Goal: Task Accomplishment & Management: Manage account settings

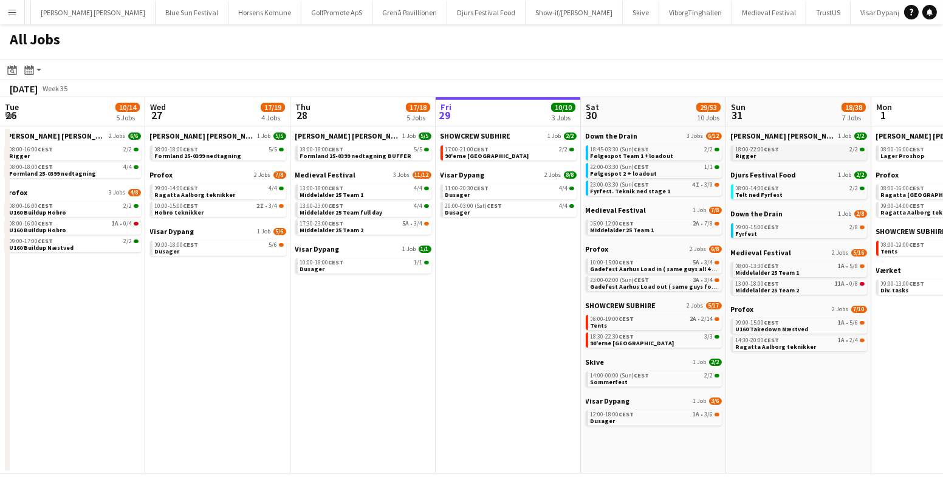
scroll to position [0, 290]
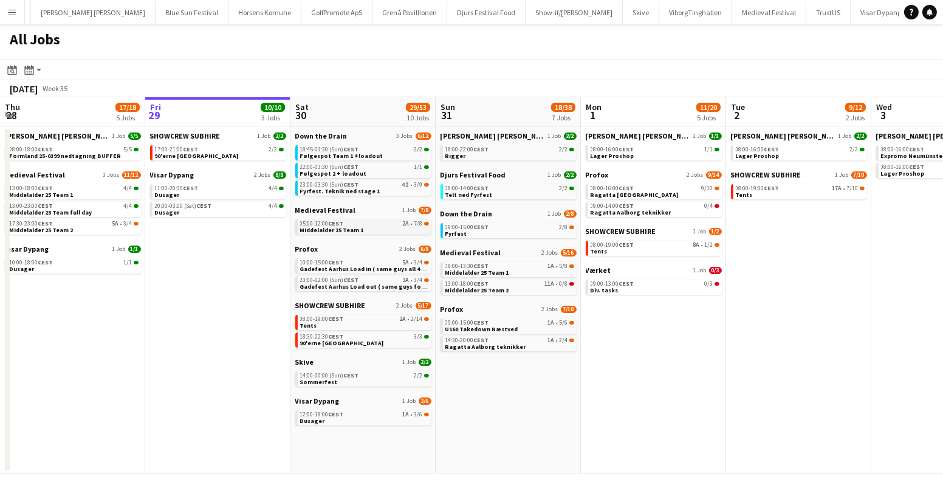
click at [377, 227] on link "05:00-12:00 CEST 2A • 7/8 Middelalder 25 Team 1" at bounding box center [364, 226] width 129 height 14
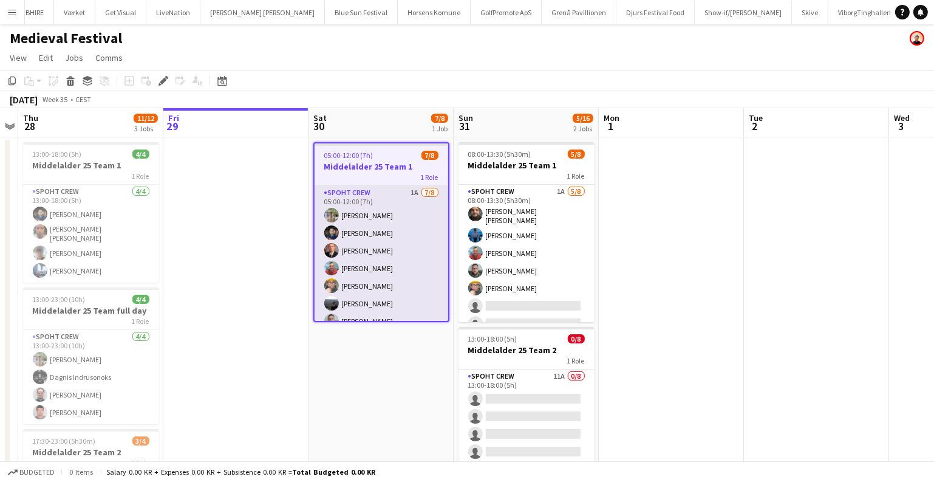
click at [383, 242] on app-card-role "Spoht Crew 1A 7/8 05:00-12:00 (7h) Arthur Daval-Markussen Marius Ciungu Aurimas…" at bounding box center [382, 268] width 134 height 165
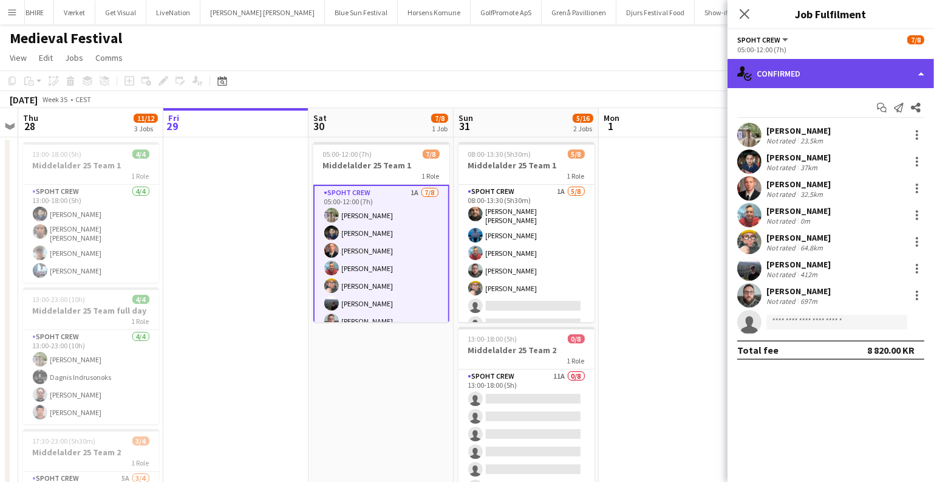
click at [813, 76] on div "single-neutral-actions-check-2 Confirmed" at bounding box center [831, 73] width 207 height 29
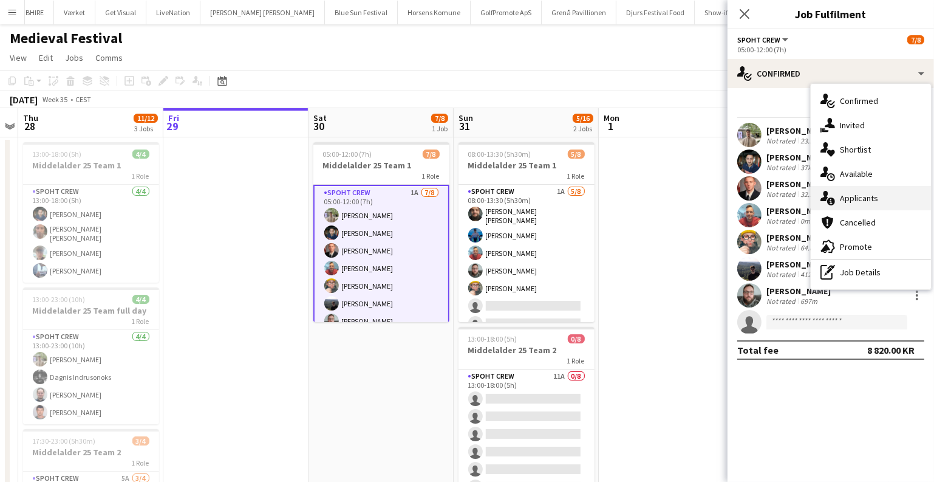
click at [830, 202] on icon "single-neutral-actions-information" at bounding box center [828, 198] width 15 height 15
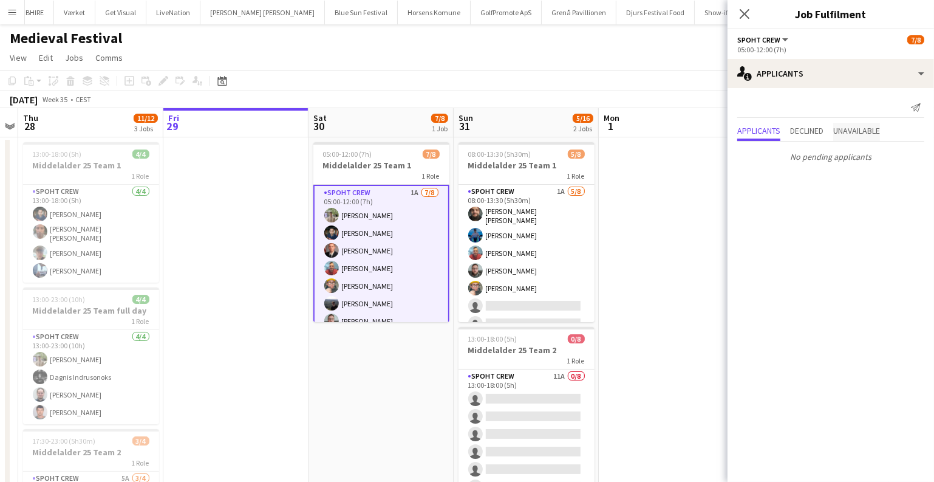
click at [849, 126] on span "Unavailable" at bounding box center [856, 130] width 47 height 9
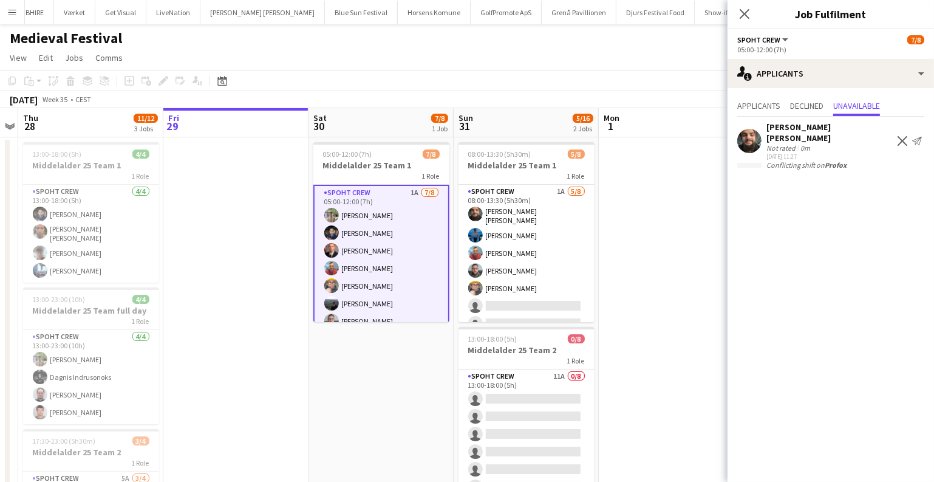
click at [274, 194] on app-date-cell at bounding box center [235, 379] width 145 height 485
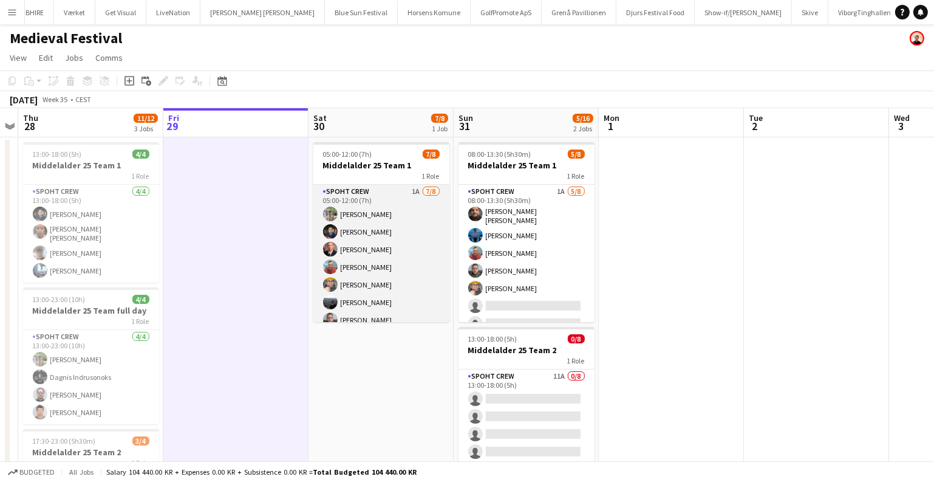
click at [389, 246] on app-card-role "Spoht Crew 1A 7/8 05:00-12:00 (7h) Arthur Daval-Markussen Marius Ciungu Aurimas…" at bounding box center [381, 267] width 136 height 165
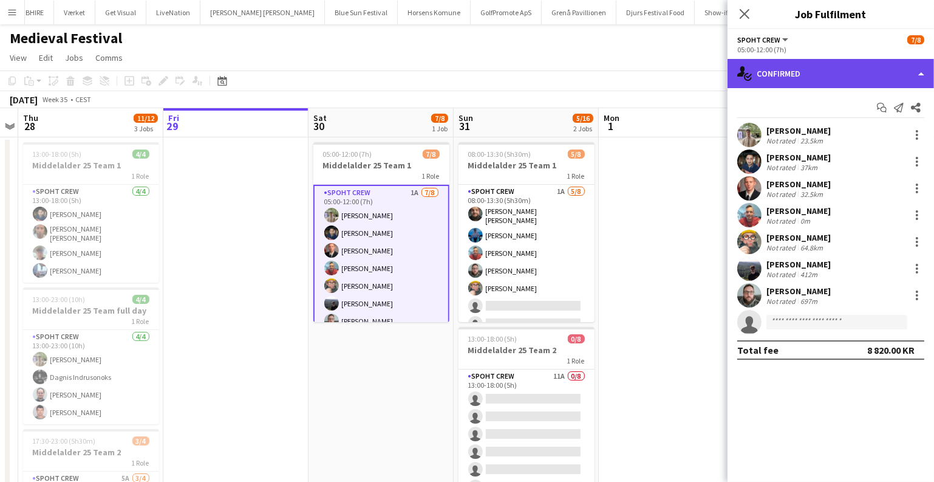
click at [867, 78] on div "single-neutral-actions-check-2 Confirmed" at bounding box center [831, 73] width 207 height 29
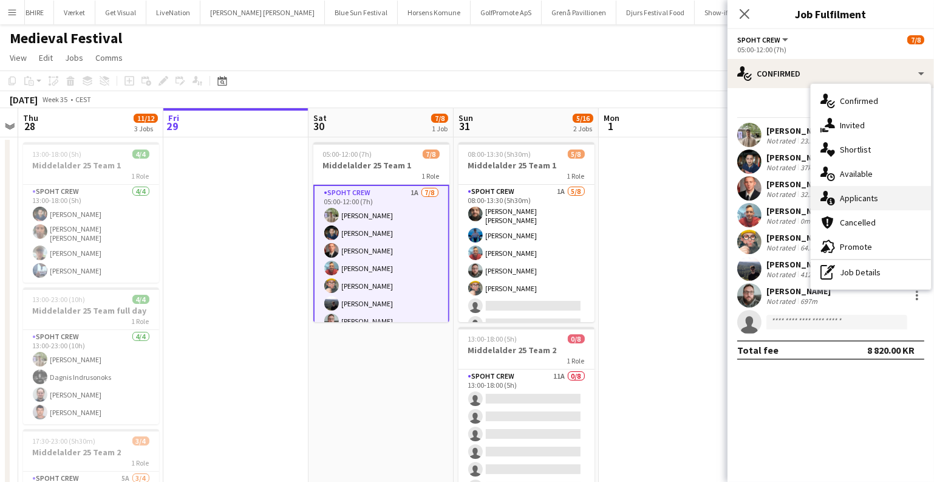
click at [836, 196] on div "single-neutral-actions-information Applicants" at bounding box center [871, 198] width 120 height 24
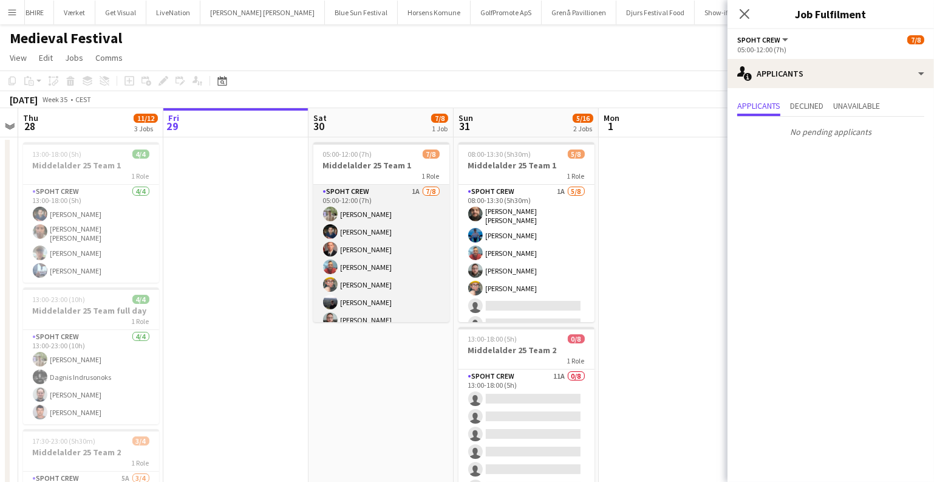
click at [385, 246] on app-card-role "Spoht Crew 1A 7/8 05:00-12:00 (7h) Arthur Daval-Markussen Marius Ciungu Aurimas…" at bounding box center [381, 267] width 136 height 165
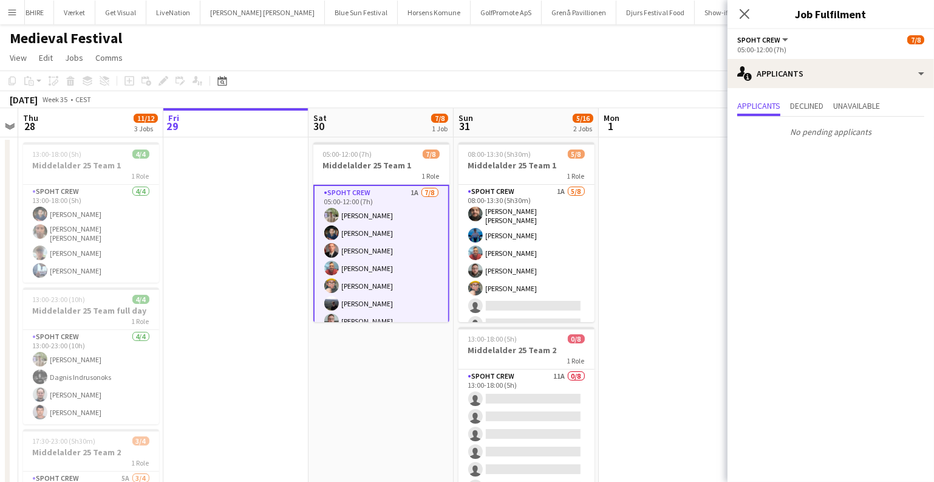
click at [18, 12] on button "Menu" at bounding box center [12, 12] width 24 height 24
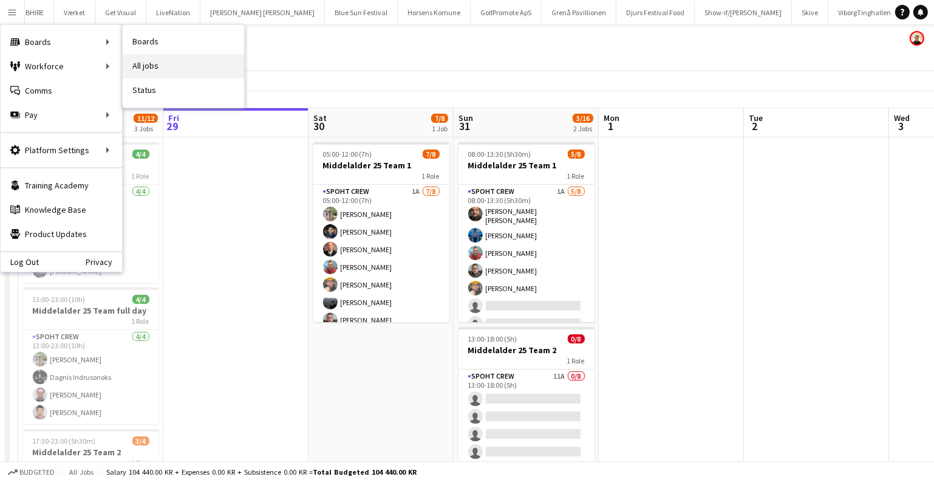
click at [165, 55] on link "All jobs" at bounding box center [183, 66] width 121 height 24
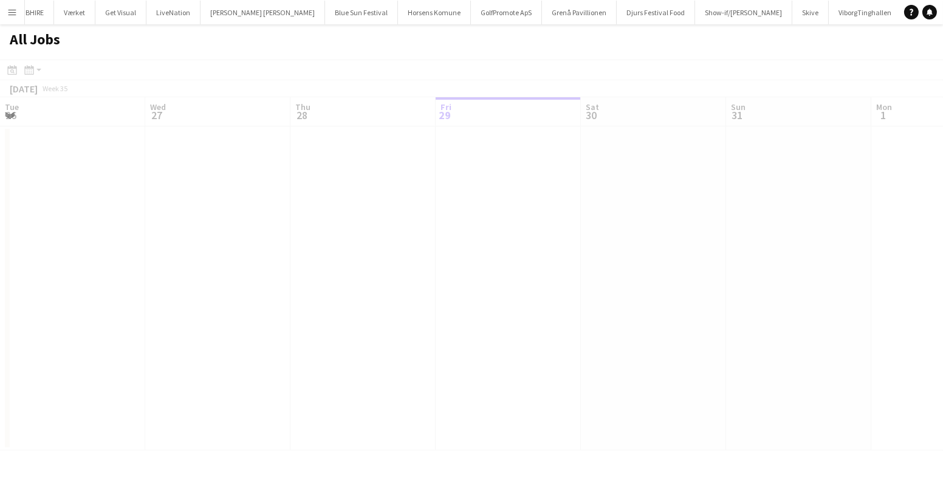
scroll to position [0, 290]
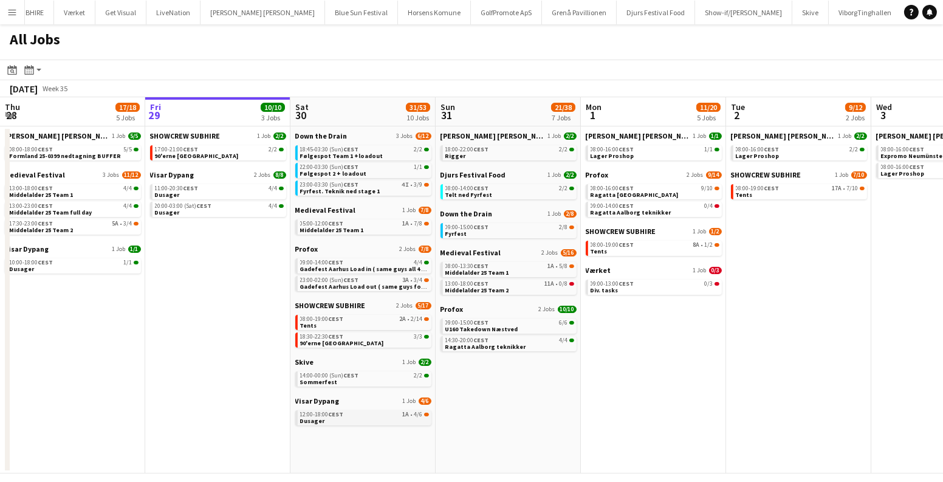
click at [367, 418] on link "12:00-18:00 CEST 1A • 4/6 Dusager" at bounding box center [364, 417] width 129 height 14
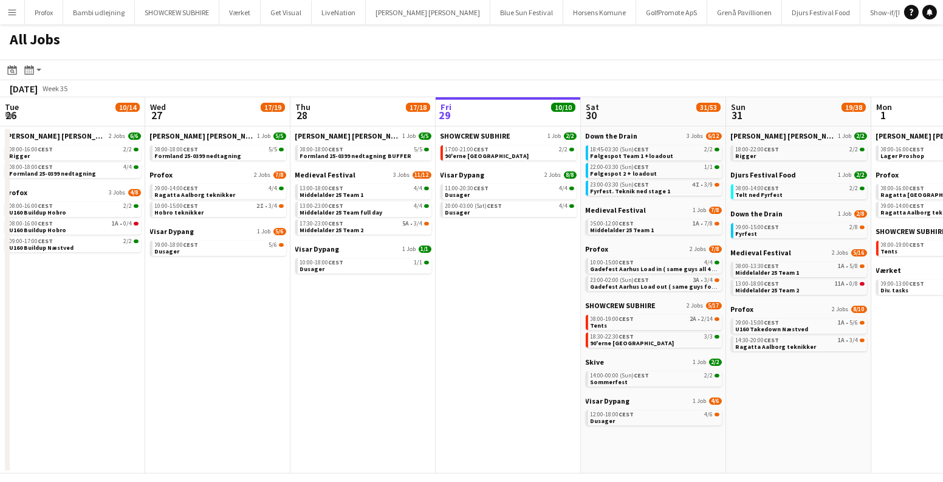
scroll to position [0, 290]
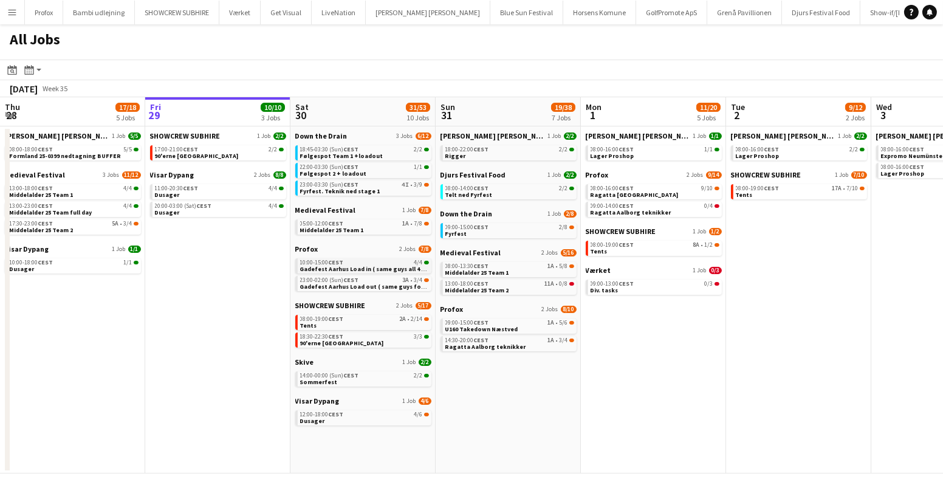
click at [402, 265] on span "Gadefest Aarhus Load in ( same guys all 4 dates )" at bounding box center [371, 269] width 142 height 8
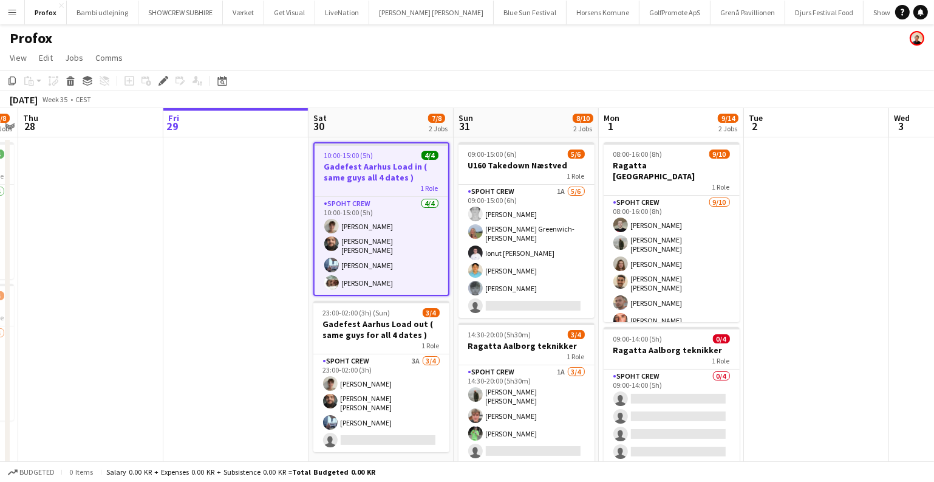
click at [380, 153] on div "10:00-15:00 (5h) 4/4" at bounding box center [382, 155] width 134 height 9
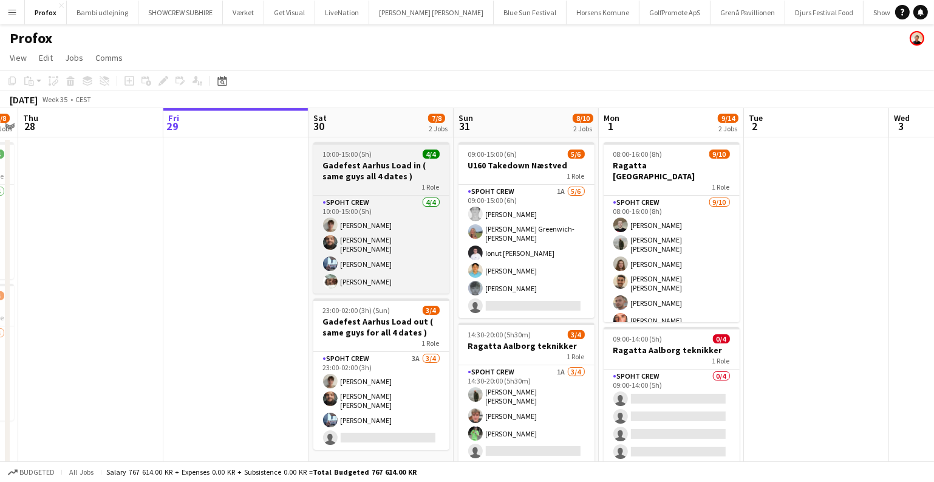
click at [380, 153] on div "10:00-15:00 (5h) 4/4" at bounding box center [381, 153] width 136 height 9
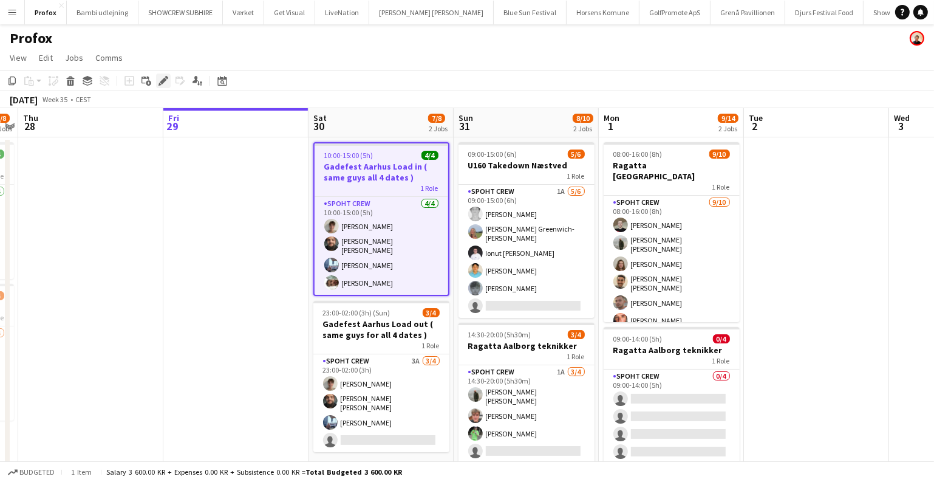
click at [164, 78] on icon at bounding box center [163, 81] width 7 height 7
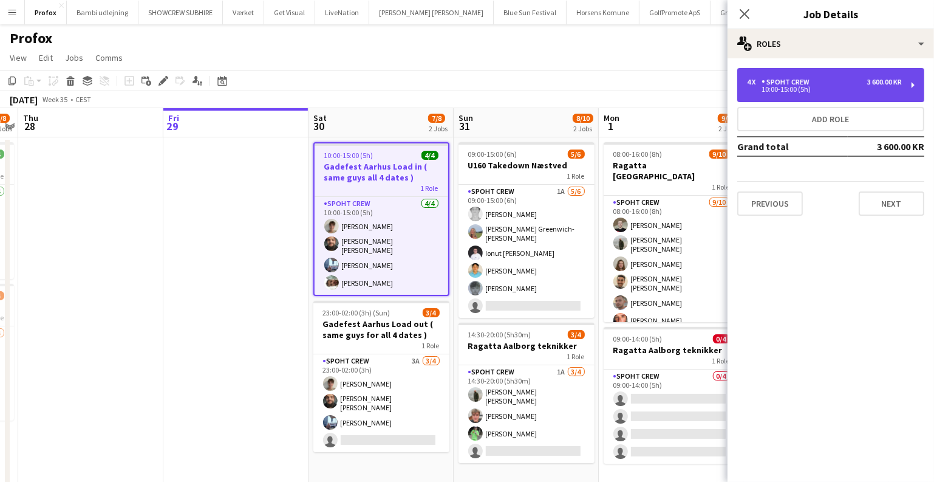
click at [782, 92] on div "10:00-15:00 (5h)" at bounding box center [824, 89] width 155 height 6
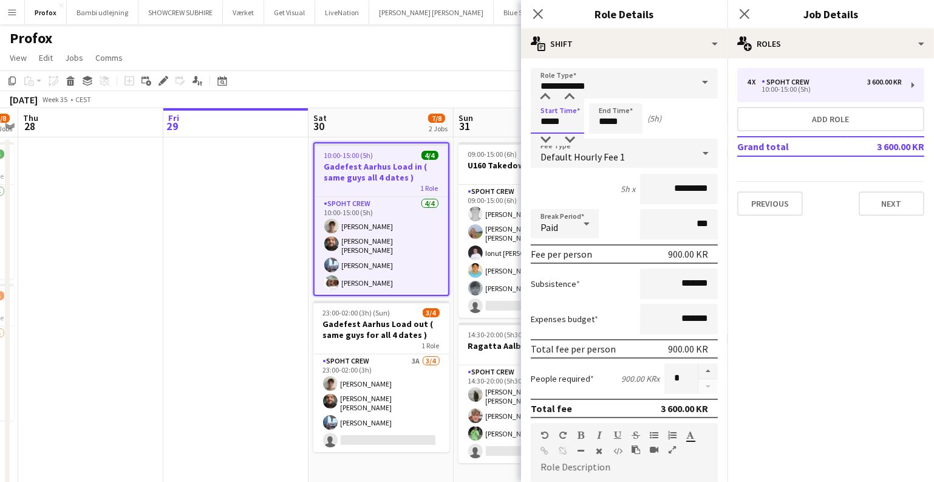
drag, startPoint x: 570, startPoint y: 128, endPoint x: 381, endPoint y: 120, distance: 189.7
click at [381, 120] on body "Menu Boards Boards Boards All jobs Status Workforce Workforce My Workforce Recr…" at bounding box center [467, 269] width 934 height 539
type input "*****"
drag, startPoint x: 623, startPoint y: 124, endPoint x: 502, endPoint y: 124, distance: 120.9
click at [502, 124] on body "Menu Boards Boards Boards All jobs Status Workforce Workforce My Workforce Recr…" at bounding box center [467, 269] width 934 height 539
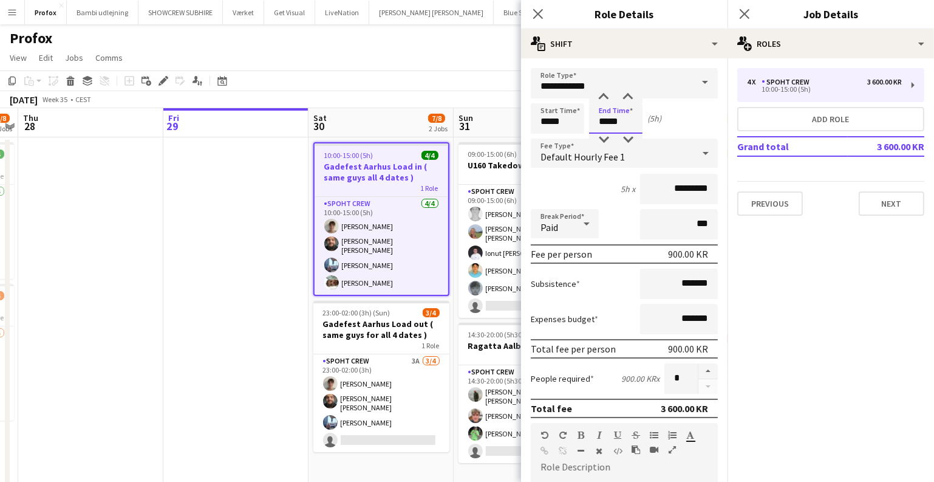
type input "*****"
click at [191, 197] on app-date-cell at bounding box center [235, 327] width 145 height 381
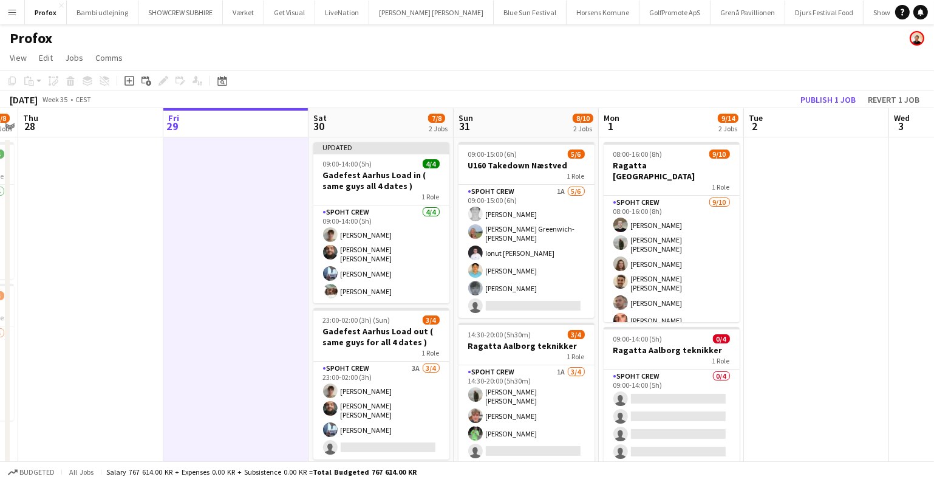
click at [830, 91] on app-toolbar "Copy Paste Paste Ctrl+V Paste with crew Ctrl+Shift+V Paste linked Job Delete Gr…" at bounding box center [467, 80] width 934 height 21
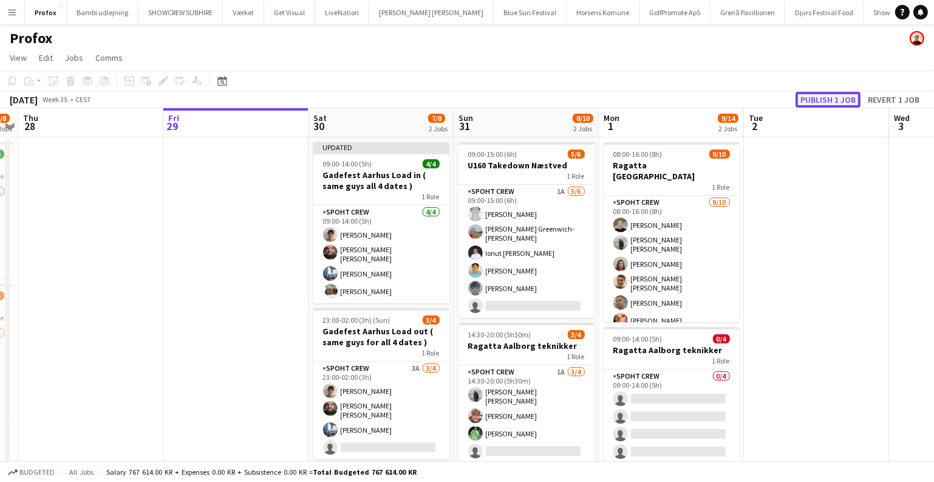
click at [822, 95] on button "Publish 1 job" at bounding box center [828, 100] width 65 height 16
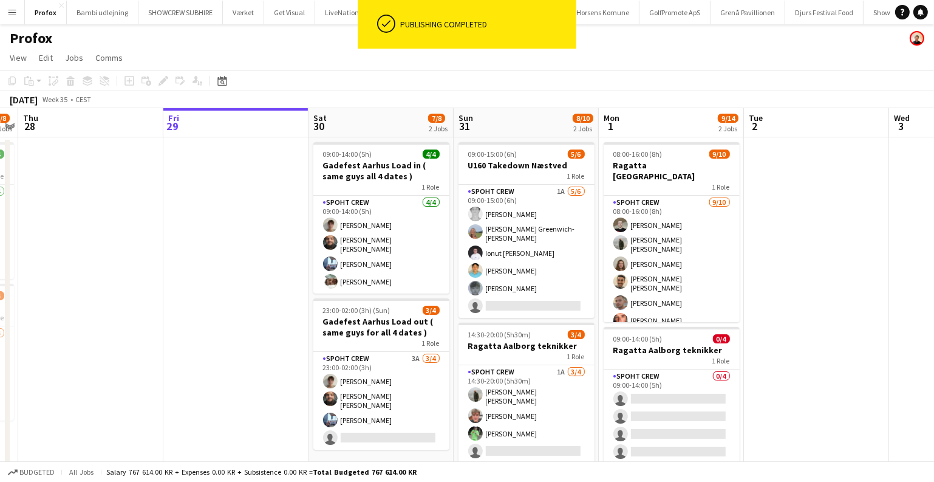
scroll to position [56, 0]
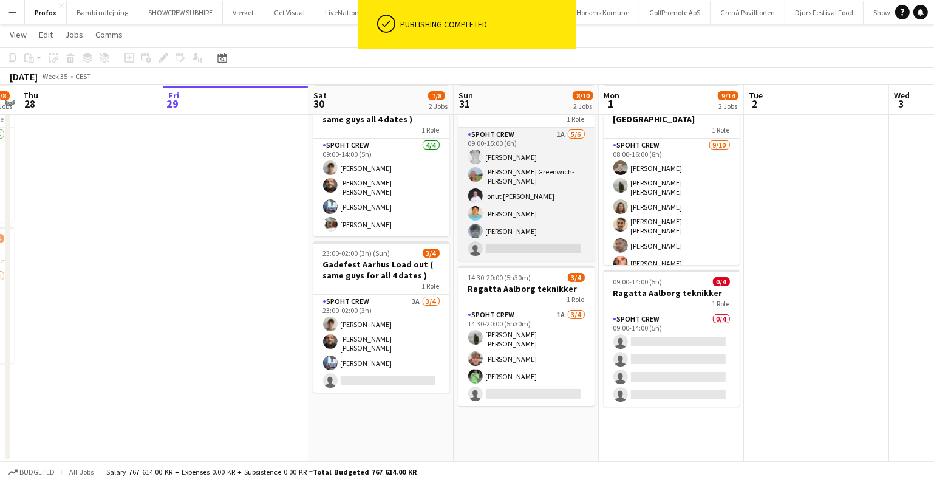
click at [496, 218] on app-card-role "Spoht Crew 1A 5/6 09:00-15:00 (6h) Simon Vacel Asta Elisabeth Greenwich-Wagner …" at bounding box center [527, 194] width 136 height 133
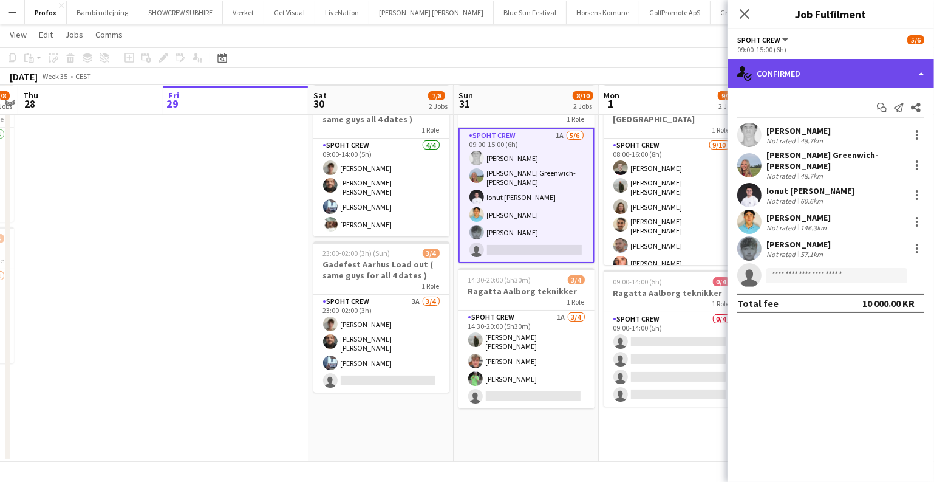
click at [765, 74] on div "single-neutral-actions-check-2 Confirmed" at bounding box center [831, 73] width 207 height 29
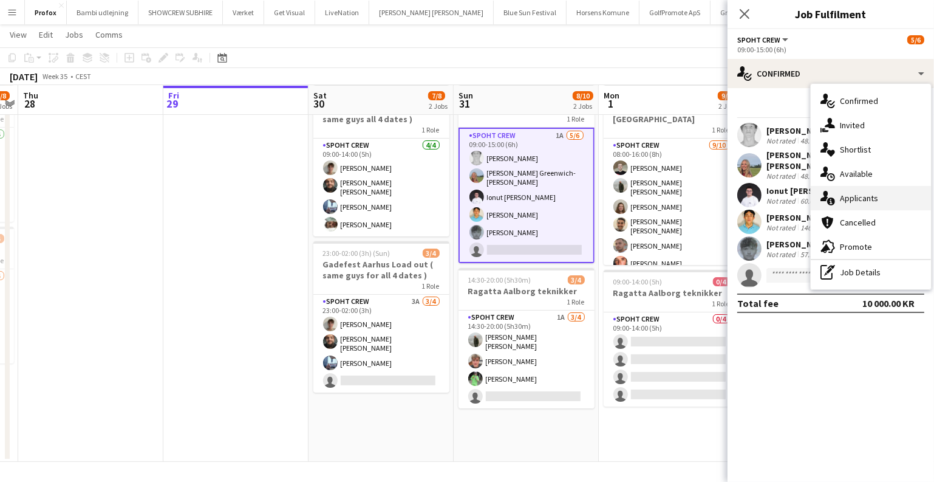
click at [835, 201] on icon at bounding box center [831, 201] width 8 height 8
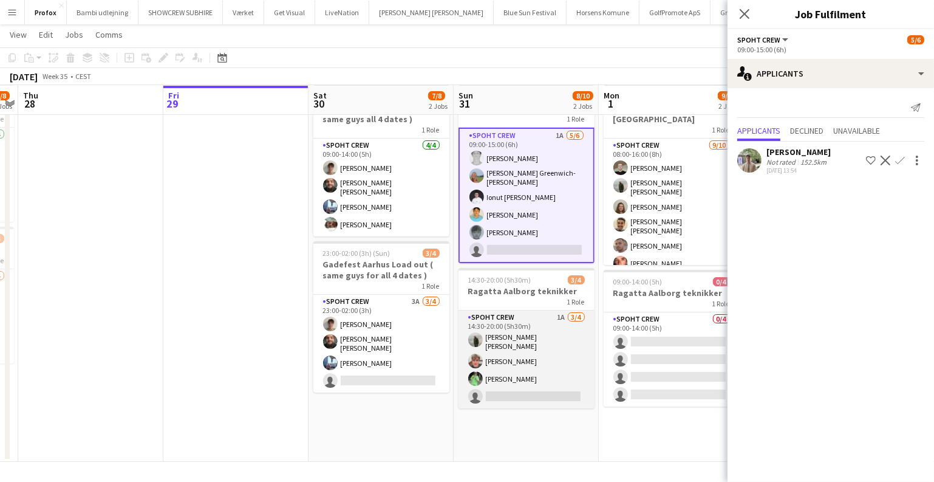
click at [521, 353] on app-card-role "Spoht Crew 1A 3/4 14:30-20:00 (5h30m) Negru Liviu Mihai Lukas Wiemert Håkon Ler…" at bounding box center [527, 359] width 136 height 98
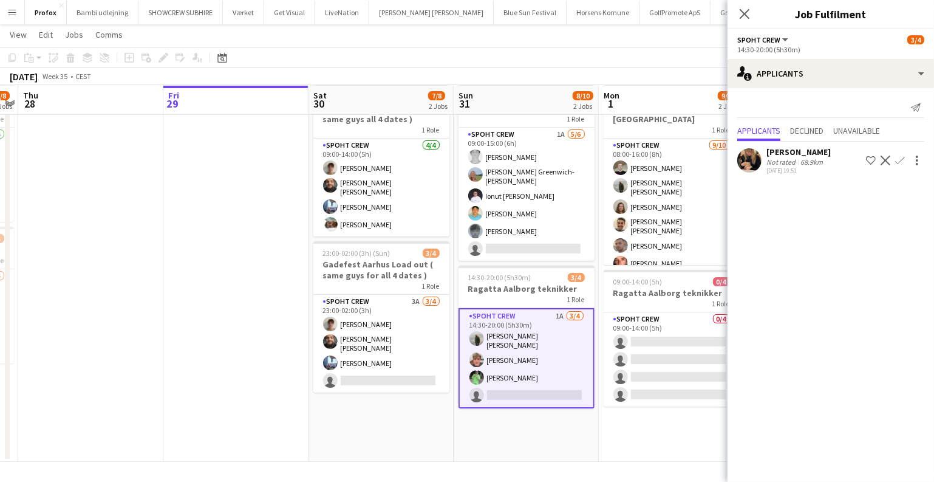
click at [903, 156] on app-icon "Confirm" at bounding box center [900, 161] width 10 height 10
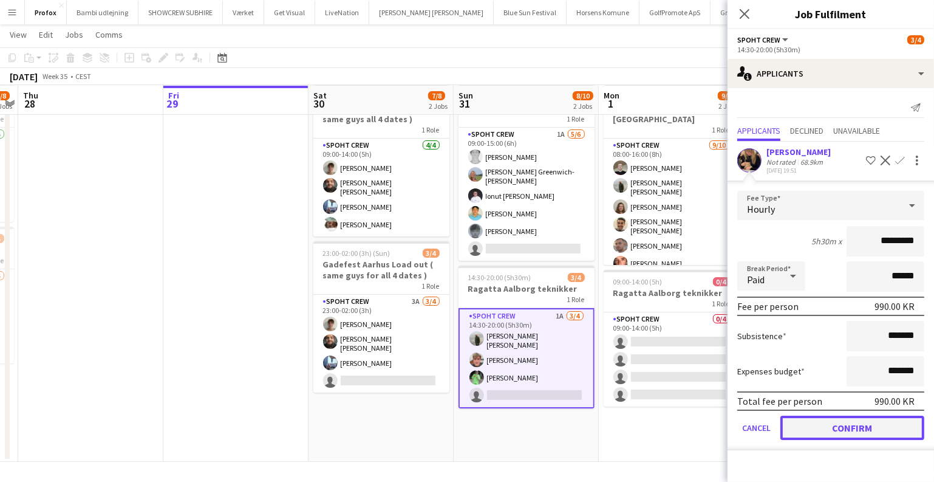
click at [812, 428] on button "Confirm" at bounding box center [853, 427] width 144 height 24
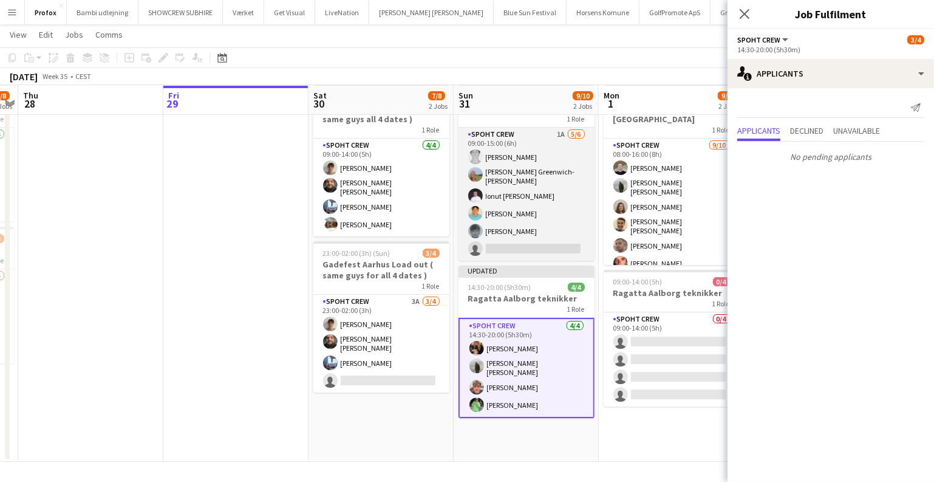
click at [537, 248] on app-card-role "Spoht Crew 1A 5/6 09:00-15:00 (6h) Simon Vacel Asta Elisabeth Greenwich-Wagner …" at bounding box center [527, 194] width 136 height 133
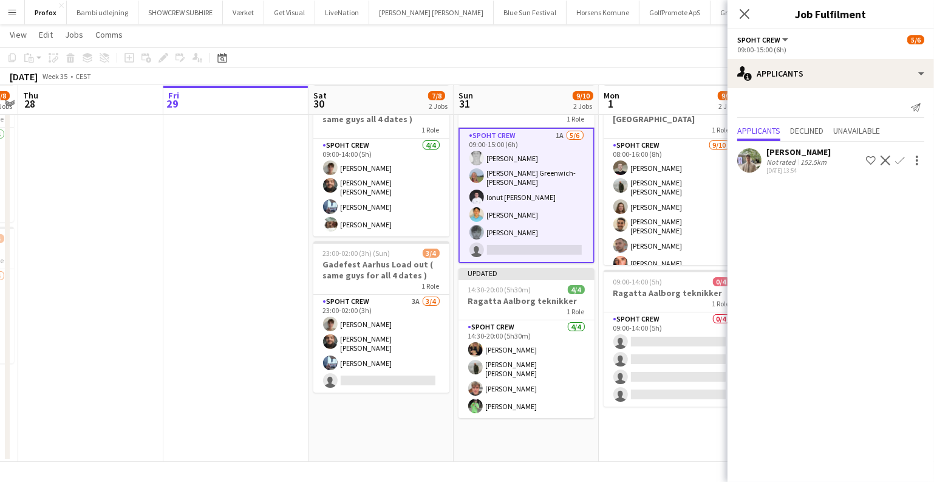
click at [897, 160] on app-icon "Confirm" at bounding box center [900, 161] width 10 height 10
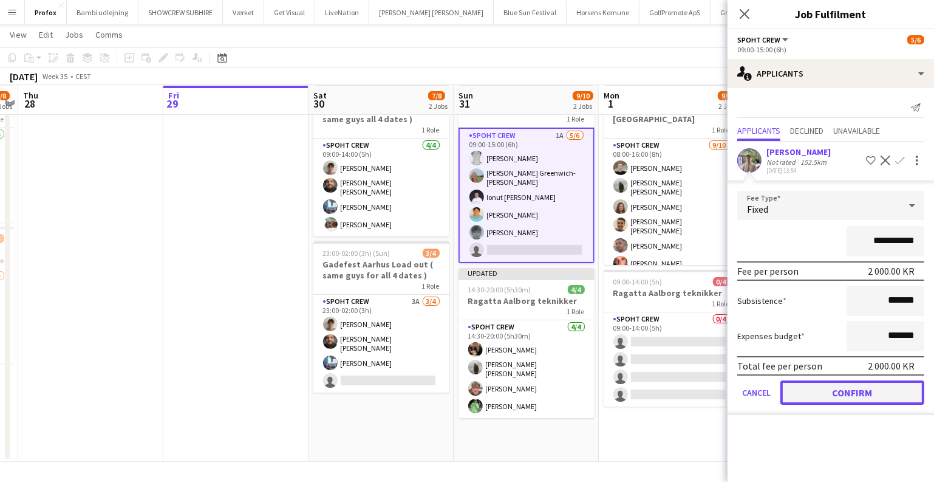
click at [805, 399] on button "Confirm" at bounding box center [853, 392] width 144 height 24
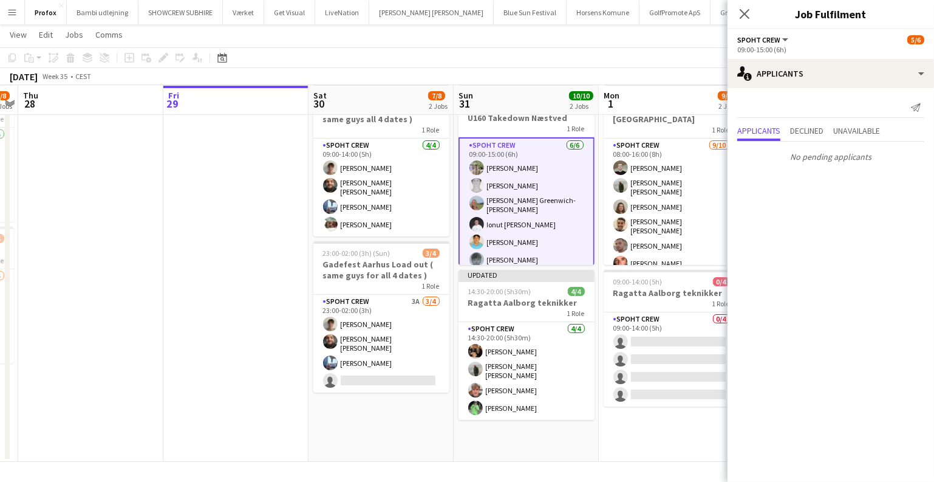
click at [164, 259] on app-date-cell at bounding box center [235, 270] width 145 height 381
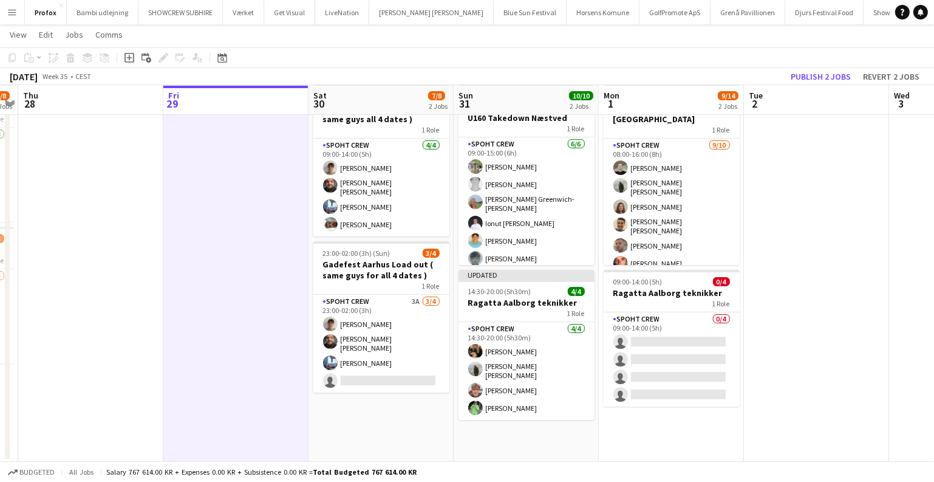
click at [809, 94] on app-board-header-date "Tue 2" at bounding box center [816, 100] width 145 height 29
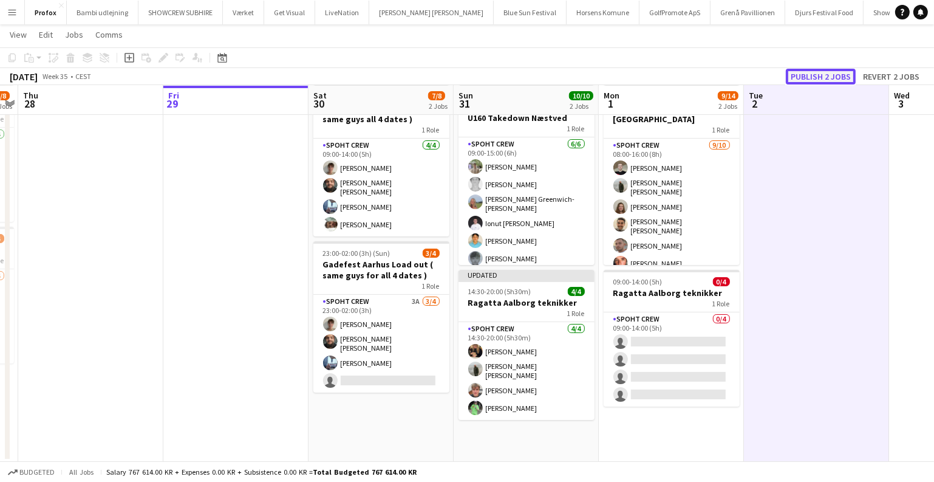
click at [822, 70] on button "Publish 2 jobs" at bounding box center [821, 77] width 70 height 16
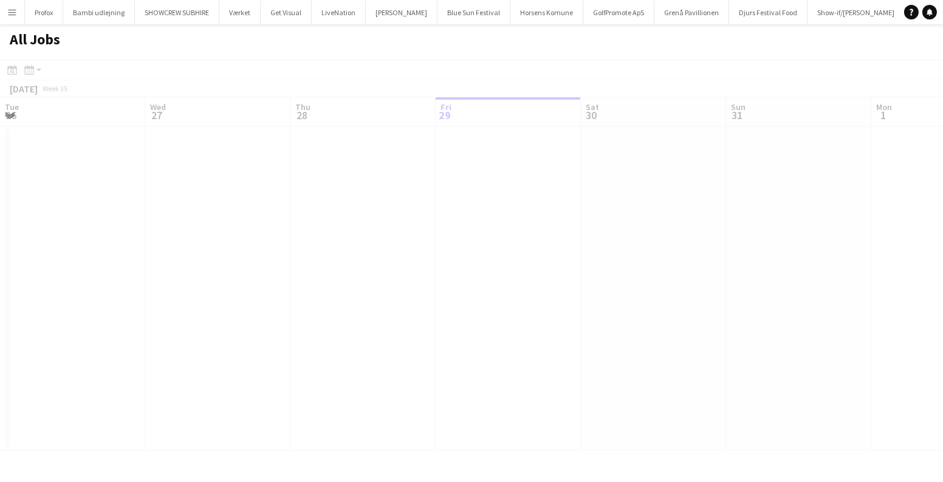
scroll to position [0, 290]
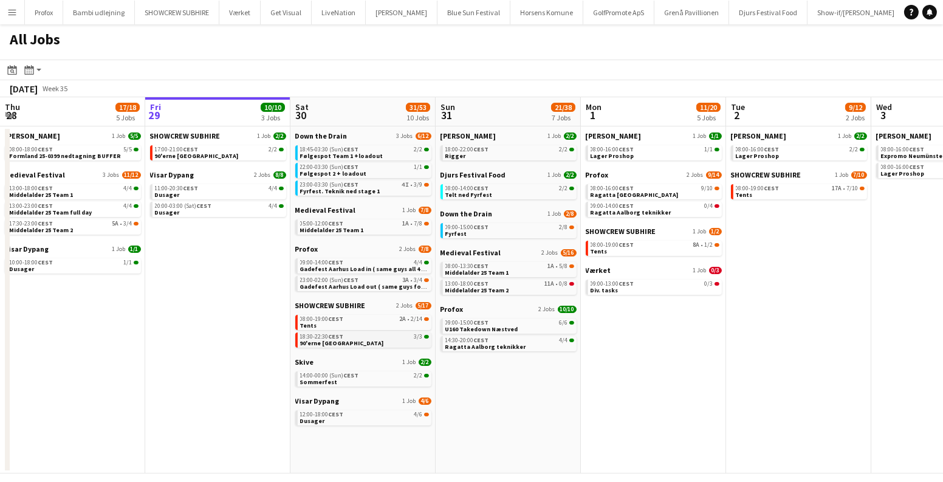
click at [349, 343] on link "18:30-22:30 CEST 3/3 90'erne Aalborg" at bounding box center [364, 339] width 129 height 14
click at [363, 152] on span "Følgespot Team 1 +loadout" at bounding box center [341, 156] width 83 height 8
click at [367, 265] on span "Gadefest Aarhus Load in ( same guys all 4 dates )" at bounding box center [371, 269] width 142 height 8
click at [364, 413] on div "12:00-18:00 CEST 4/6" at bounding box center [364, 414] width 129 height 6
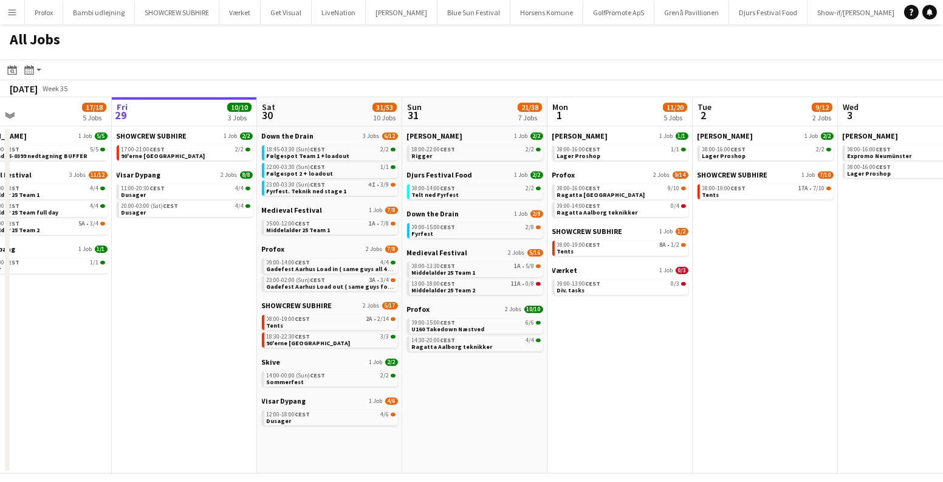
scroll to position [0, 317]
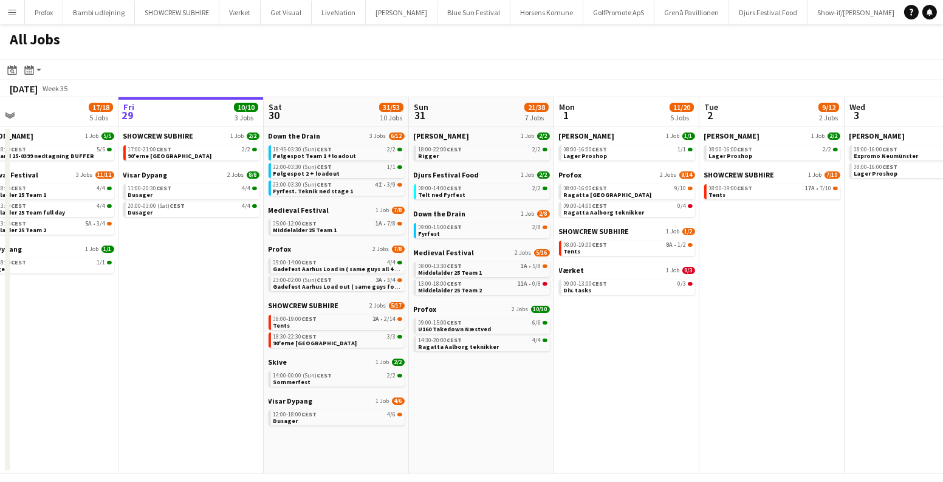
drag, startPoint x: 515, startPoint y: 402, endPoint x: 488, endPoint y: 405, distance: 26.9
click at [488, 405] on app-calendar-viewport "Tue 26 10/14 5 Jobs Wed 27 17/19 4 Jobs Thu 28 17/18 5 Jobs Fri 29 10/10 3 Jobs…" at bounding box center [471, 285] width 943 height 376
click at [328, 228] on span "Middelalder 25 Team 1" at bounding box center [305, 230] width 64 height 8
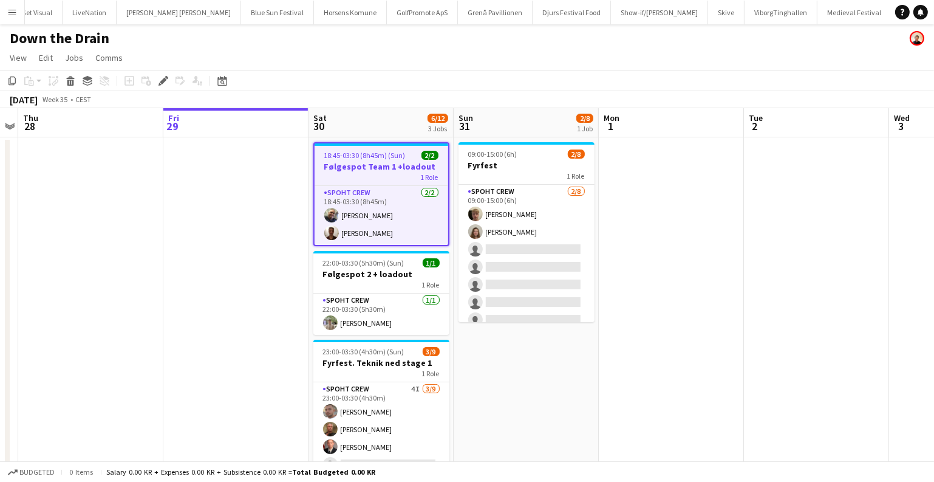
scroll to position [0, 335]
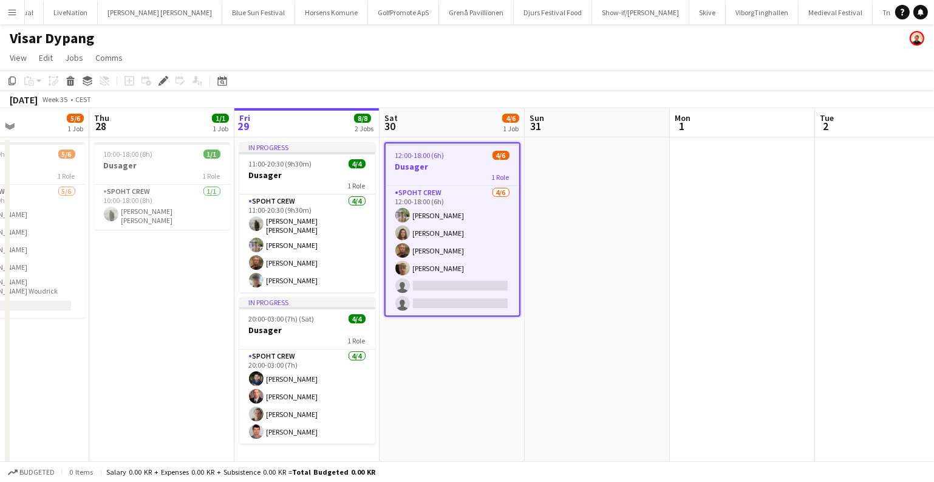
scroll to position [0, 312]
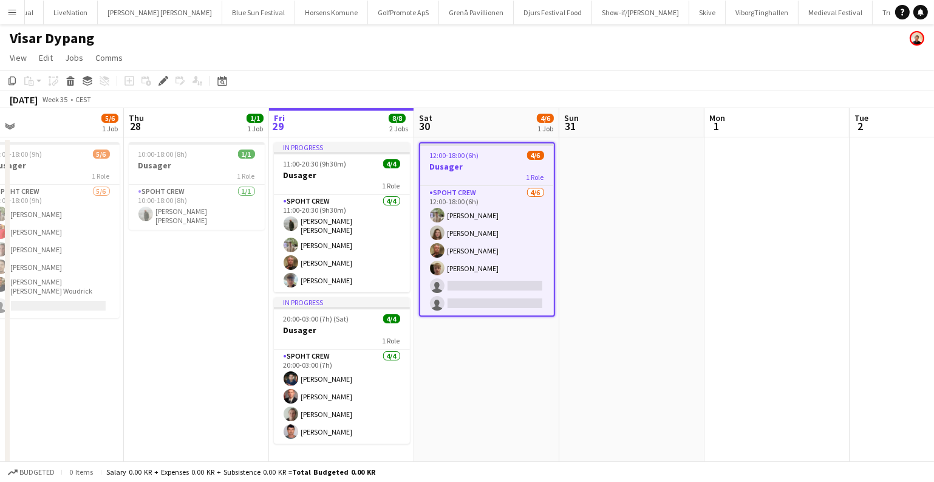
drag, startPoint x: 608, startPoint y: 254, endPoint x: 714, endPoint y: 225, distance: 109.5
click at [714, 225] on app-calendar-viewport "Mon 25 2/2 1 Job Tue 26 Wed 27 5/6 1 Job Thu 28 1/1 1 Job Fri 29 8/8 2 Jobs Sat…" at bounding box center [467, 287] width 934 height 358
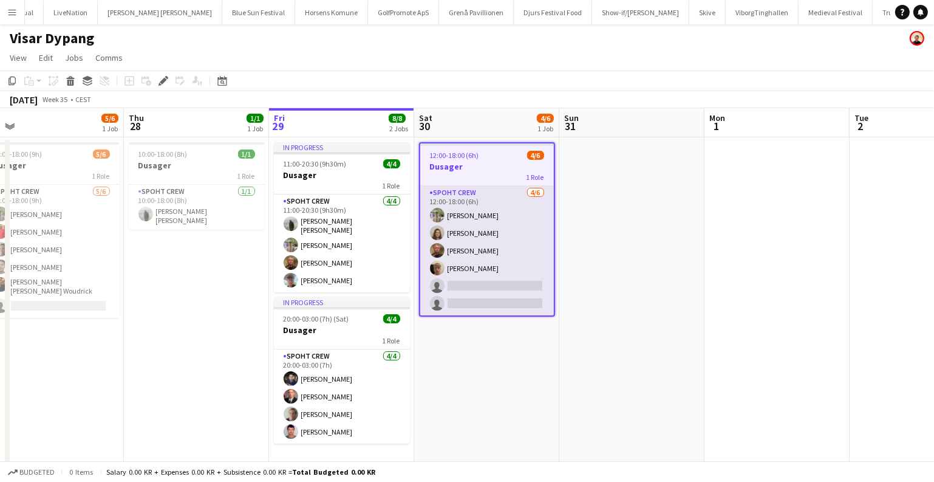
click at [487, 240] on app-card-role "Spoht Crew [DATE] 12:00-18:00 (6h) [PERSON_NAME] Annija Uzule [PERSON_NAME] [PE…" at bounding box center [487, 250] width 134 height 129
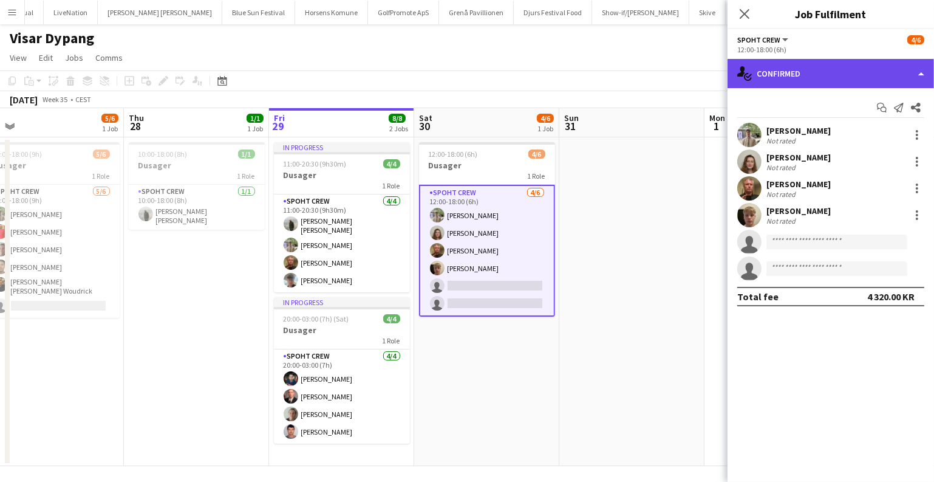
click at [818, 69] on div "single-neutral-actions-check-2 Confirmed" at bounding box center [831, 73] width 207 height 29
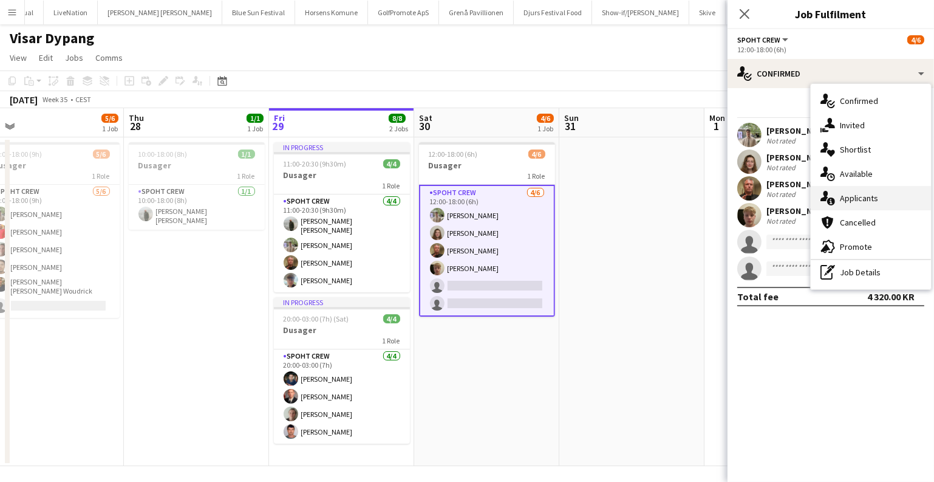
click at [842, 201] on div "single-neutral-actions-information Applicants" at bounding box center [871, 198] width 120 height 24
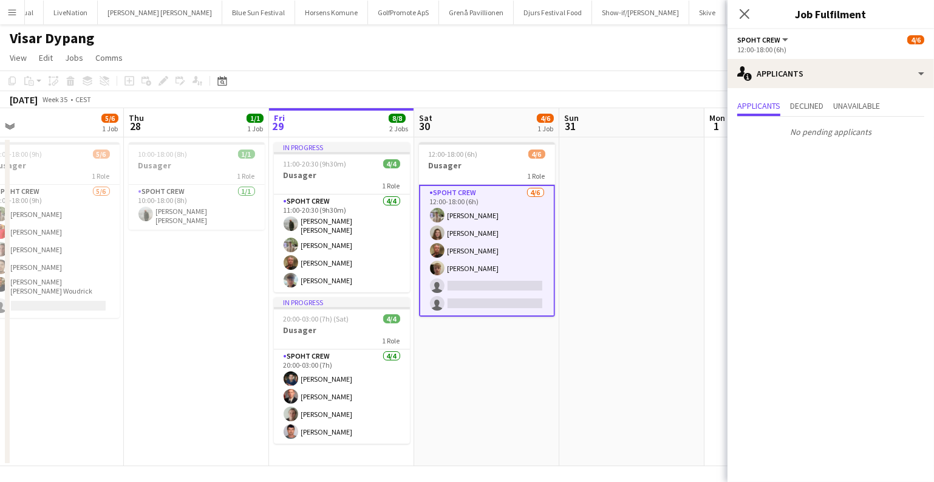
click at [661, 245] on app-date-cell at bounding box center [631, 301] width 145 height 329
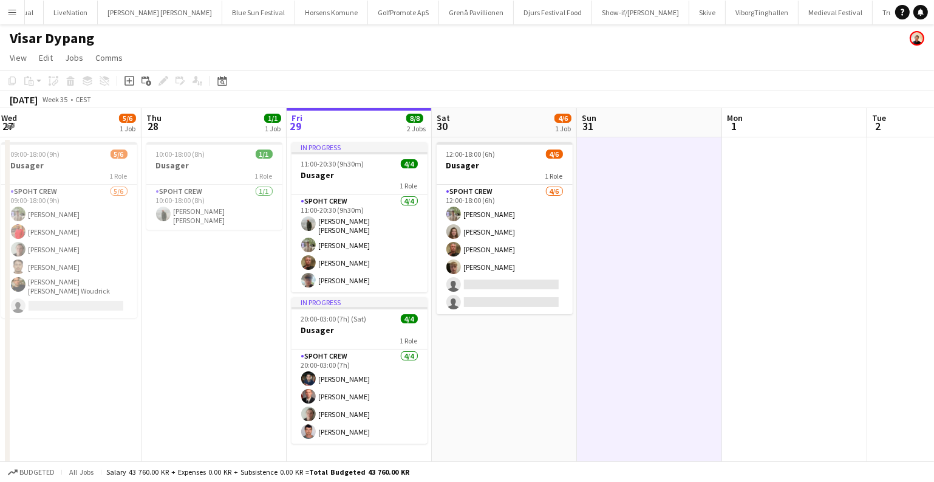
drag, startPoint x: 661, startPoint y: 245, endPoint x: 679, endPoint y: 247, distance: 17.7
click at [679, 247] on app-calendar-viewport "Sun 24 Mon 25 2/2 1 Job Tue 26 Wed 27 5/6 1 Job Thu 28 1/1 1 Job Fri 29 8/8 2 J…" at bounding box center [467, 287] width 934 height 358
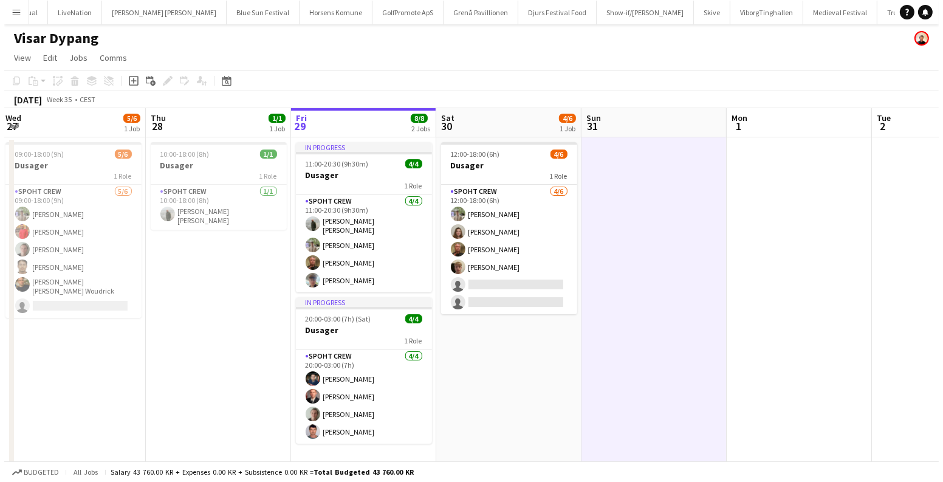
scroll to position [0, 440]
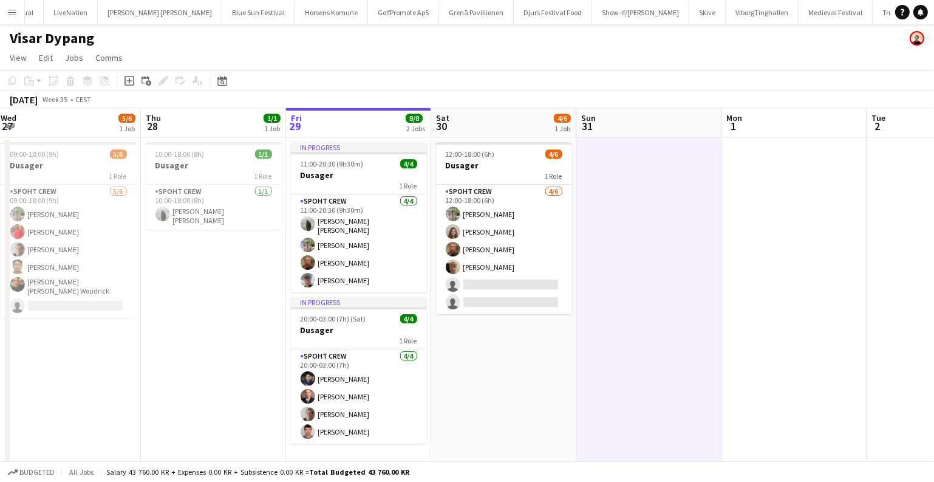
click at [679, 247] on app-date-cell at bounding box center [648, 301] width 145 height 329
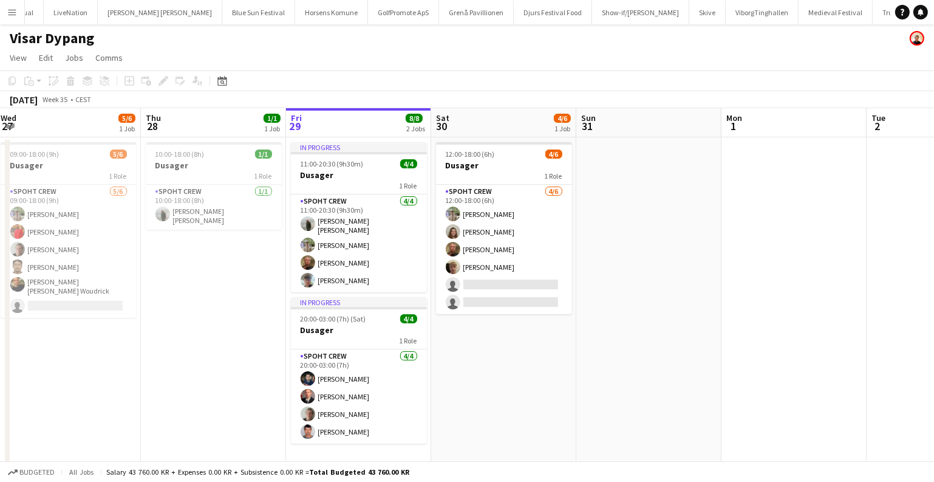
click at [16, 12] on app-icon "Menu" at bounding box center [12, 12] width 10 height 10
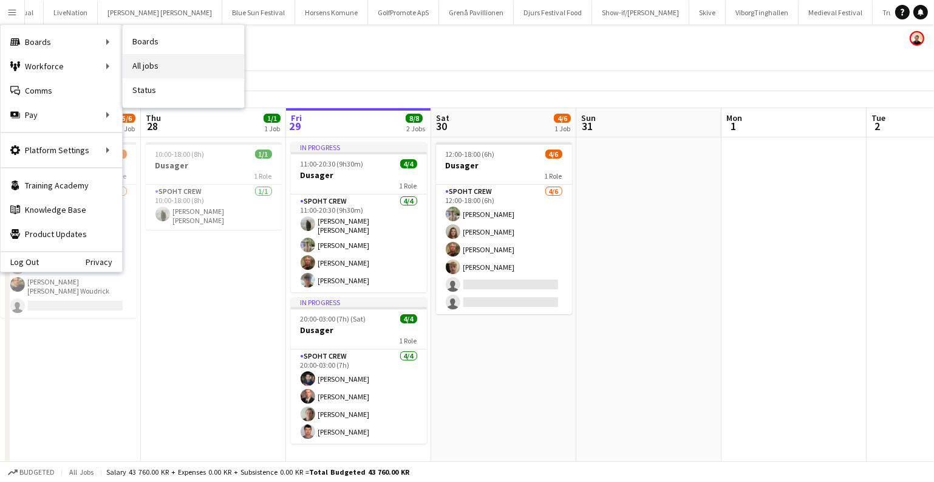
click at [167, 61] on link "All jobs" at bounding box center [183, 66] width 121 height 24
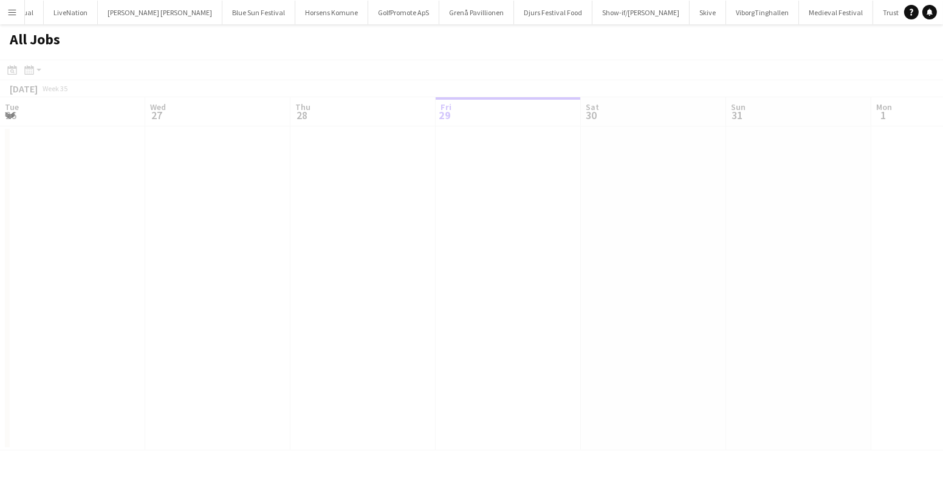
scroll to position [0, 290]
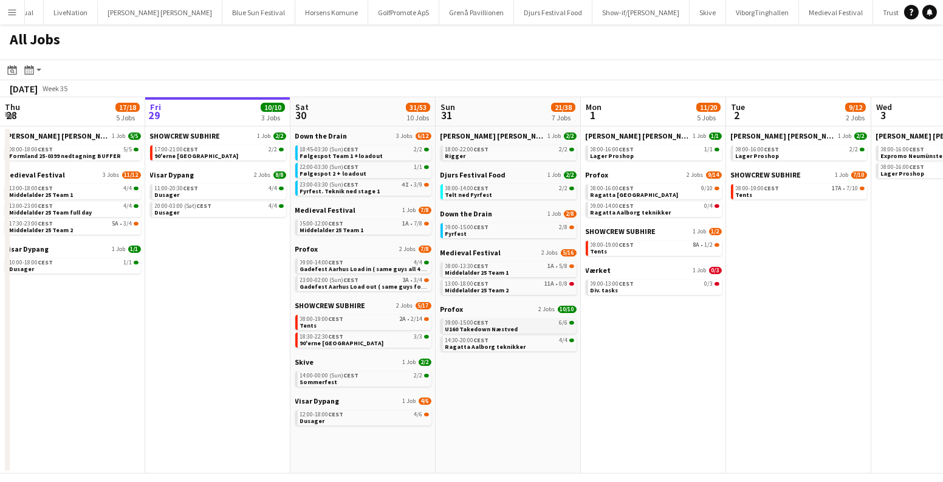
click at [518, 321] on div "09:00-15:00 CEST 6/6" at bounding box center [509, 323] width 129 height 6
click at [372, 416] on div "12:00-18:00 CEST 4/6" at bounding box center [364, 414] width 129 height 6
click at [505, 325] on span "U160 Takedown Næstved" at bounding box center [481, 329] width 73 height 8
click at [340, 324] on link "08:00-19:00 CEST 2A • 2/14 Tents" at bounding box center [364, 322] width 129 height 14
click at [212, 208] on div "20:00-03:00 (Sat) CEST 4/4" at bounding box center [219, 206] width 129 height 6
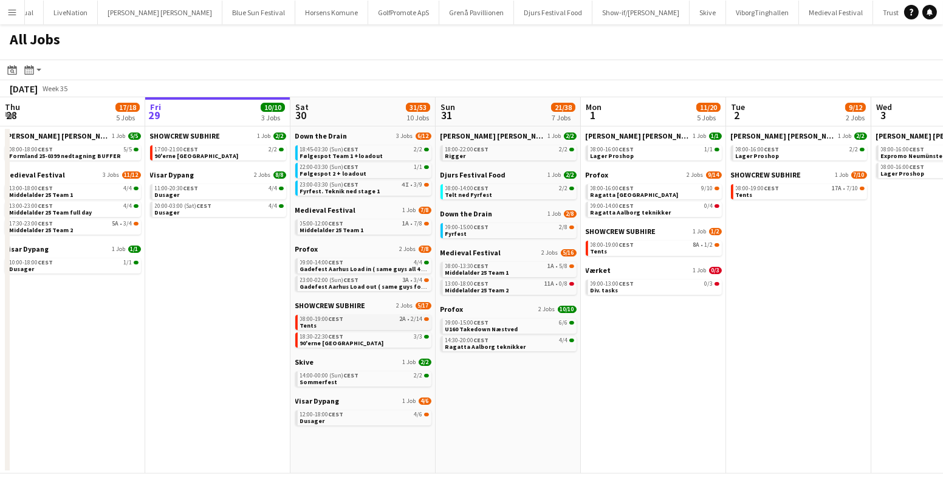
click at [347, 323] on link "08:00-19:00 CEST 2A • 2/14 Tents" at bounding box center [364, 322] width 129 height 14
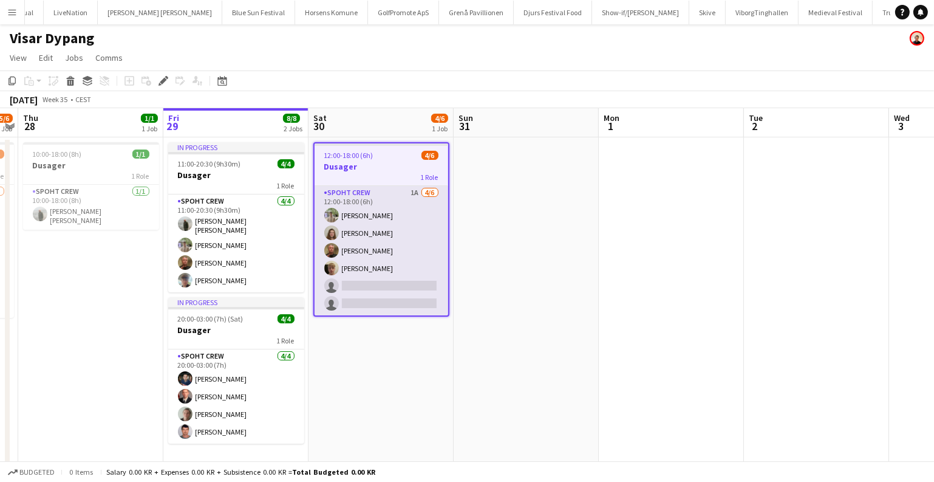
click at [413, 255] on app-card-role "Spoht Crew 1A [DATE] 12:00-18:00 (6h) [PERSON_NAME] [PERSON_NAME] [PERSON_NAME]…" at bounding box center [382, 250] width 134 height 129
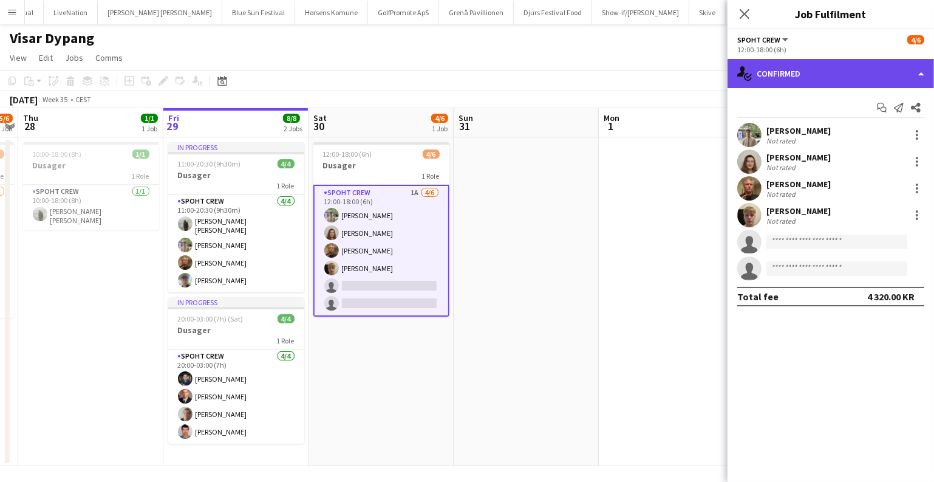
click at [855, 72] on div "single-neutral-actions-check-2 Confirmed" at bounding box center [831, 73] width 207 height 29
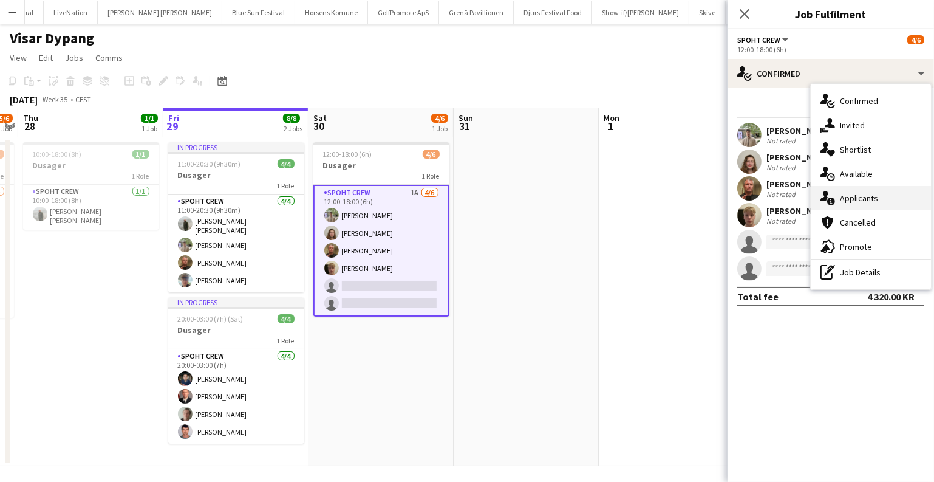
click at [853, 191] on div "single-neutral-actions-information Applicants" at bounding box center [871, 198] width 120 height 24
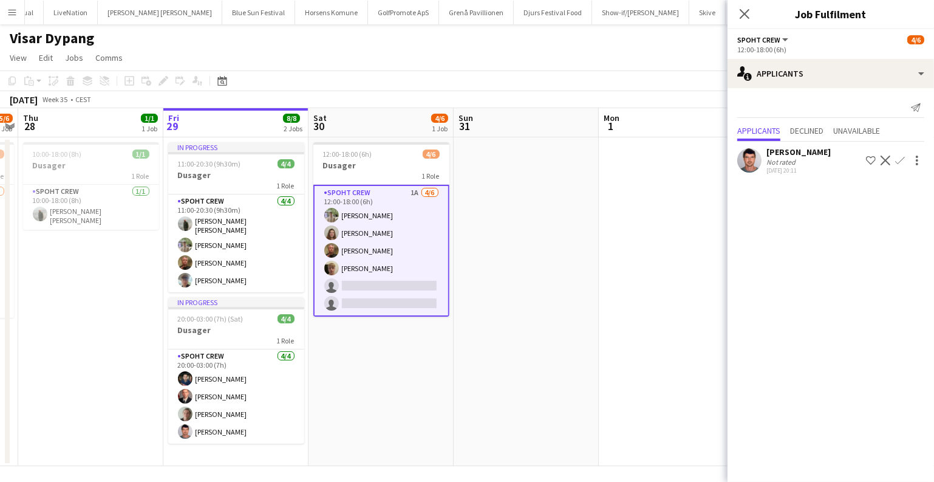
click at [897, 163] on app-icon "Confirm" at bounding box center [900, 161] width 10 height 10
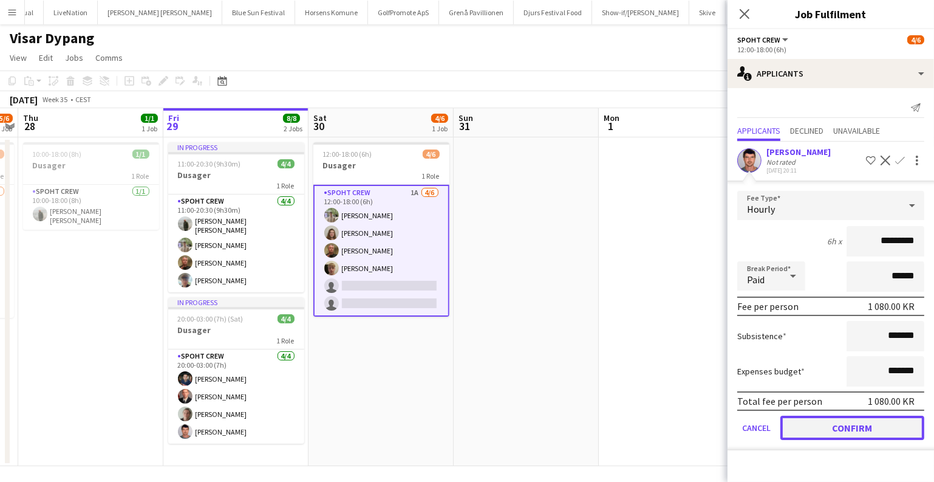
click at [819, 430] on button "Confirm" at bounding box center [853, 427] width 144 height 24
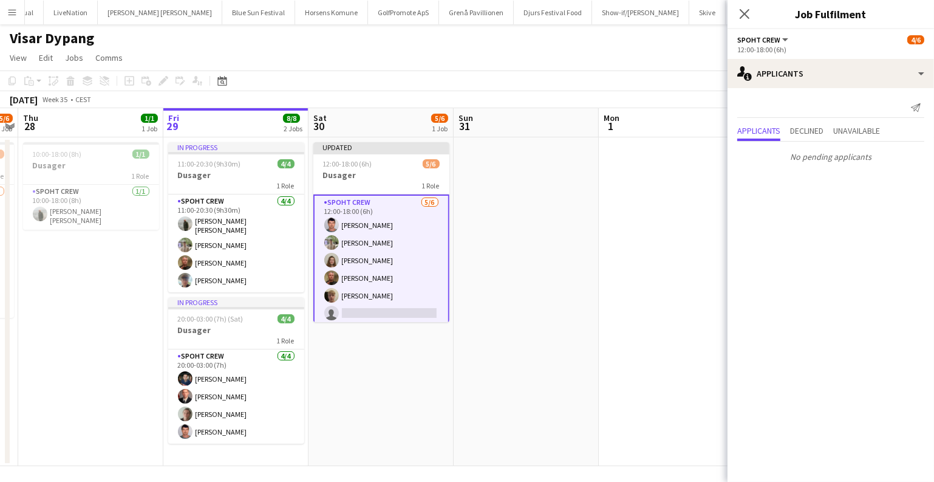
click at [589, 305] on app-date-cell at bounding box center [526, 301] width 145 height 329
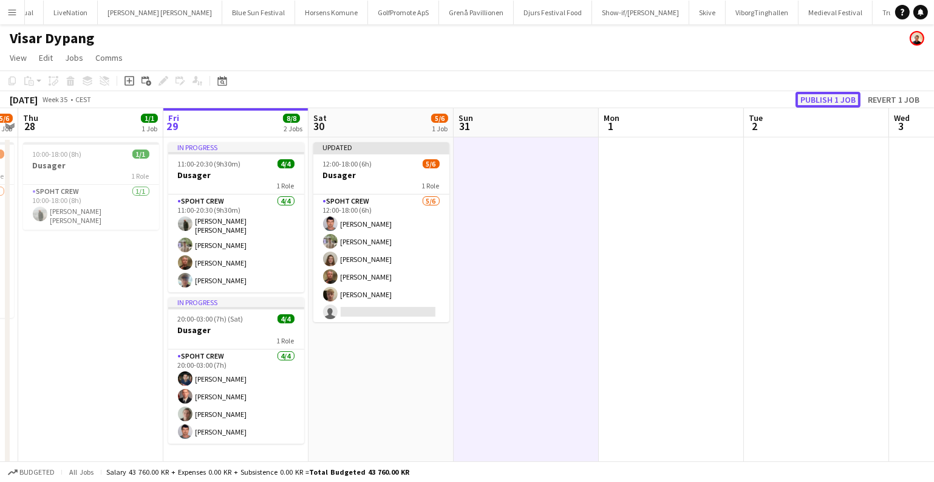
click at [813, 96] on button "Publish 1 job" at bounding box center [828, 100] width 65 height 16
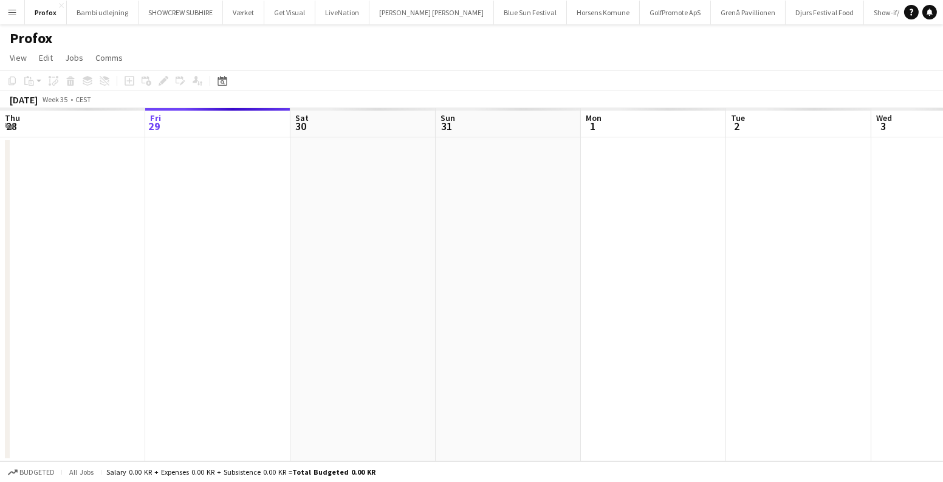
scroll to position [0, 417]
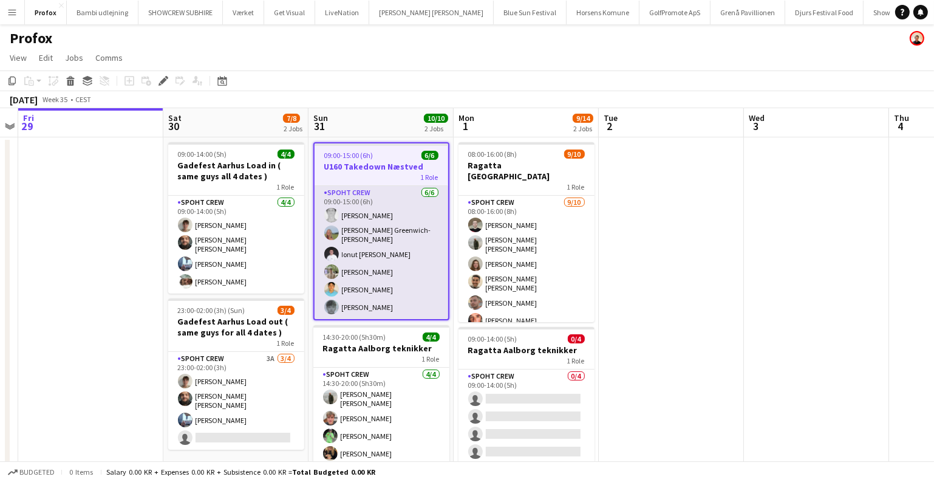
click at [364, 275] on app-card-role "Spoht Crew 6/6 09:00-15:00 (6h) Simon Vacel Asta Elisabeth Greenwich-Wagner Ion…" at bounding box center [382, 252] width 134 height 133
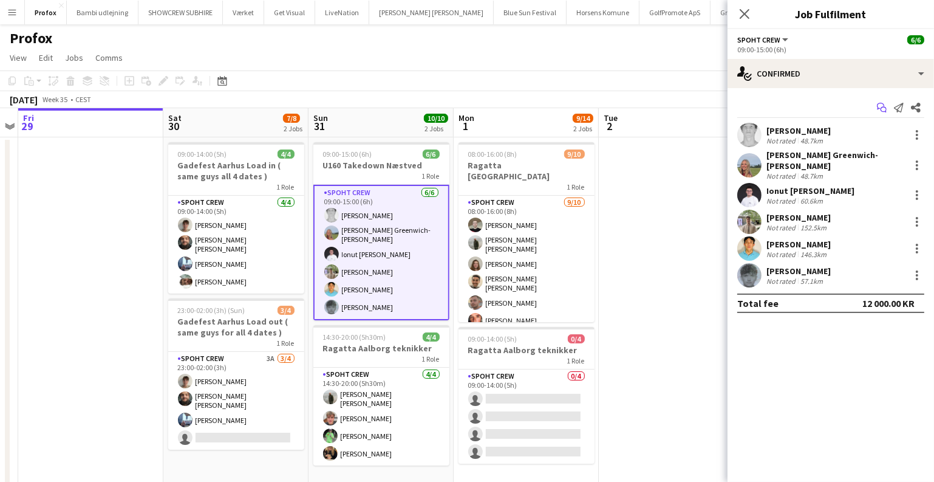
click at [880, 103] on icon "Start chat" at bounding box center [882, 108] width 10 height 10
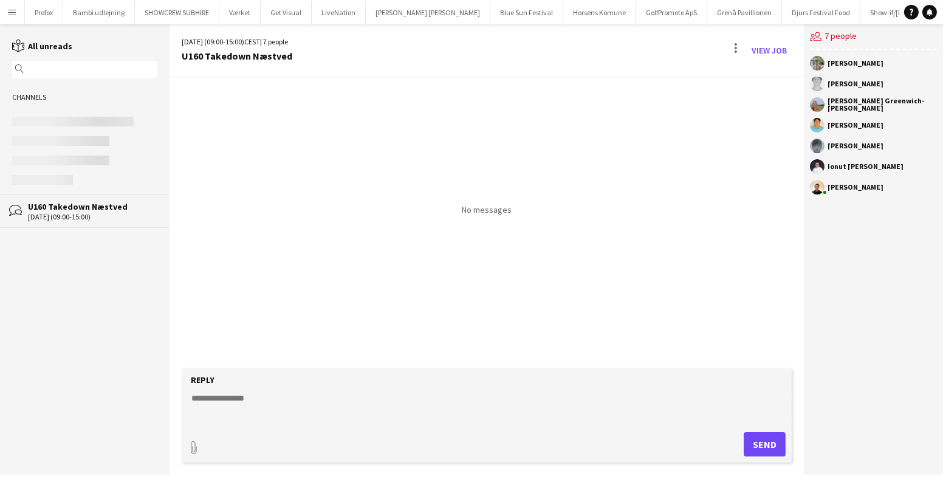
click at [446, 421] on textarea at bounding box center [489, 408] width 598 height 32
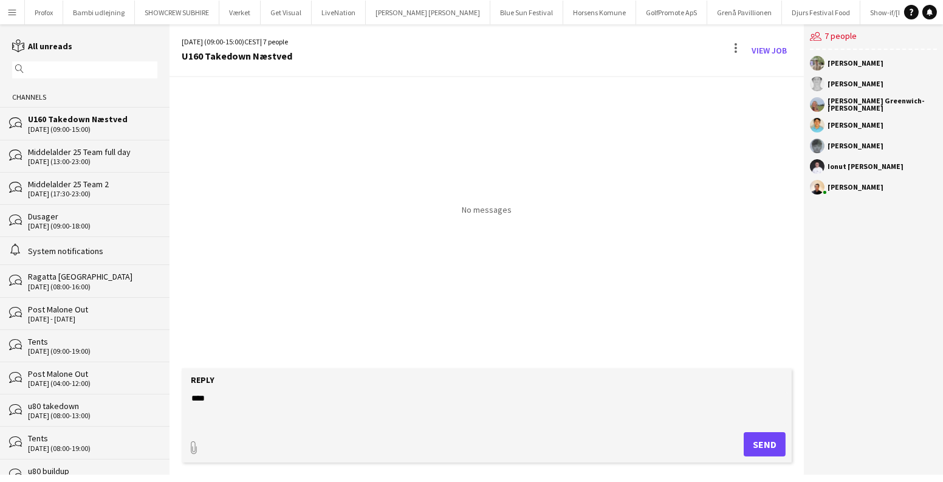
click at [194, 396] on textarea "****" at bounding box center [489, 408] width 598 height 32
type textarea "***** ****"
click at [773, 435] on button "Send" at bounding box center [765, 444] width 42 height 24
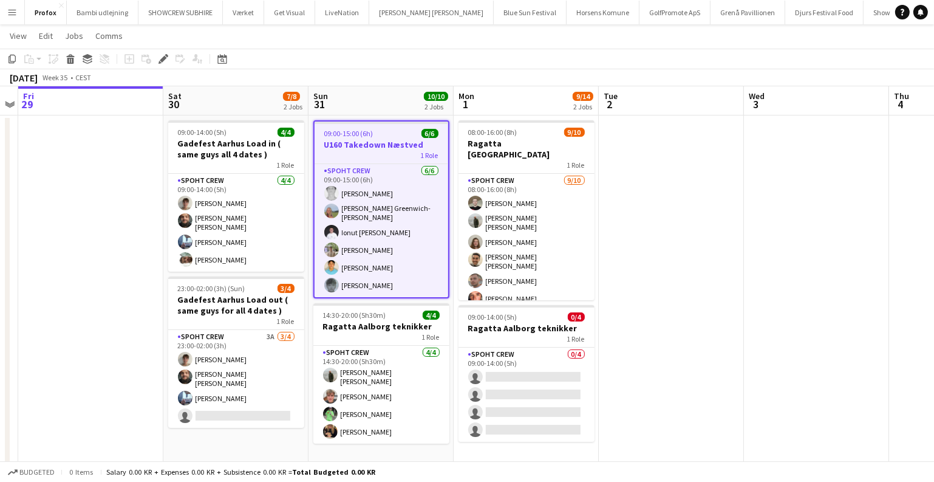
scroll to position [44, 0]
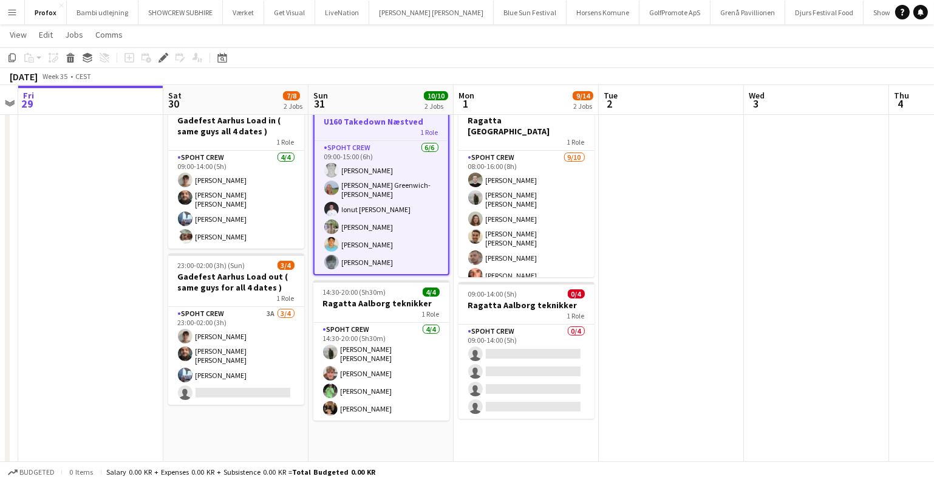
click at [12, 19] on button "Menu" at bounding box center [12, 12] width 24 height 24
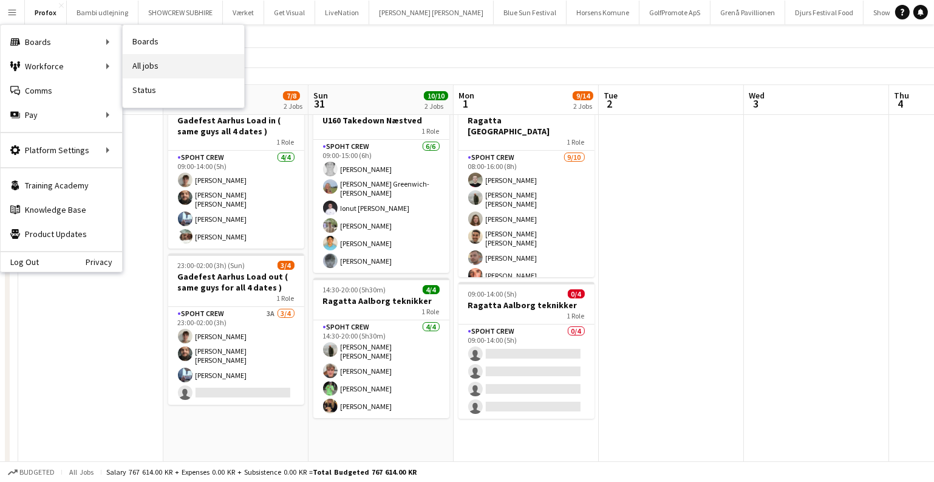
click at [137, 63] on link "All jobs" at bounding box center [183, 66] width 121 height 24
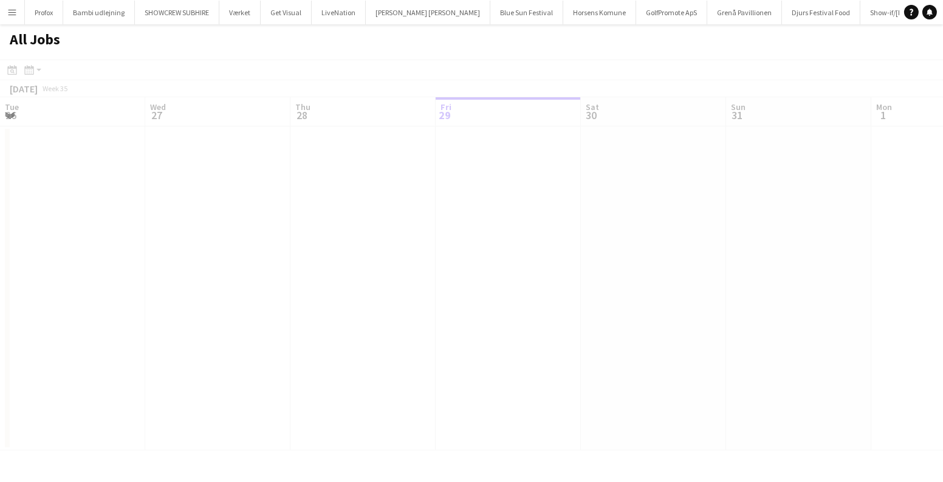
scroll to position [0, 290]
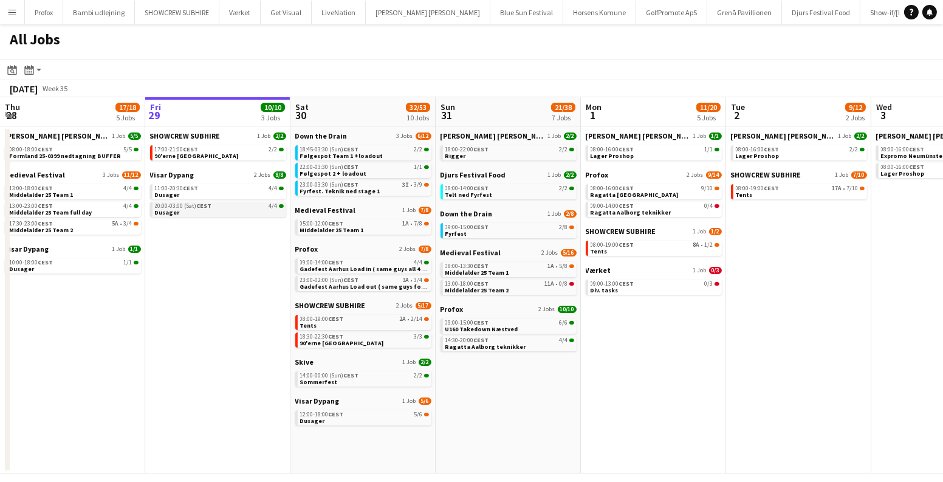
click at [237, 206] on div "20:00-03:00 (Sat) CEST 4/4" at bounding box center [219, 206] width 129 height 6
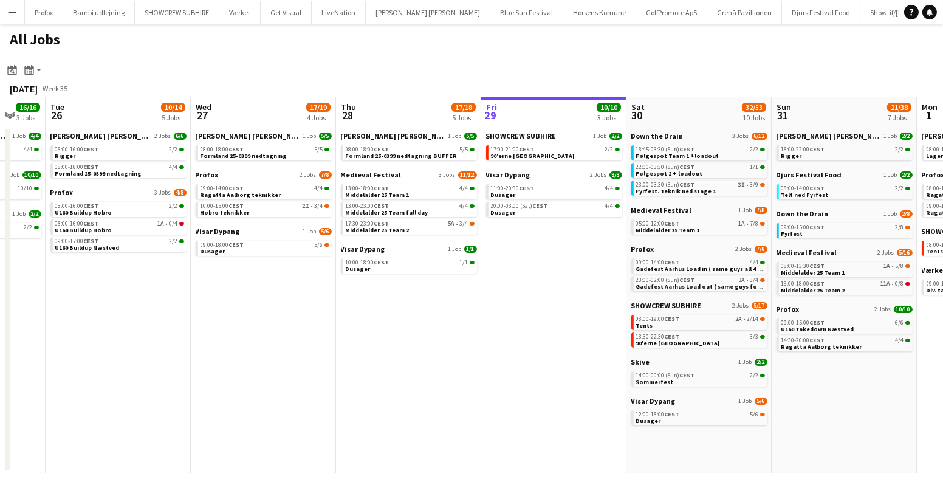
scroll to position [0, 380]
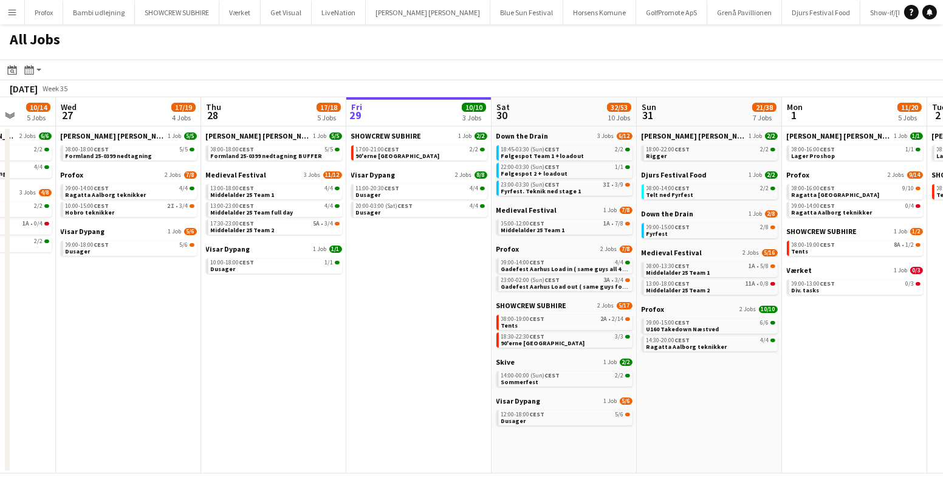
drag, startPoint x: 202, startPoint y: 253, endPoint x: 403, endPoint y: 257, distance: 201.1
click at [403, 257] on app-calendar-viewport "Sun 24 7/7 3 Jobs Mon 25 16/16 3 Jobs Tue 26 10/14 5 Jobs Wed 27 17/19 4 Jobs T…" at bounding box center [471, 285] width 943 height 376
click at [268, 191] on span "Middelalder 25 Team 1" at bounding box center [243, 195] width 64 height 8
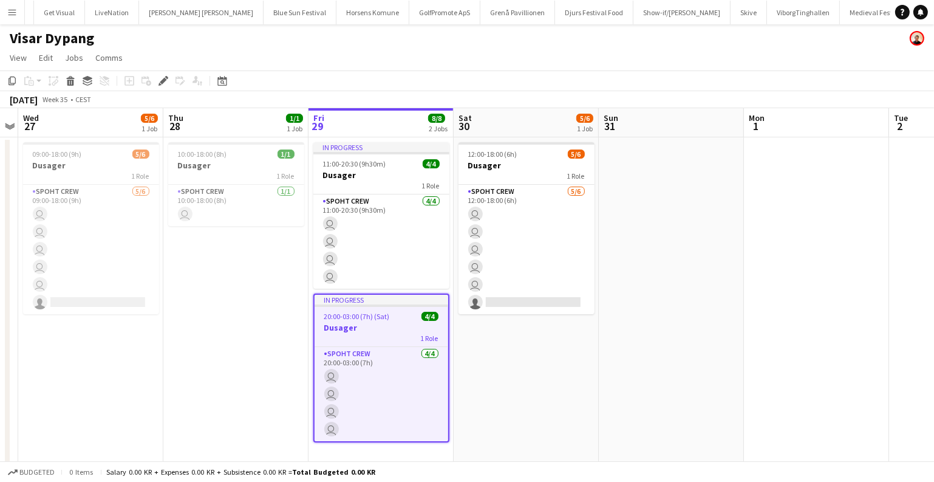
scroll to position [0, 268]
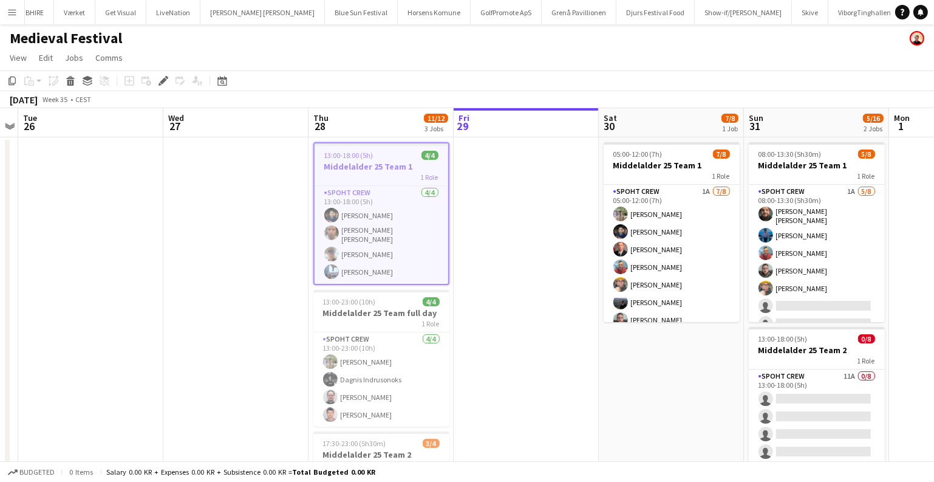
click at [340, 152] on span "13:00-18:00 (5h)" at bounding box center [348, 155] width 49 height 9
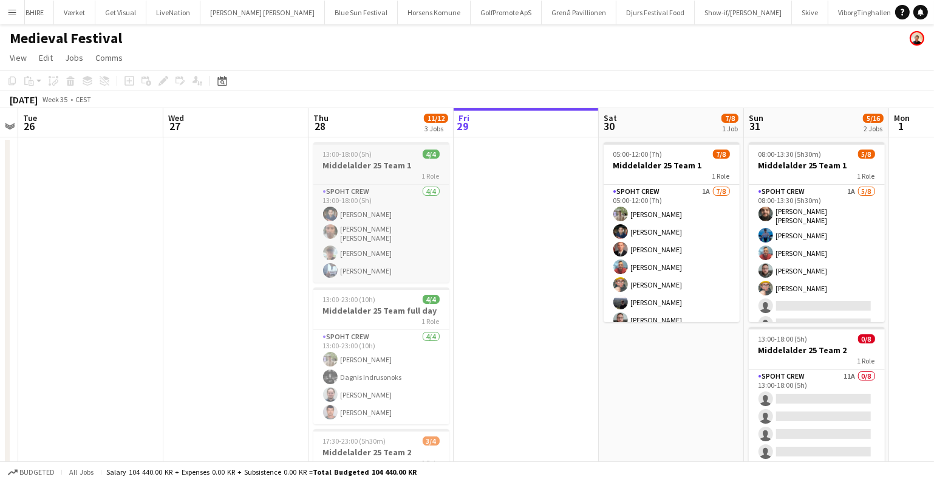
click at [340, 152] on span "13:00-18:00 (5h)" at bounding box center [347, 153] width 49 height 9
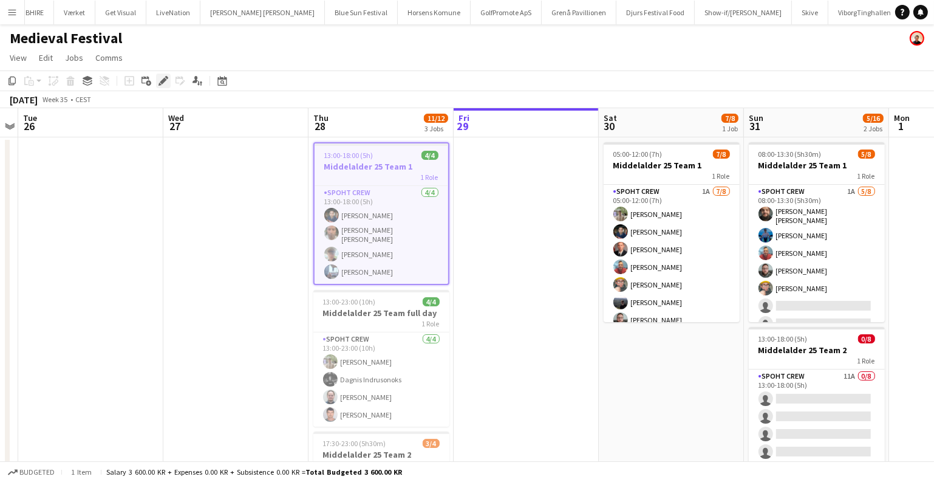
click at [162, 84] on icon "Edit" at bounding box center [164, 81] width 10 height 10
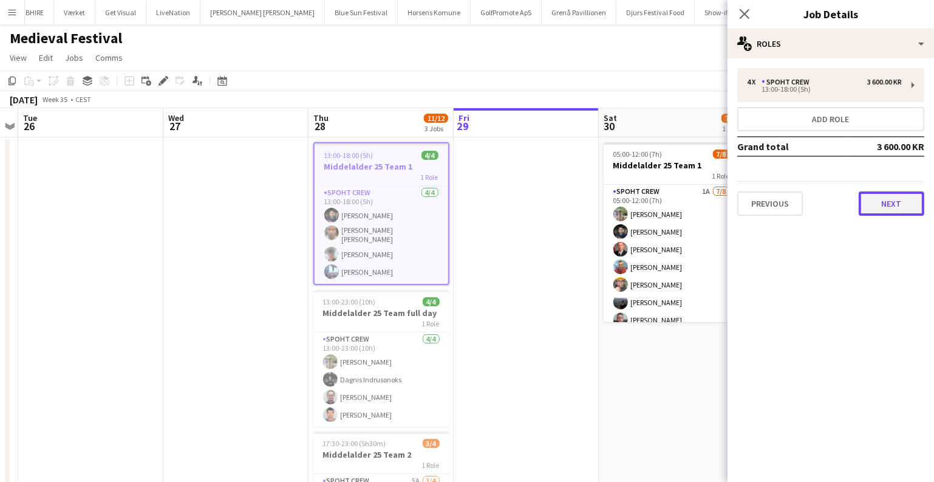
click at [870, 196] on button "Next" at bounding box center [892, 203] width 66 height 24
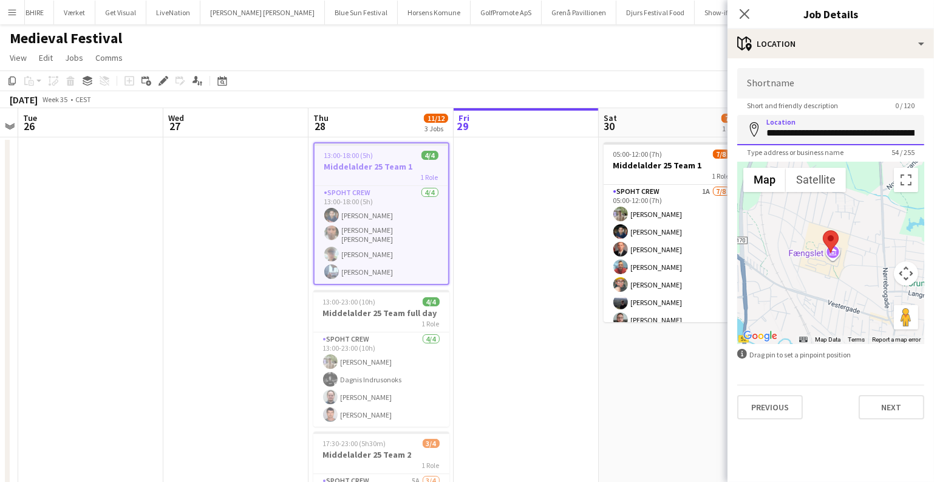
scroll to position [0, 86]
drag, startPoint x: 768, startPoint y: 131, endPoint x: 942, endPoint y: 140, distance: 174.0
click at [934, 140] on html "Menu Boards Boards Boards All jobs Status Workforce Workforce My Workforce Recr…" at bounding box center [467, 321] width 934 height 643
click at [536, 252] on app-date-cell at bounding box center [526, 379] width 145 height 485
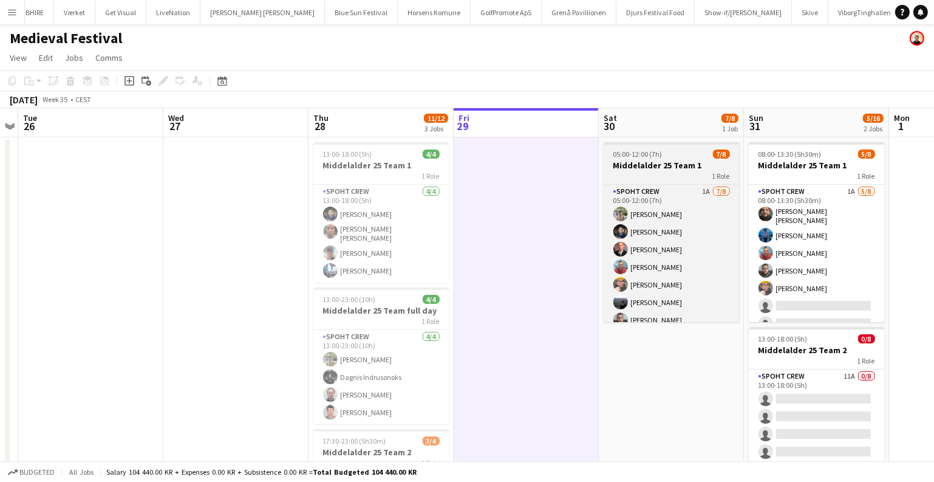
click at [654, 148] on app-job-card "05:00-12:00 (7h) 7/8 Middelalder 25 Team 1 1 Role Spoht Crew 1A 7/8 05:00-12:00…" at bounding box center [672, 232] width 136 height 180
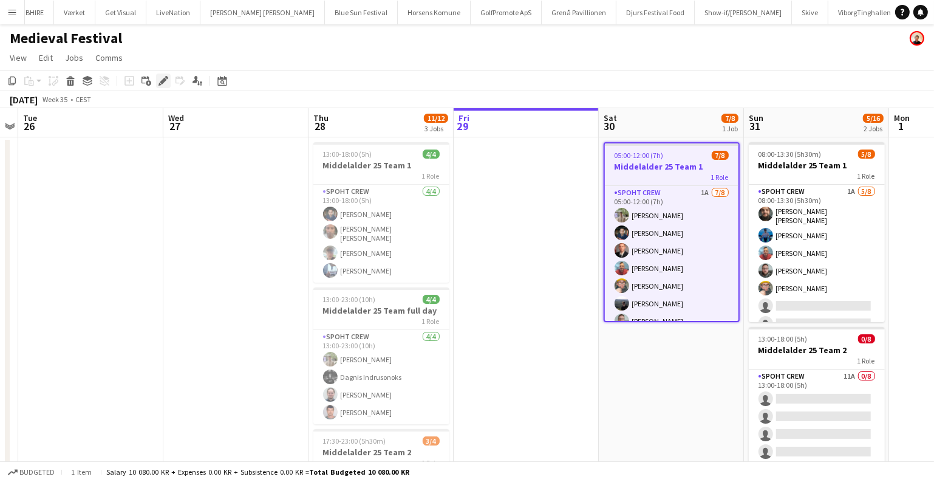
click at [168, 80] on div "Edit" at bounding box center [163, 80] width 15 height 15
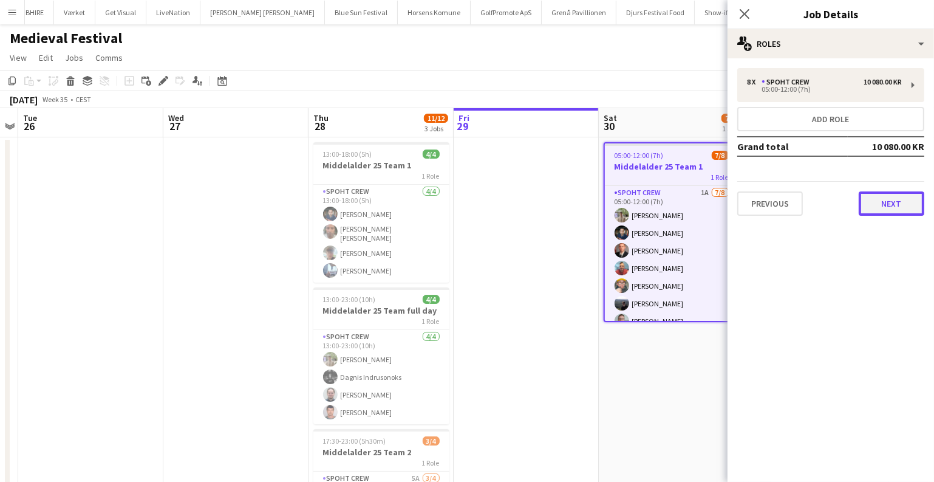
click at [917, 210] on button "Next" at bounding box center [892, 203] width 66 height 24
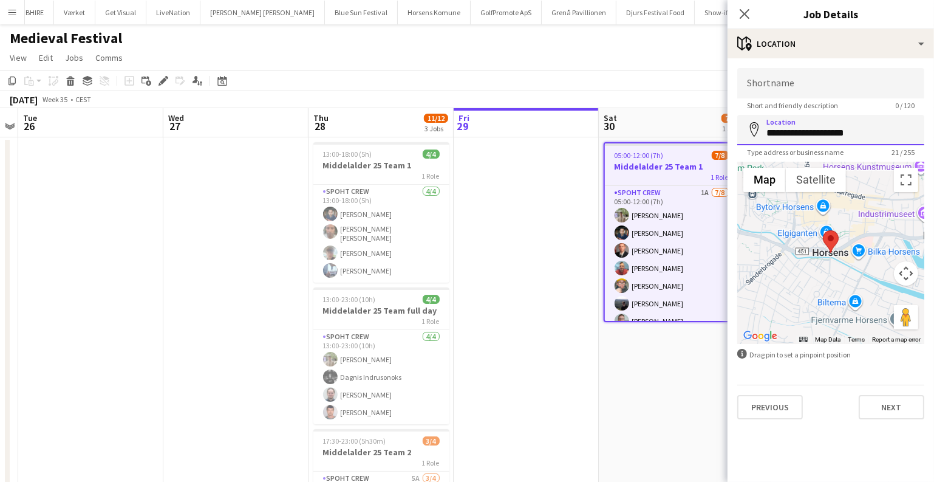
drag, startPoint x: 871, startPoint y: 137, endPoint x: 661, endPoint y: 136, distance: 209.6
click at [661, 136] on body "Menu Boards Boards Boards All jobs Status Workforce Workforce My Workforce Recr…" at bounding box center [467, 321] width 934 height 643
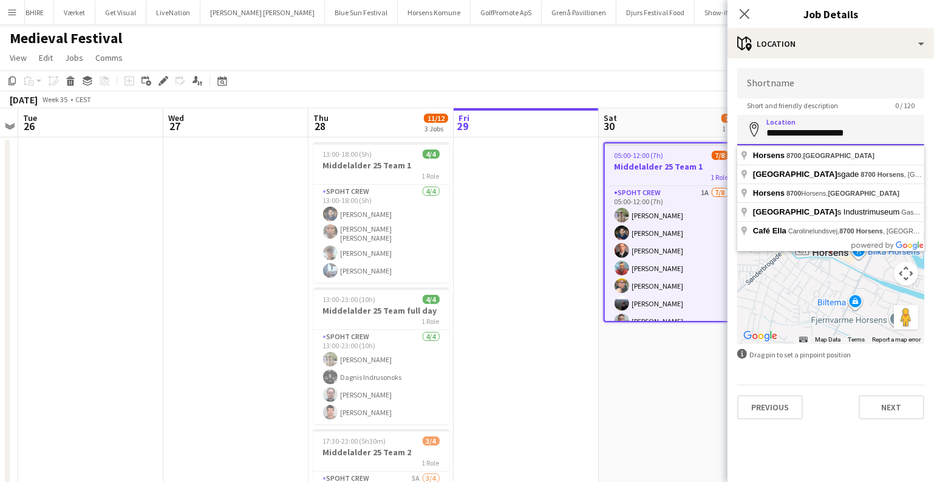
paste input "**********"
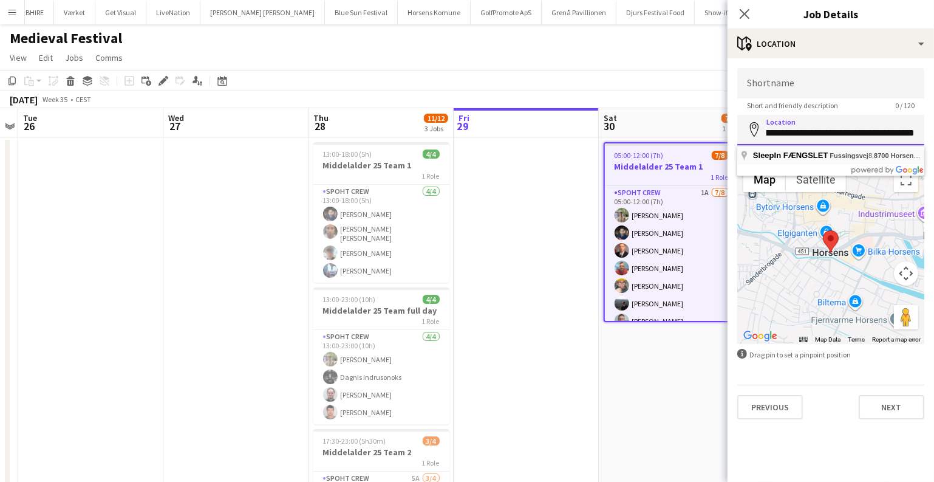
type input "**********"
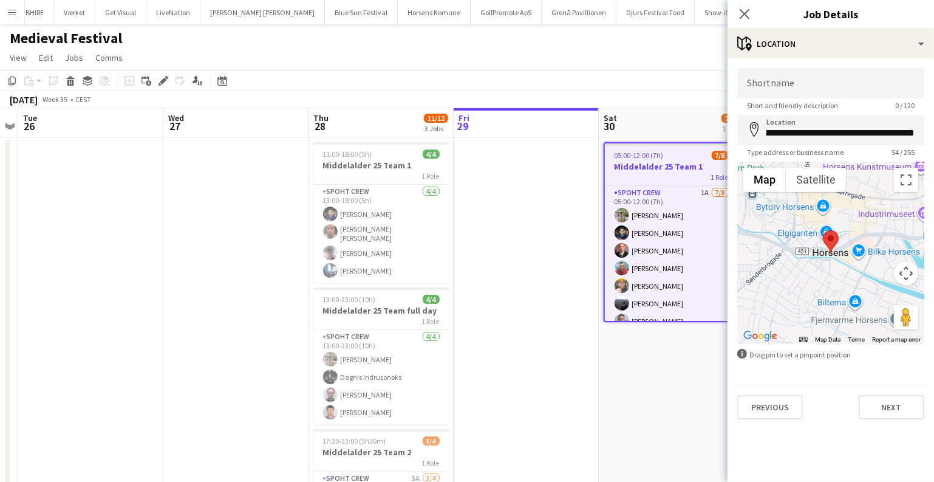
scroll to position [0, 0]
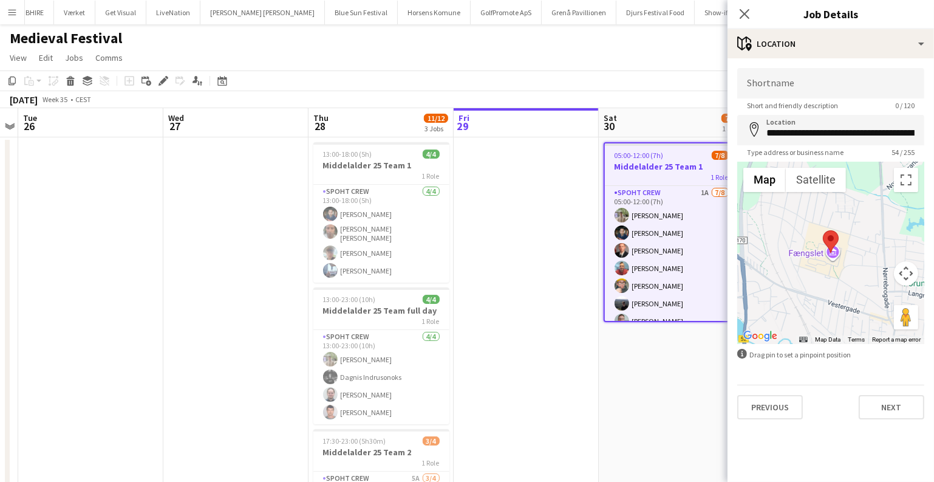
click at [519, 269] on app-date-cell at bounding box center [526, 379] width 145 height 485
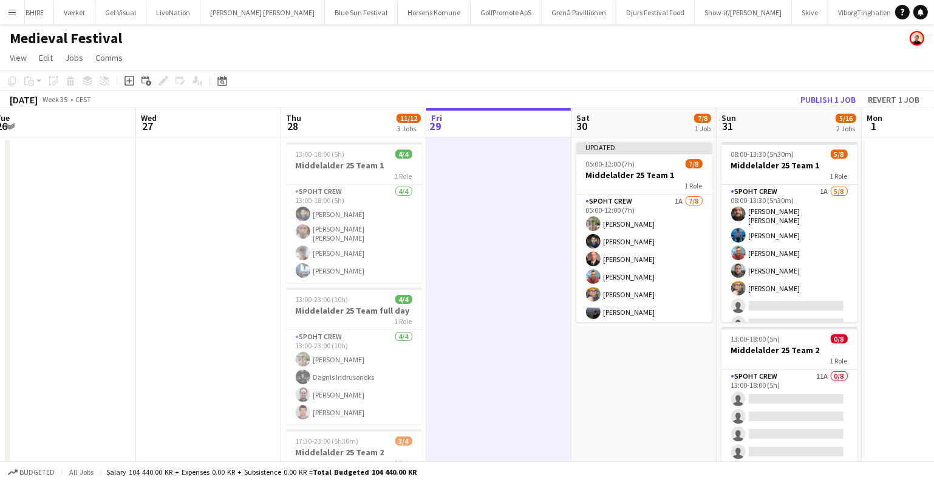
drag, startPoint x: 654, startPoint y: 381, endPoint x: 480, endPoint y: 355, distance: 175.0
click at [480, 355] on app-calendar-viewport "Sat 23 Sun 24 Mon 25 Tue 26 Wed 27 Thu 28 11/12 3 Jobs Fri 29 Sat 30 7/8 1 Job …" at bounding box center [467, 365] width 934 height 514
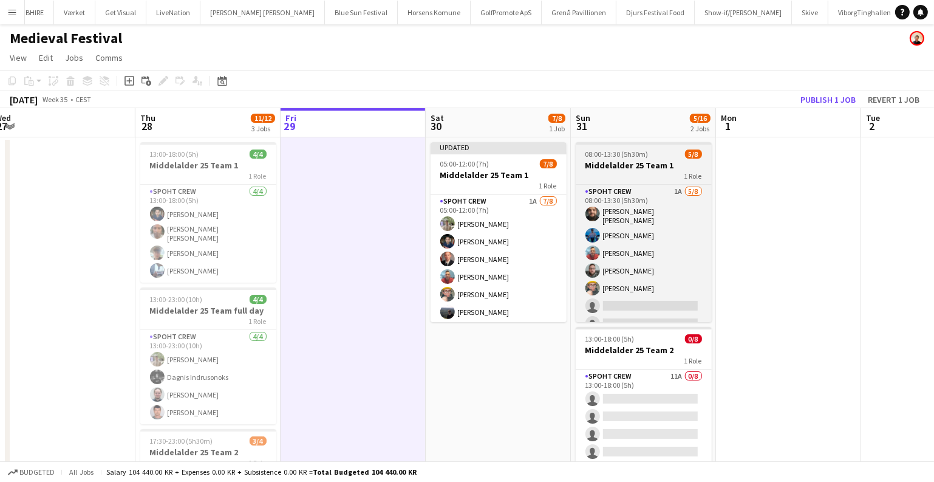
click at [629, 162] on h3 "Middelalder 25 Team 1" at bounding box center [644, 165] width 136 height 11
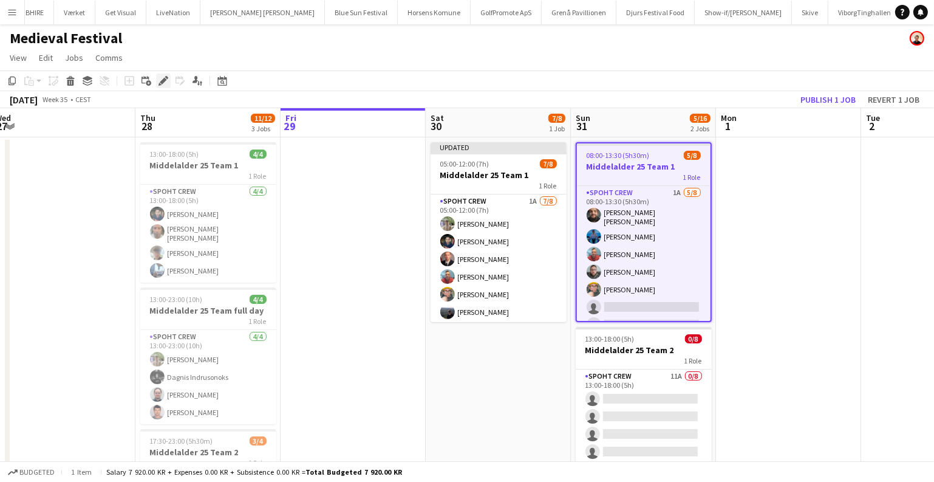
click at [164, 83] on icon "Edit" at bounding box center [164, 81] width 10 height 10
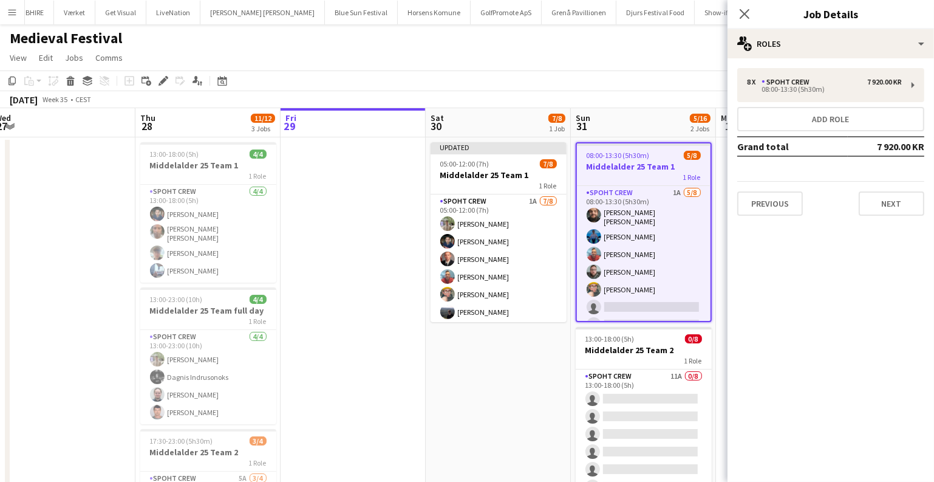
click at [904, 217] on div "8 x Spoht Crew 7 920.00 KR 08:00-13:30 (5h30m) Add role Grand total 7 920.00 KR…" at bounding box center [831, 141] width 207 height 167
click at [896, 207] on button "Next" at bounding box center [892, 203] width 66 height 24
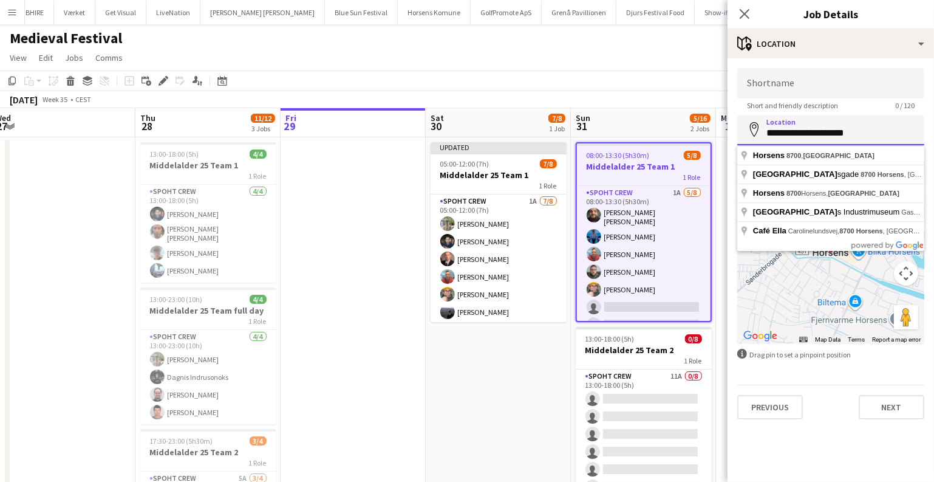
drag, startPoint x: 871, startPoint y: 124, endPoint x: 716, endPoint y: 125, distance: 154.9
click at [716, 125] on body "Menu Boards Boards Boards All jobs Status Workforce Workforce My Workforce Recr…" at bounding box center [467, 321] width 934 height 643
paste input "**********"
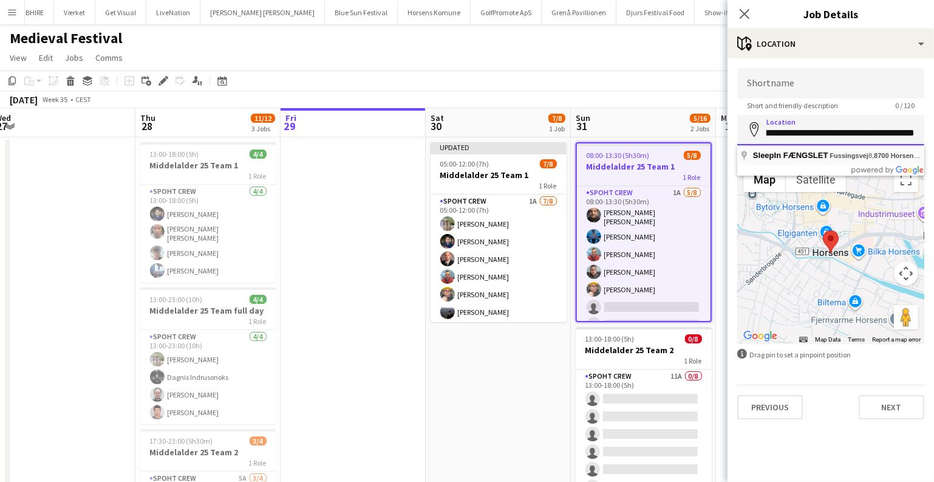
type input "**********"
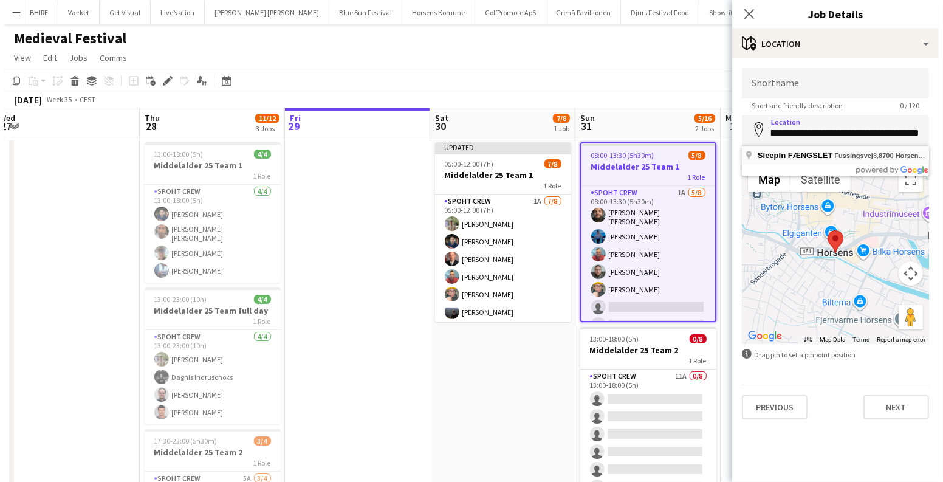
scroll to position [0, 0]
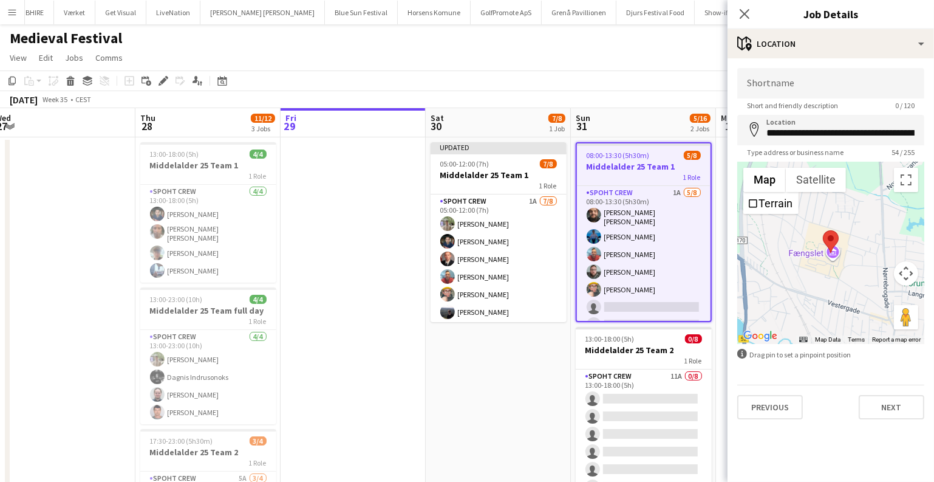
click at [473, 366] on app-date-cell "Updated 05:00-12:00 (7h) 7/8 Middelalder 25 Team 1 1 Role Spoht Crew 1A 7/8 05:…" at bounding box center [498, 379] width 145 height 485
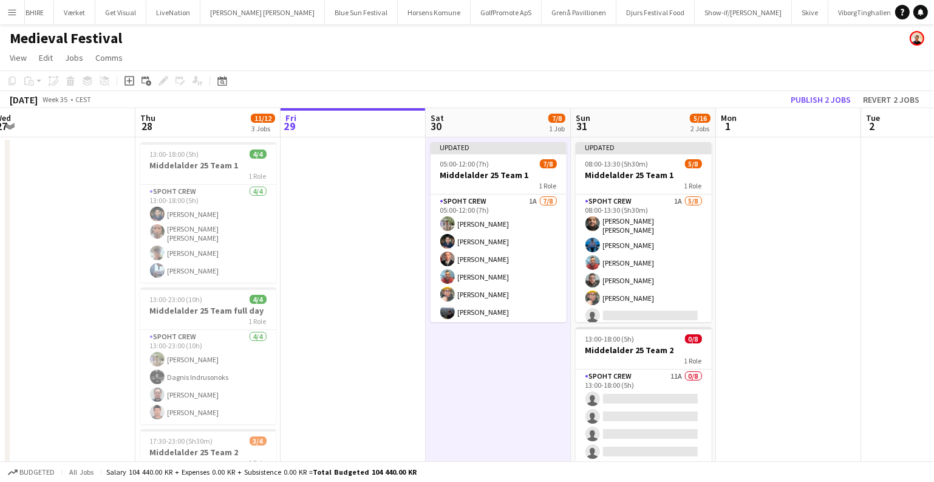
click at [811, 89] on app-toolbar "Copy Paste Paste Ctrl+V Paste with crew Ctrl+Shift+V Paste linked Job Delete Gr…" at bounding box center [467, 80] width 934 height 21
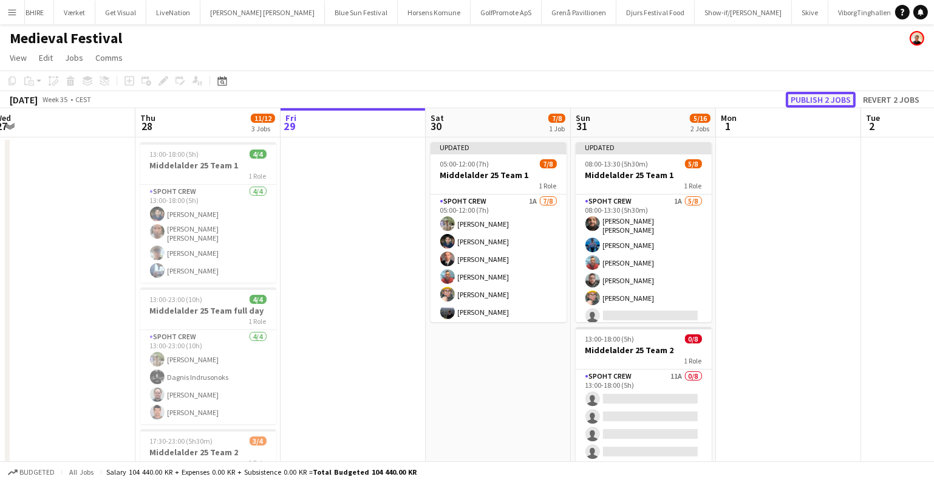
click at [808, 92] on button "Publish 2 jobs" at bounding box center [821, 100] width 70 height 16
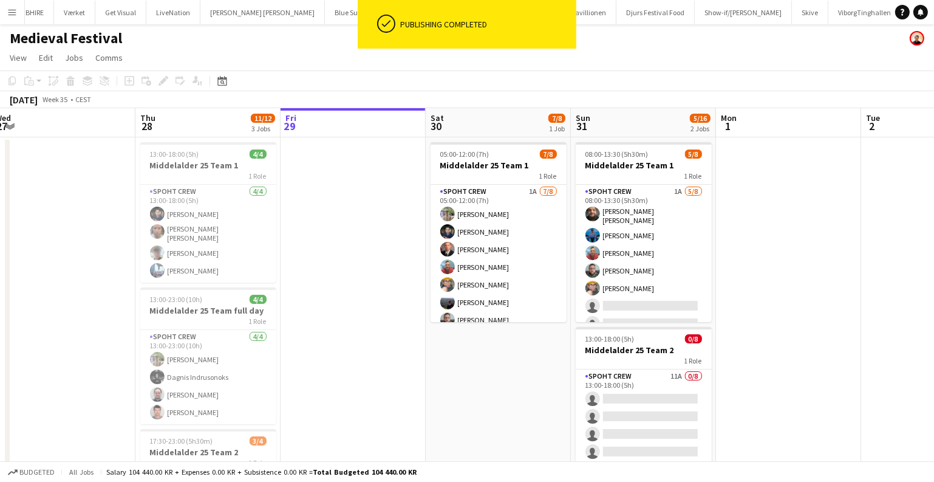
click at [12, 9] on app-icon "Menu" at bounding box center [12, 12] width 10 height 10
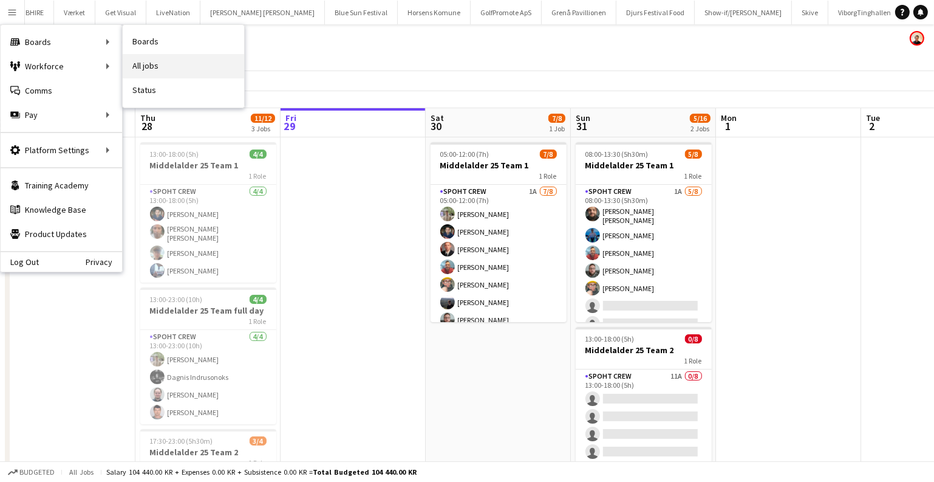
click at [150, 62] on link "All jobs" at bounding box center [183, 66] width 121 height 24
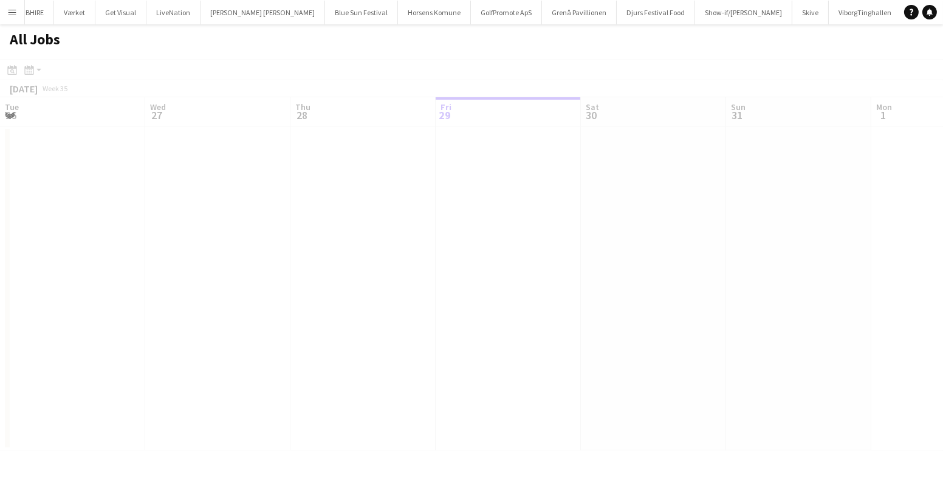
scroll to position [0, 290]
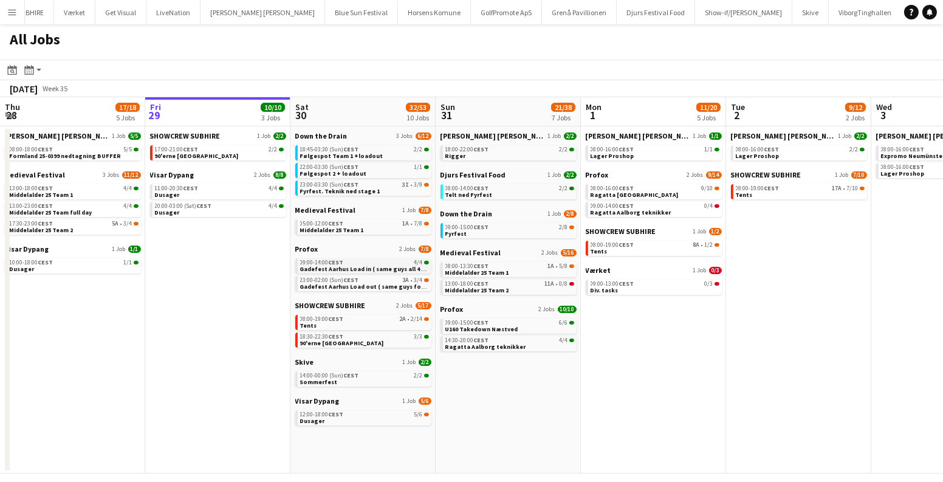
click at [330, 269] on span "Gadefest Aarhus Load in ( same guys all 4 dates )" at bounding box center [371, 269] width 142 height 8
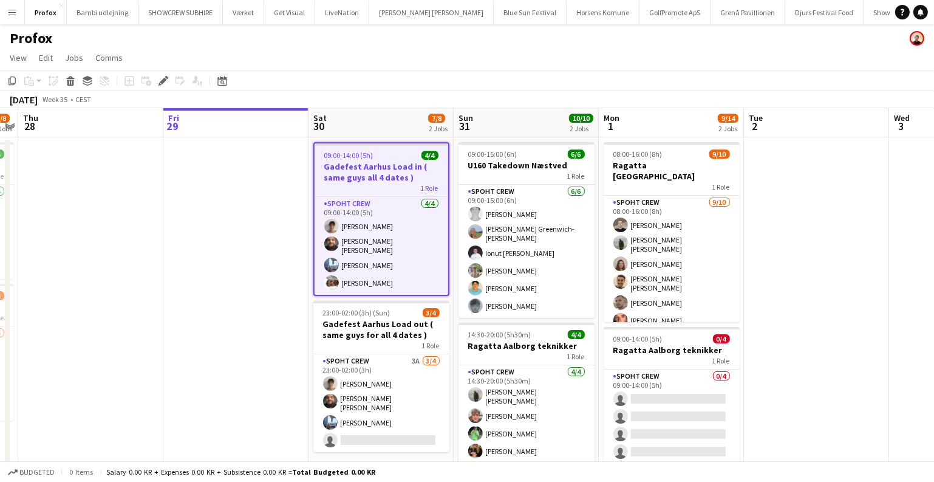
click at [383, 168] on h3 "Gadefest Aarhus Load in ( same guys all 4 dates )" at bounding box center [382, 172] width 134 height 22
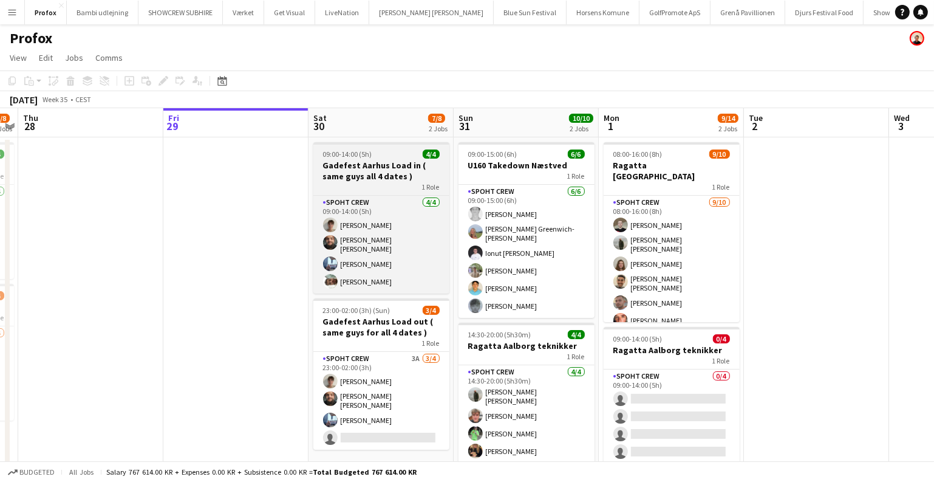
click at [383, 168] on h3 "Gadefest Aarhus Load in ( same guys all 4 dates )" at bounding box center [381, 171] width 136 height 22
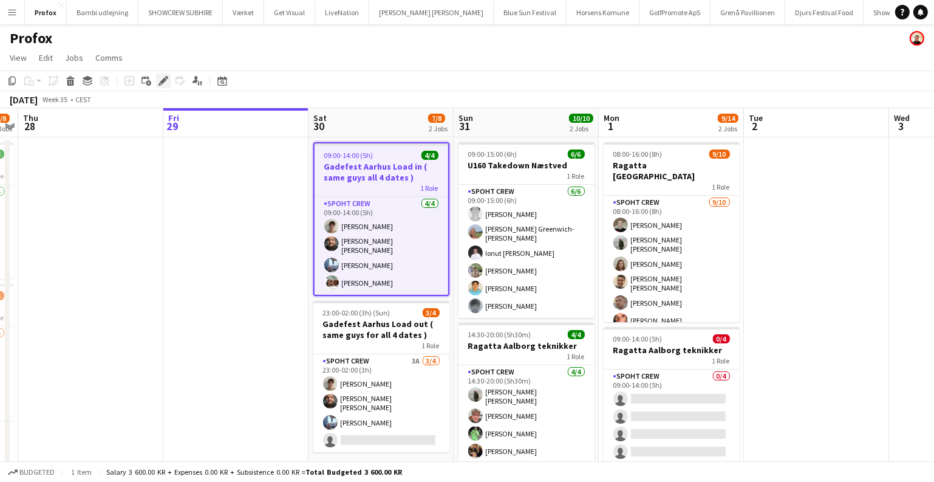
click at [166, 78] on icon at bounding box center [166, 77] width 3 height 3
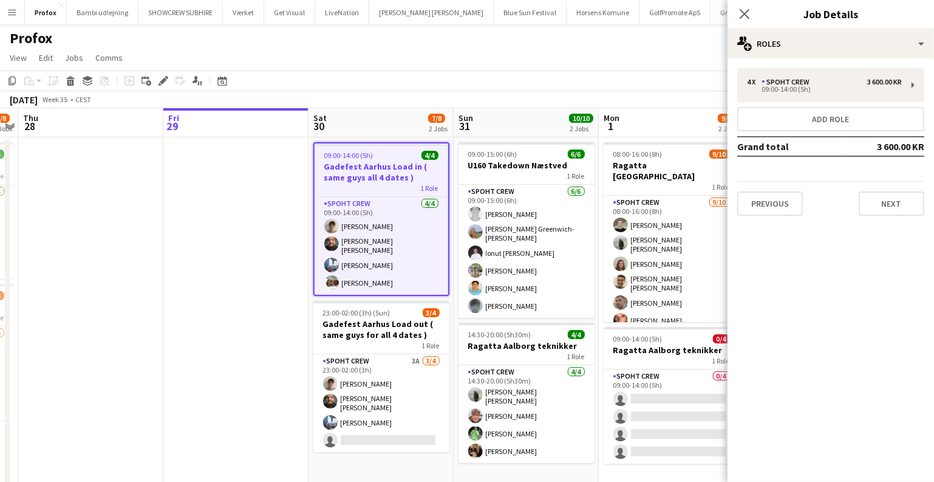
click at [861, 189] on div "Previous Next" at bounding box center [830, 198] width 187 height 35
click at [872, 200] on button "Next" at bounding box center [892, 203] width 66 height 24
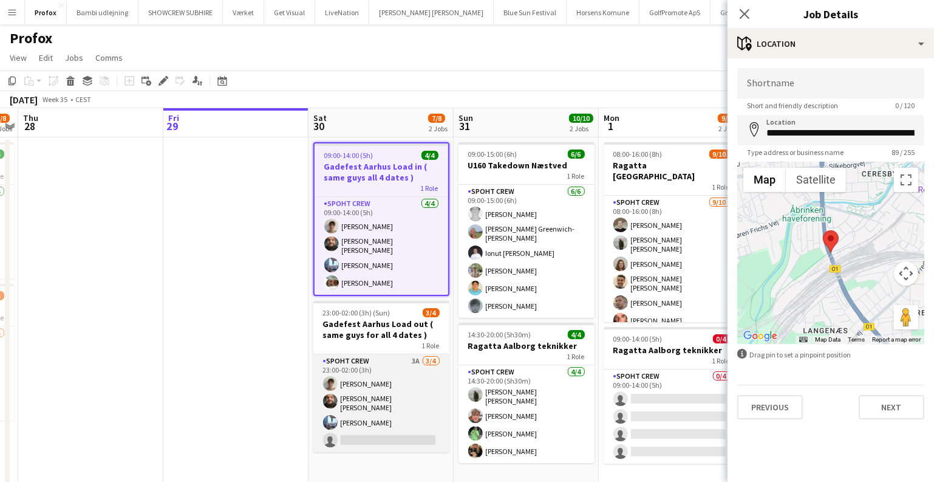
click at [377, 386] on app-card-role "Spoht Crew 3A 3/4 23:00-02:00 (3h) Daniel Juby-Rasmussen Adam Shem Abraham Arma…" at bounding box center [381, 403] width 136 height 98
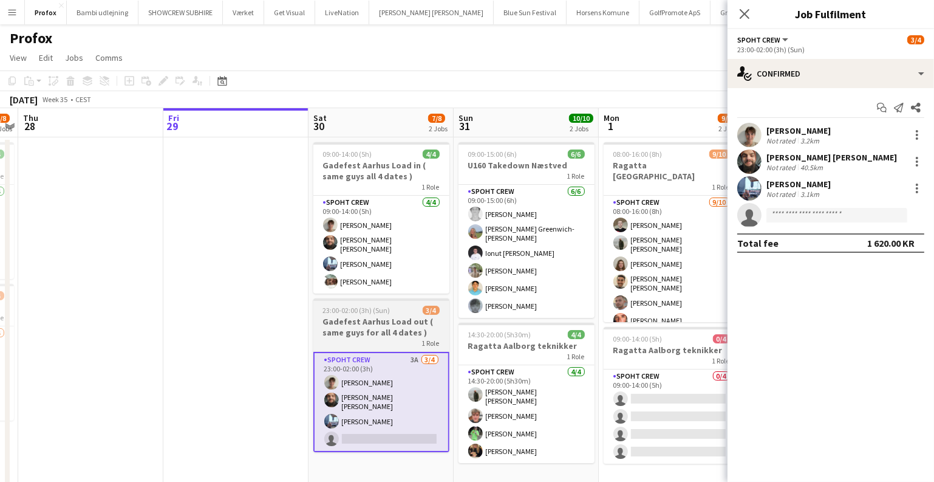
click at [382, 331] on h3 "Gadefest Aarhus Load out ( same guys for all 4 dates )" at bounding box center [381, 327] width 136 height 22
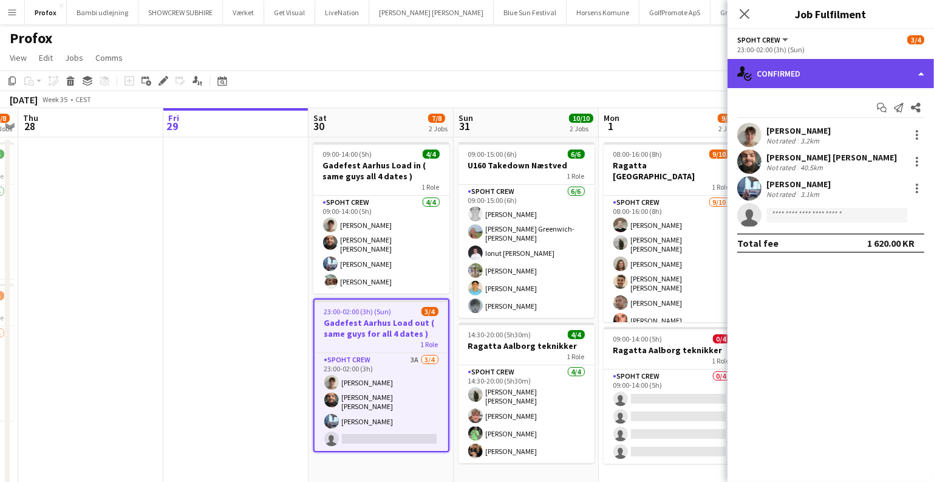
click at [767, 76] on div "single-neutral-actions-check-2 Confirmed" at bounding box center [831, 73] width 207 height 29
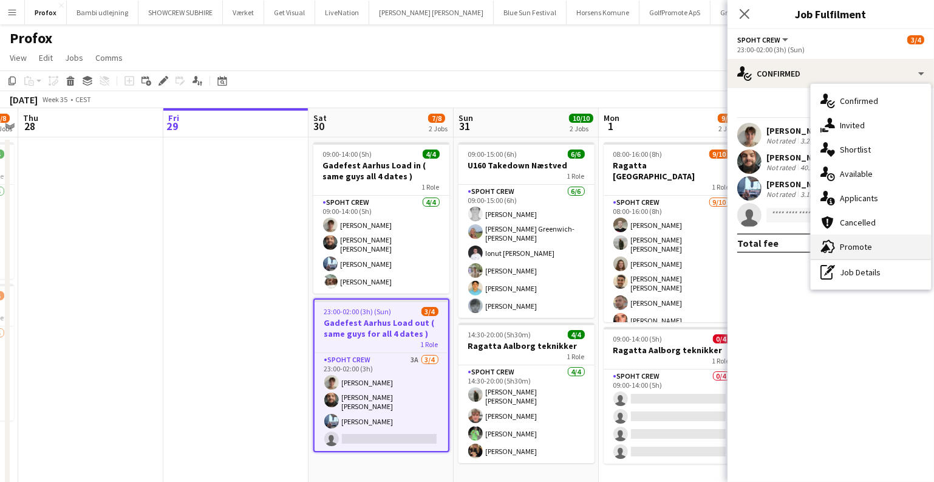
click at [865, 237] on div "advertising-megaphone Promote" at bounding box center [871, 246] width 120 height 24
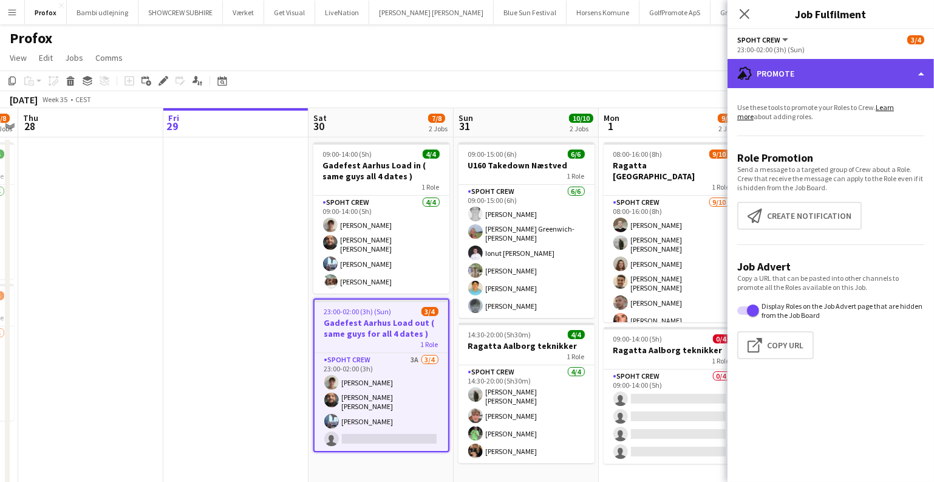
click at [830, 80] on div "advertising-megaphone Promote" at bounding box center [831, 73] width 207 height 29
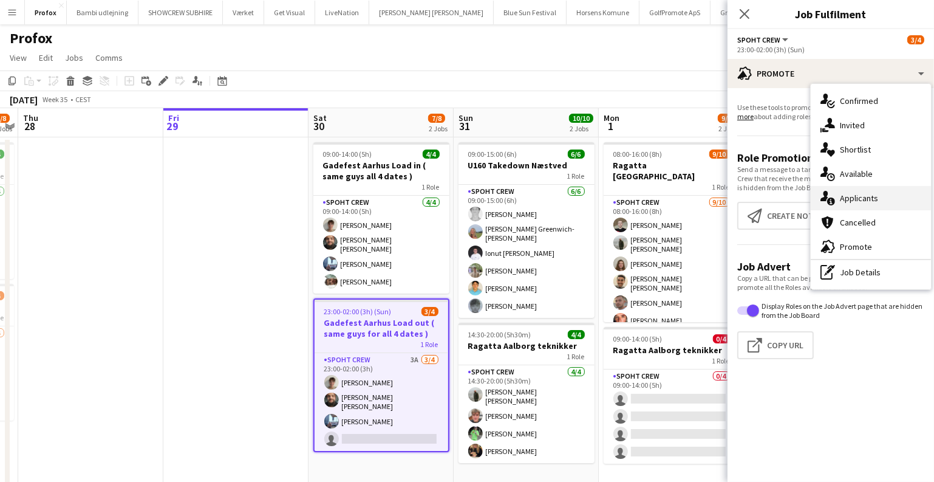
click at [847, 200] on div "single-neutral-actions-information Applicants" at bounding box center [871, 198] width 120 height 24
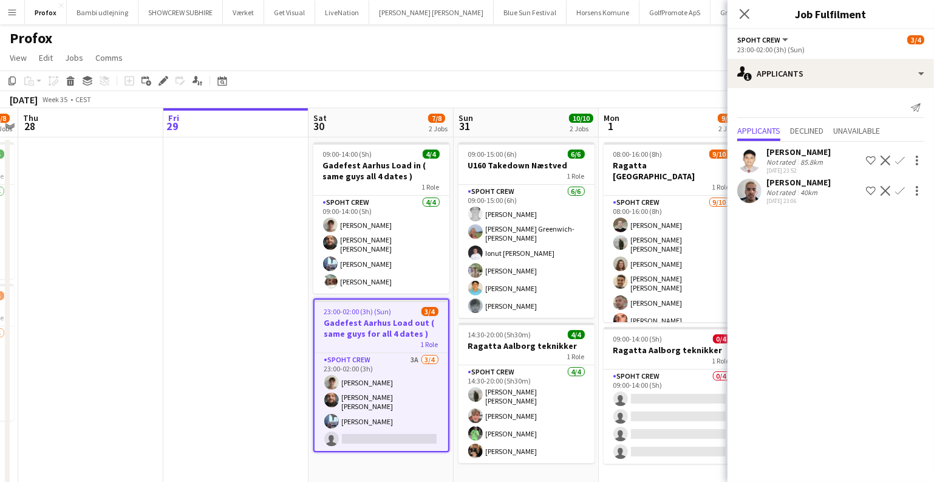
click at [178, 197] on app-date-cell at bounding box center [235, 327] width 145 height 381
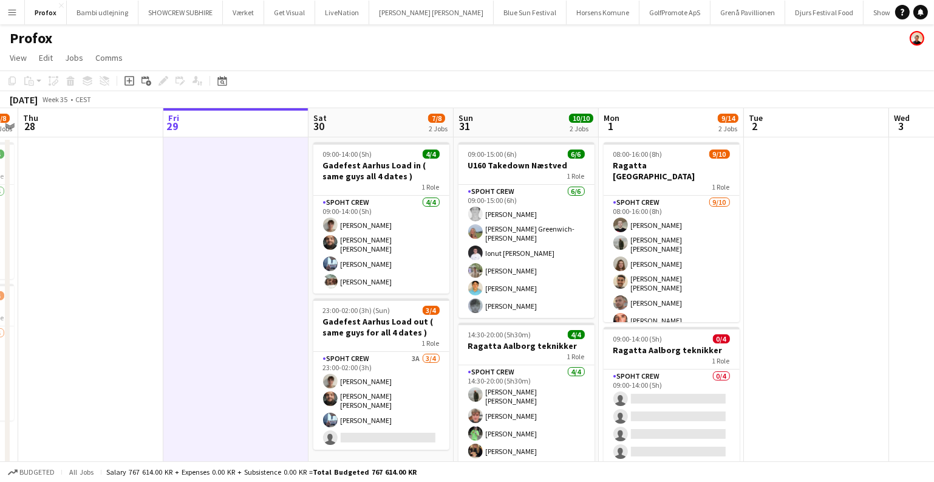
click at [9, 12] on app-icon "Menu" at bounding box center [12, 12] width 10 height 10
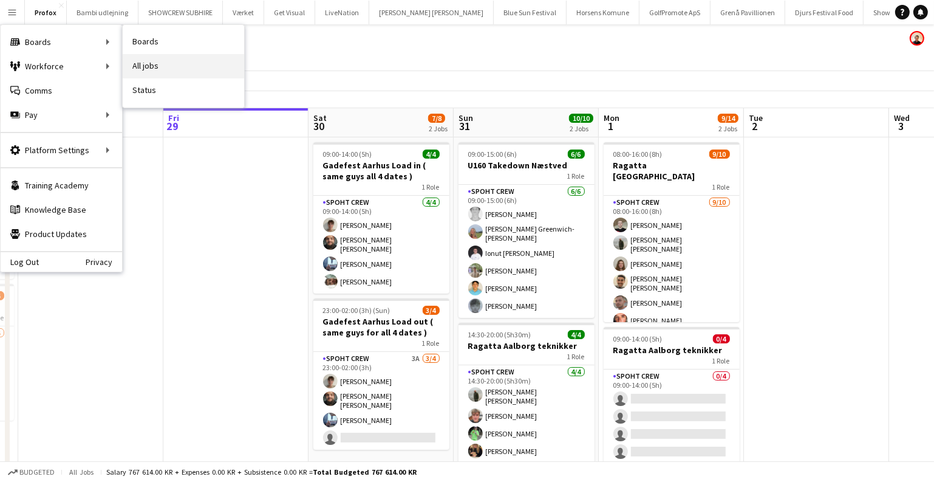
click at [157, 58] on link "All jobs" at bounding box center [183, 66] width 121 height 24
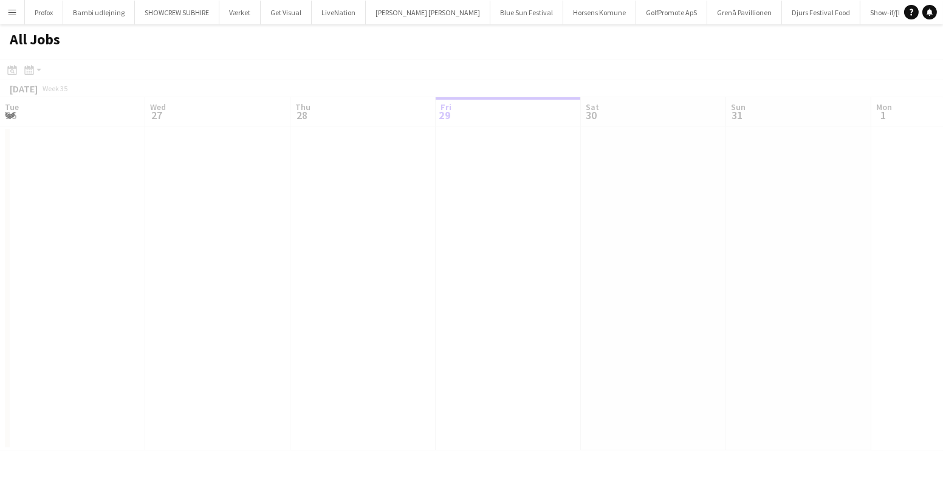
scroll to position [0, 290]
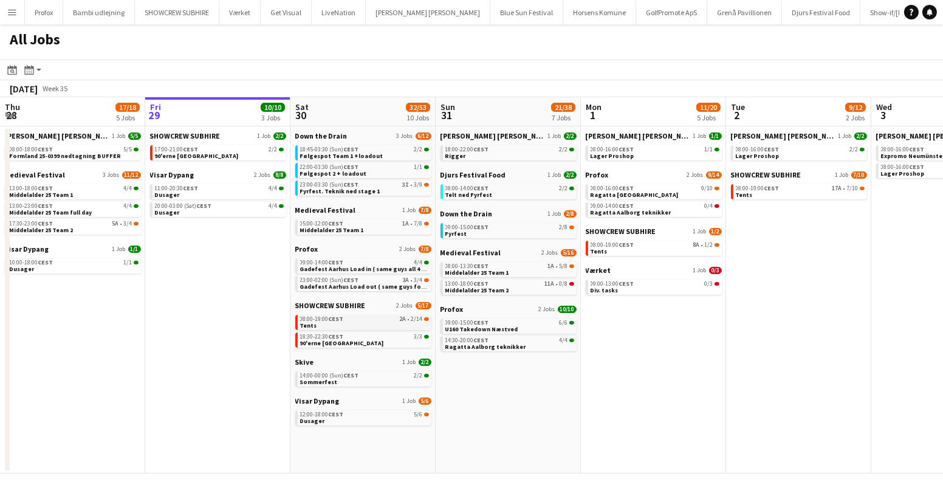
click at [379, 316] on div "08:00-19:00 CEST 2A • 2/14" at bounding box center [364, 319] width 129 height 6
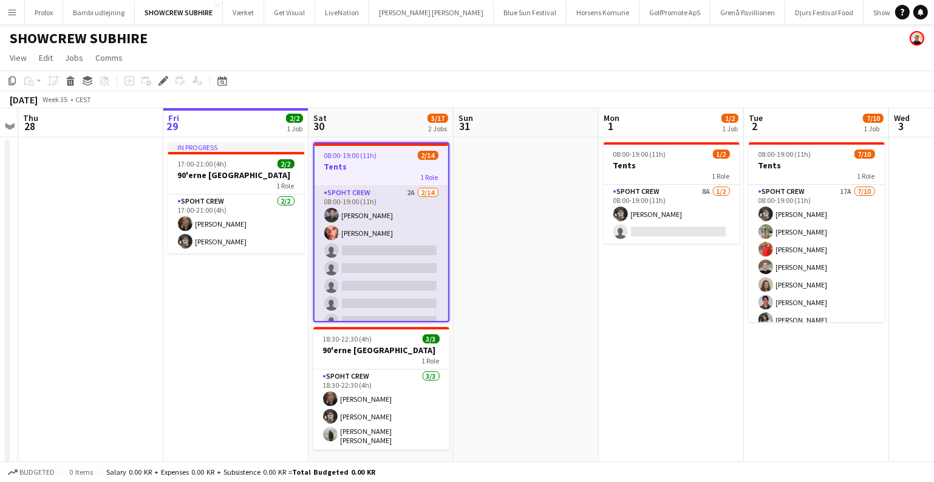
click at [391, 274] on app-card-role "Spoht Crew 2A [DATE] 08:00-19:00 (11h) [PERSON_NAME] [PERSON_NAME] single-neutr…" at bounding box center [382, 321] width 134 height 270
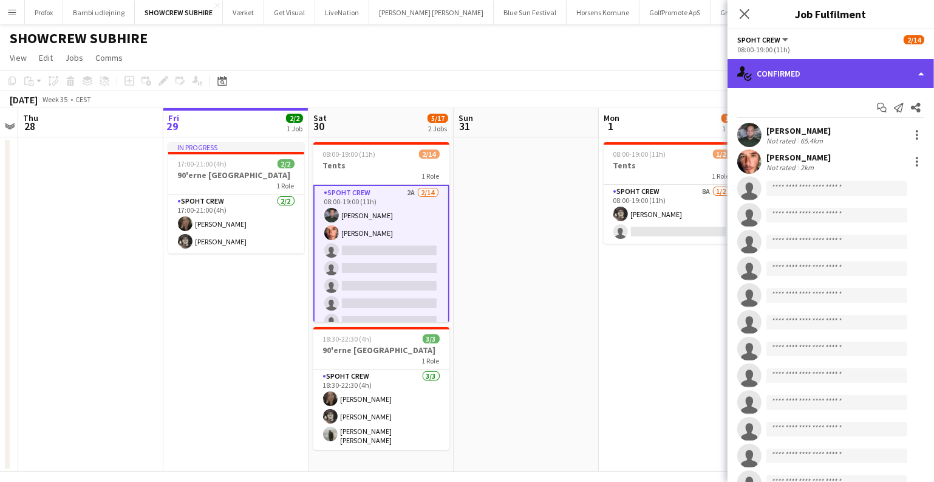
click at [840, 72] on div "single-neutral-actions-check-2 Confirmed" at bounding box center [831, 73] width 207 height 29
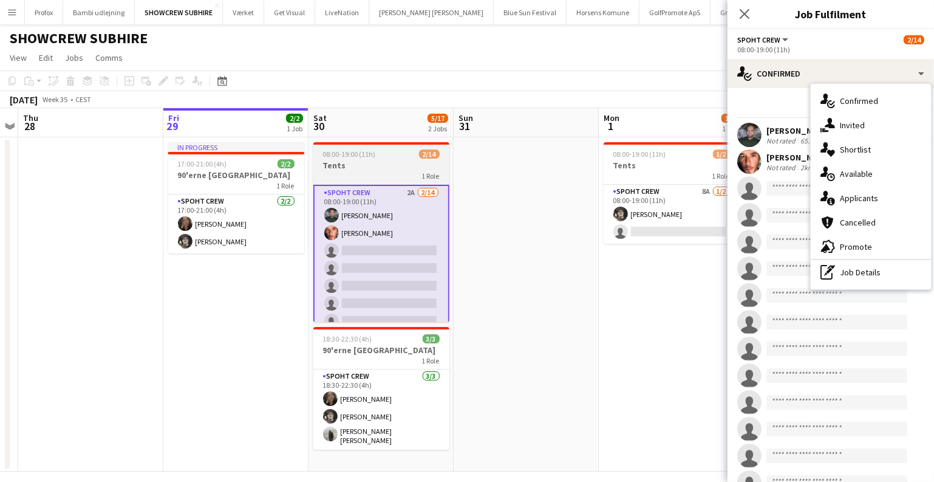
click at [372, 156] on span "08:00-19:00 (11h)" at bounding box center [349, 153] width 53 height 9
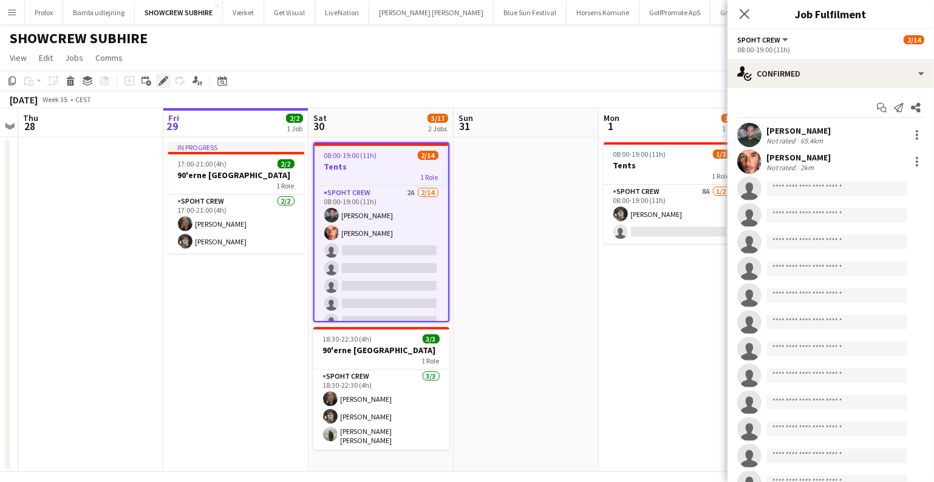
click at [165, 81] on icon "Edit" at bounding box center [164, 81] width 10 height 10
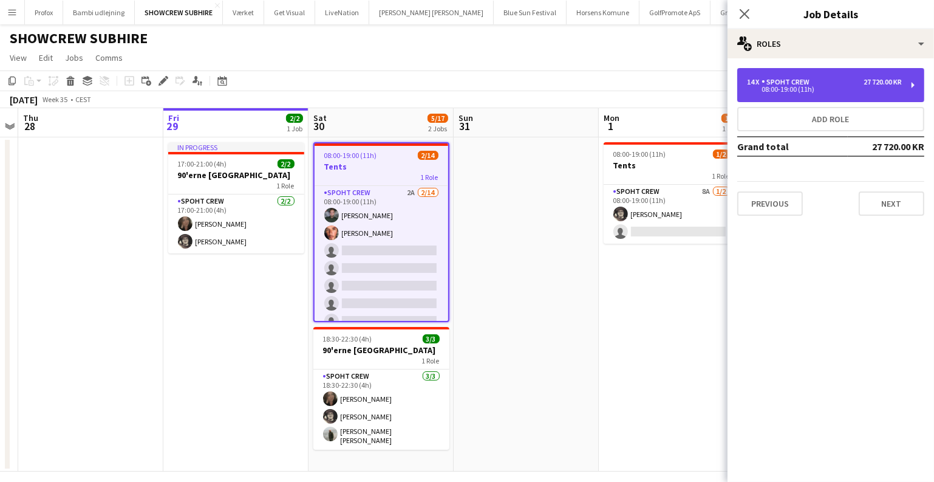
click at [829, 97] on div "14 x Spoht Crew 27 720.00 KR 08:00-19:00 (11h)" at bounding box center [830, 85] width 187 height 34
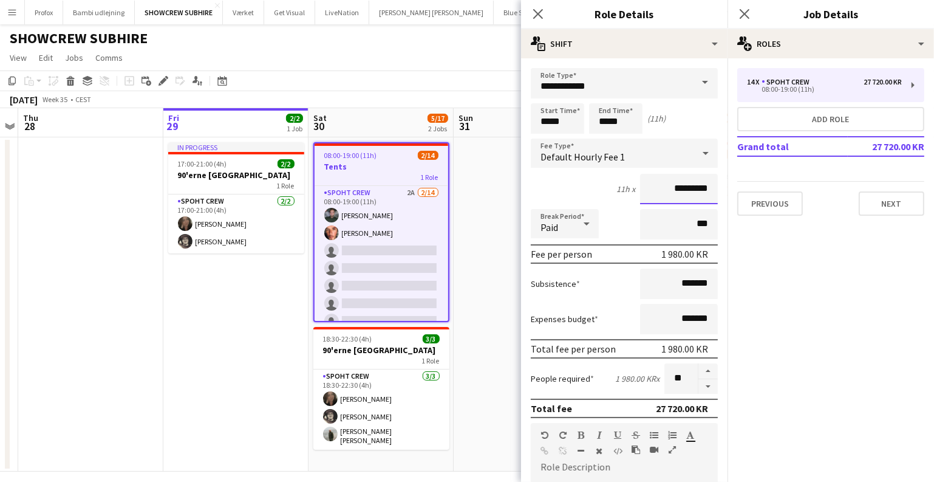
drag, startPoint x: 677, startPoint y: 189, endPoint x: 614, endPoint y: 183, distance: 62.8
click at [614, 183] on div "11h x *********" at bounding box center [624, 189] width 187 height 30
type input "******"
click at [484, 222] on app-date-cell at bounding box center [526, 304] width 145 height 334
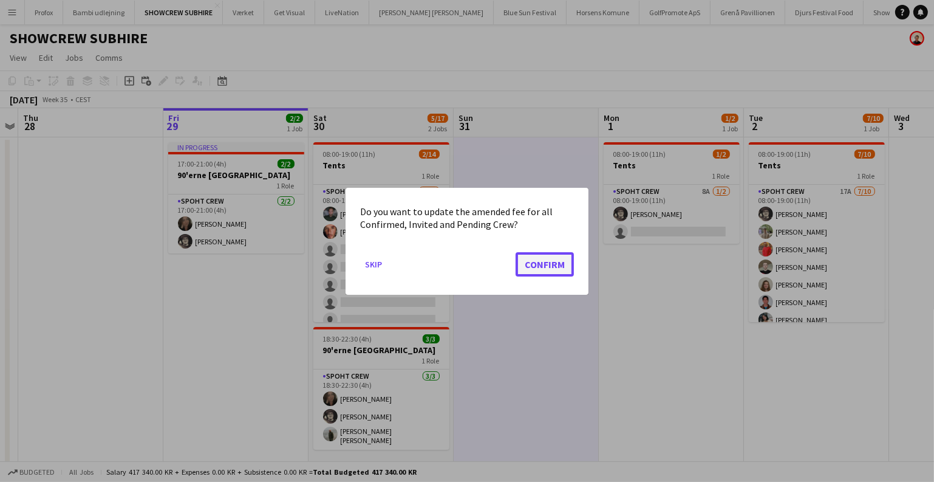
click at [537, 264] on button "Confirm" at bounding box center [545, 263] width 58 height 24
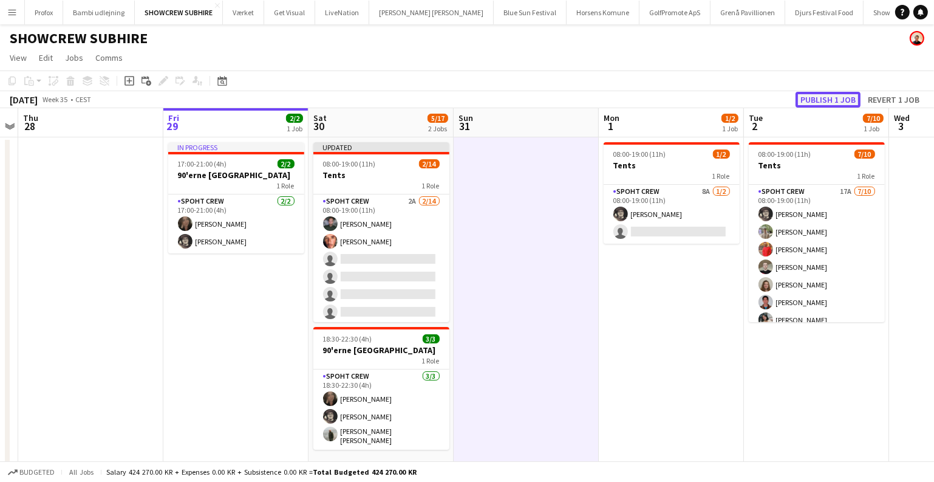
click at [809, 95] on button "Publish 1 job" at bounding box center [828, 100] width 65 height 16
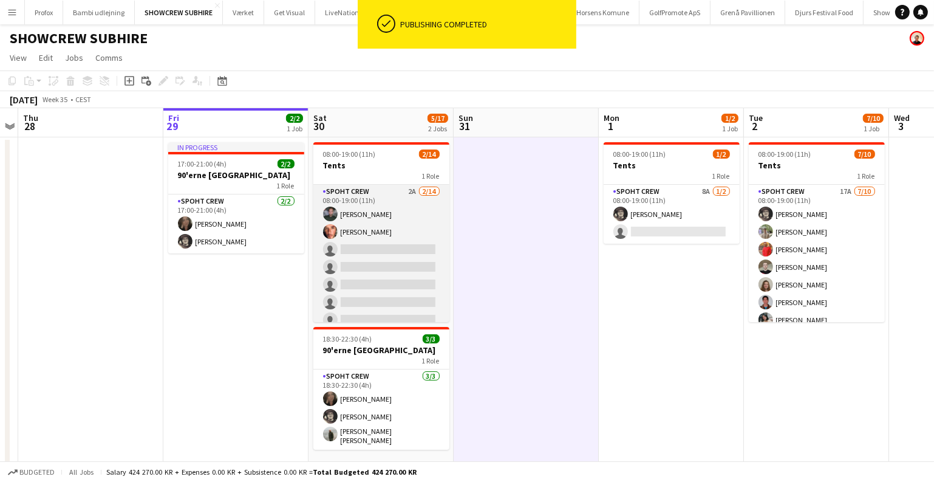
click at [363, 277] on app-card-role "Spoht Crew 2A 2/14 08:00-19:00 (11h) Nikolaj Andersen Amador Bohorquez single-n…" at bounding box center [381, 320] width 136 height 270
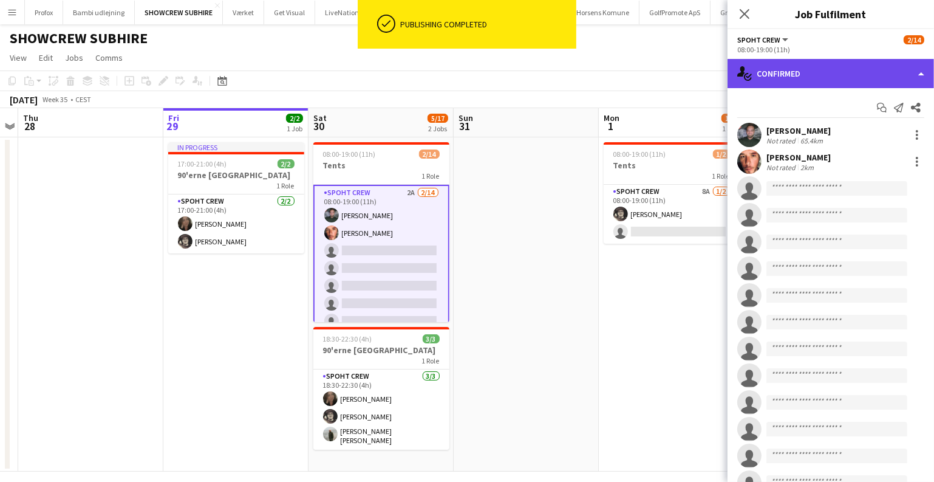
click at [862, 83] on div "single-neutral-actions-check-2 Confirmed" at bounding box center [831, 73] width 207 height 29
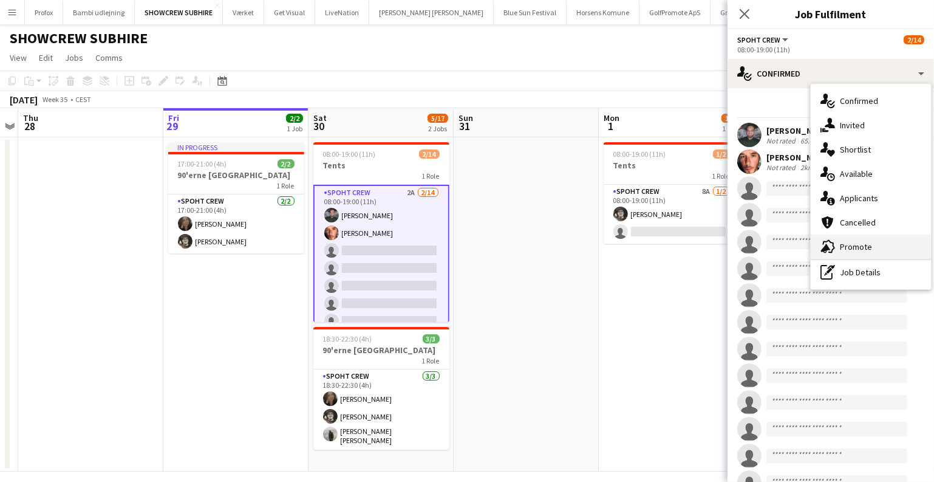
click at [842, 240] on div "advertising-megaphone Promote" at bounding box center [871, 246] width 120 height 24
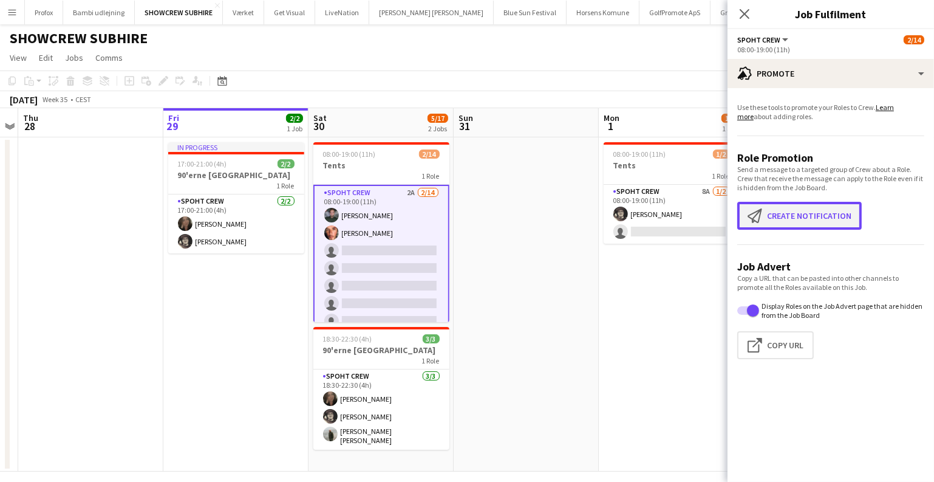
click at [799, 212] on button "Create notification Create notification" at bounding box center [799, 216] width 125 height 28
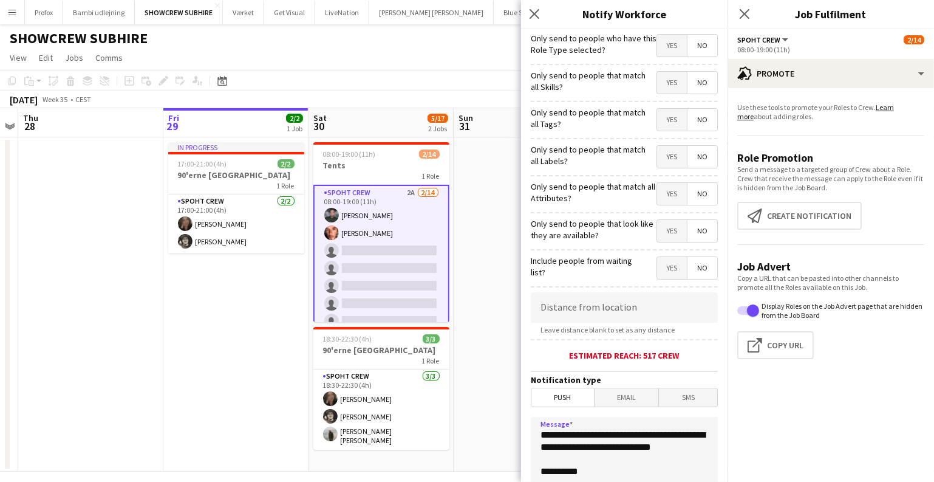
drag, startPoint x: 618, startPoint y: 462, endPoint x: 494, endPoint y: 399, distance: 138.3
click at [494, 399] on body "Menu Boards Boards Boards All jobs Status Workforce Workforce My Workforce Recr…" at bounding box center [467, 246] width 934 height 492
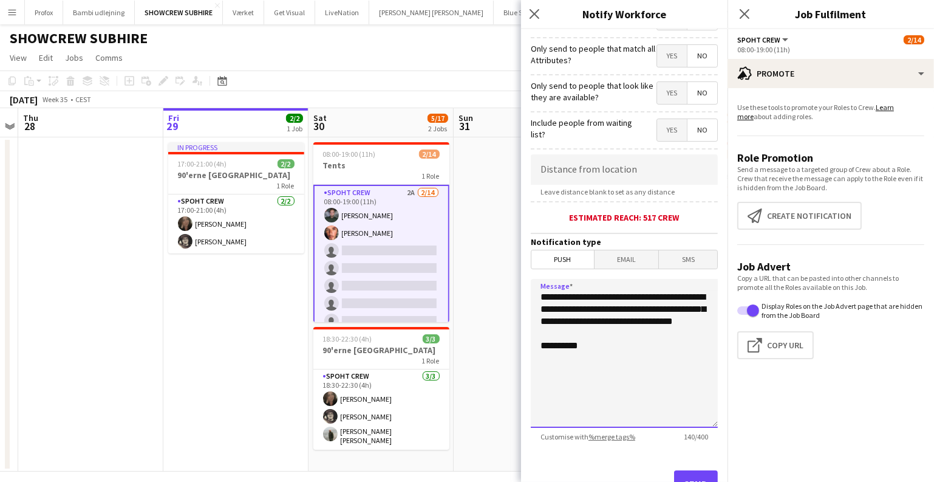
scroll to position [141, 0]
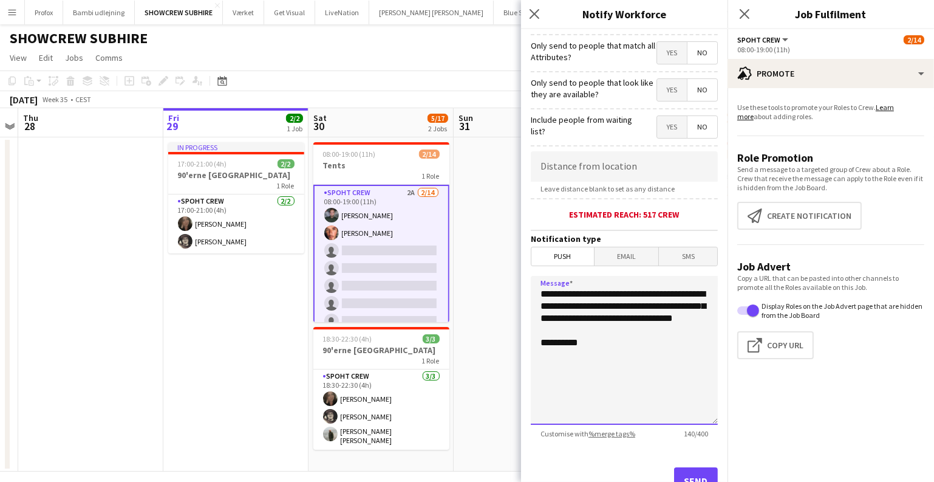
drag, startPoint x: 576, startPoint y: 328, endPoint x: 509, endPoint y: 290, distance: 77.5
click at [509, 290] on body "Menu Boards Boards Boards All jobs Status Workforce Workforce My Workforce Recr…" at bounding box center [467, 246] width 934 height 492
type textarea "**********"
click at [690, 476] on button "Send" at bounding box center [696, 480] width 44 height 27
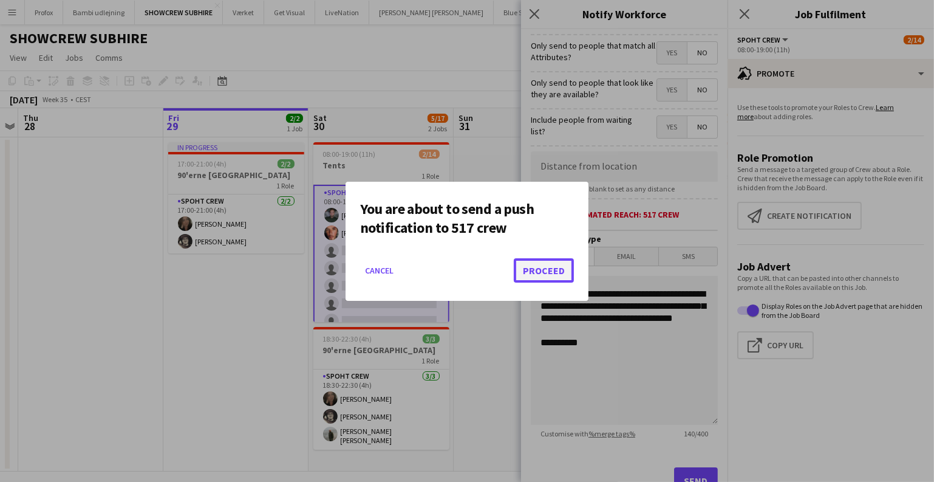
click at [546, 270] on button "Proceed" at bounding box center [544, 270] width 60 height 24
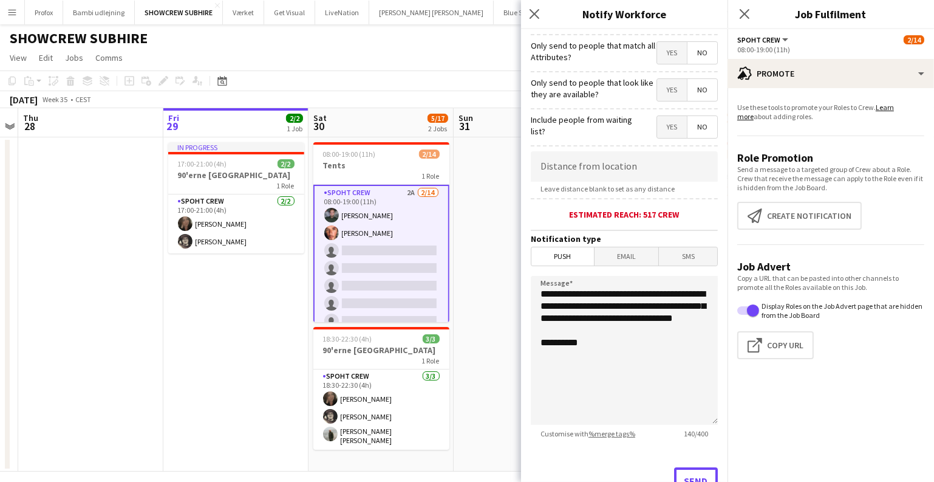
scroll to position [150, 0]
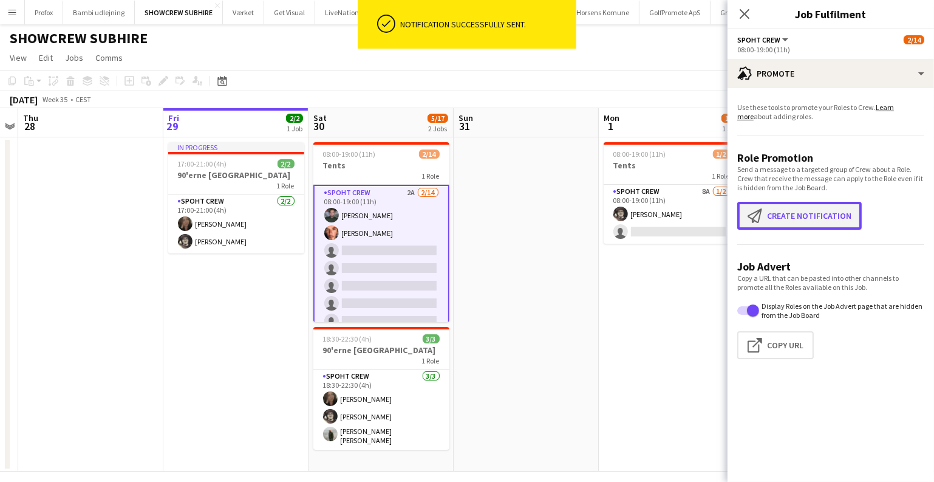
click at [782, 217] on button "Create notification Create notification" at bounding box center [799, 216] width 125 height 28
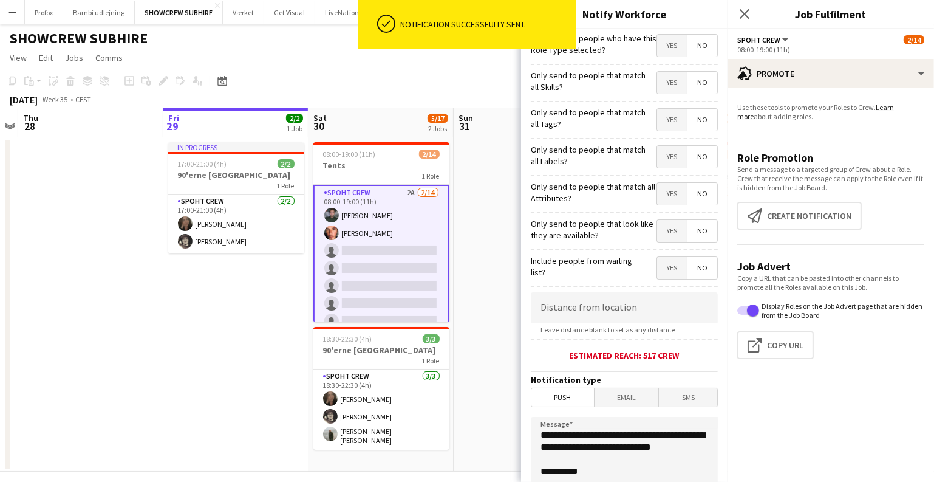
click at [625, 398] on span "Email" at bounding box center [627, 397] width 64 height 18
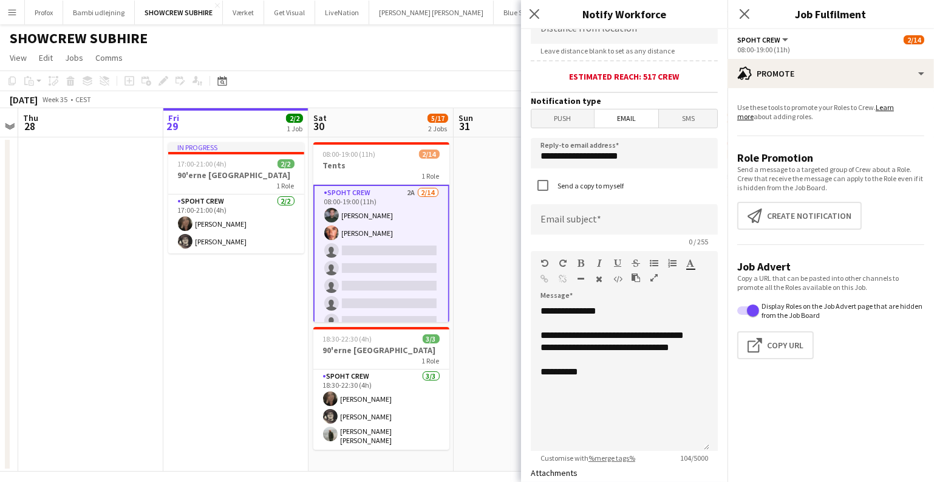
scroll to position [322, 0]
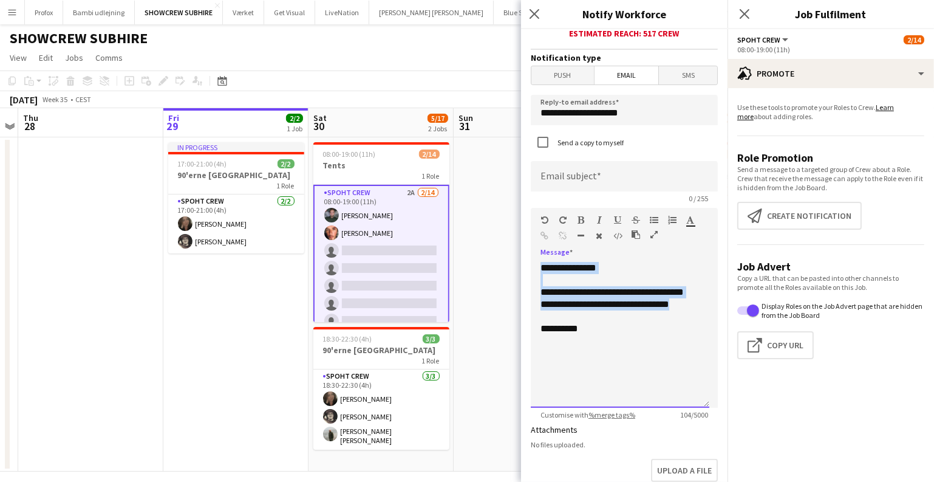
drag, startPoint x: 600, startPoint y: 313, endPoint x: 499, endPoint y: 222, distance: 136.8
click at [499, 222] on body "Menu Boards Boards Boards All jobs Status Workforce Workforce My Workforce Recr…" at bounding box center [467, 246] width 934 height 492
paste div
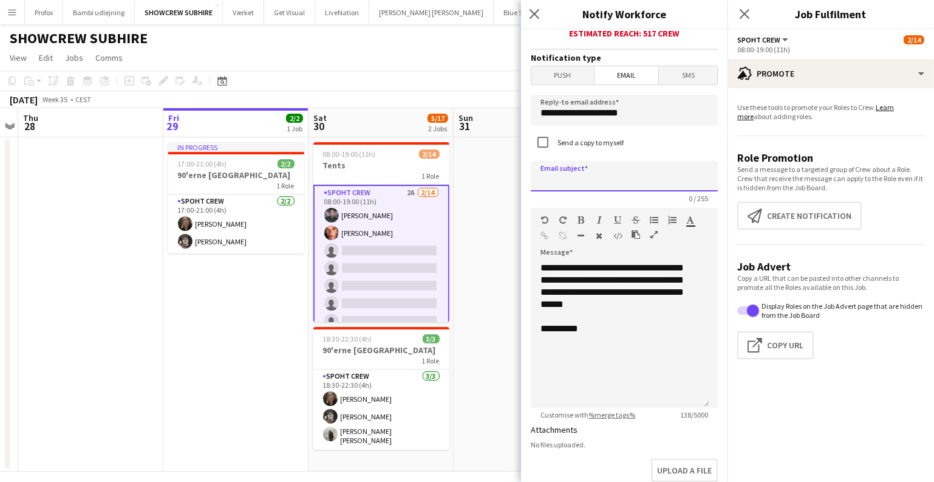
click at [622, 184] on input at bounding box center [624, 176] width 187 height 30
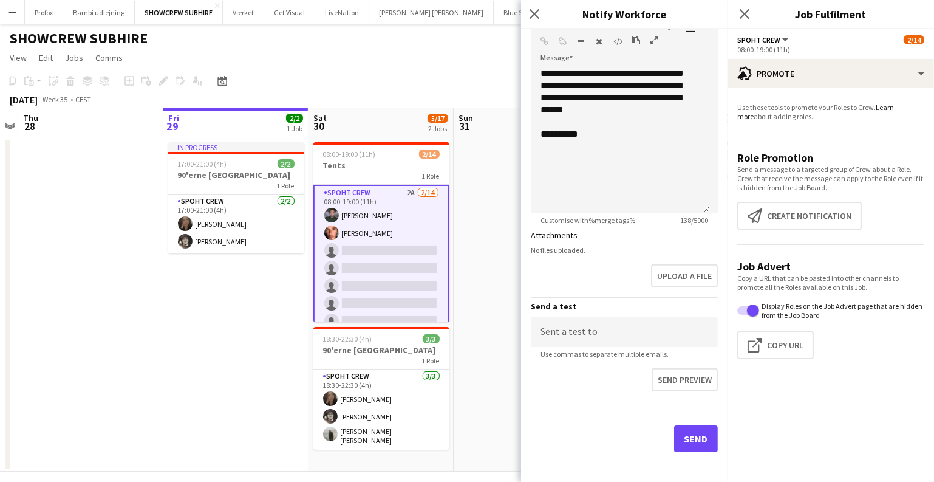
type input "**********"
click at [683, 425] on button "Send" at bounding box center [696, 438] width 44 height 27
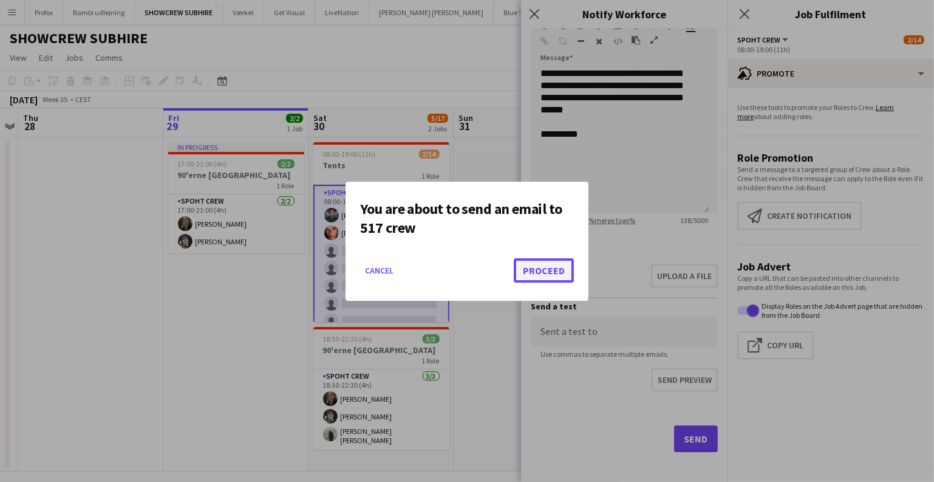
click at [549, 266] on button "Proceed" at bounding box center [544, 270] width 60 height 24
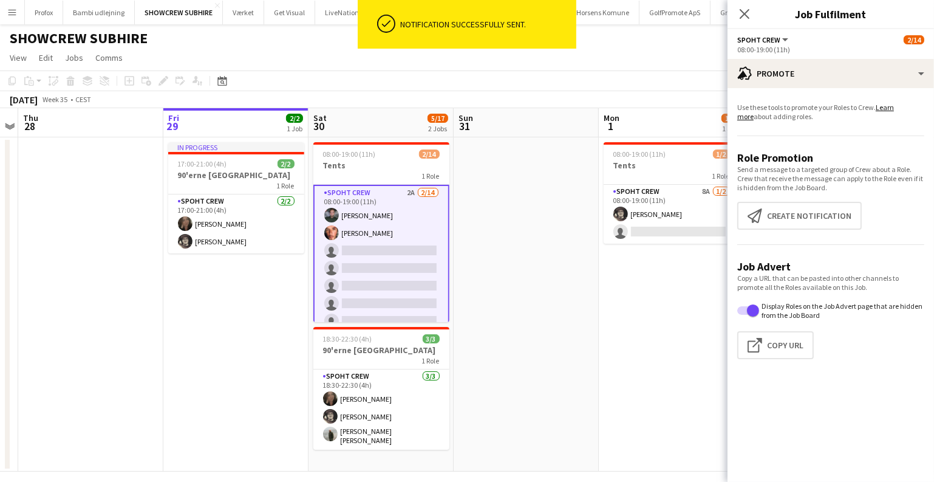
click at [549, 266] on app-date-cell at bounding box center [526, 304] width 145 height 334
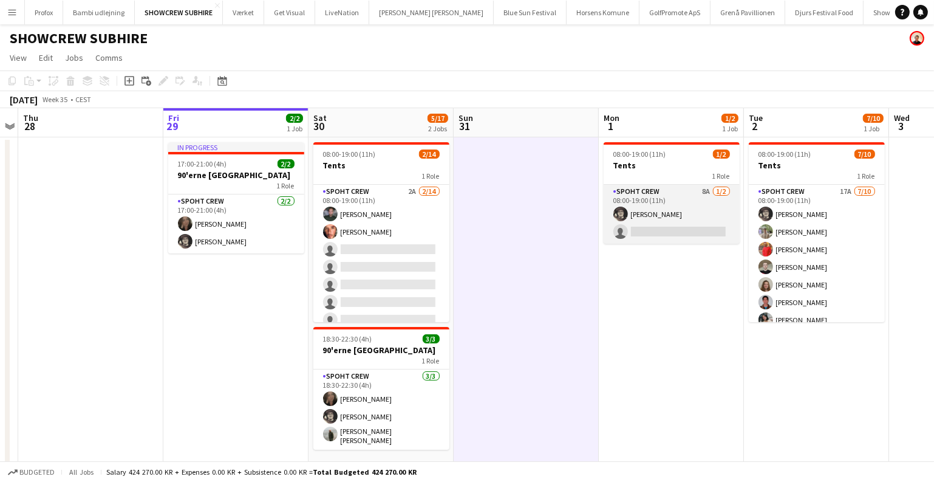
click at [684, 223] on app-card-role "Spoht Crew 8A 1/2 08:00-19:00 (11h) Mike Kasper Williamson single-neutral-actio…" at bounding box center [672, 214] width 136 height 59
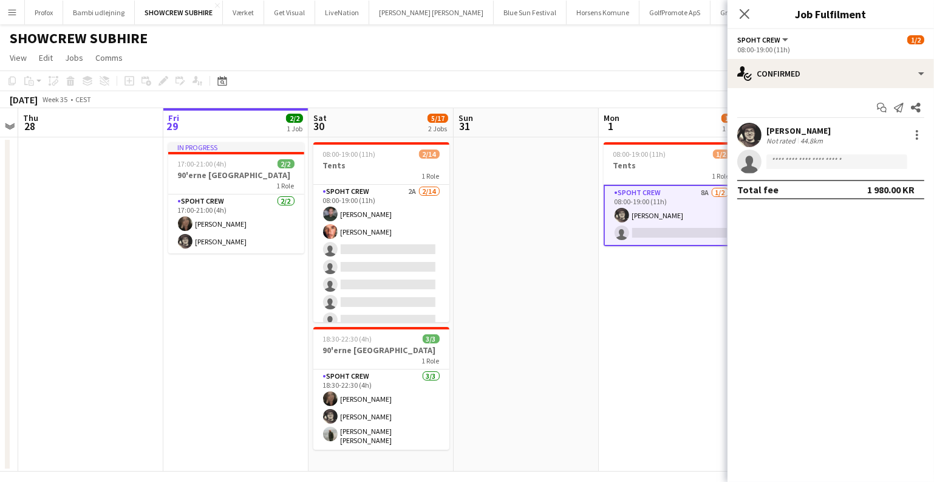
click at [650, 295] on app-date-cell "08:00-19:00 (11h) 1/2 Tents 1 Role Spoht Crew 8A 1/2 08:00-19:00 (11h) Mike Kas…" at bounding box center [671, 304] width 145 height 334
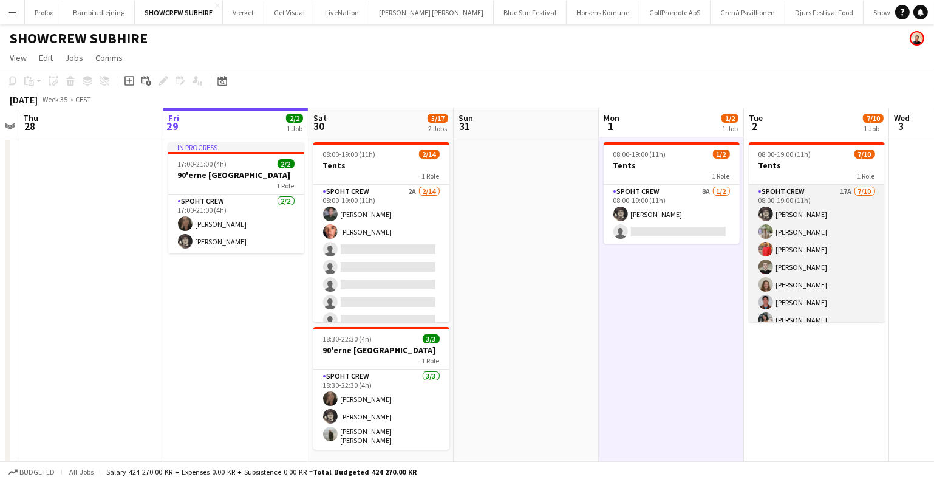
click at [836, 283] on app-card-role "Spoht Crew 17A 7/10 08:00-19:00 (11h) Mike Kasper Williamson Arthur Daval-Marku…" at bounding box center [817, 285] width 136 height 200
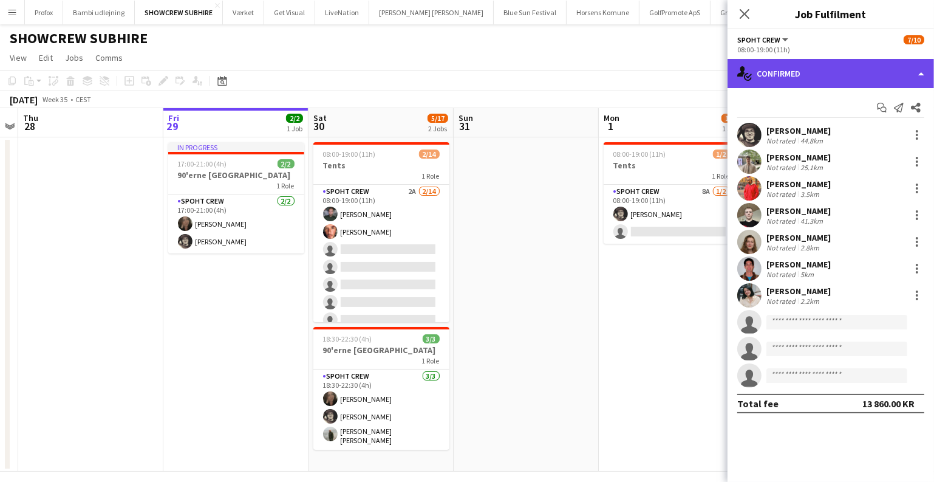
click at [856, 78] on div "single-neutral-actions-check-2 Confirmed" at bounding box center [831, 73] width 207 height 29
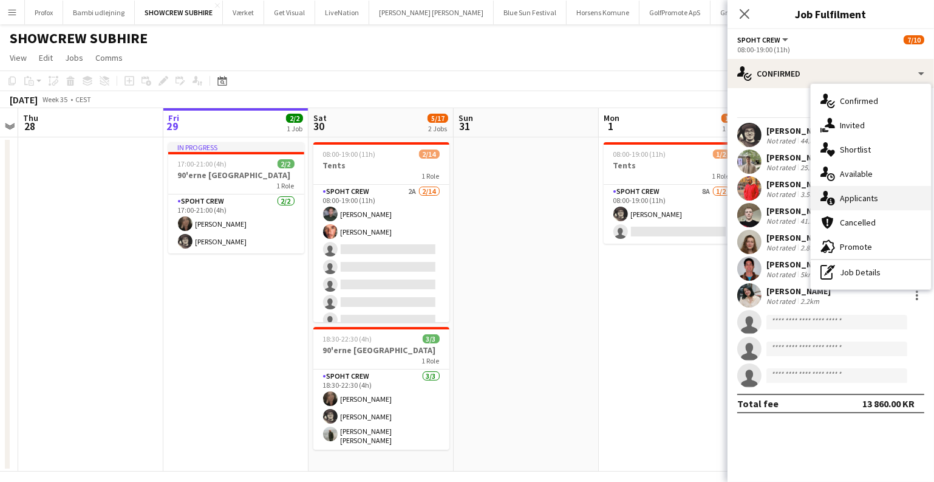
click at [866, 191] on div "single-neutral-actions-information Applicants" at bounding box center [871, 198] width 120 height 24
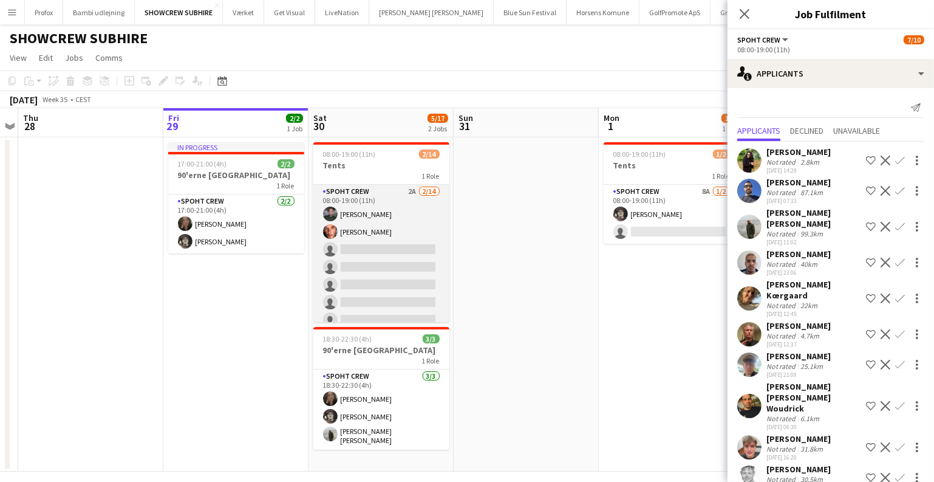
click at [411, 262] on app-card-role "Spoht Crew 2A 2/14 08:00-19:00 (11h) Nikolaj Andersen Amador Bohorquez single-n…" at bounding box center [381, 320] width 136 height 270
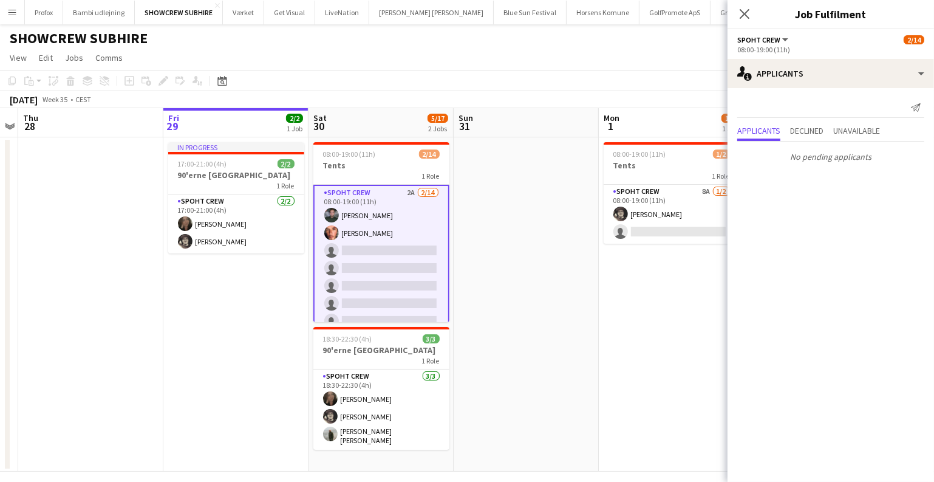
click at [601, 257] on app-date-cell "08:00-19:00 (11h) 1/2 Tents 1 Role Spoht Crew 8A 1/2 08:00-19:00 (11h) Mike Kas…" at bounding box center [671, 304] width 145 height 334
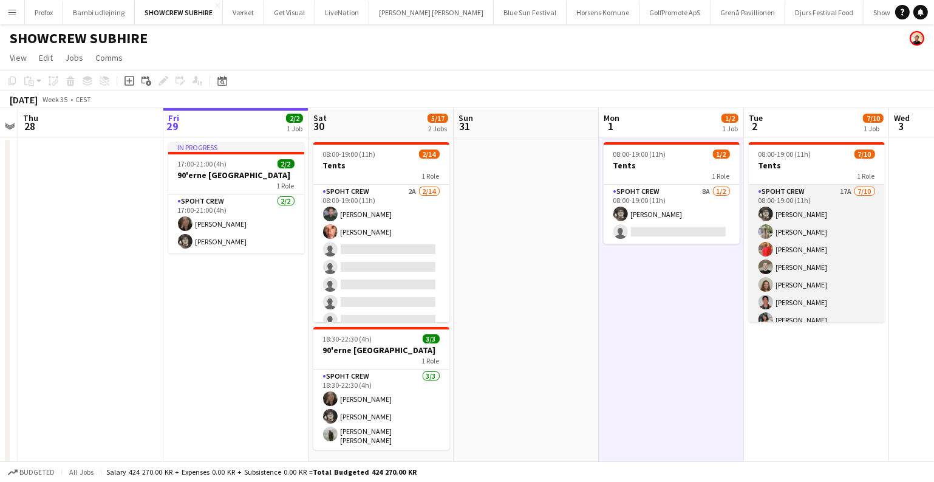
click at [816, 276] on app-card-role "Spoht Crew 17A 7/10 08:00-19:00 (11h) Mike Kasper Williamson Arthur Daval-Marku…" at bounding box center [817, 285] width 136 height 200
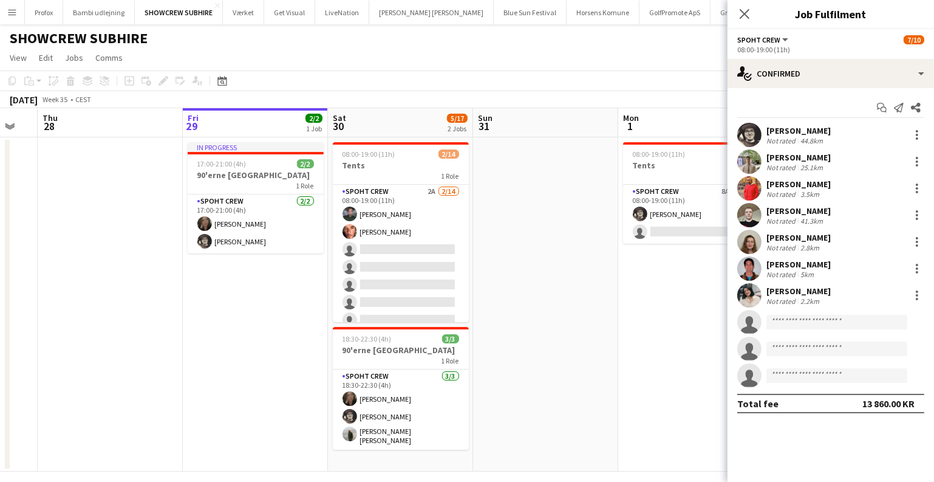
drag, startPoint x: 657, startPoint y: 291, endPoint x: 385, endPoint y: 287, distance: 272.2
click at [385, 287] on app-calendar-viewport "Mon 25 Tue 26 Wed 27 Thu 28 Fri 29 2/2 1 Job Sat 30 5/17 2 Jobs Sun 31 Mon 1 1/…" at bounding box center [467, 289] width 934 height 363
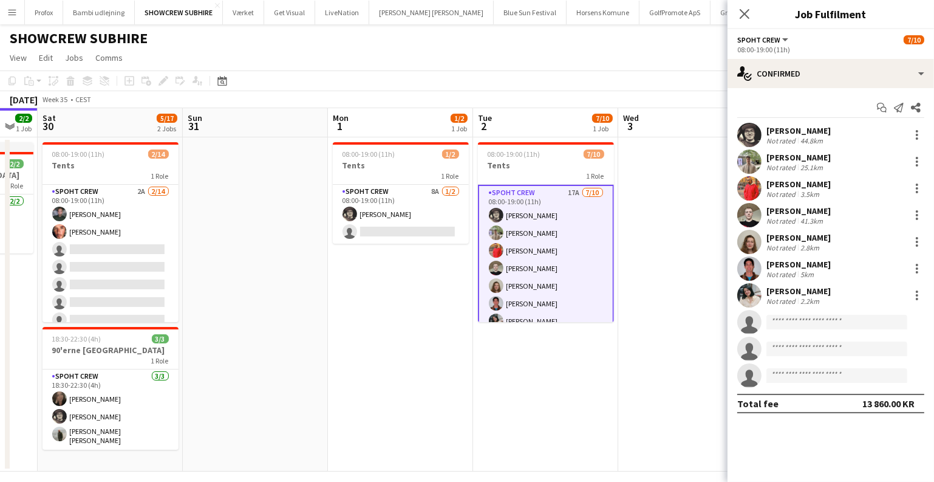
scroll to position [0, 400]
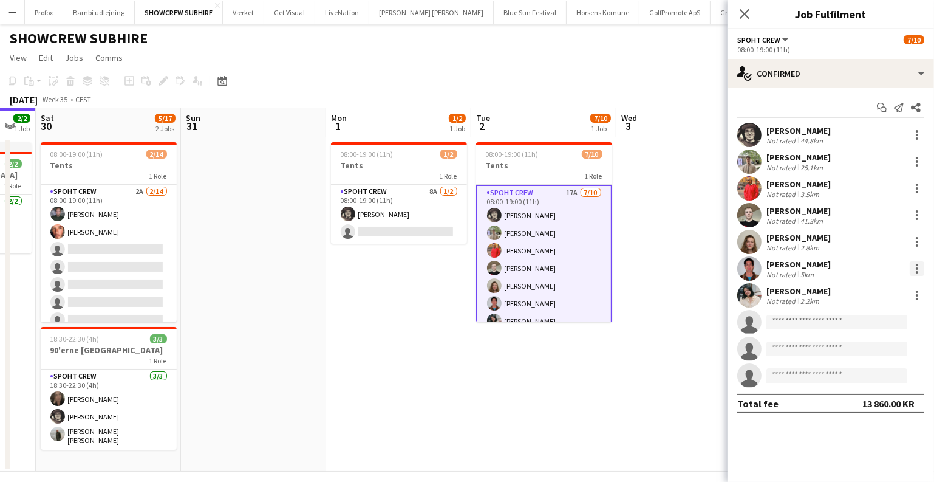
click at [920, 265] on div at bounding box center [917, 268] width 15 height 15
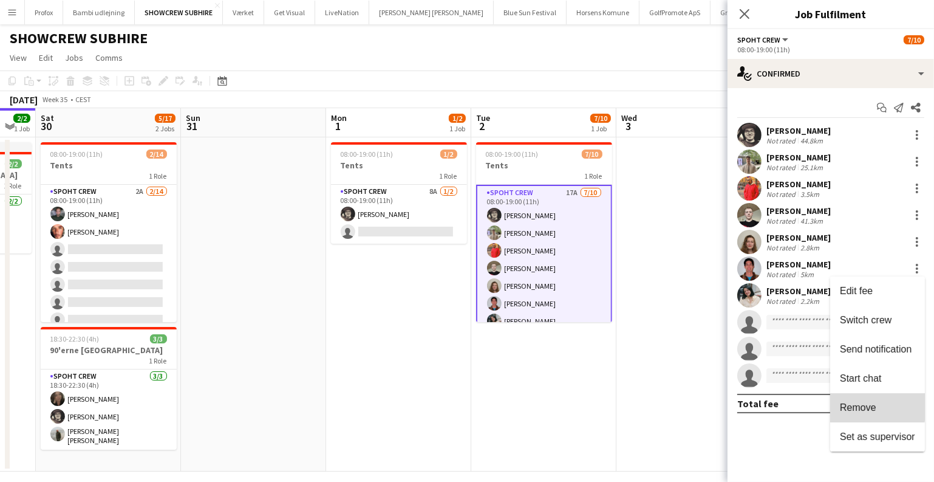
click at [849, 402] on span "Remove" at bounding box center [858, 407] width 36 height 10
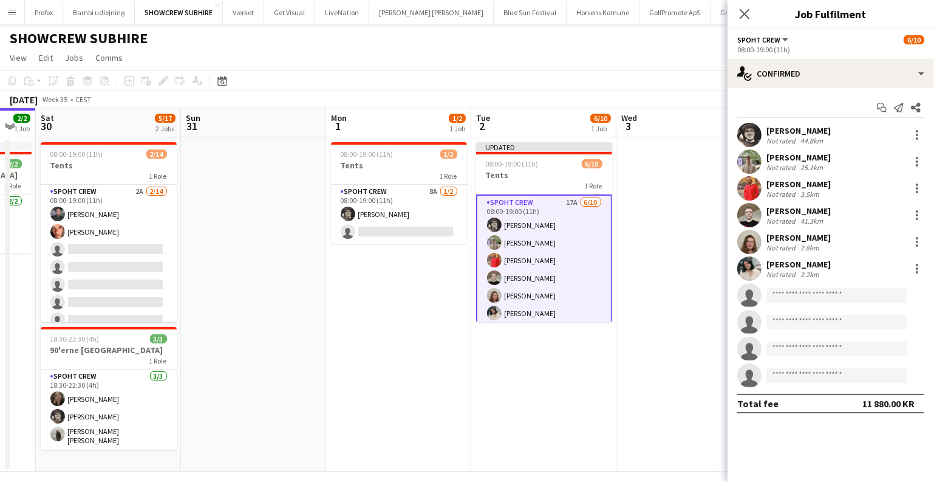
click at [686, 354] on app-date-cell at bounding box center [689, 304] width 145 height 334
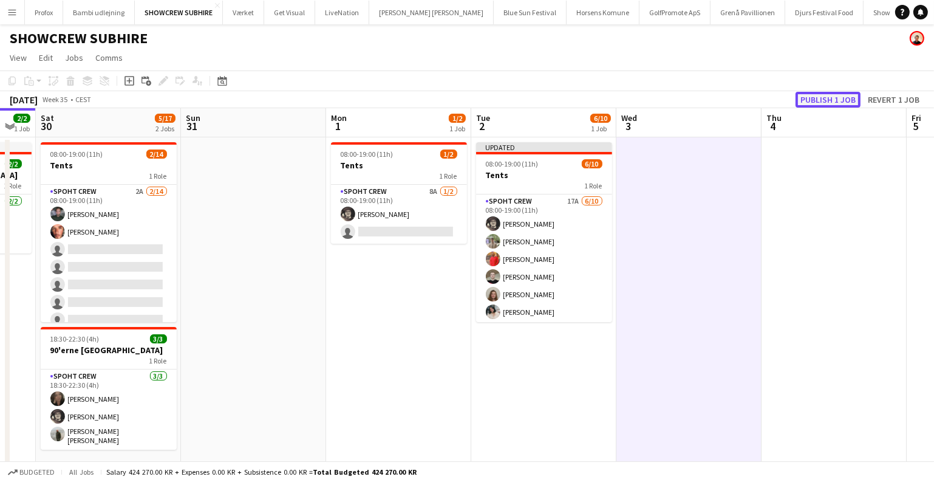
click at [826, 106] on button "Publish 1 job" at bounding box center [828, 100] width 65 height 16
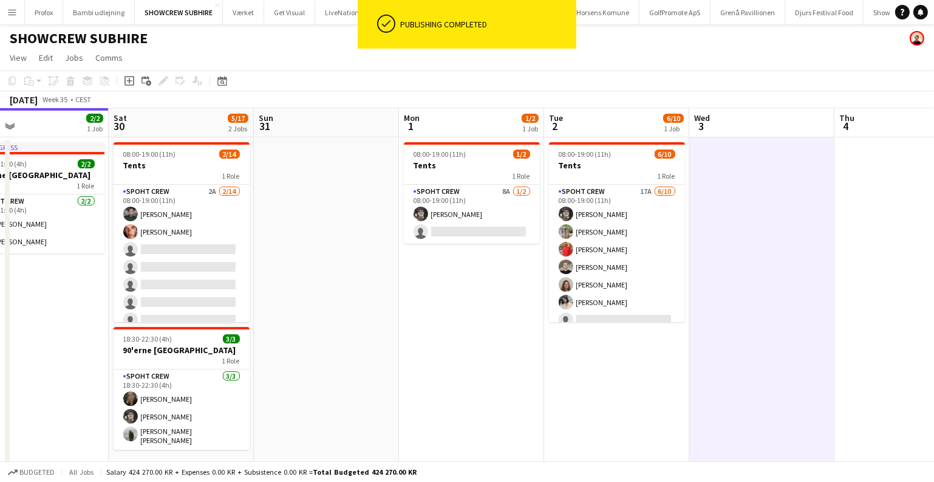
drag, startPoint x: 387, startPoint y: 317, endPoint x: 618, endPoint y: 322, distance: 231.5
click at [618, 322] on app-calendar-viewport "Wed 27 Thu 28 Fri 29 2/2 1 Job Sat 30 5/17 2 Jobs Sun 31 Mon 1 1/2 1 Job Tue 2 …" at bounding box center [467, 289] width 934 height 363
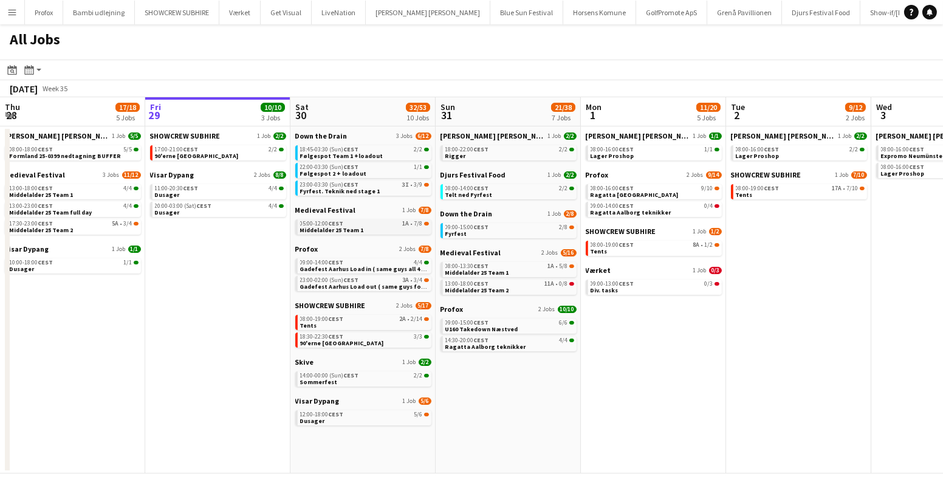
click at [373, 231] on link "05:00-12:00 CEST 1A • 7/8 Middelalder 25 Team 1" at bounding box center [364, 226] width 129 height 14
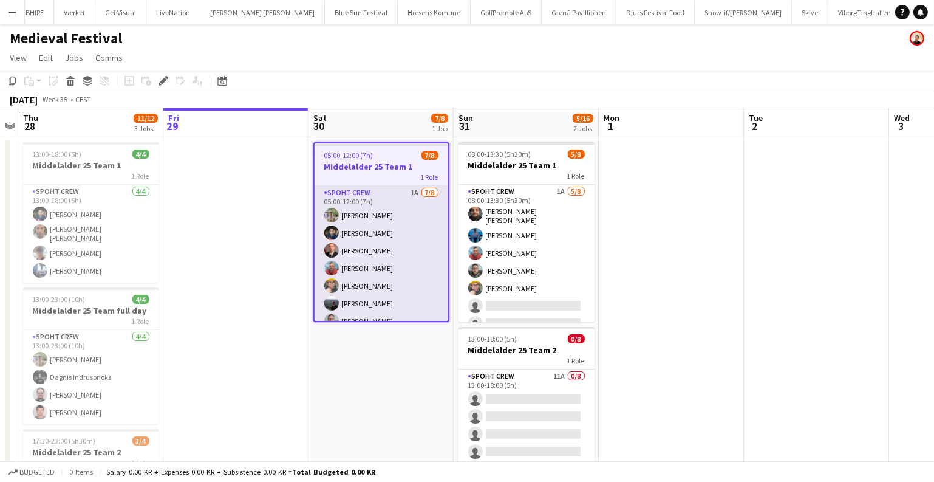
click at [408, 247] on app-card-role "Spoht Crew 1A [DATE] 05:00-12:00 (7h) [PERSON_NAME] [PERSON_NAME] [PERSON_NAME]…" at bounding box center [382, 268] width 134 height 165
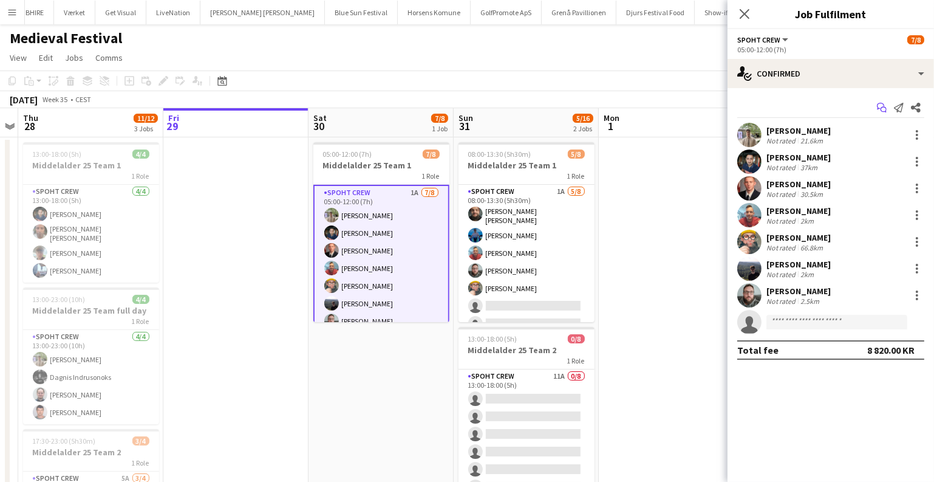
click at [878, 103] on icon "Start chat" at bounding box center [882, 108] width 10 height 10
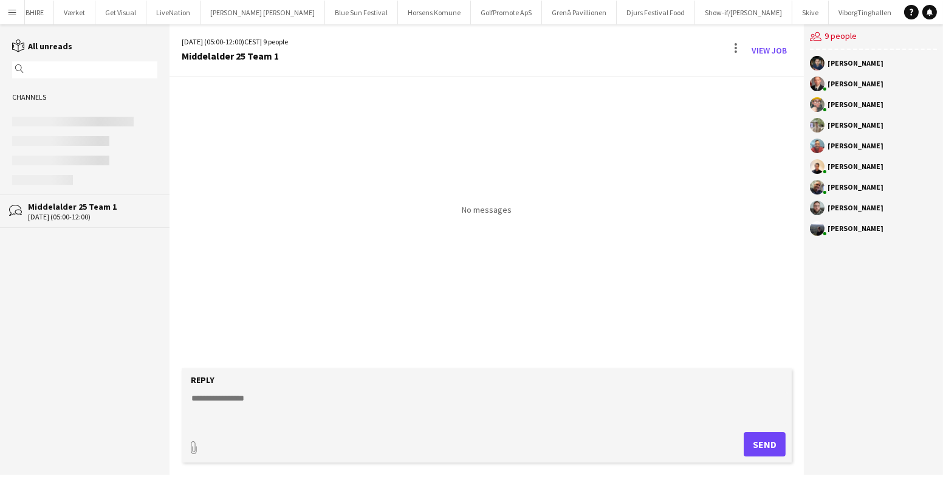
click at [338, 417] on textarea at bounding box center [489, 408] width 598 height 32
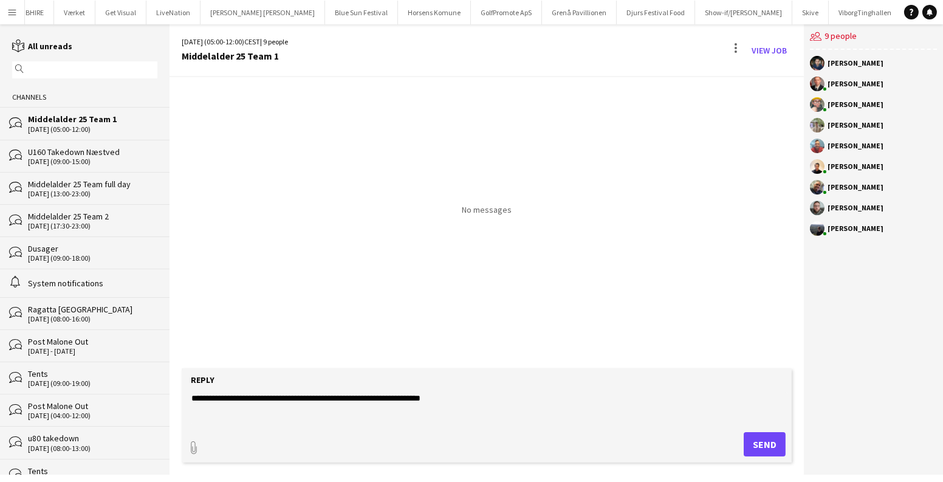
type textarea "**********"
click at [769, 458] on form "**********" at bounding box center [487, 415] width 610 height 94
click at [769, 446] on button "Send" at bounding box center [765, 444] width 42 height 24
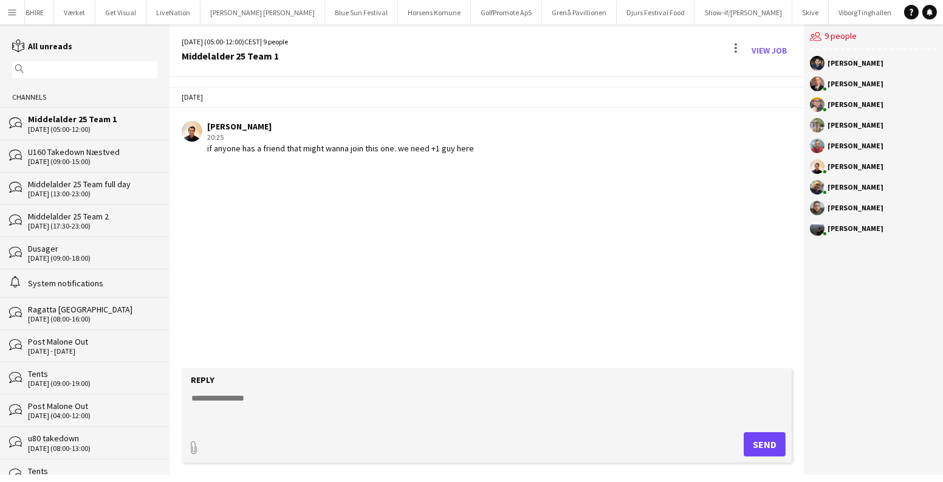
click at [13, 14] on app-icon "Menu" at bounding box center [12, 12] width 10 height 10
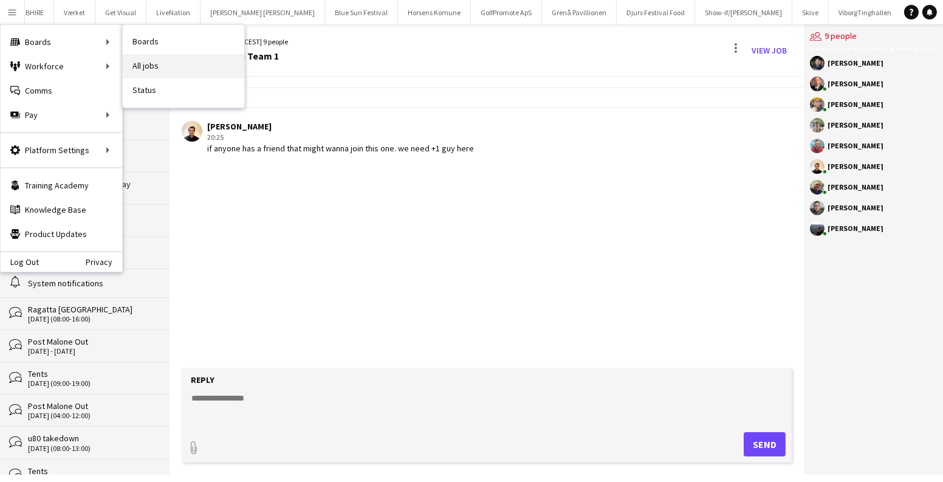
click at [142, 67] on link "All jobs" at bounding box center [183, 66] width 121 height 24
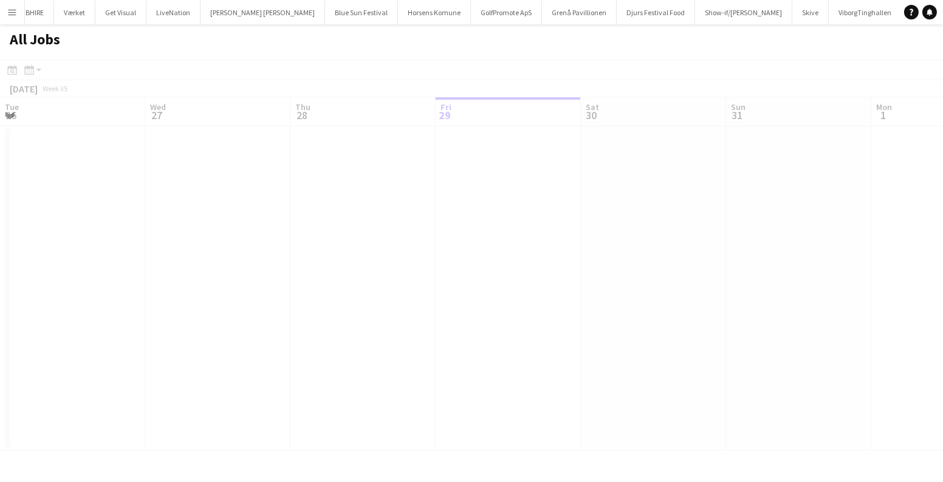
scroll to position [0, 290]
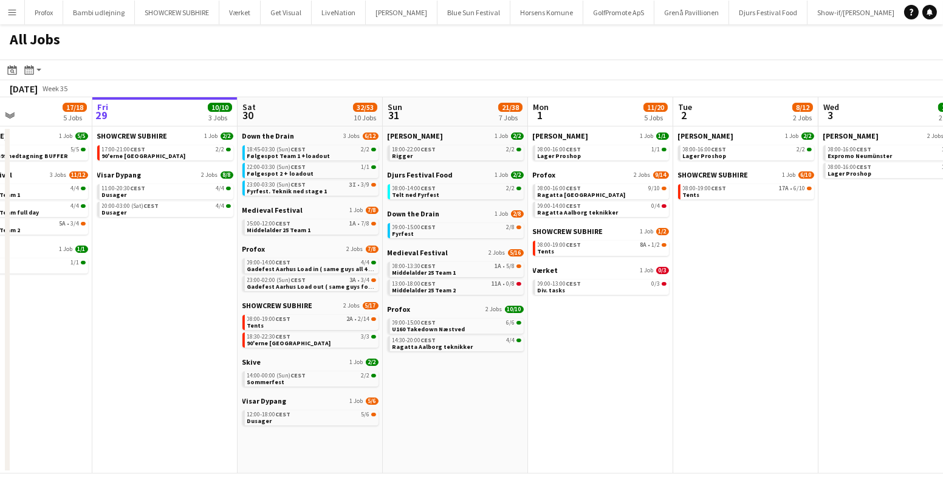
scroll to position [0, 354]
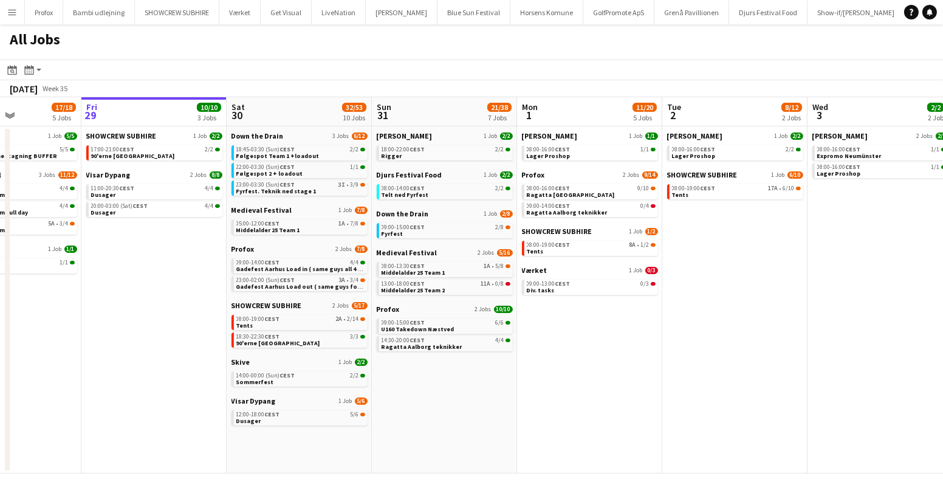
drag, startPoint x: 655, startPoint y: 359, endPoint x: 591, endPoint y: 371, distance: 64.8
click at [591, 371] on app-calendar-viewport "Tue 26 10/14 5 Jobs Wed 27 17/19 4 Jobs Thu 28 17/18 5 Jobs Fri 29 10/10 3 Jobs…" at bounding box center [471, 285] width 943 height 376
click at [447, 326] on span "U160 Takedown Næstved" at bounding box center [417, 329] width 73 height 8
click at [451, 268] on link "08:00-13:30 CEST 1A • 5/8 Middelalder 25 Team 1" at bounding box center [445, 269] width 129 height 14
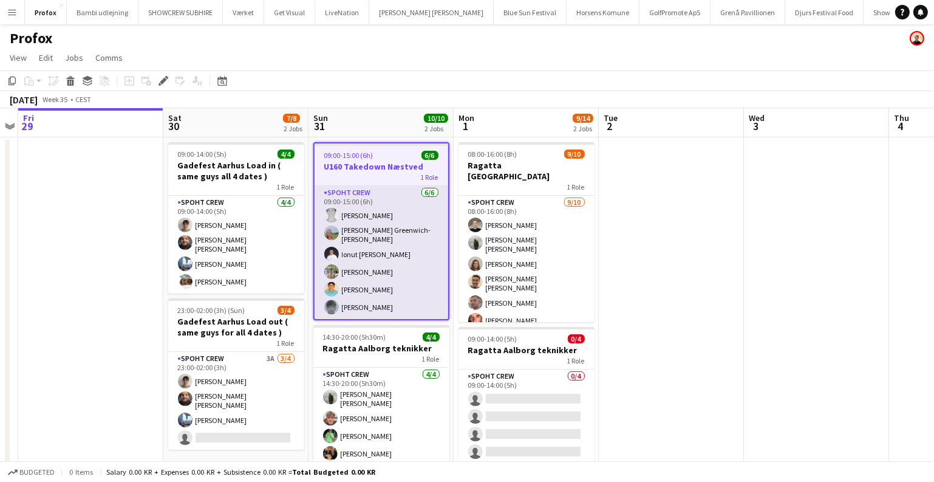
click at [426, 279] on app-card-role "Spoht Crew 6/6 09:00-15:00 (6h) Simon Vacel Asta Elisabeth Greenwich-Wagner Ion…" at bounding box center [382, 252] width 134 height 133
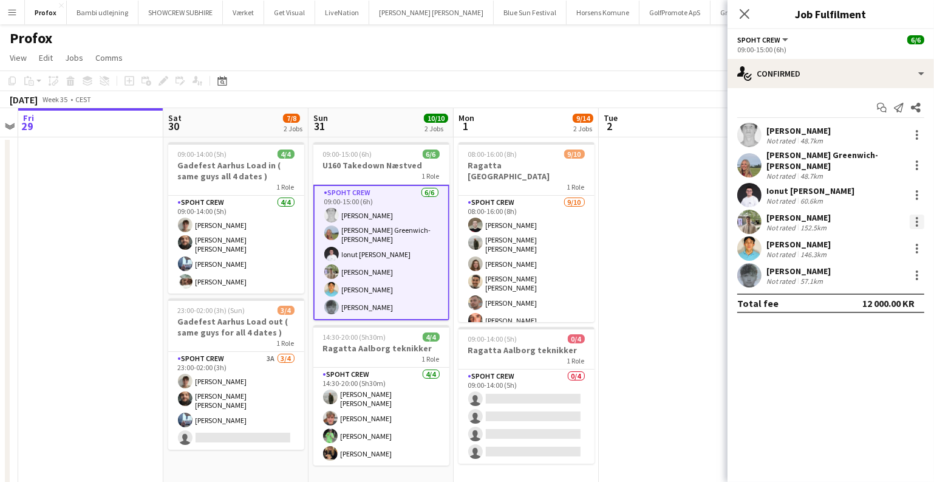
click at [915, 214] on div at bounding box center [917, 221] width 15 height 15
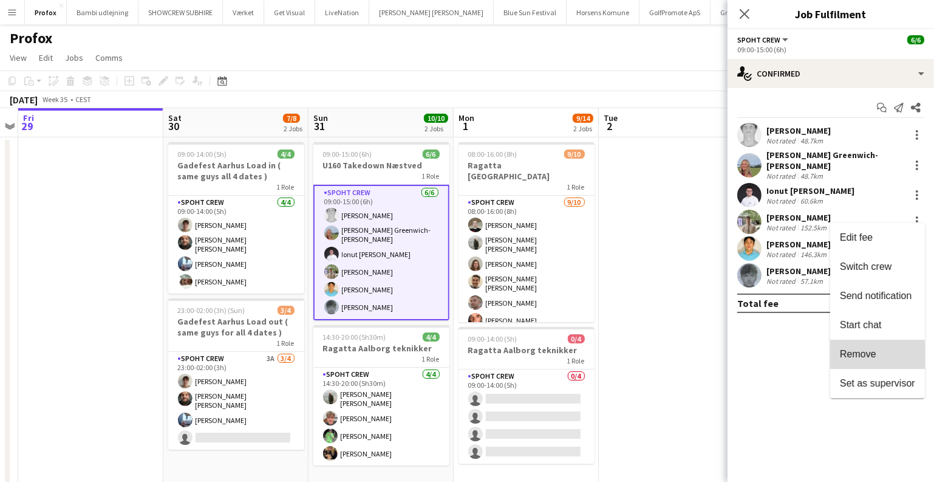
click at [853, 355] on span "Remove" at bounding box center [858, 354] width 36 height 10
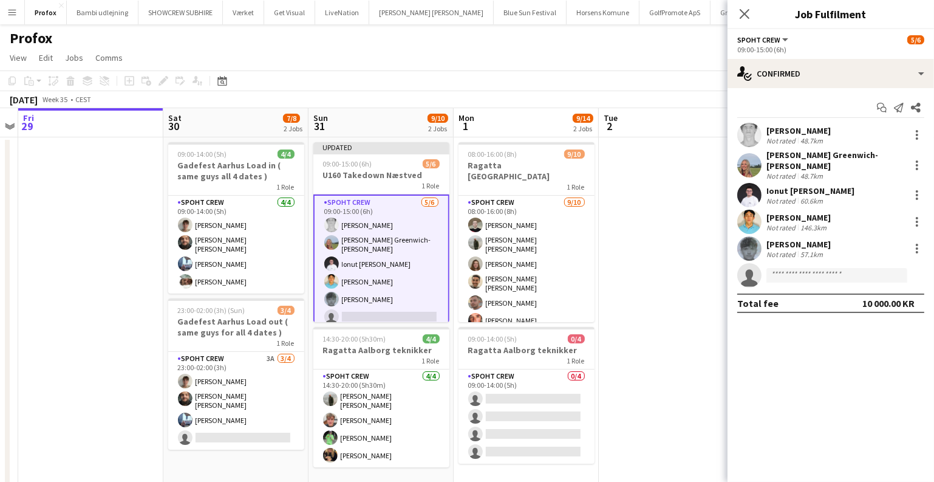
click at [711, 336] on app-date-cell at bounding box center [671, 327] width 145 height 381
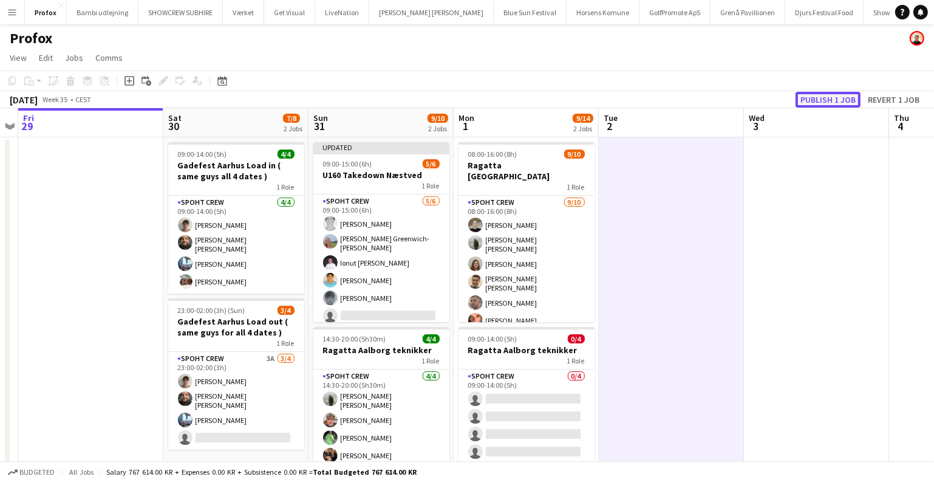
click at [810, 95] on button "Publish 1 job" at bounding box center [828, 100] width 65 height 16
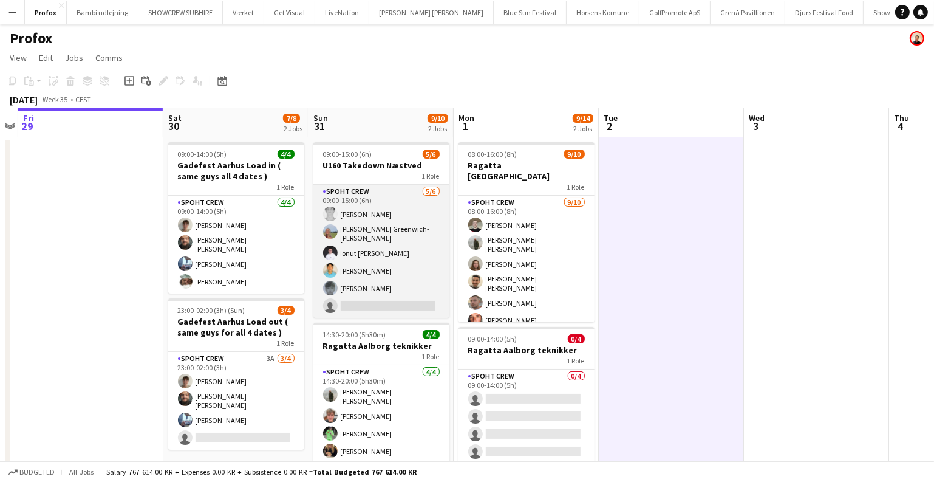
click at [374, 242] on app-card-role "Spoht Crew 5/6 09:00-15:00 (6h) Simon Vacel Asta Elisabeth Greenwich-Wagner Ion…" at bounding box center [381, 251] width 136 height 133
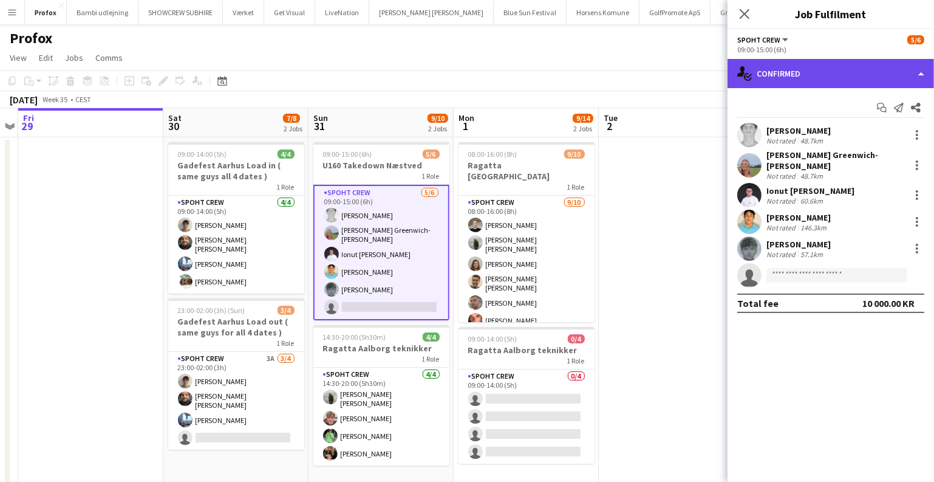
click at [842, 67] on div "single-neutral-actions-check-2 Confirmed" at bounding box center [831, 73] width 207 height 29
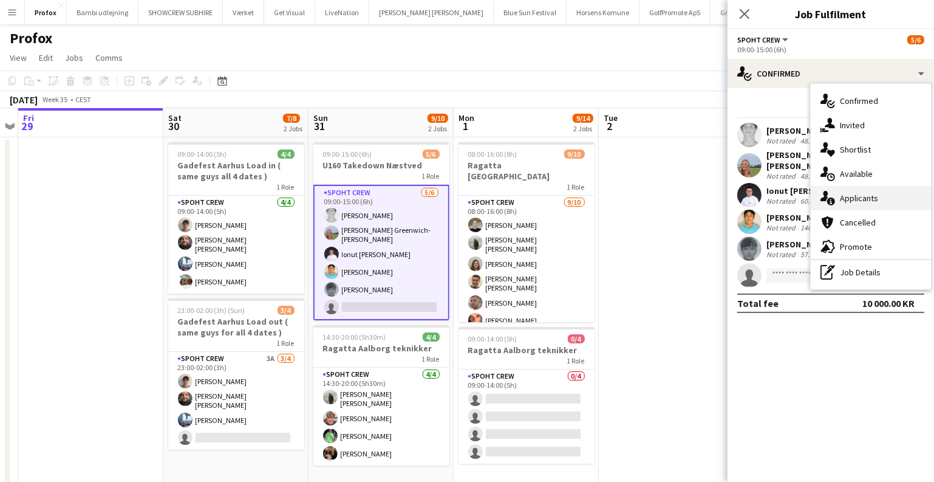
click at [844, 187] on div "single-neutral-actions-information Applicants" at bounding box center [871, 198] width 120 height 24
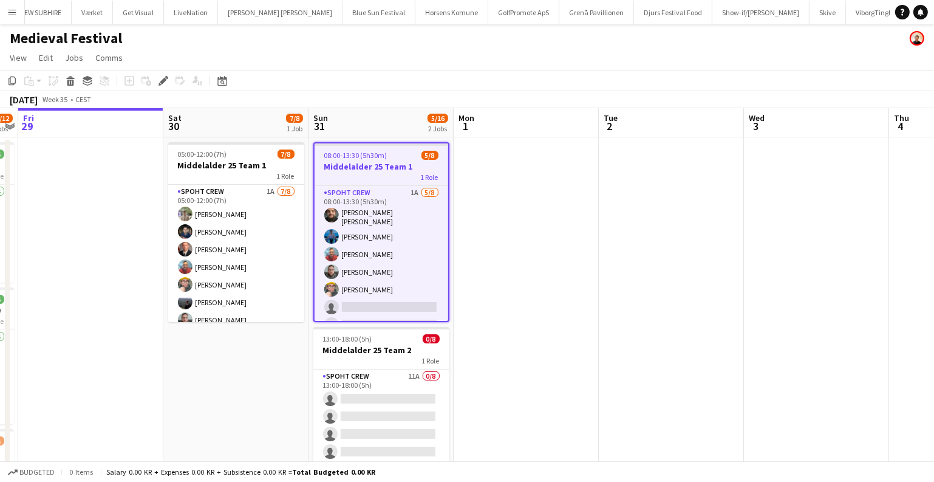
scroll to position [0, 165]
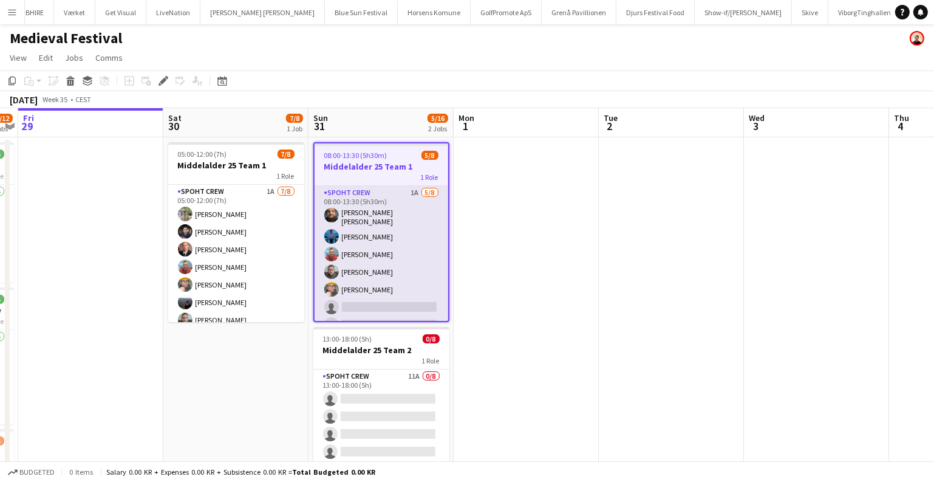
click at [358, 245] on app-card-role "Spoht Crew 1A [DATE] 08:00-13:30 (5h30m) [PERSON_NAME] [PERSON_NAME] Ion Cernen…" at bounding box center [382, 270] width 134 height 168
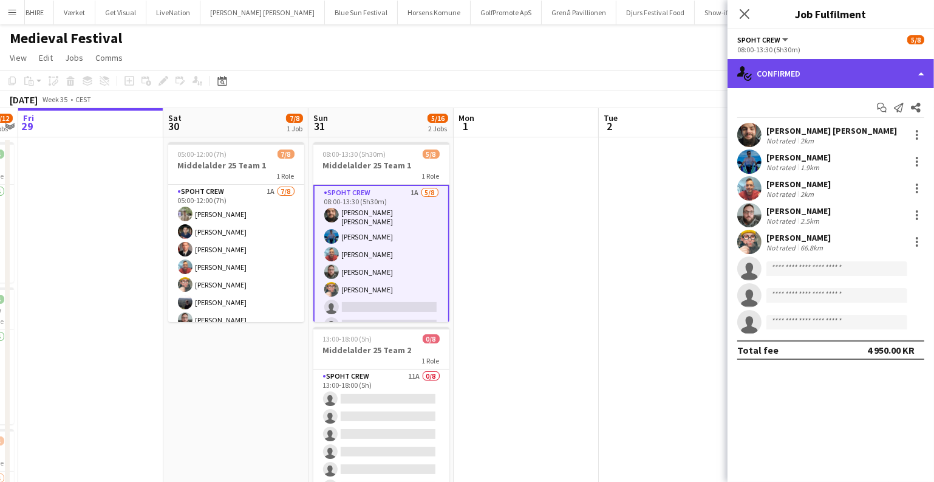
click at [787, 84] on div "single-neutral-actions-check-2 Confirmed" at bounding box center [831, 73] width 207 height 29
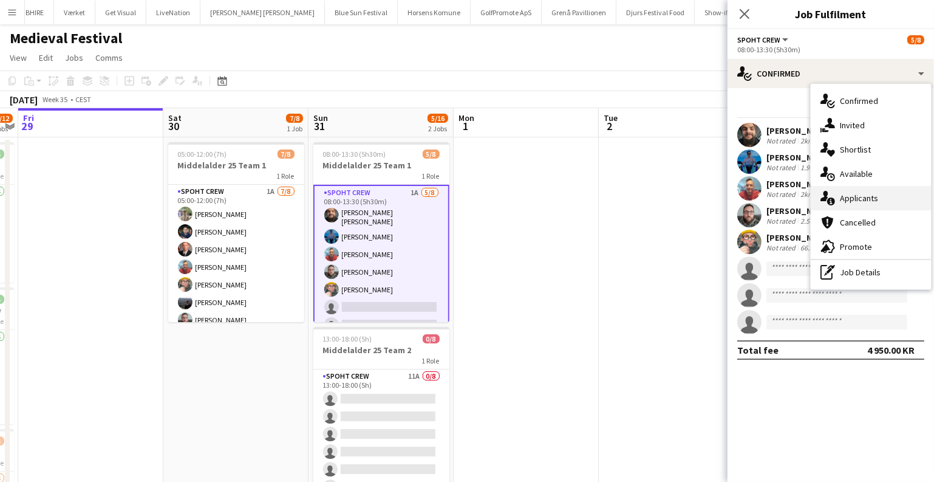
click at [835, 197] on div "single-neutral-actions-information Applicants" at bounding box center [871, 198] width 120 height 24
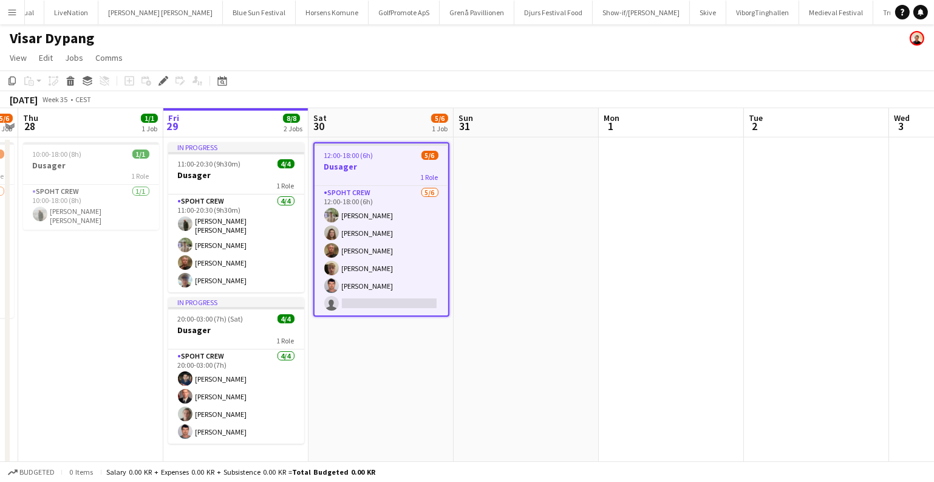
scroll to position [0, 268]
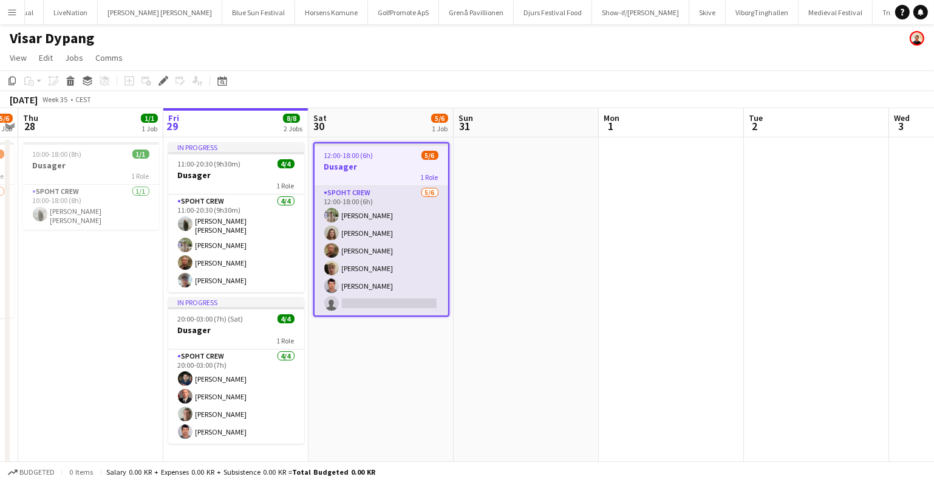
click at [419, 259] on app-card-role "Spoht Crew [DATE] 12:00-18:00 (6h) [PERSON_NAME] Annija Uzule [PERSON_NAME] [PE…" at bounding box center [382, 250] width 134 height 129
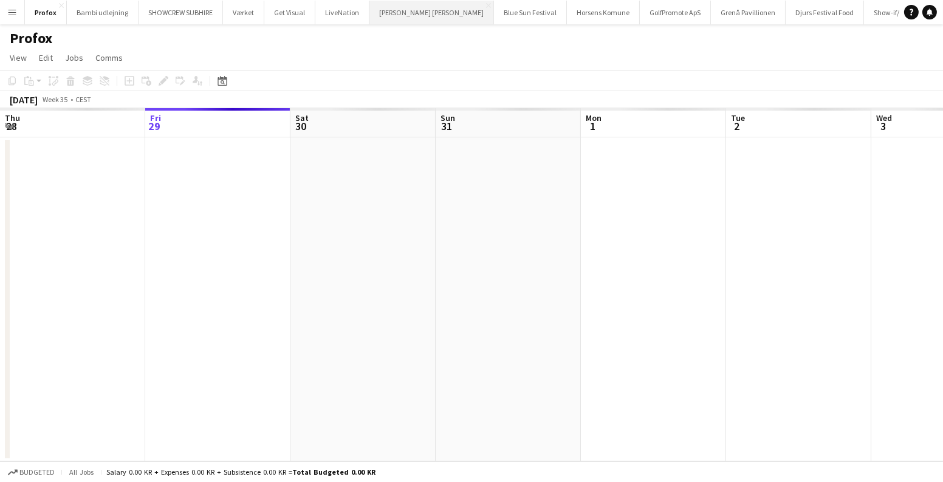
scroll to position [0, 417]
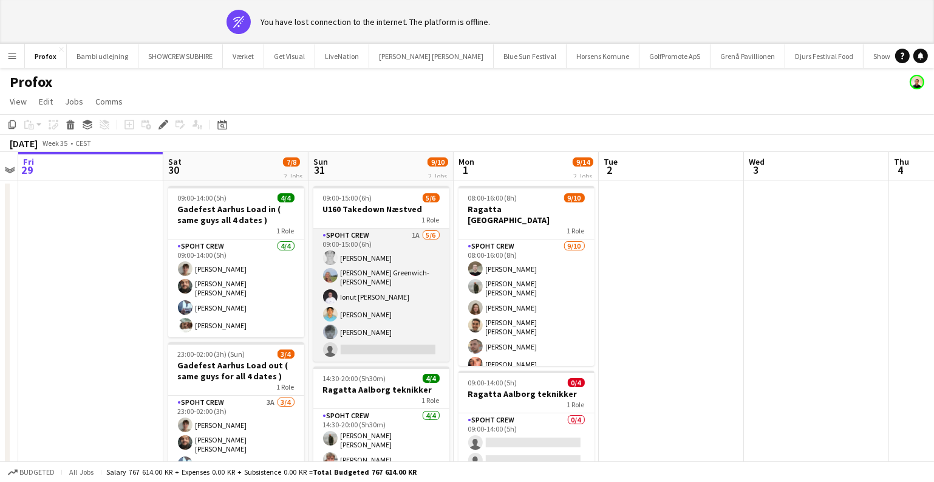
click at [420, 301] on app-card-role "Spoht Crew 1A [DATE] 09:00-15:00 (6h) [PERSON_NAME] [PERSON_NAME] Greenwich-[PE…" at bounding box center [381, 294] width 136 height 133
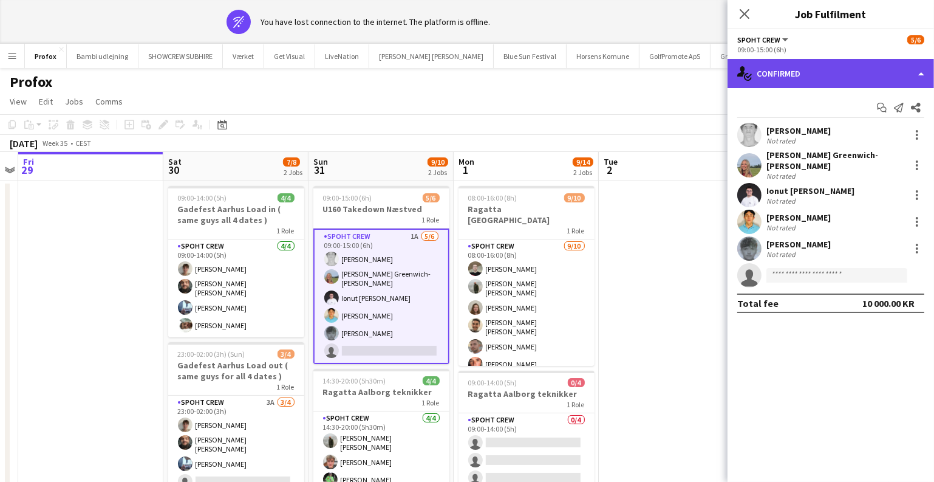
click at [768, 68] on div "single-neutral-actions-check-2 Confirmed" at bounding box center [831, 73] width 207 height 29
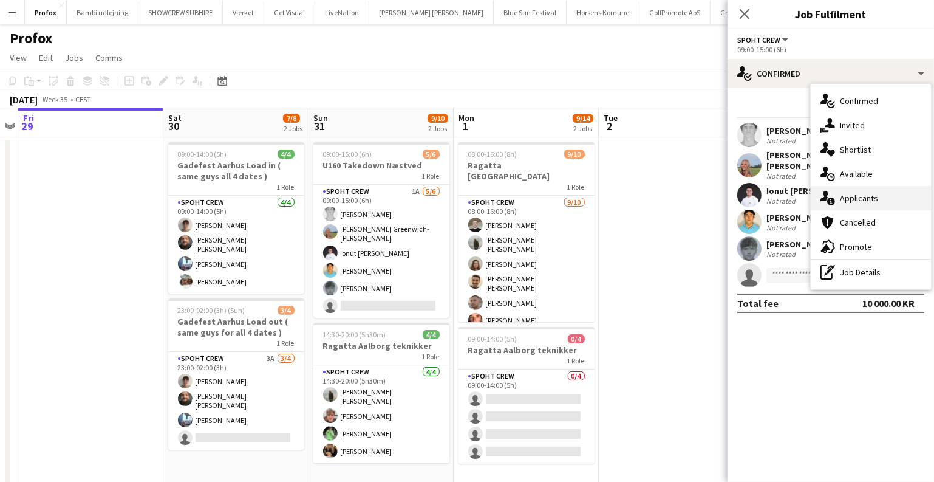
click at [838, 194] on div "single-neutral-actions-information Applicants" at bounding box center [871, 198] width 120 height 24
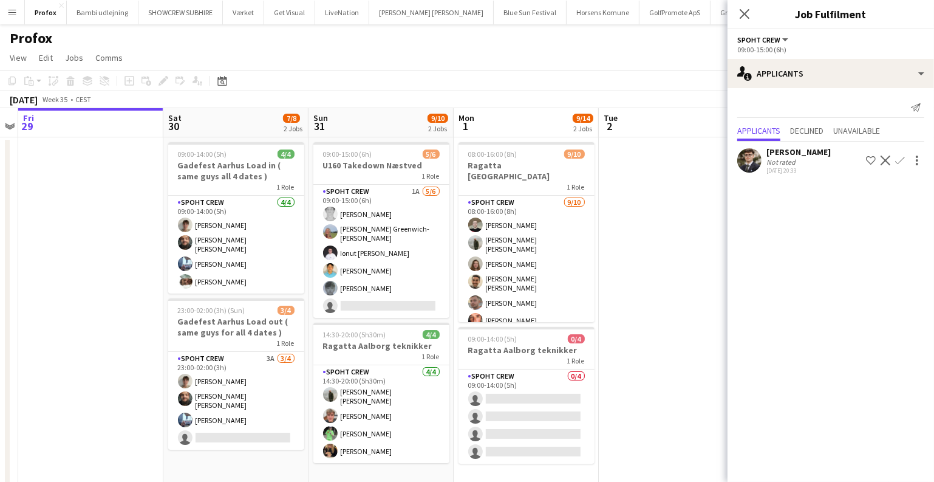
click at [903, 165] on app-icon "Confirm" at bounding box center [900, 161] width 10 height 10
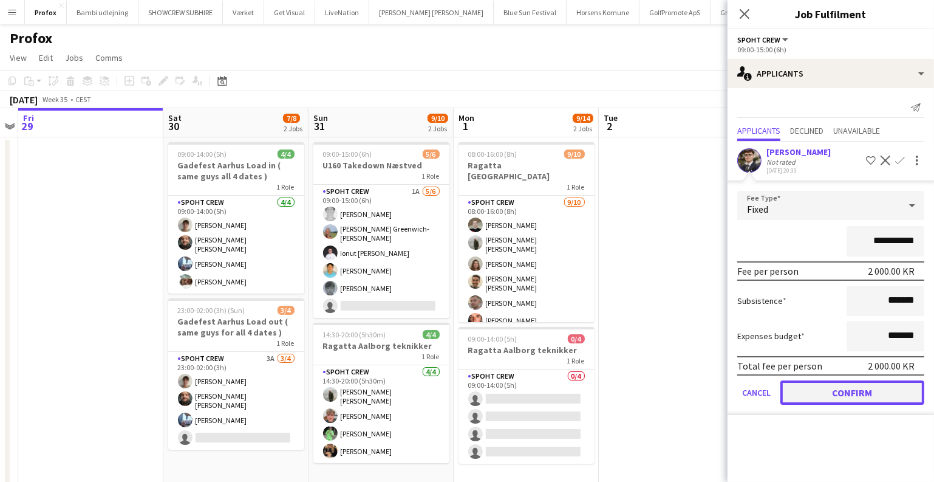
click at [843, 403] on button "Confirm" at bounding box center [853, 392] width 144 height 24
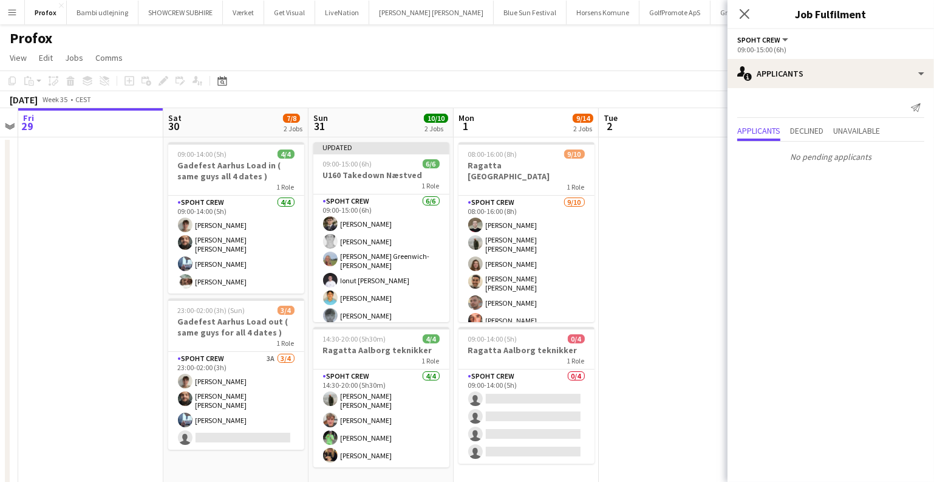
click at [713, 357] on app-date-cell at bounding box center [671, 327] width 145 height 381
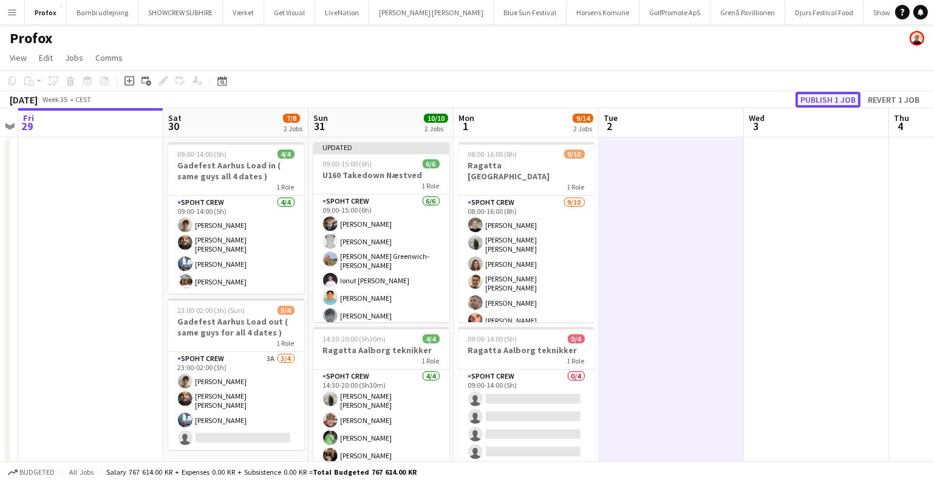
click at [827, 106] on button "Publish 1 job" at bounding box center [828, 100] width 65 height 16
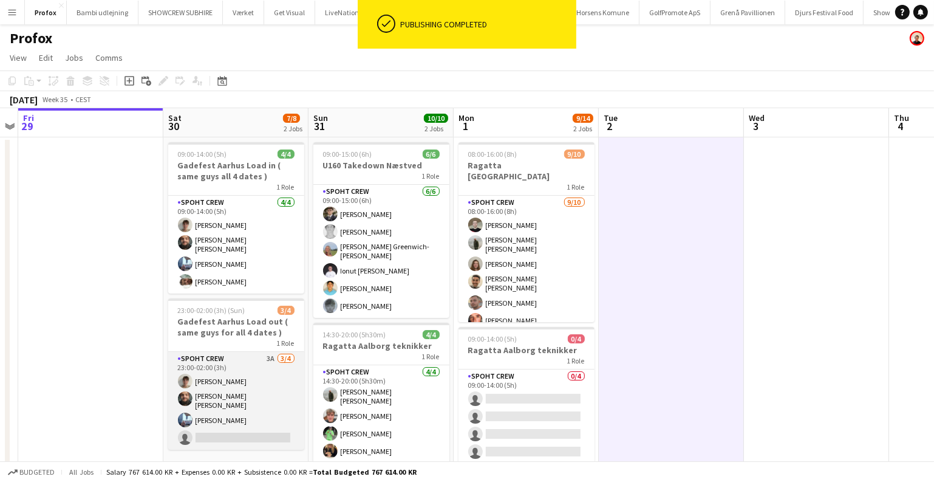
click at [270, 394] on app-card-role "Spoht Crew 3A 3/4 23:00-02:00 (3h) Daniel Juby-Rasmussen Adam Shem Abraham Arma…" at bounding box center [236, 401] width 136 height 98
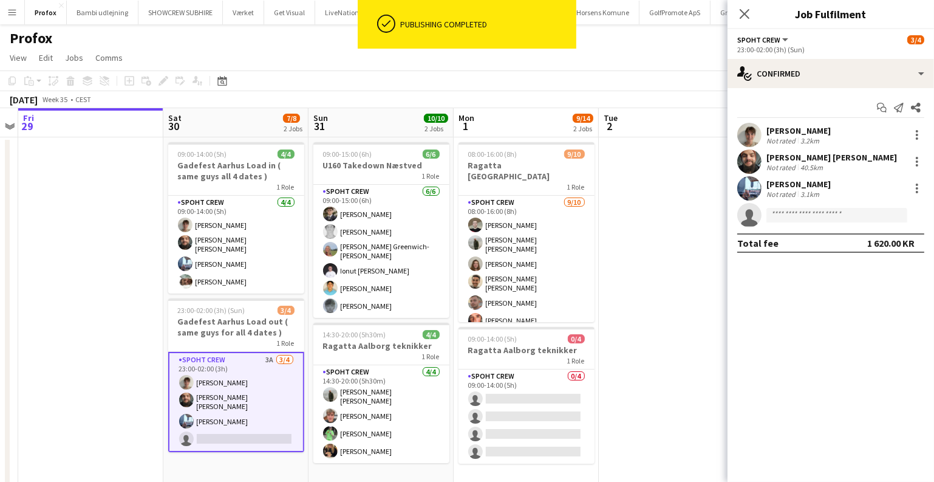
click at [12, 10] on app-icon "Menu" at bounding box center [12, 12] width 10 height 10
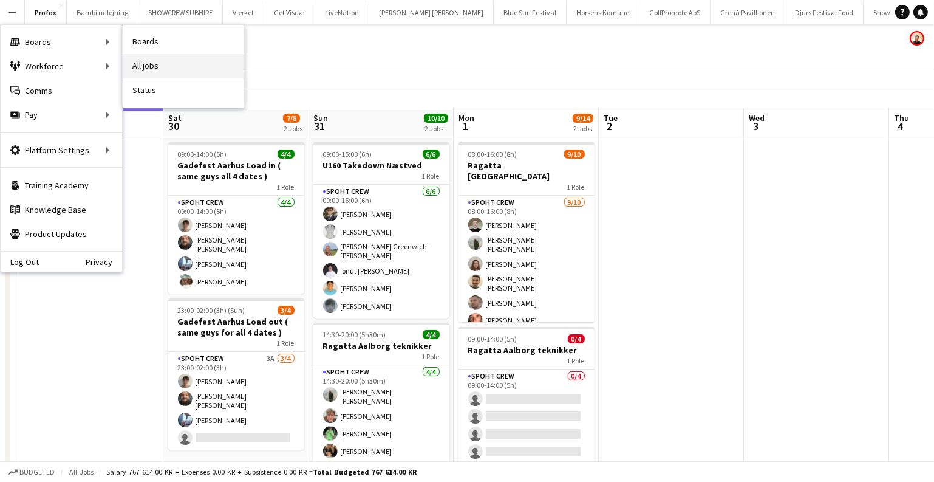
click at [159, 61] on link "All jobs" at bounding box center [183, 66] width 121 height 24
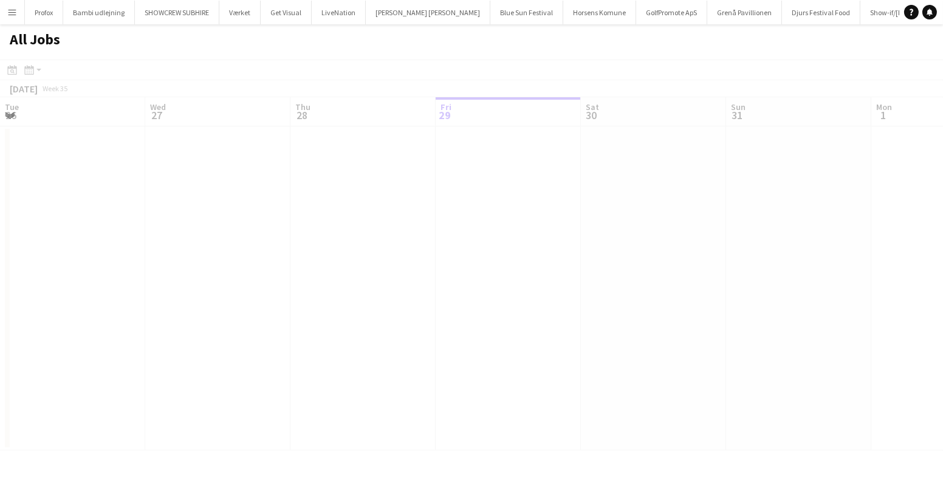
scroll to position [0, 290]
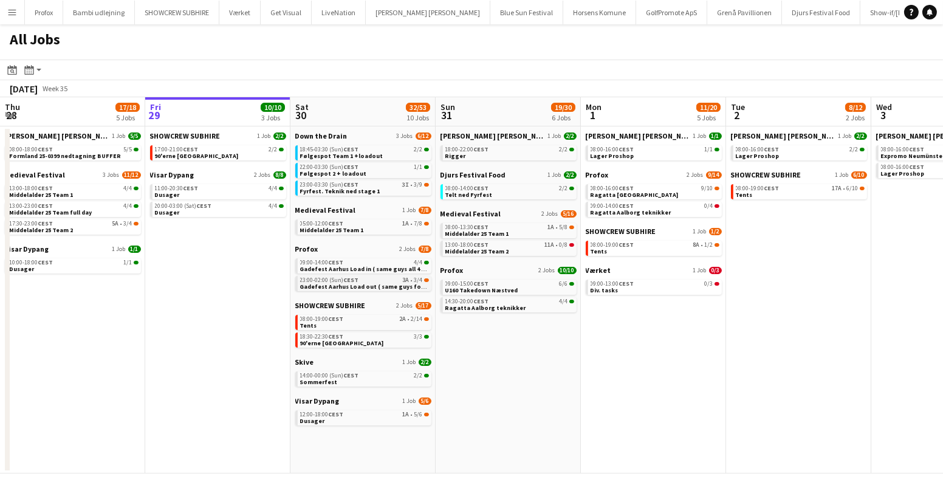
click at [368, 286] on span "Gadefest Aarhus Load out ( same guys for all 4 dates )" at bounding box center [379, 286] width 159 height 8
click at [393, 412] on div "12:00-18:00 CEST 1A • 5/6" at bounding box center [364, 414] width 129 height 6
click at [372, 323] on link "08:00-19:00 CEST 2A • 2/14 Tents" at bounding box center [364, 322] width 129 height 14
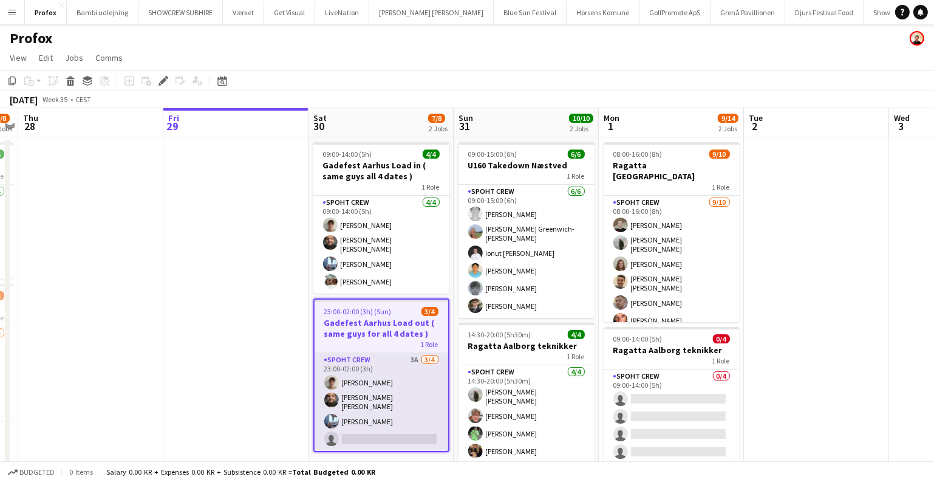
click at [388, 390] on app-card-role "Spoht Crew 3A [DATE] 23:00-02:00 (3h) [PERSON_NAME] [PERSON_NAME] [PERSON_NAME]…" at bounding box center [382, 402] width 134 height 98
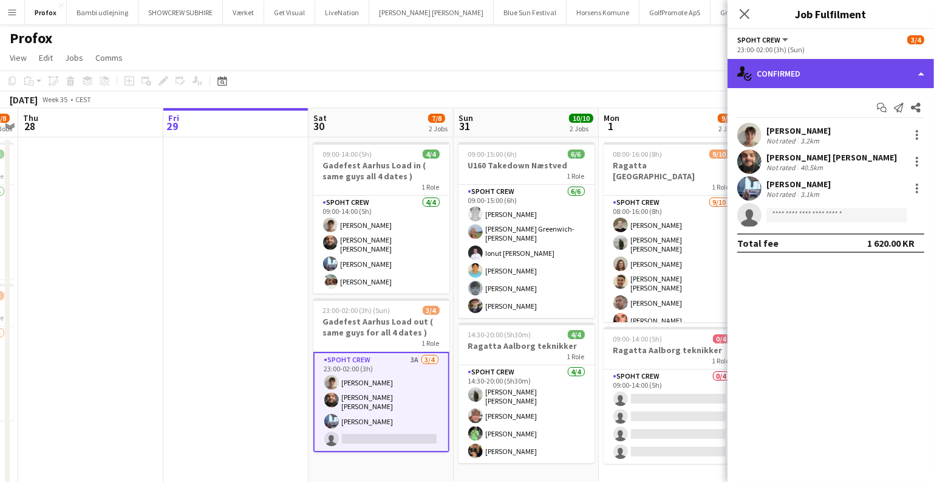
click at [771, 83] on div "single-neutral-actions-check-2 Confirmed" at bounding box center [831, 73] width 207 height 29
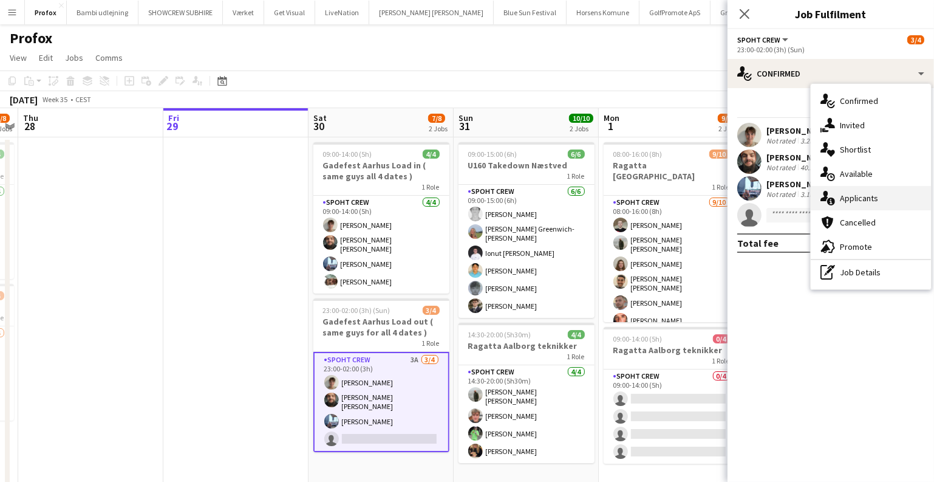
click at [827, 190] on div "single-neutral-actions-information Applicants" at bounding box center [871, 198] width 120 height 24
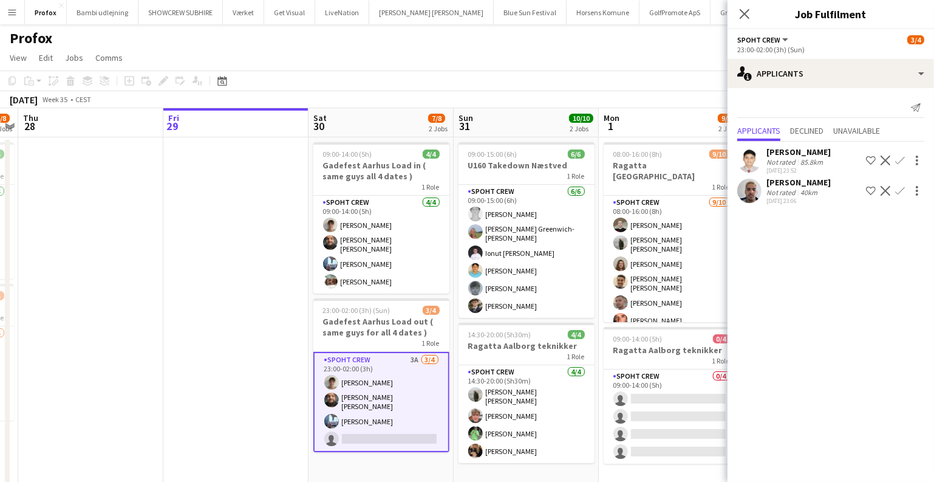
click at [216, 233] on app-date-cell at bounding box center [235, 327] width 145 height 381
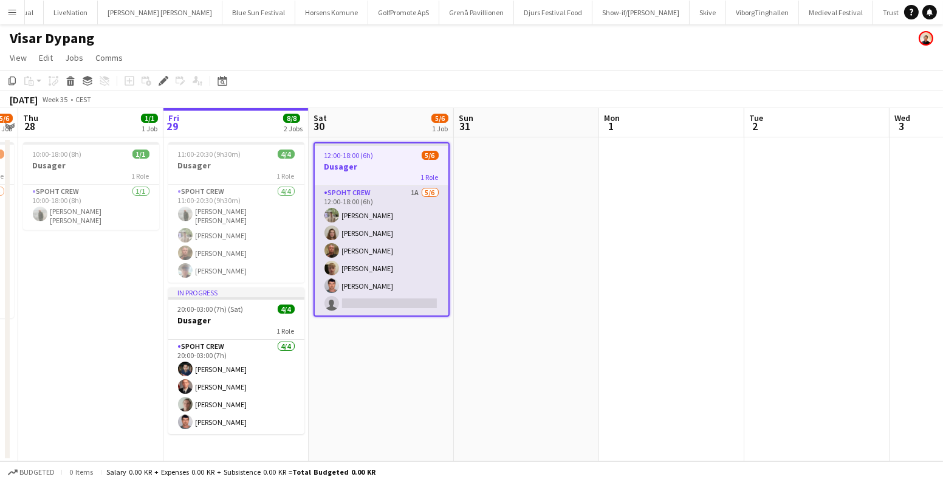
click at [425, 285] on app-card-role "Spoht Crew 1A 5/6 12:00-18:00 (6h) Arthur Daval-Markussen Annija Uzule Karsten …" at bounding box center [382, 250] width 134 height 129
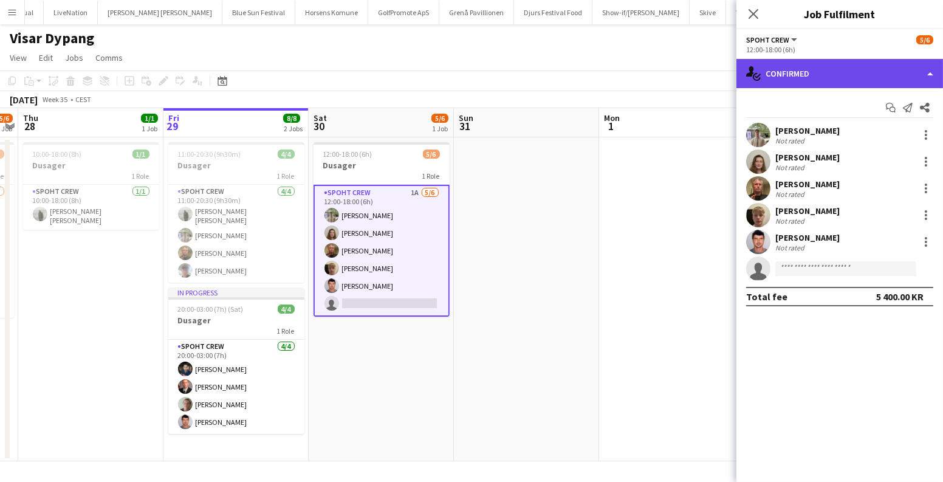
click at [872, 64] on div "single-neutral-actions-check-2 Confirmed" at bounding box center [839, 73] width 207 height 29
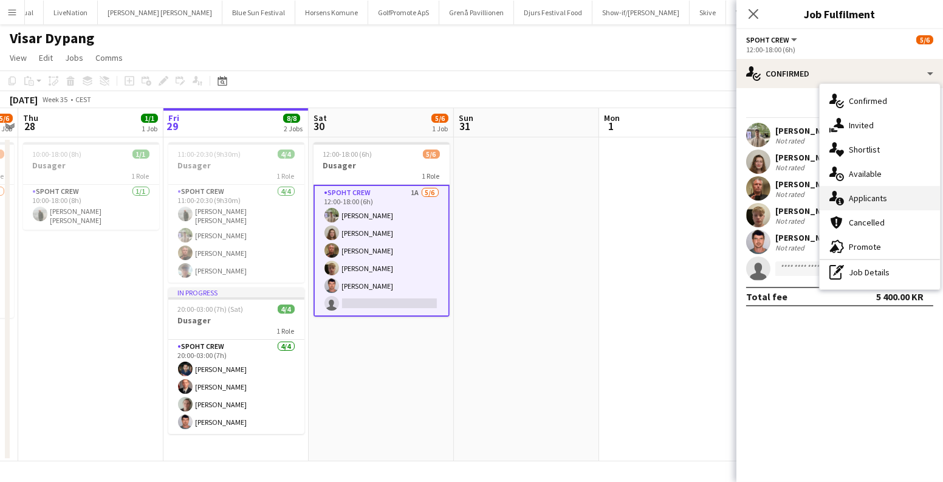
click at [865, 203] on div "single-neutral-actions-information Applicants" at bounding box center [879, 198] width 120 height 24
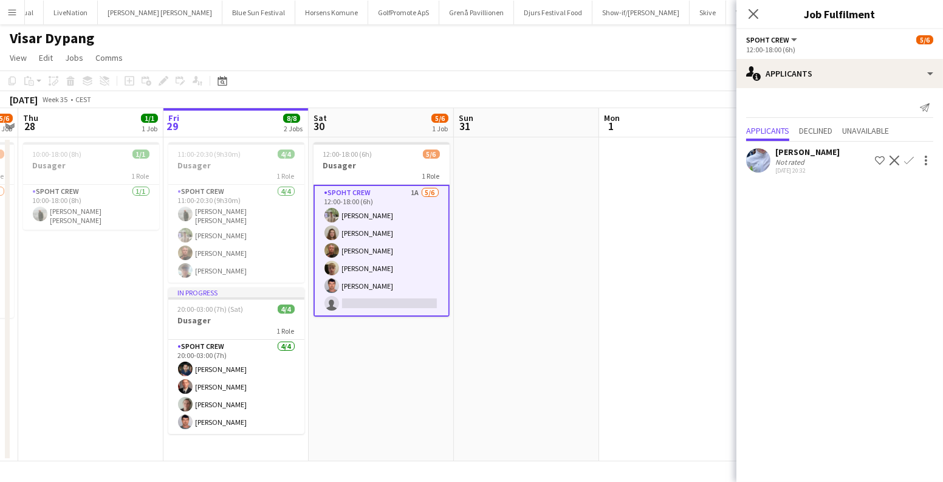
click at [913, 161] on app-icon "Confirm" at bounding box center [909, 161] width 10 height 10
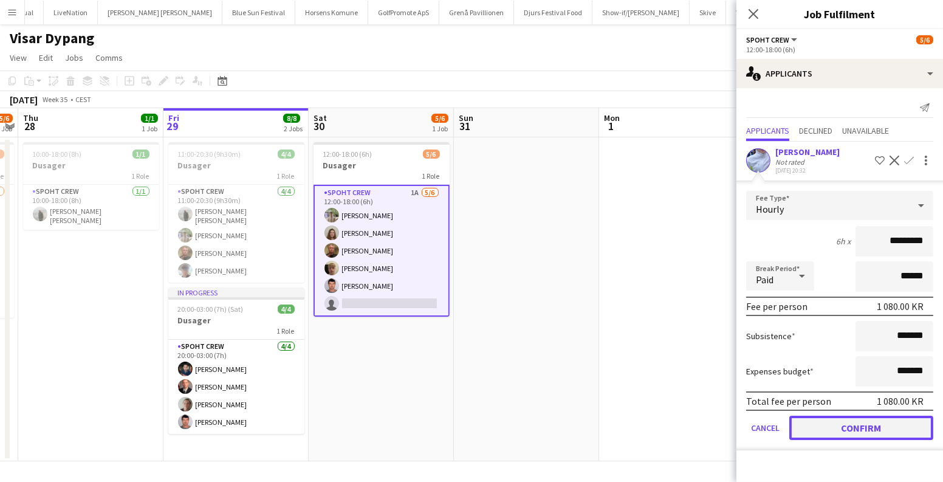
click at [832, 415] on button "Confirm" at bounding box center [861, 427] width 144 height 24
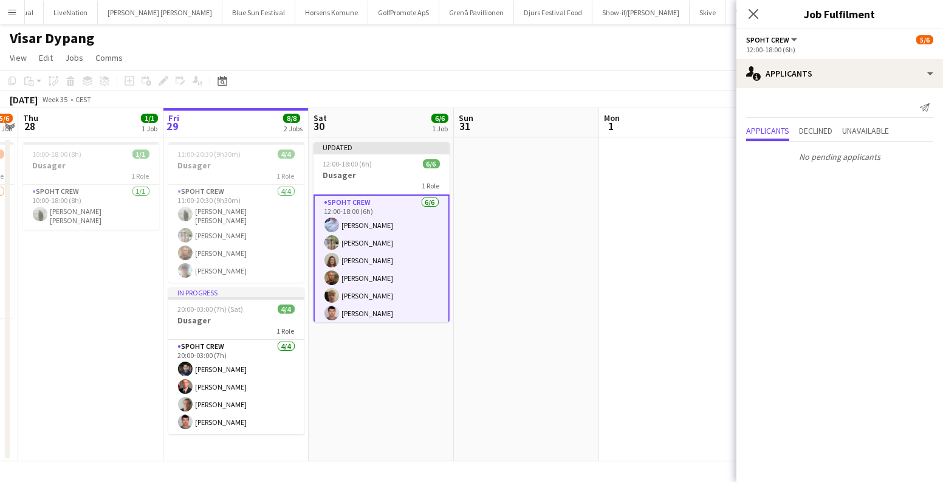
click at [688, 335] on app-date-cell at bounding box center [671, 299] width 145 height 324
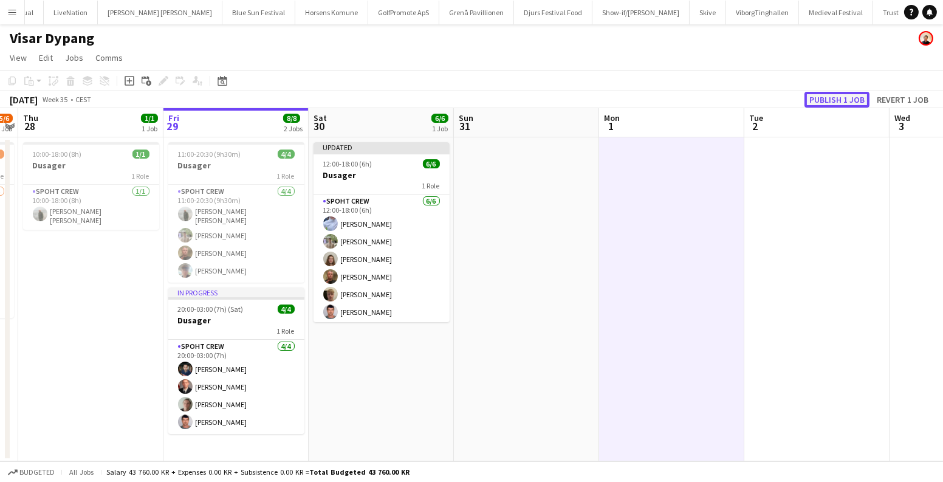
click at [834, 100] on button "Publish 1 job" at bounding box center [836, 100] width 65 height 16
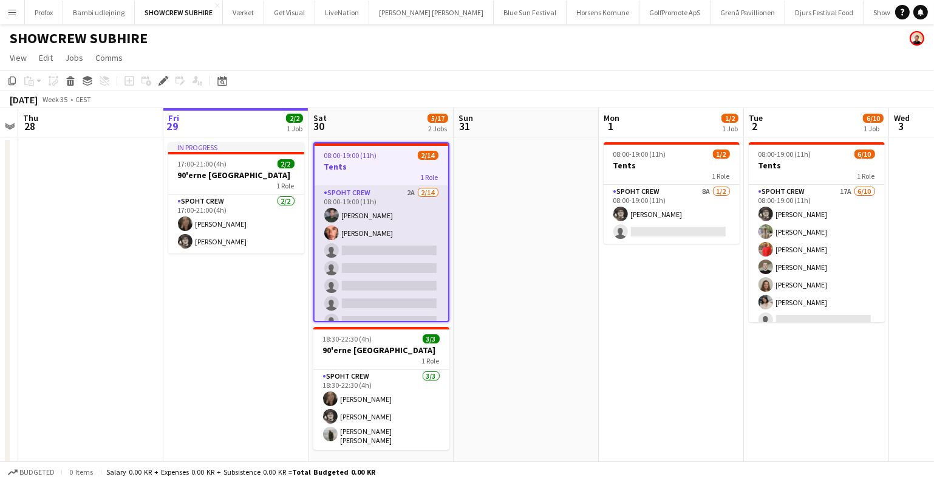
click at [394, 275] on app-card-role "Spoht Crew 2A [DATE] 08:00-19:00 (11h) [PERSON_NAME] [PERSON_NAME] single-neutr…" at bounding box center [382, 321] width 134 height 270
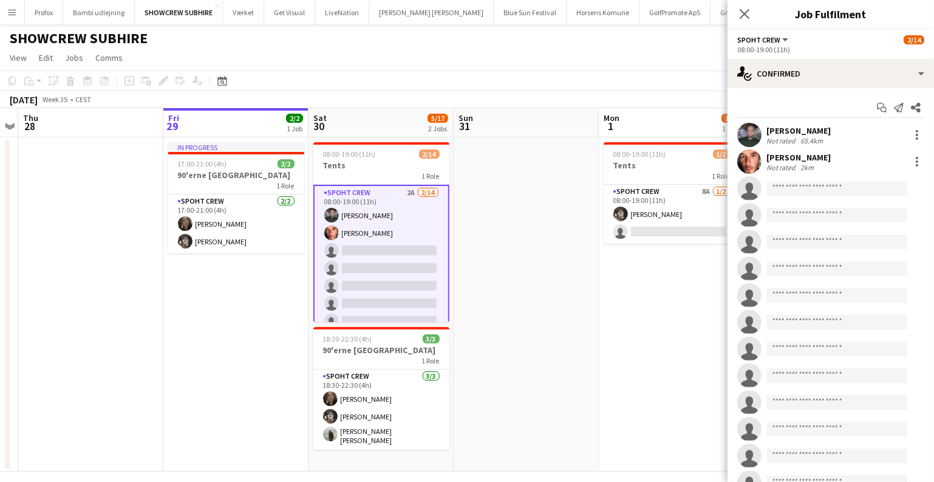
click at [846, 90] on div "Start chat Send notification Share [PERSON_NAME] Not rated 65.4km [PERSON_NAME]…" at bounding box center [831, 309] width 207 height 442
click at [762, 134] on div "[PERSON_NAME] Not rated 65.4km" at bounding box center [831, 135] width 207 height 24
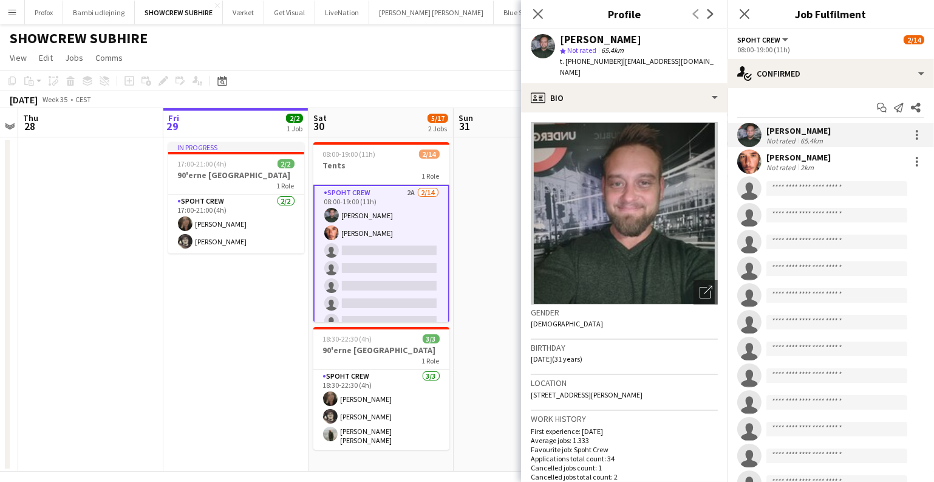
click at [465, 208] on app-date-cell at bounding box center [526, 304] width 145 height 334
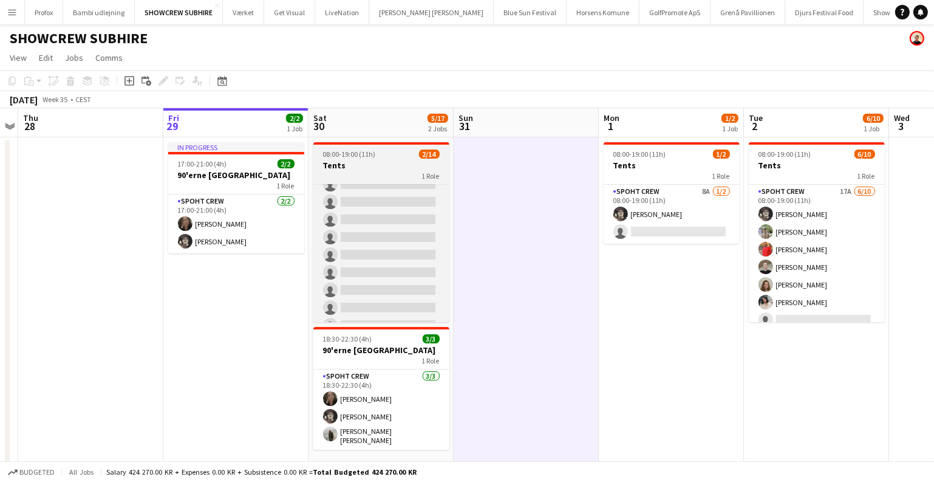
scroll to position [132, 0]
click at [391, 254] on app-card-role "Spoht Crew 2A [DATE] 08:00-19:00 (11h) [PERSON_NAME] [PERSON_NAME] single-neutr…" at bounding box center [381, 187] width 136 height 270
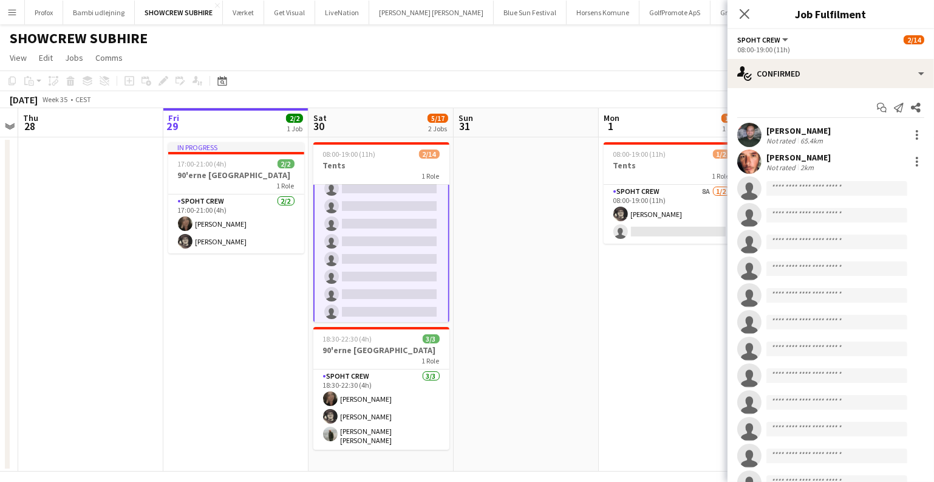
scroll to position [133, 0]
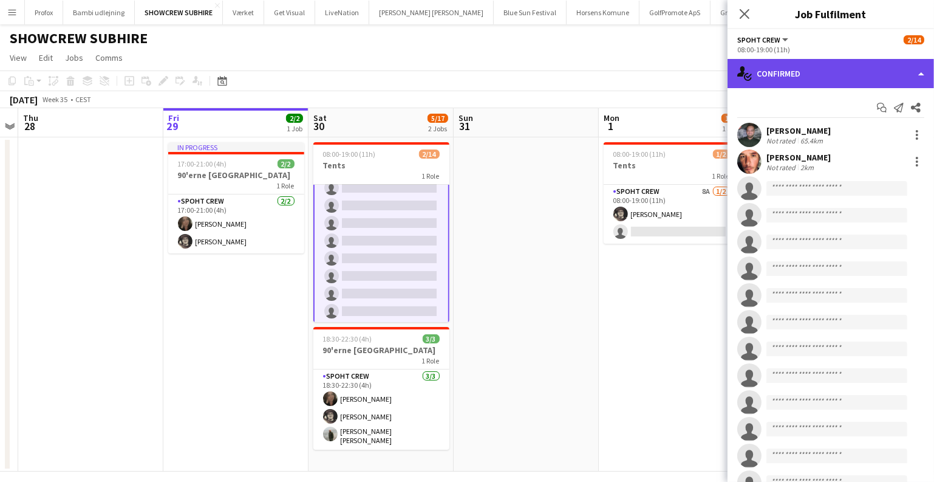
click at [812, 78] on div "single-neutral-actions-check-2 Confirmed" at bounding box center [831, 73] width 207 height 29
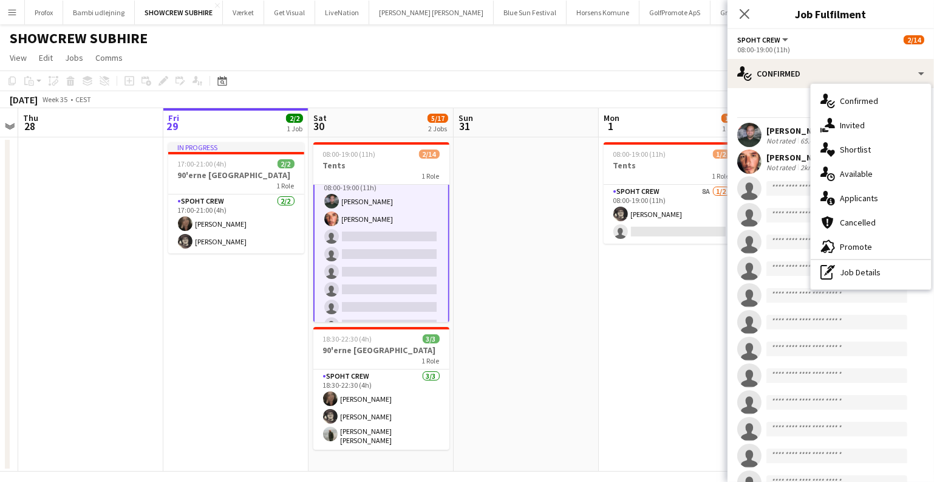
click at [384, 275] on app-card-role "Spoht Crew 2A 2/14 08:00-19:00 (11h) Nikolaj Andersen Amador Bohorquez single-n…" at bounding box center [381, 307] width 136 height 273
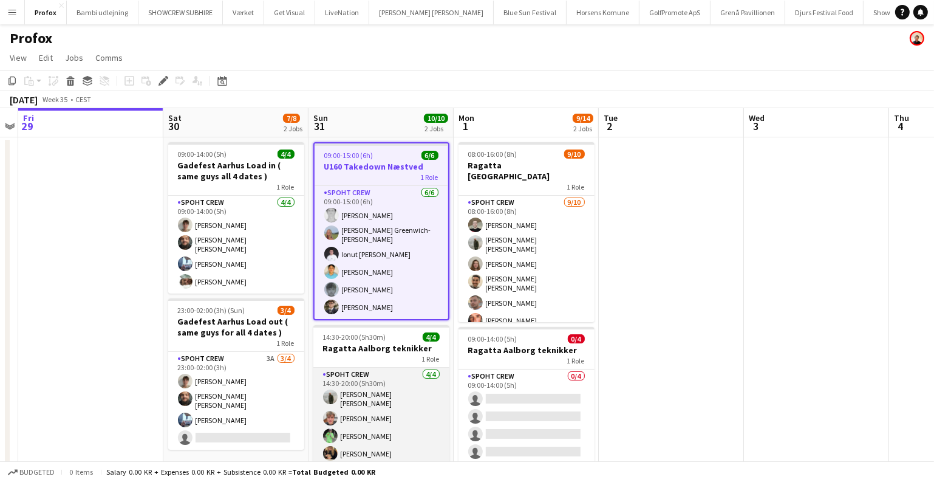
click at [389, 420] on app-card-role "Spoht Crew [DATE] 14:30-20:00 (5h30m) [PERSON_NAME] [PERSON_NAME] [PERSON_NAME]…" at bounding box center [381, 416] width 136 height 98
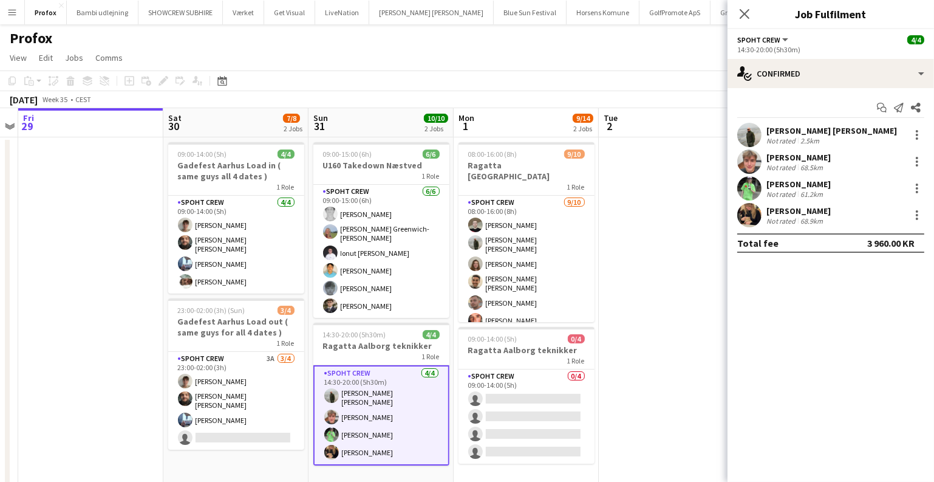
click at [793, 179] on div "[PERSON_NAME]" at bounding box center [799, 184] width 64 height 11
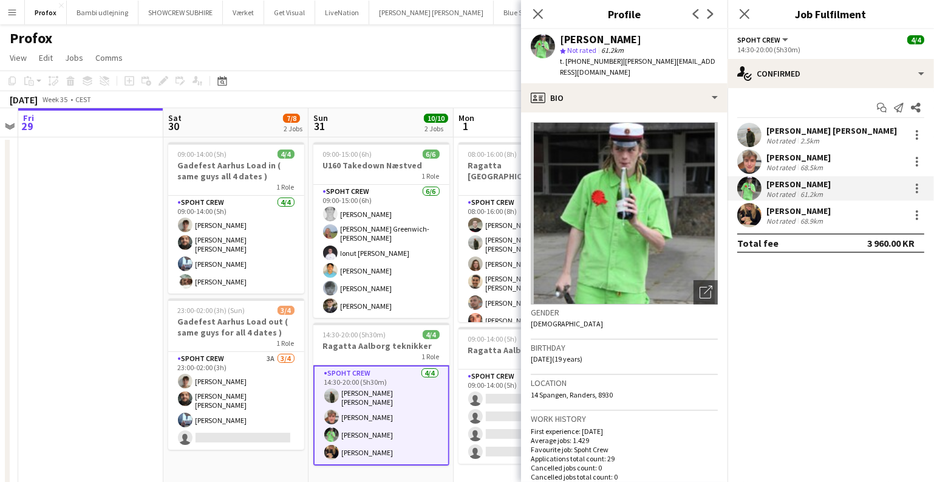
click at [368, 415] on app-card-role "Spoht Crew 4/4 14:30-20:00 (5h30m) Negru Liviu Mihai Lukas Wiemert Håkon Lerche…" at bounding box center [381, 415] width 136 height 100
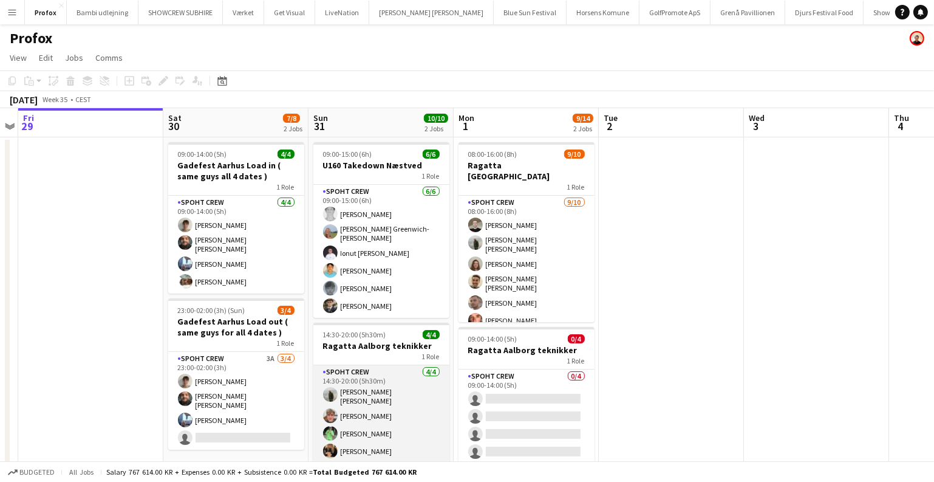
click at [368, 415] on app-card-role "Spoht Crew 4/4 14:30-20:00 (5h30m) Negru Liviu Mihai Lukas Wiemert Håkon Lerche…" at bounding box center [381, 414] width 136 height 98
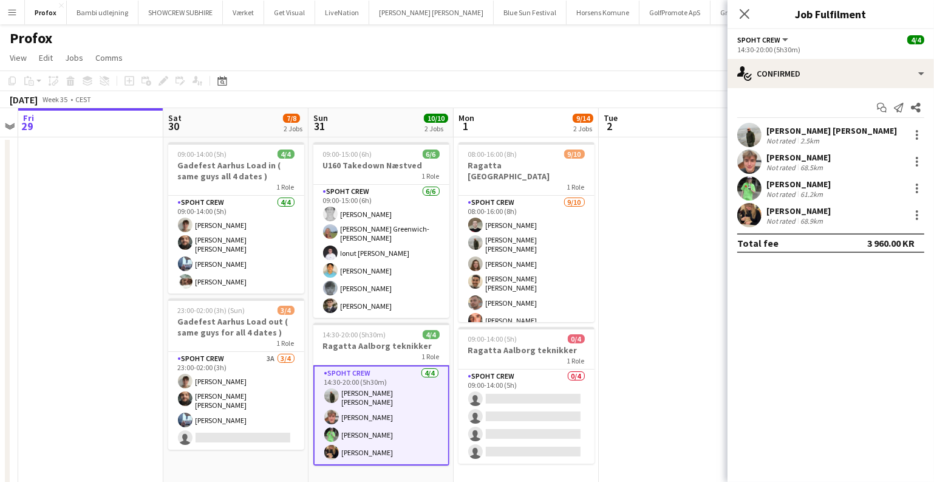
click at [808, 161] on div "[PERSON_NAME]" at bounding box center [799, 157] width 64 height 11
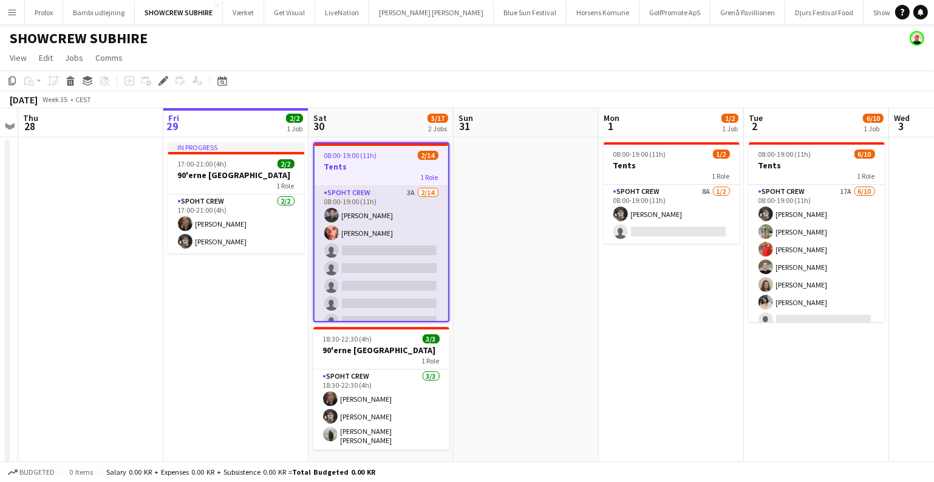
click at [347, 272] on app-card-role "Spoht Crew 3A [DATE] 08:00-19:00 (11h) [PERSON_NAME] [PERSON_NAME] single-neutr…" at bounding box center [382, 321] width 134 height 270
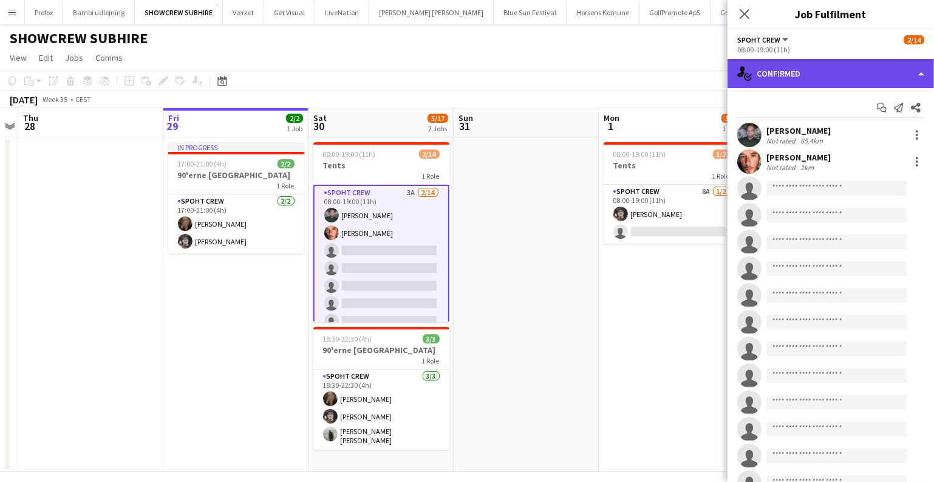
click at [821, 64] on div "single-neutral-actions-check-2 Confirmed" at bounding box center [831, 73] width 207 height 29
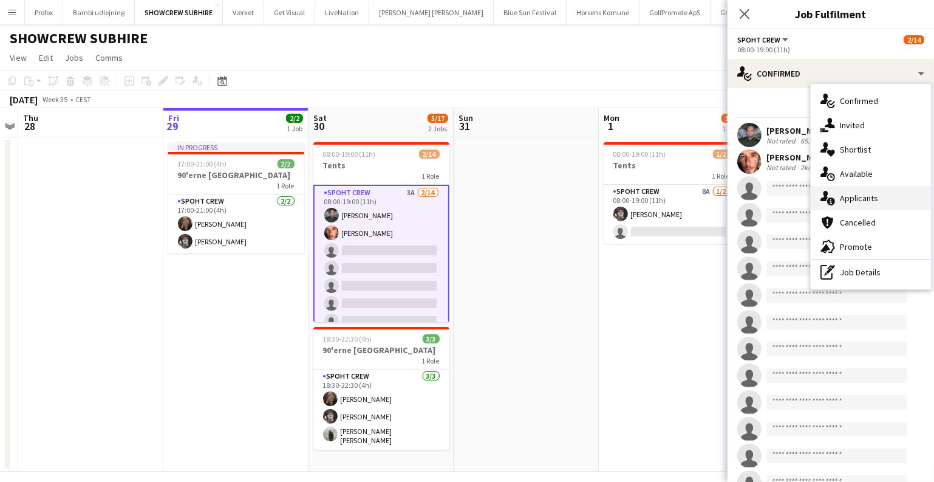
click at [840, 189] on div "single-neutral-actions-information Applicants" at bounding box center [871, 198] width 120 height 24
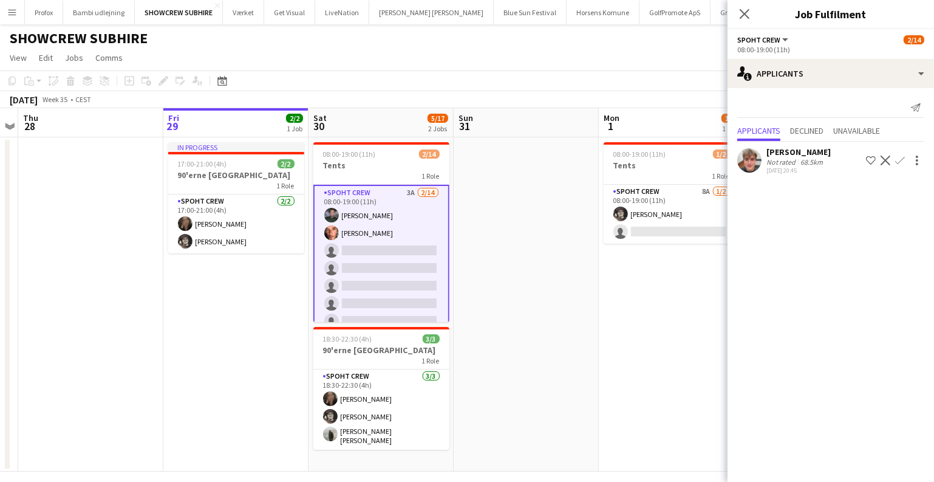
click at [902, 157] on app-icon "Confirm" at bounding box center [900, 161] width 10 height 10
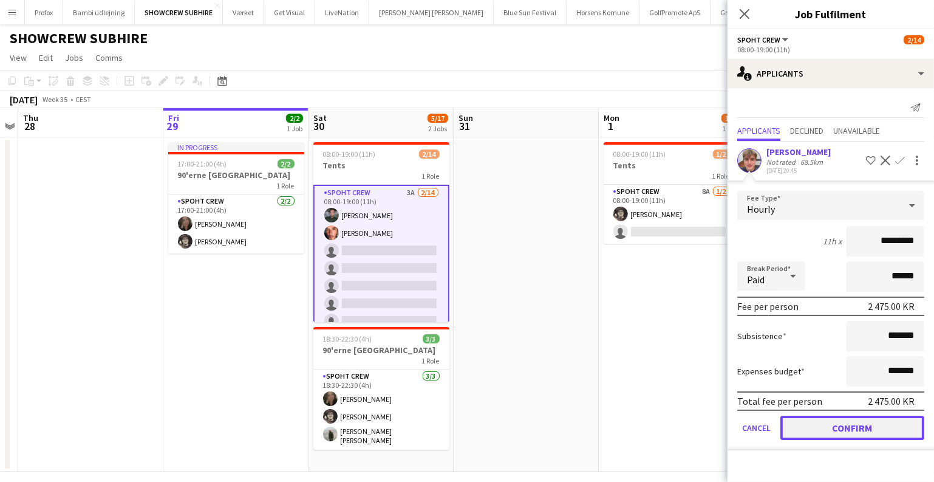
click at [827, 425] on button "Confirm" at bounding box center [853, 427] width 144 height 24
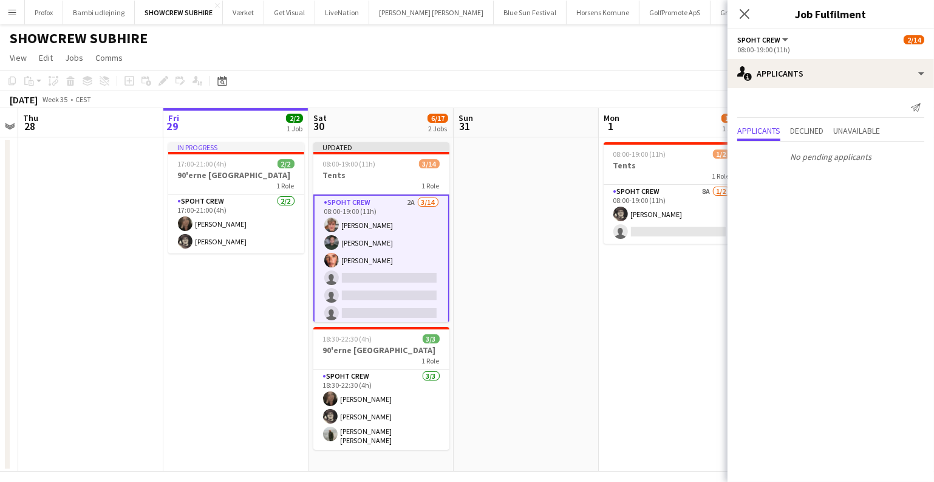
click at [630, 364] on app-date-cell "08:00-19:00 (11h) 1/2 Tents 1 Role Spoht Crew 8A 1/2 08:00-19:00 (11h) Mike Kas…" at bounding box center [671, 304] width 145 height 334
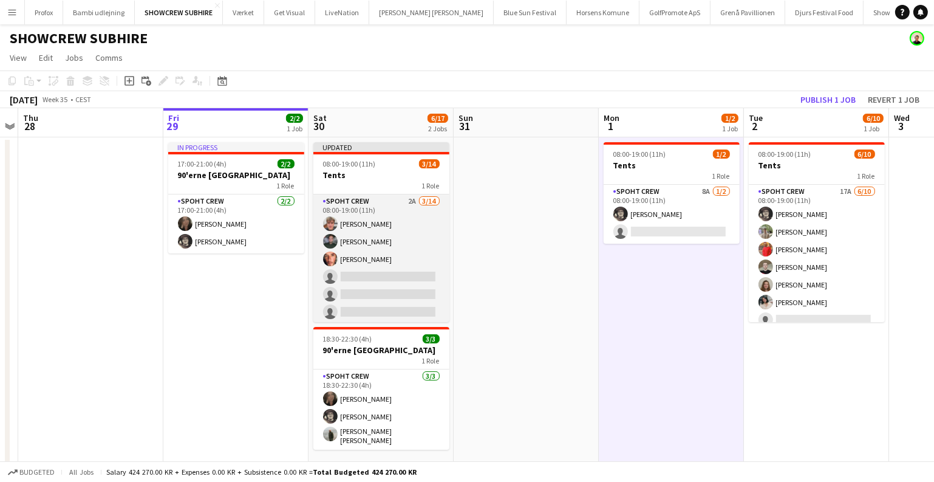
click at [419, 230] on app-card-role "Spoht Crew 2A 3/14 08:00-19:00 (11h) Lukas Wiemert Nikolaj Andersen Amador Boho…" at bounding box center [381, 329] width 136 height 270
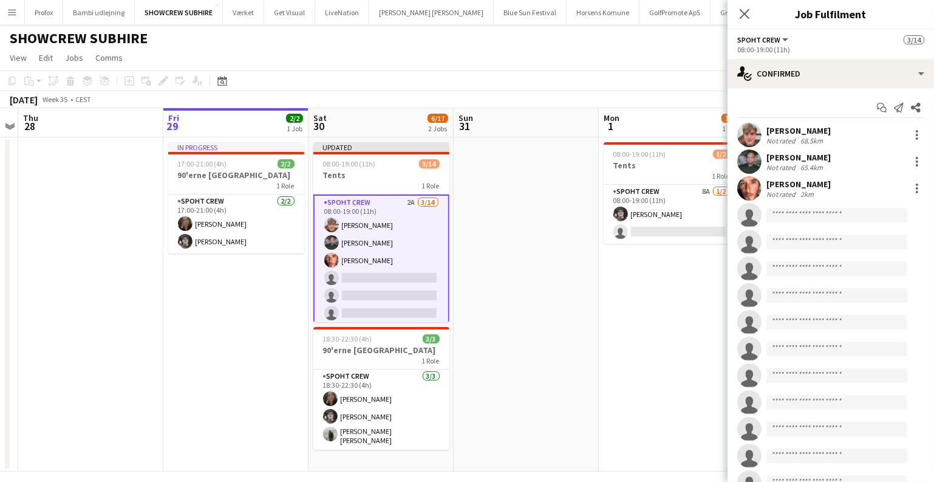
click at [908, 131] on div at bounding box center [916, 135] width 17 height 15
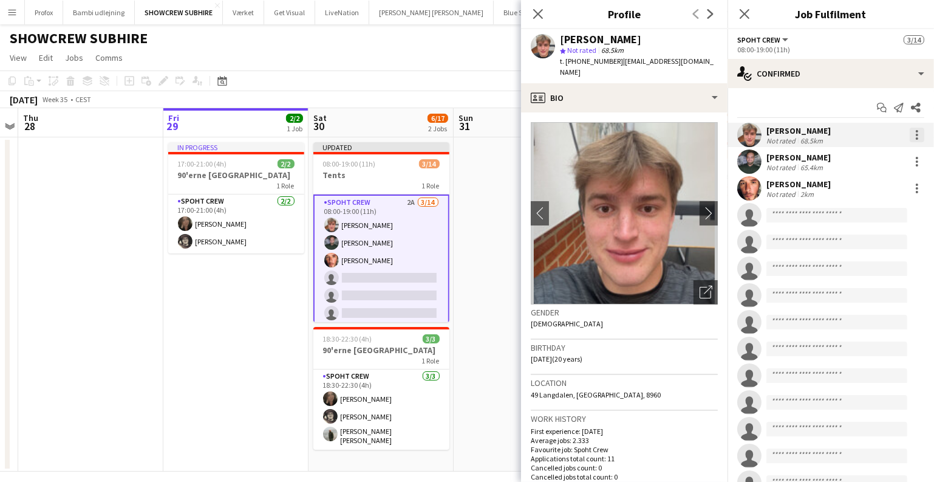
click at [916, 137] on div at bounding box center [917, 138] width 2 height 2
click at [889, 152] on span "Edit fee" at bounding box center [869, 157] width 75 height 11
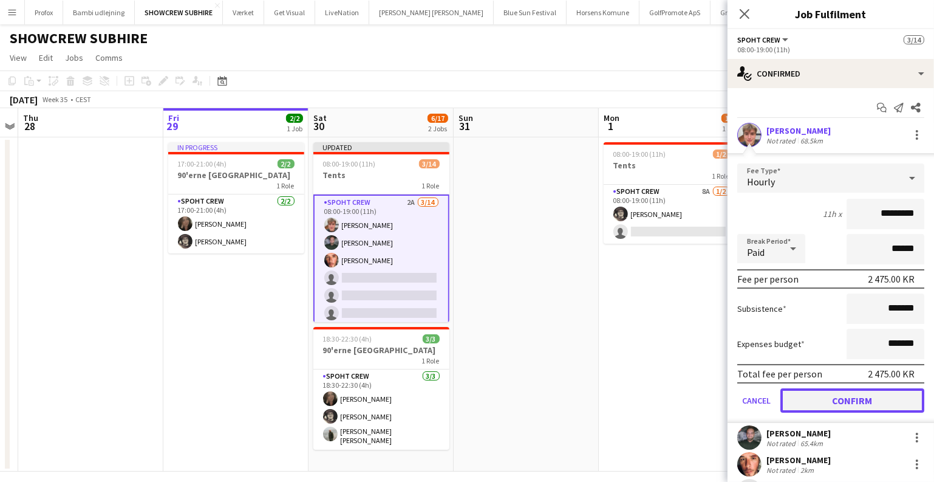
click at [846, 402] on button "Confirm" at bounding box center [853, 400] width 144 height 24
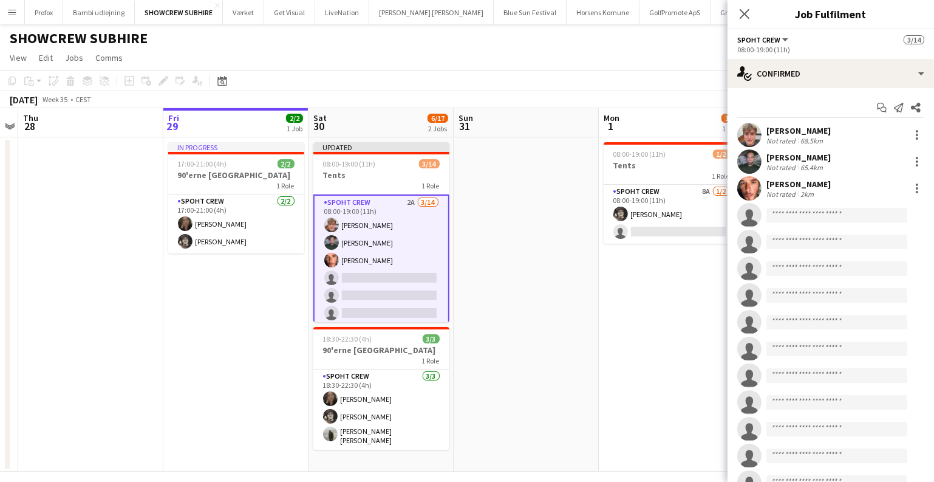
click at [658, 304] on app-date-cell "08:00-19:00 (11h) 1/2 Tents 1 Role Spoht Crew 8A 1/2 08:00-19:00 (11h) Mike Kas…" at bounding box center [671, 304] width 145 height 334
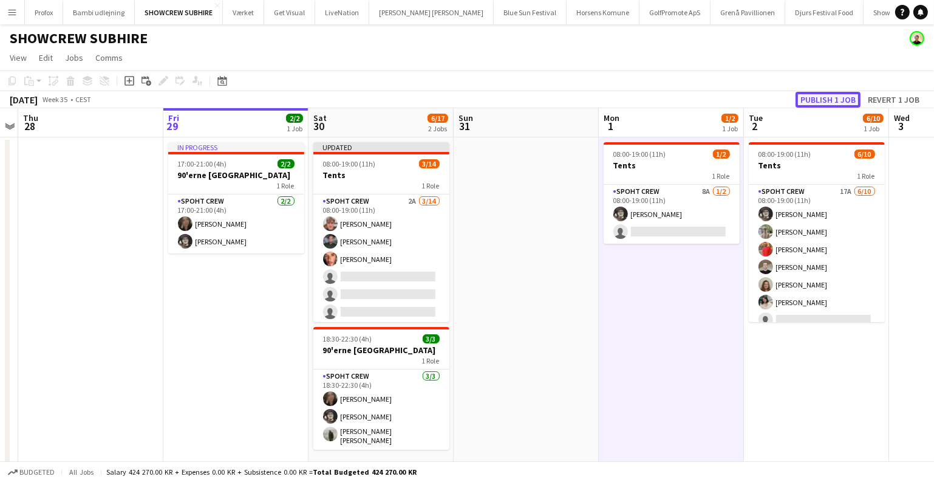
click at [811, 98] on button "Publish 1 job" at bounding box center [828, 100] width 65 height 16
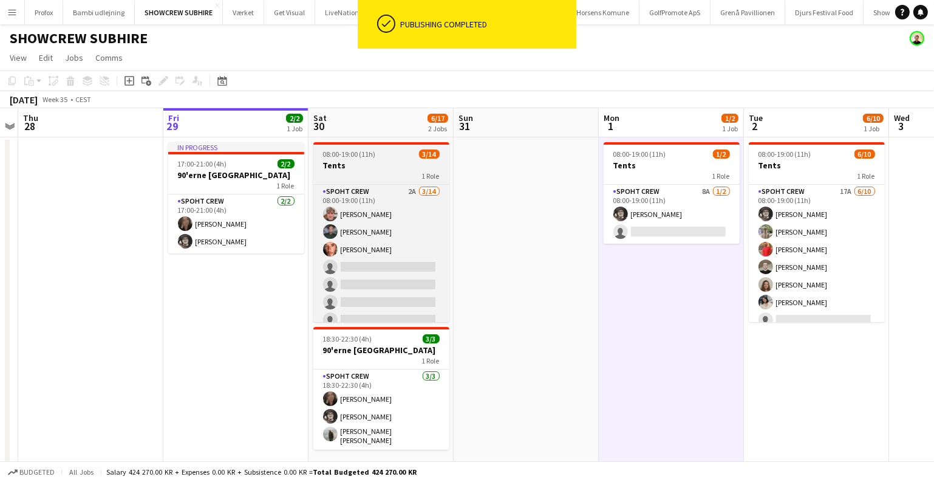
click at [367, 156] on span "08:00-19:00 (11h)" at bounding box center [349, 153] width 53 height 9
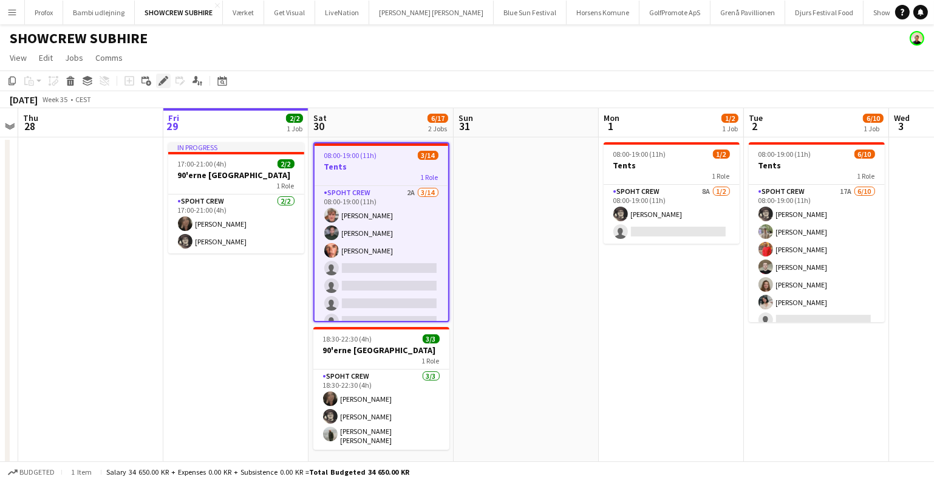
click at [159, 83] on icon at bounding box center [160, 84] width 3 height 3
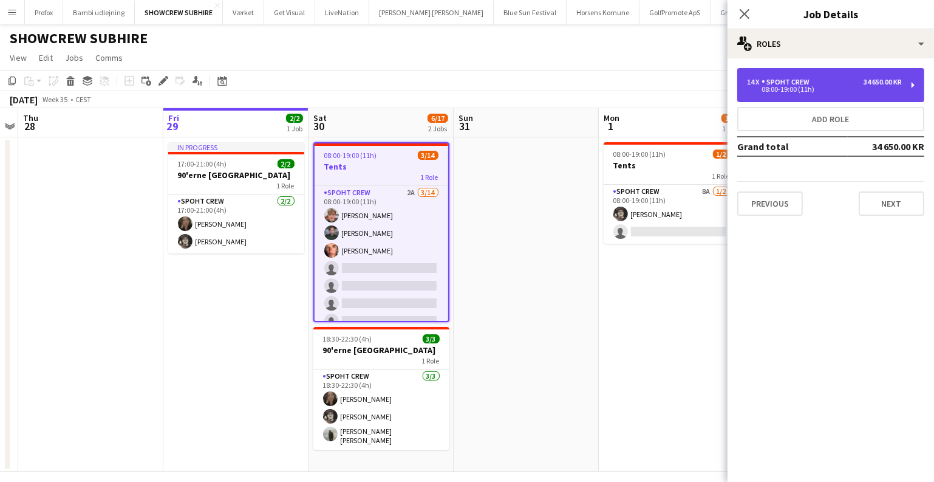
click at [815, 93] on div "14 x Spoht Crew 34 650.00 KR 08:00-19:00 (11h)" at bounding box center [830, 85] width 187 height 34
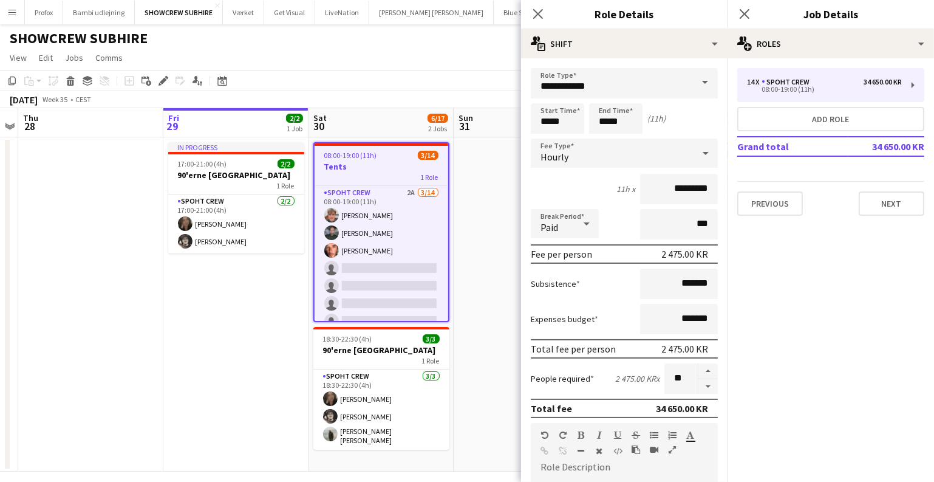
click at [490, 201] on app-date-cell at bounding box center [526, 304] width 145 height 334
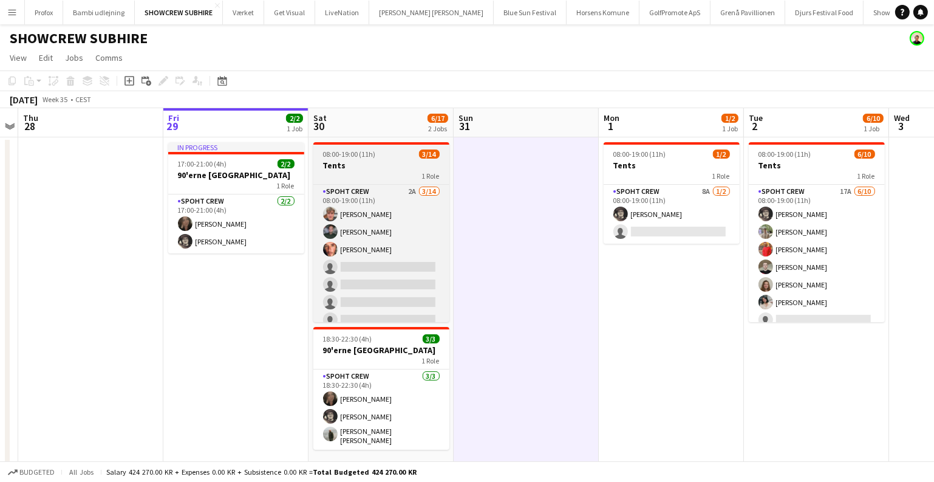
scroll to position [132, 0]
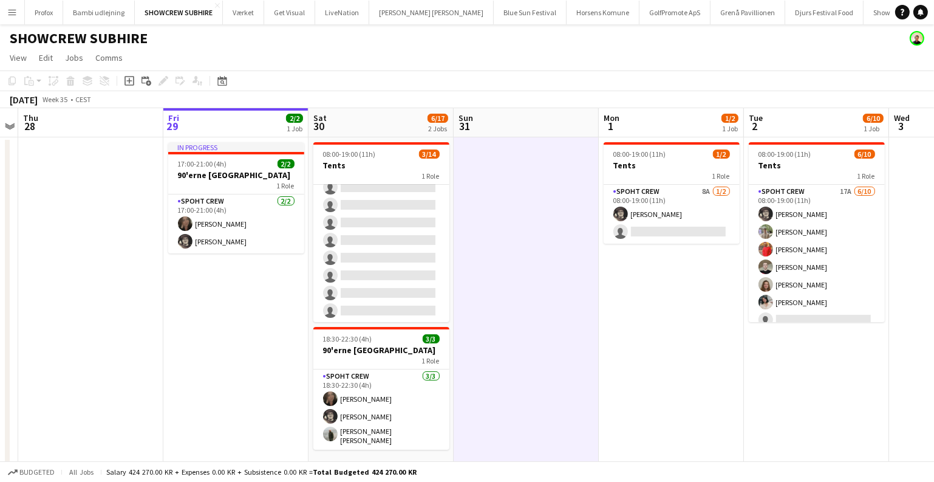
click at [514, 278] on app-date-cell at bounding box center [526, 304] width 145 height 334
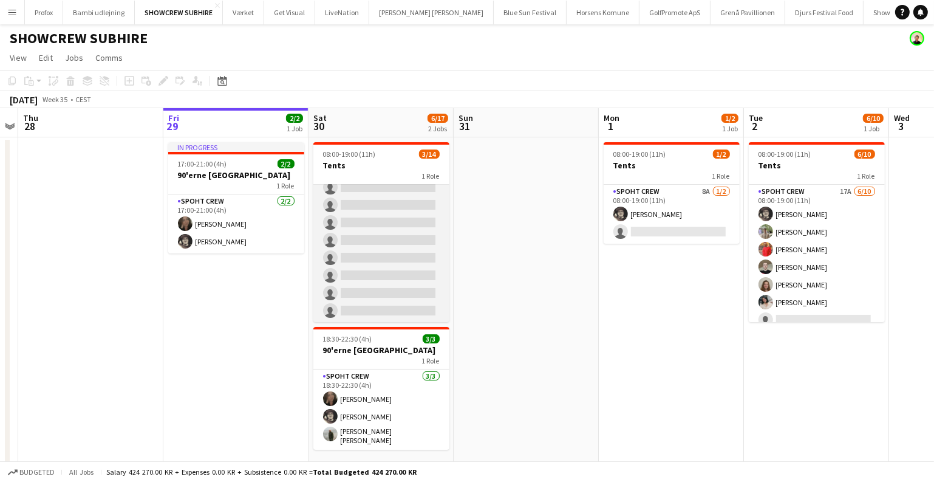
click at [388, 248] on app-card-role "Spoht Crew 2A 3/14 08:00-19:00 (11h) Lukas Wiemert Nikolaj Andersen Amador Boho…" at bounding box center [381, 187] width 136 height 270
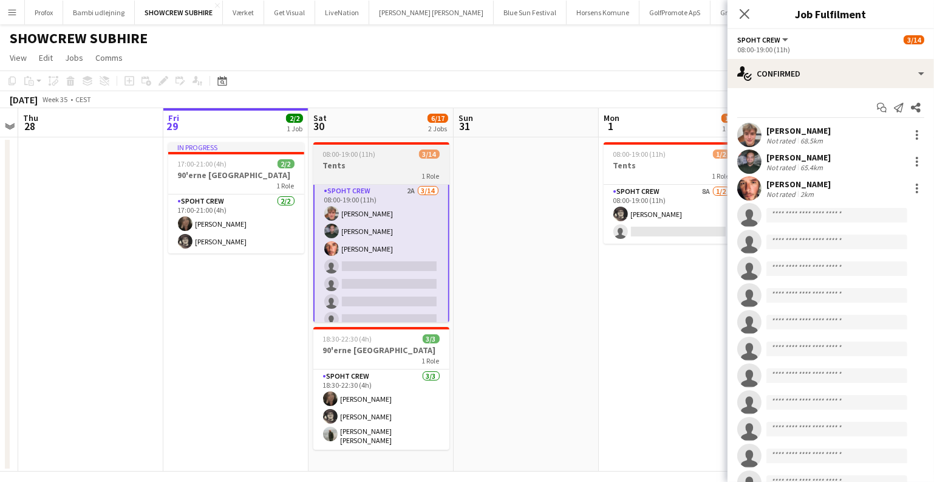
scroll to position [0, 0]
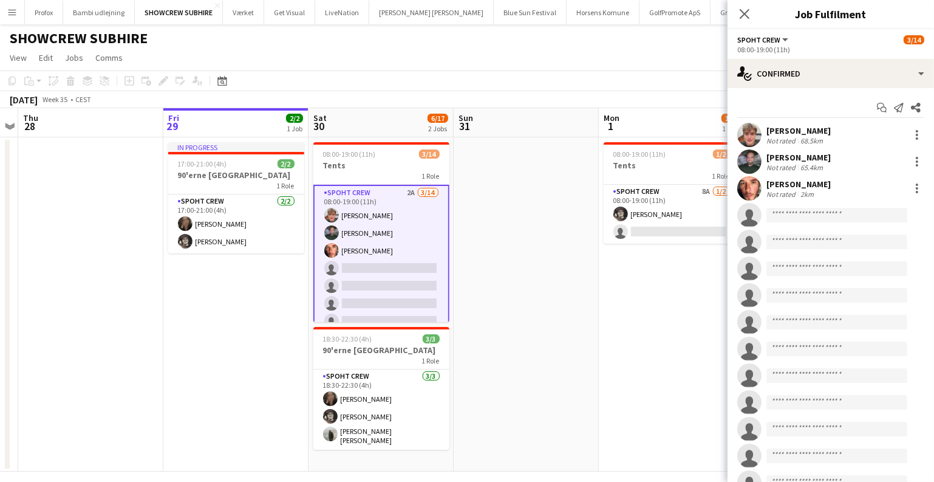
click at [490, 210] on app-date-cell at bounding box center [526, 304] width 145 height 334
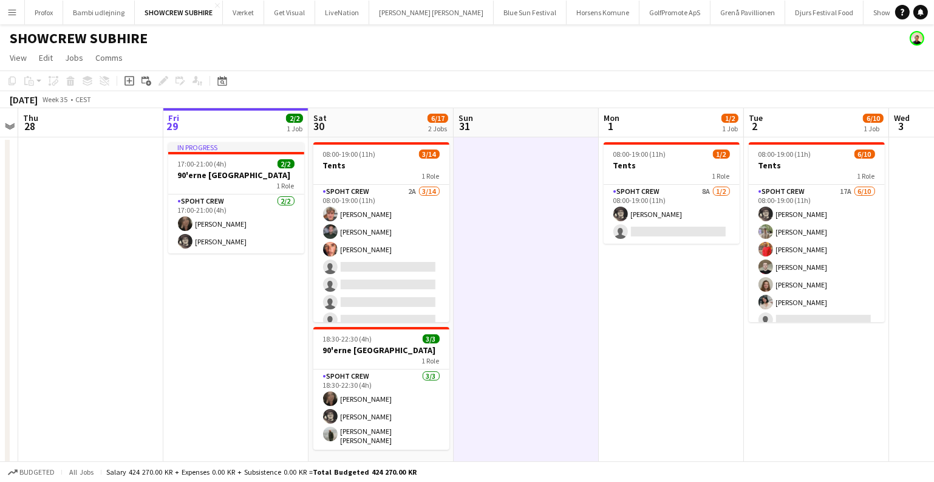
click at [490, 210] on app-date-cell at bounding box center [526, 304] width 145 height 334
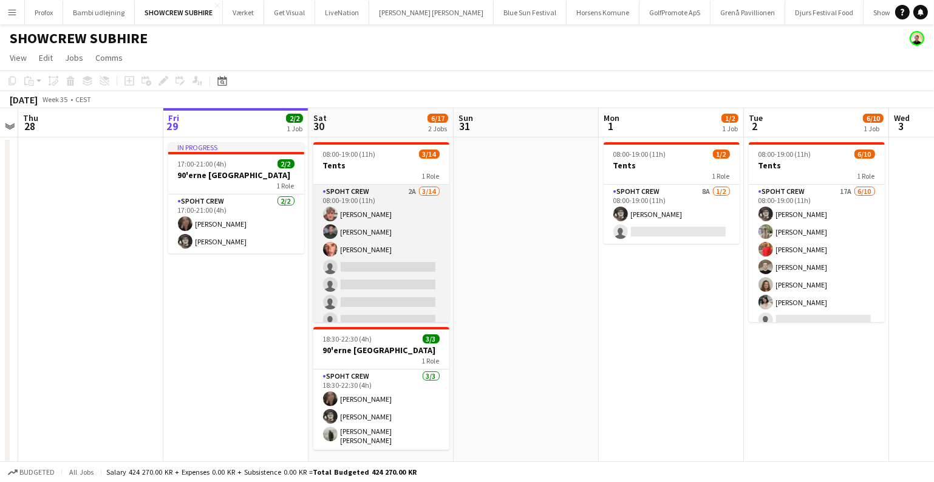
click at [394, 287] on app-card-role "Spoht Crew 2A 3/14 08:00-19:00 (11h) Lukas Wiemert Nikolaj Andersen Amador Boho…" at bounding box center [381, 320] width 136 height 270
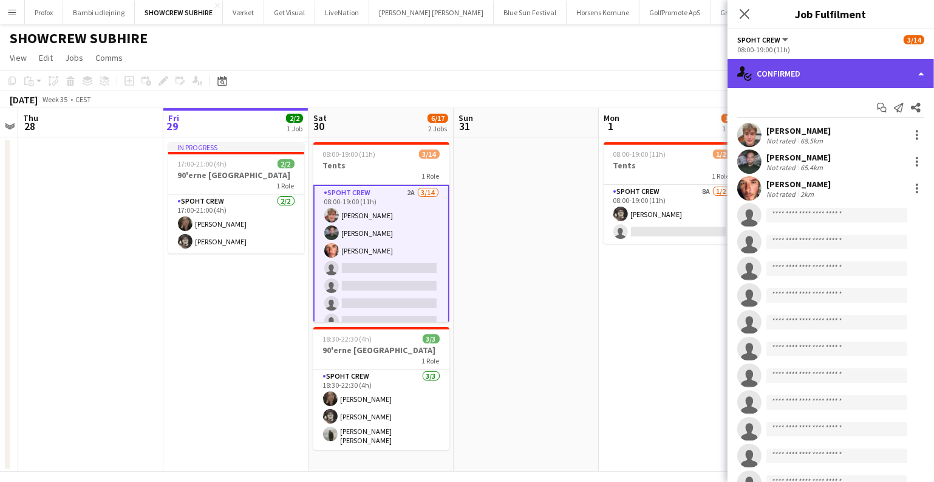
click at [850, 81] on div "single-neutral-actions-check-2 Confirmed" at bounding box center [831, 73] width 207 height 29
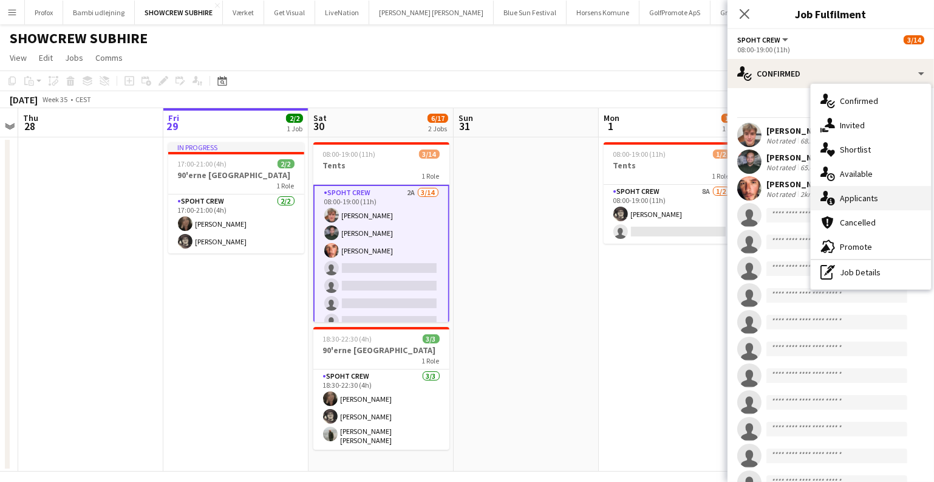
click at [888, 201] on div "single-neutral-actions-information Applicants" at bounding box center [871, 198] width 120 height 24
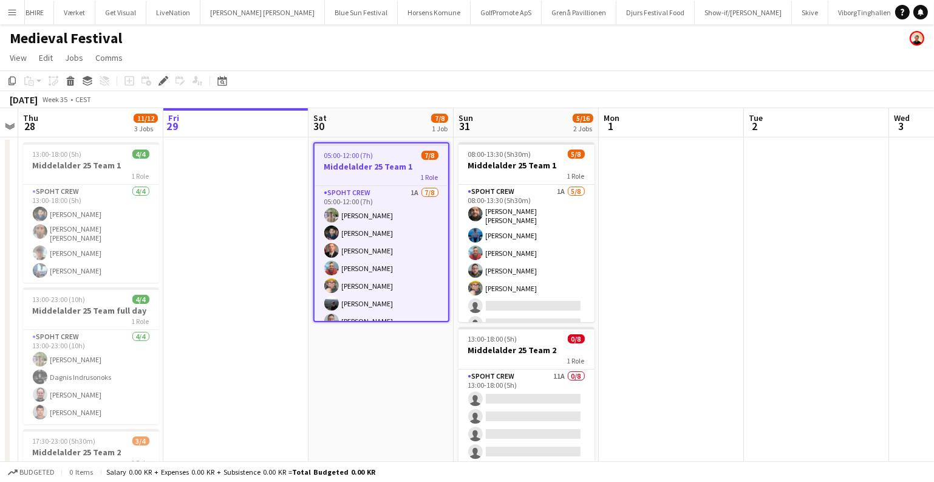
scroll to position [29, 0]
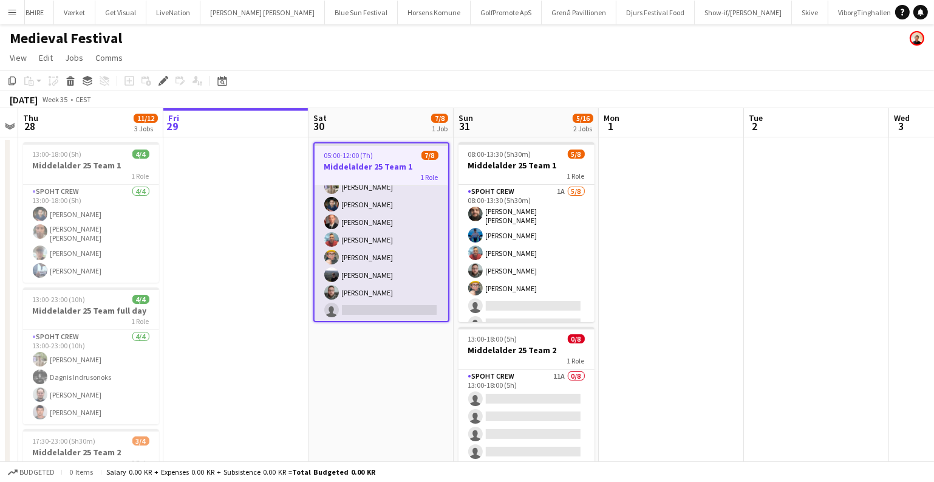
click at [400, 291] on app-card-role "Spoht Crew 1A 7/8 05:00-12:00 (7h) Arthur Daval-Markussen Marius Ciungu Aurimas…" at bounding box center [382, 239] width 134 height 165
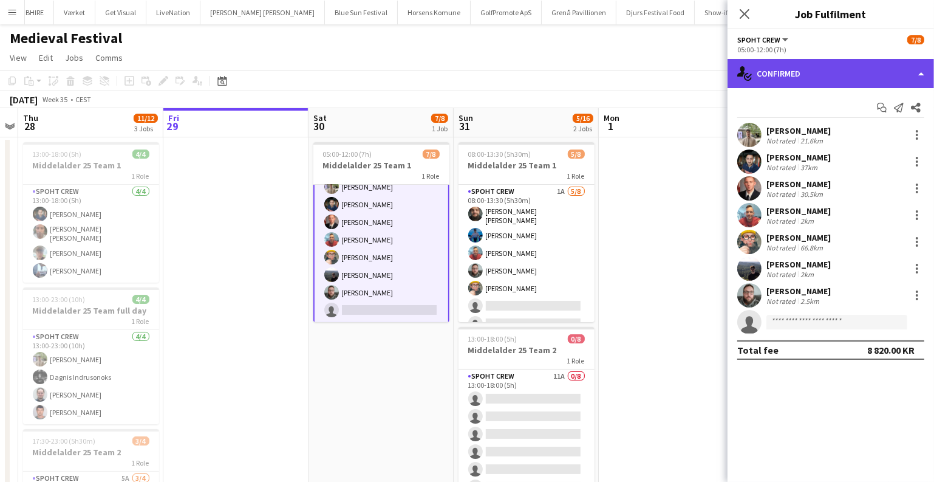
click at [854, 81] on div "single-neutral-actions-check-2 Confirmed" at bounding box center [831, 73] width 207 height 29
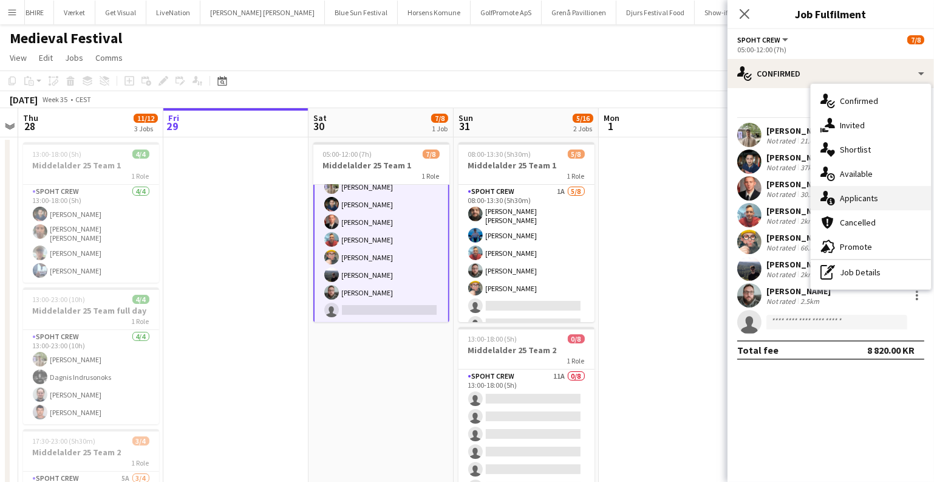
click at [847, 190] on div "single-neutral-actions-information Applicants" at bounding box center [871, 198] width 120 height 24
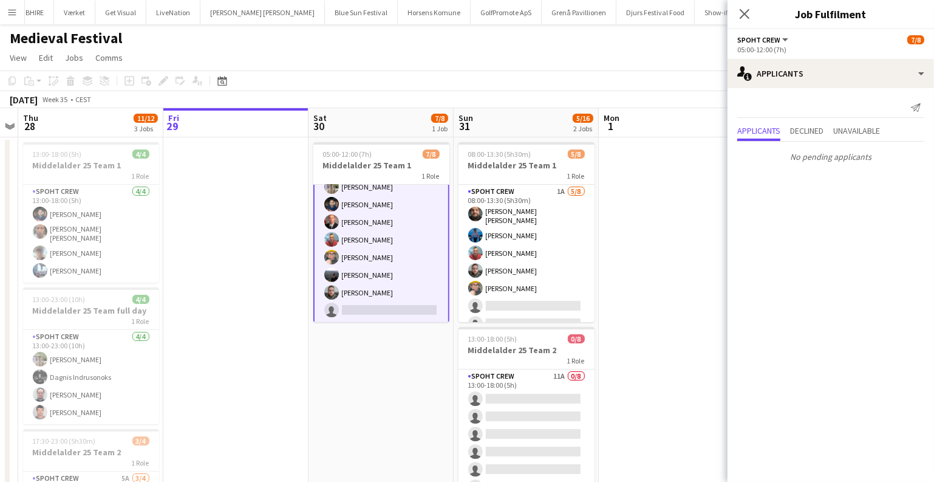
click at [354, 237] on app-card-role "Spoht Crew 1A 7/8 05:00-12:00 (7h) Arthur Daval-Markussen Marius Ciungu Aurimas…" at bounding box center [381, 239] width 136 height 167
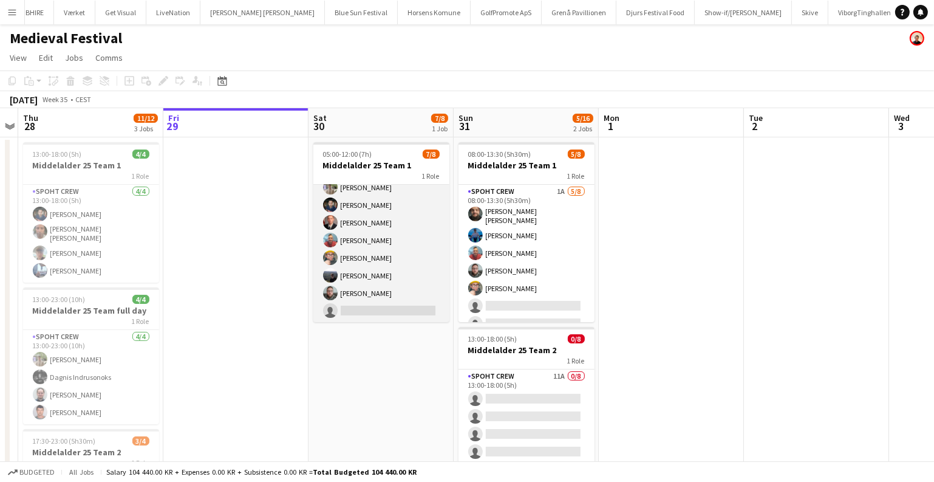
click at [360, 234] on app-card-role "Spoht Crew 1A 7/8 05:00-12:00 (7h) Arthur Daval-Markussen Marius Ciungu Aurimas…" at bounding box center [381, 240] width 136 height 165
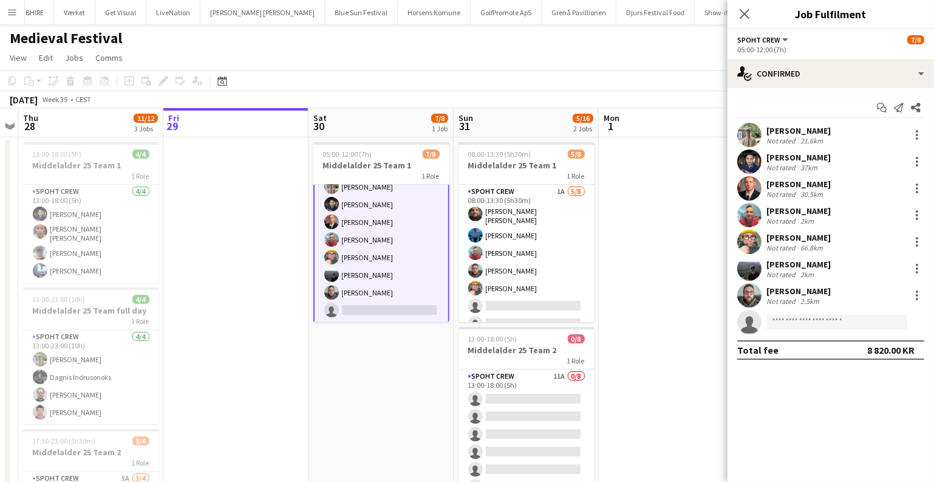
click at [781, 213] on div "Henrik Jordt" at bounding box center [799, 210] width 64 height 11
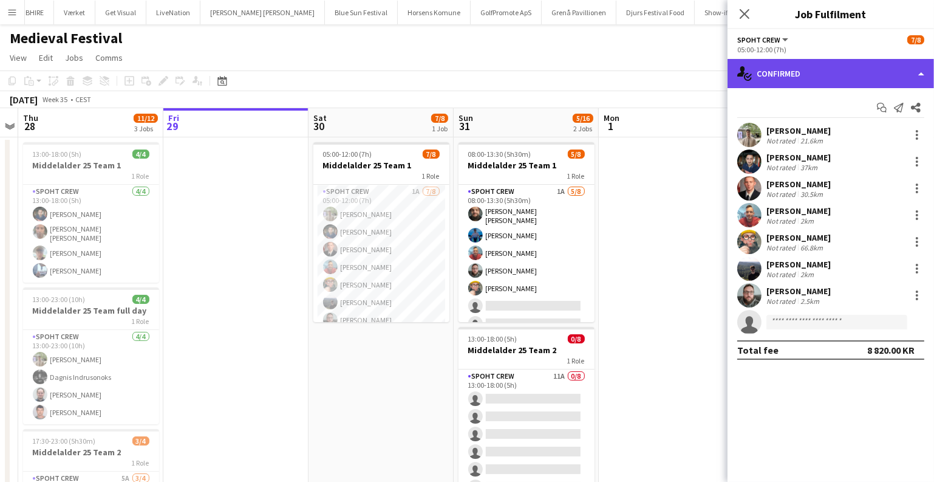
click at [835, 71] on div "single-neutral-actions-check-2 Confirmed" at bounding box center [831, 73] width 207 height 29
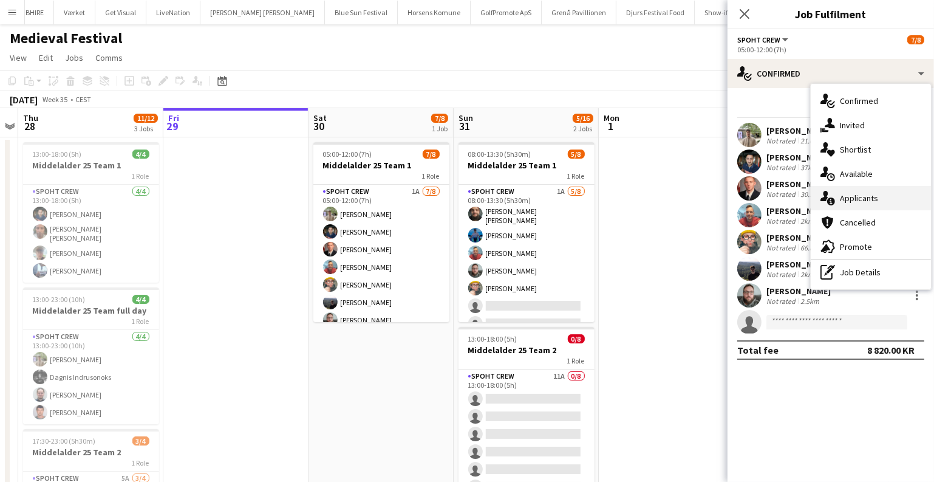
click at [831, 199] on icon "single-neutral-actions-information" at bounding box center [828, 198] width 15 height 15
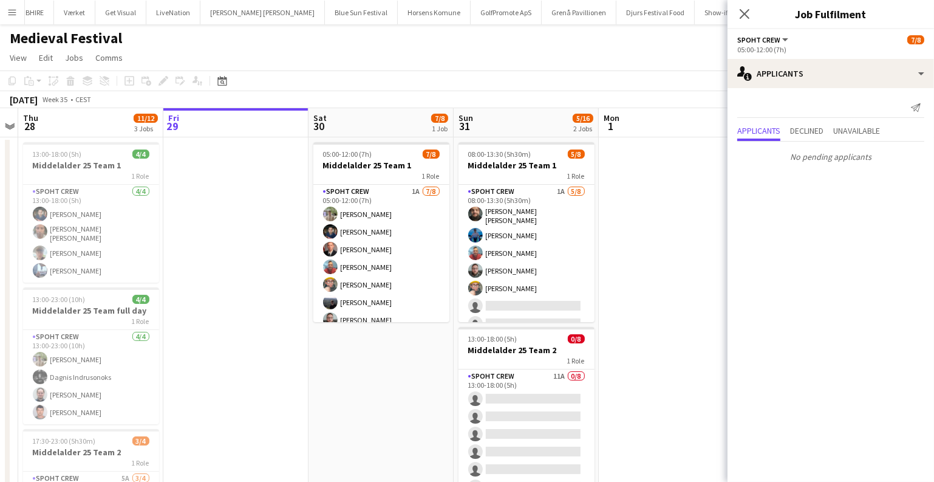
click at [701, 217] on app-date-cell at bounding box center [671, 379] width 145 height 485
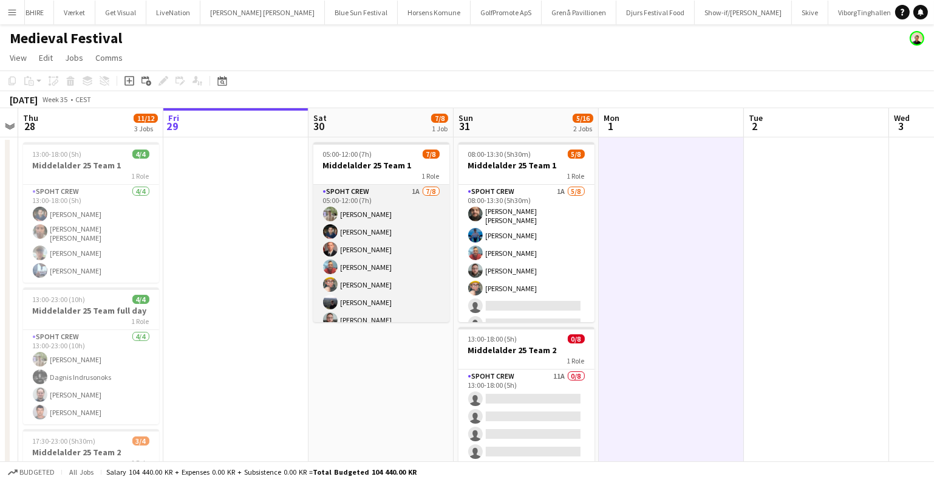
click at [333, 227] on app-user-avatar at bounding box center [330, 231] width 15 height 15
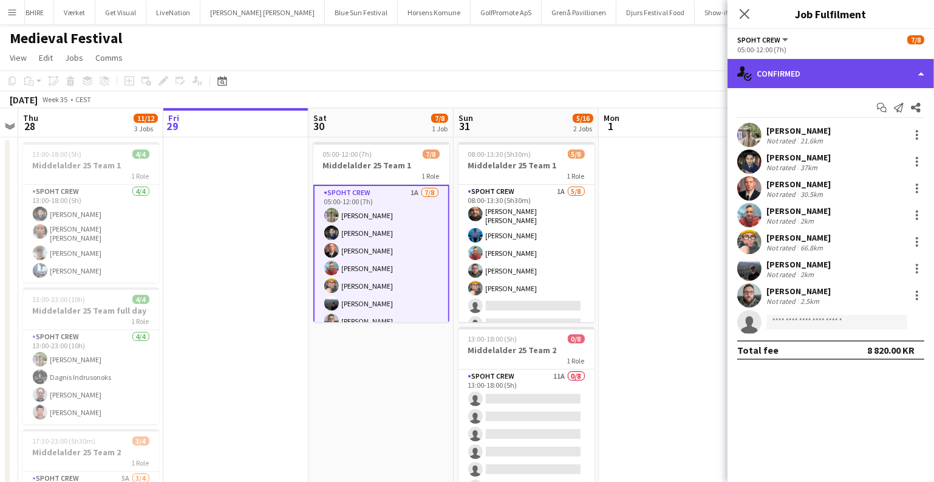
click at [829, 78] on div "single-neutral-actions-check-2 Confirmed" at bounding box center [831, 73] width 207 height 29
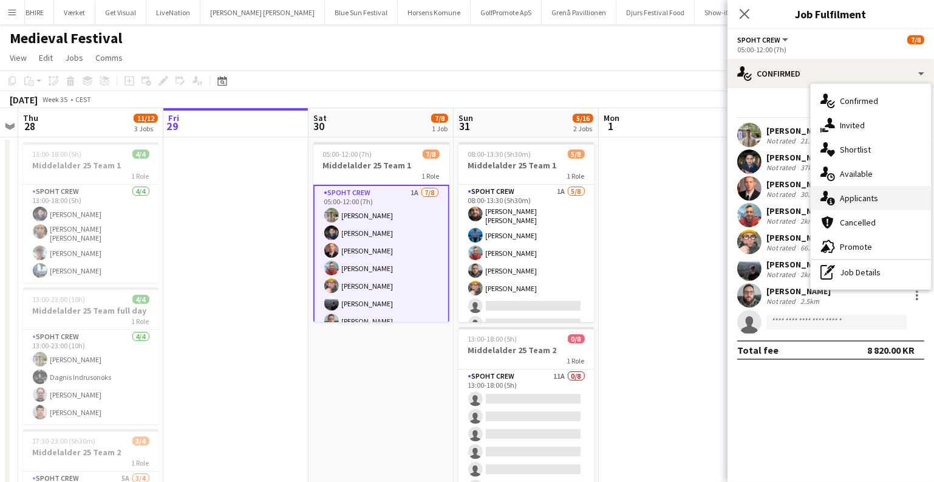
click at [856, 200] on div "single-neutral-actions-information Applicants" at bounding box center [871, 198] width 120 height 24
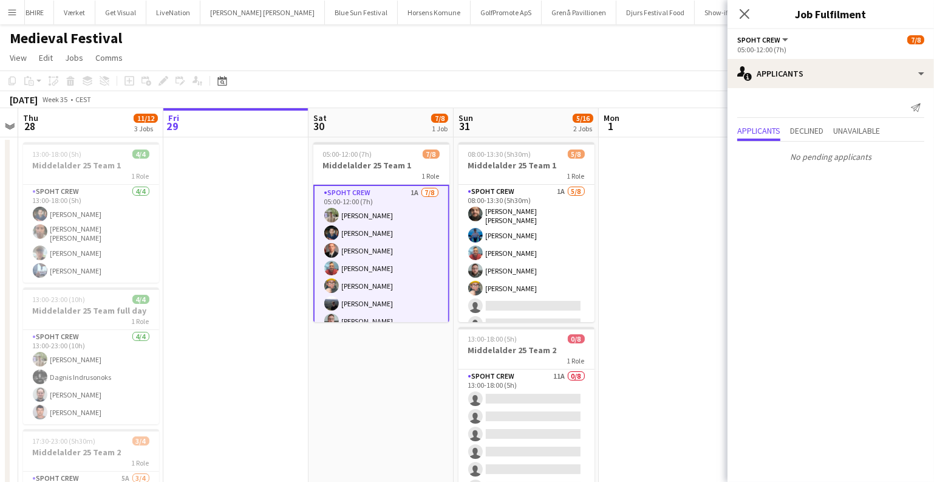
click at [386, 262] on app-card-role "Spoht Crew 1A 7/8 05:00-12:00 (7h) Arthur Daval-Markussen Marius Ciungu Aurimas…" at bounding box center [381, 268] width 136 height 167
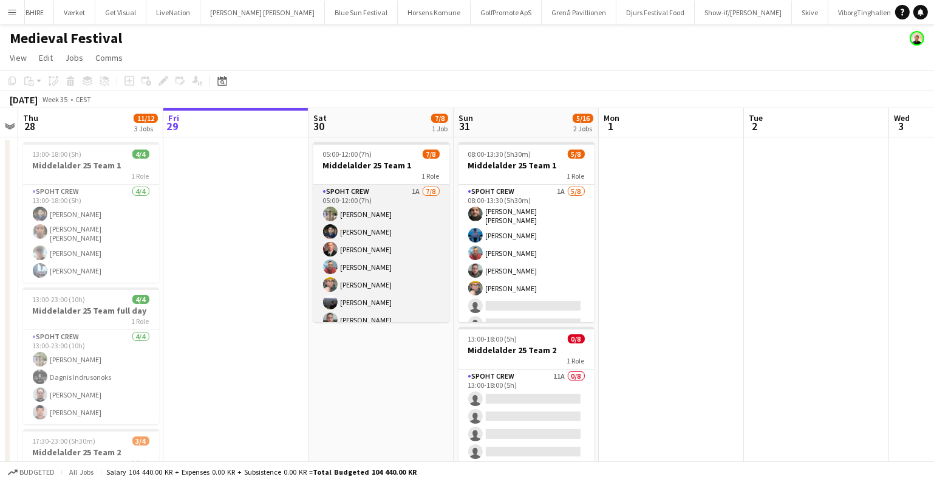
click at [386, 262] on app-card-role "Spoht Crew 1A 7/8 05:00-12:00 (7h) Arthur Daval-Markussen Marius Ciungu Aurimas…" at bounding box center [381, 267] width 136 height 165
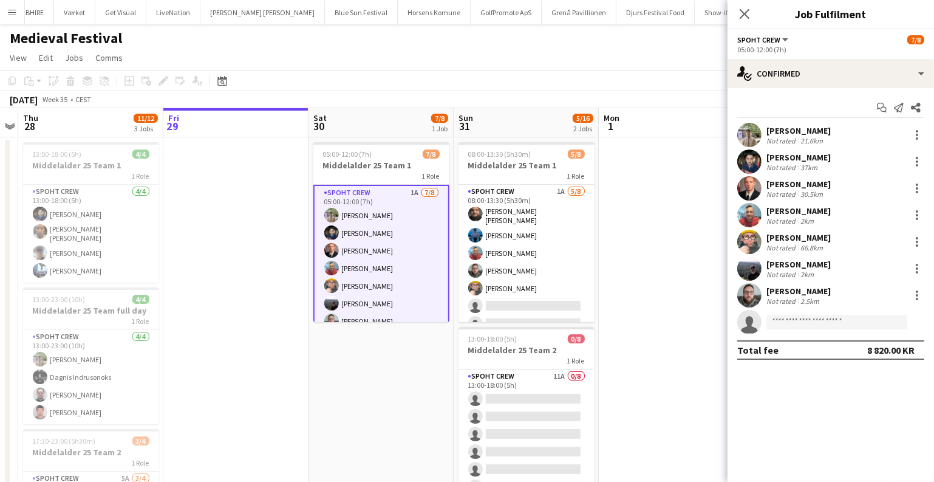
click at [802, 313] on app-invite-slot "single-neutral-actions" at bounding box center [831, 322] width 207 height 24
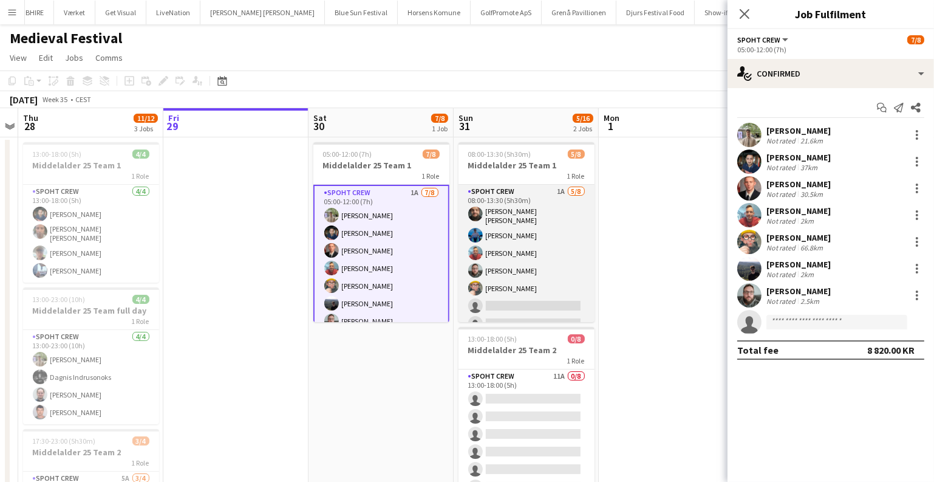
click at [555, 259] on app-card-role "Spoht Crew 1A 5/8 08:00-13:30 (5h30m) Adam Shem Abraham Ion Cernenchi Henrik Jo…" at bounding box center [527, 269] width 136 height 168
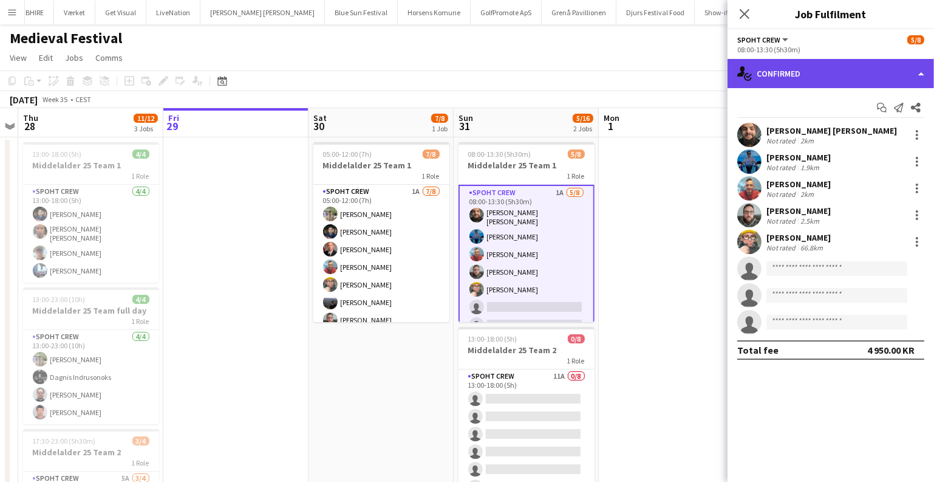
click at [810, 72] on div "single-neutral-actions-check-2 Confirmed" at bounding box center [831, 73] width 207 height 29
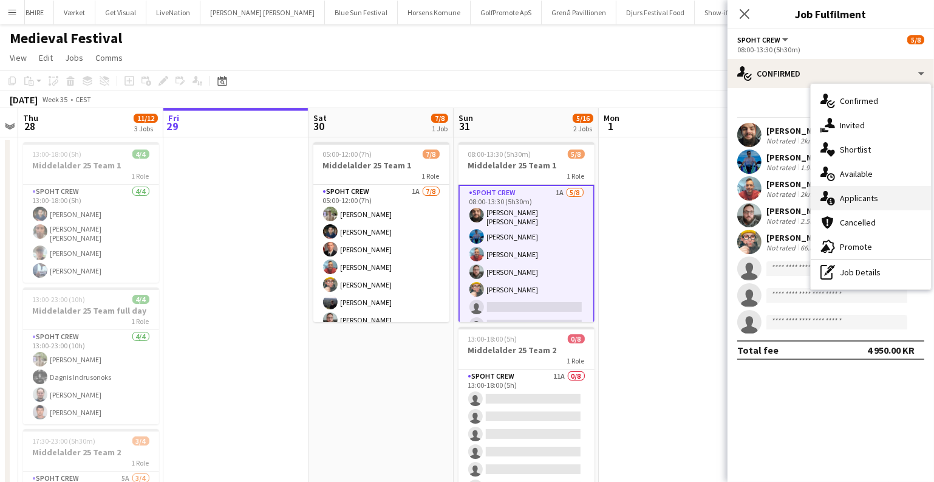
click at [850, 196] on div "single-neutral-actions-information Applicants" at bounding box center [871, 198] width 120 height 24
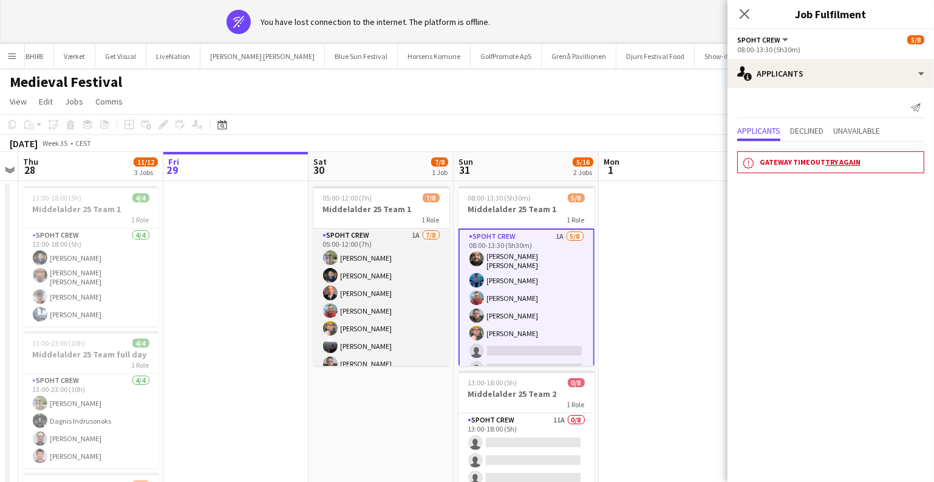
click at [366, 240] on app-card-role "Spoht Crew 1A 7/8 05:00-12:00 (7h) Arthur Daval-Markussen Marius Ciungu Aurimas…" at bounding box center [381, 310] width 136 height 165
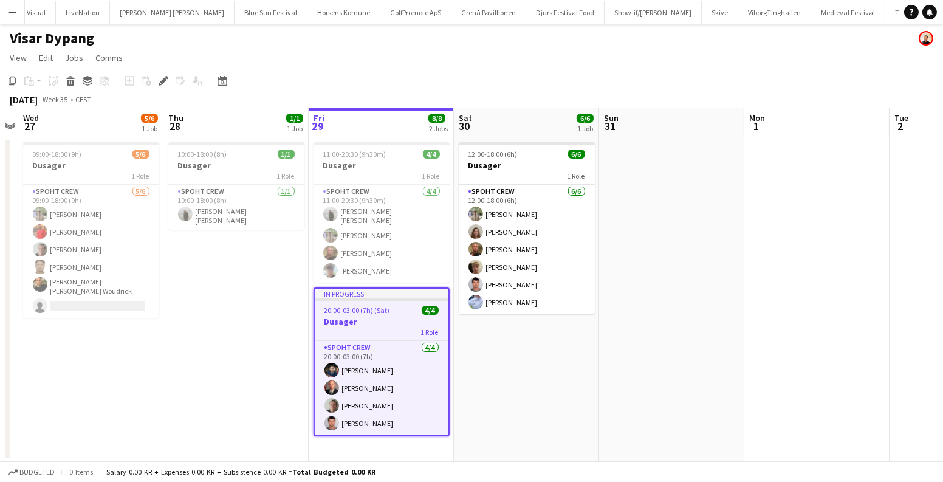
scroll to position [0, 268]
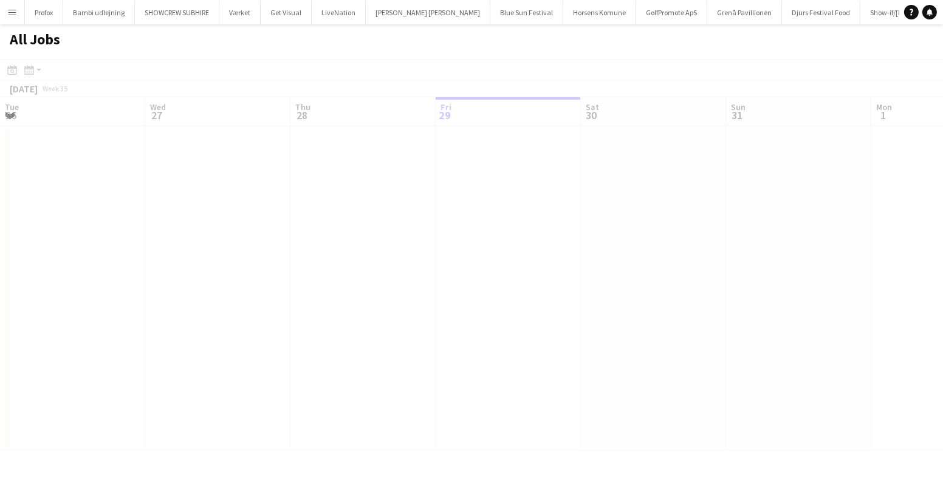
scroll to position [0, 290]
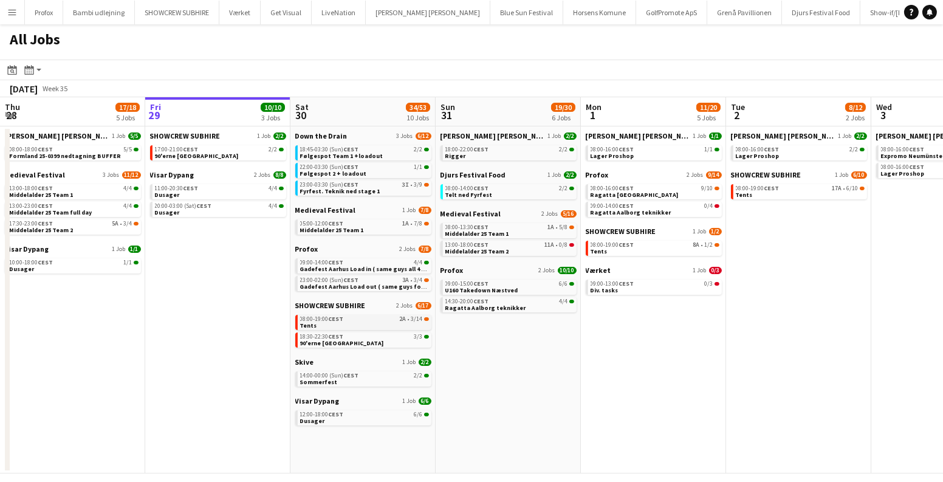
click at [406, 316] on span "2A" at bounding box center [403, 319] width 7 height 6
click at [386, 281] on div "23:00-02:00 (Sun) CEST 3A • 3/4" at bounding box center [364, 280] width 129 height 6
click at [414, 320] on span "3/14" at bounding box center [417, 319] width 12 height 6
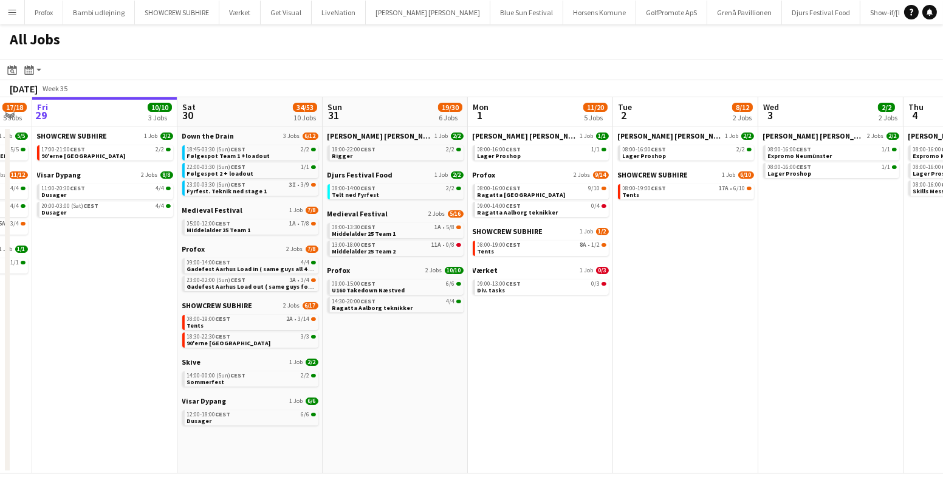
scroll to position [0, 450]
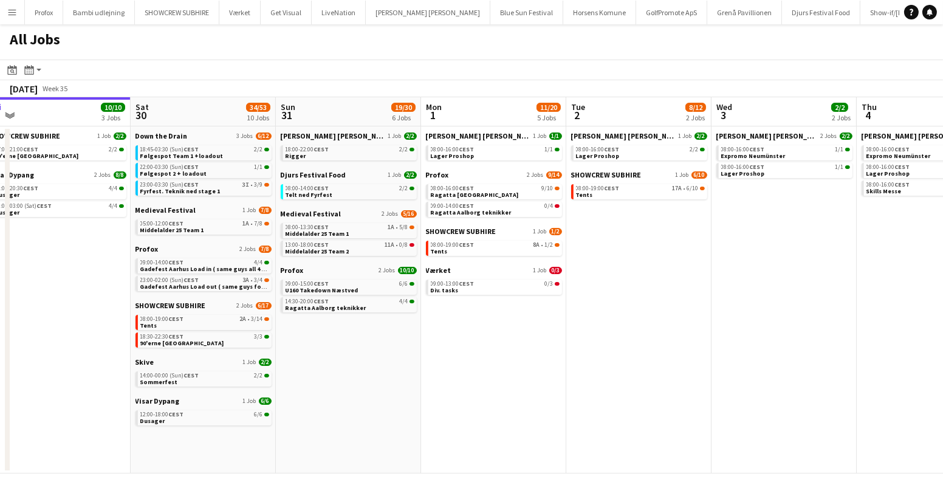
drag, startPoint x: 704, startPoint y: 335, endPoint x: 544, endPoint y: 326, distance: 160.1
click at [544, 326] on app-calendar-viewport "Tue 26 10/14 5 Jobs Wed 27 17/19 4 Jobs Thu 28 17/18 5 Jobs Fri 29 10/10 3 Jobs…" at bounding box center [471, 285] width 943 height 376
click at [248, 321] on div "08:00-19:00 CEST 2A • 3/14" at bounding box center [204, 319] width 129 height 6
click at [215, 228] on link "05:00-12:00 CEST 1A • 7/8 Middelalder 25 Team 1" at bounding box center [204, 226] width 129 height 14
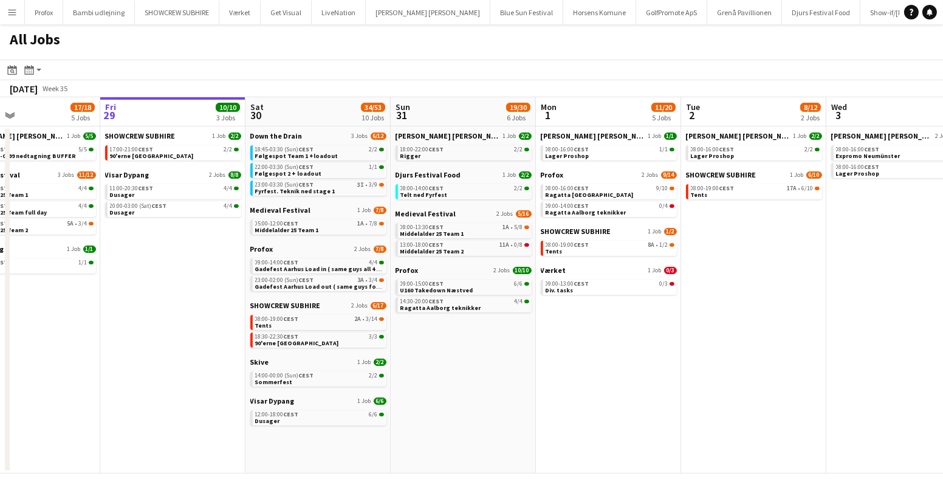
drag, startPoint x: 363, startPoint y: 347, endPoint x: 478, endPoint y: 357, distance: 115.2
click at [478, 357] on app-calendar-viewport "Tue 26 10/14 5 Jobs Wed 27 17/19 4 Jobs Thu 28 17/18 5 Jobs Fri 29 10/10 3 Jobs…" at bounding box center [471, 285] width 943 height 376
click at [358, 230] on link "05:00-12:00 CEST 1A • 7/8 Middelalder 25 Team 1" at bounding box center [319, 226] width 129 height 14
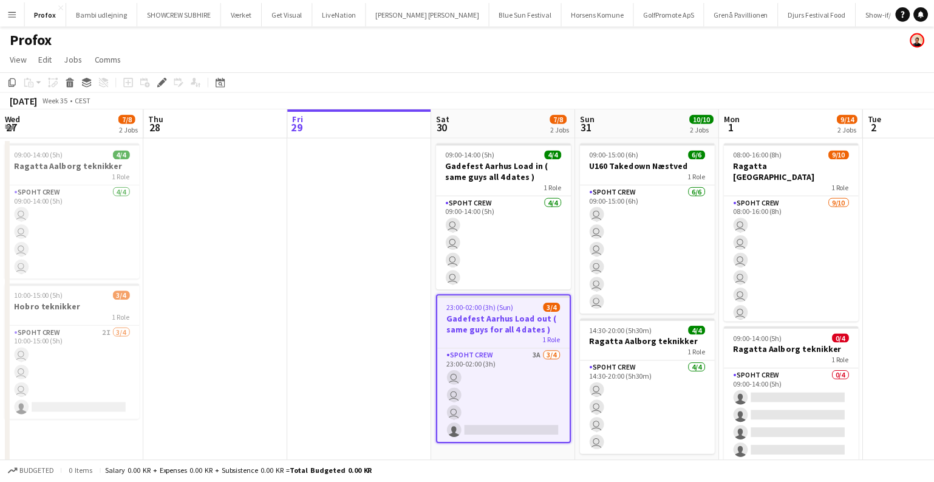
scroll to position [0, 417]
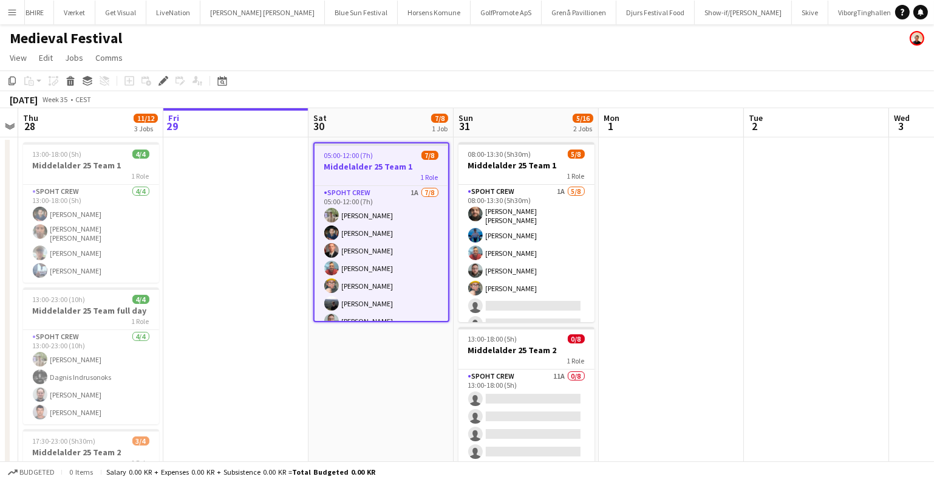
scroll to position [0, 258]
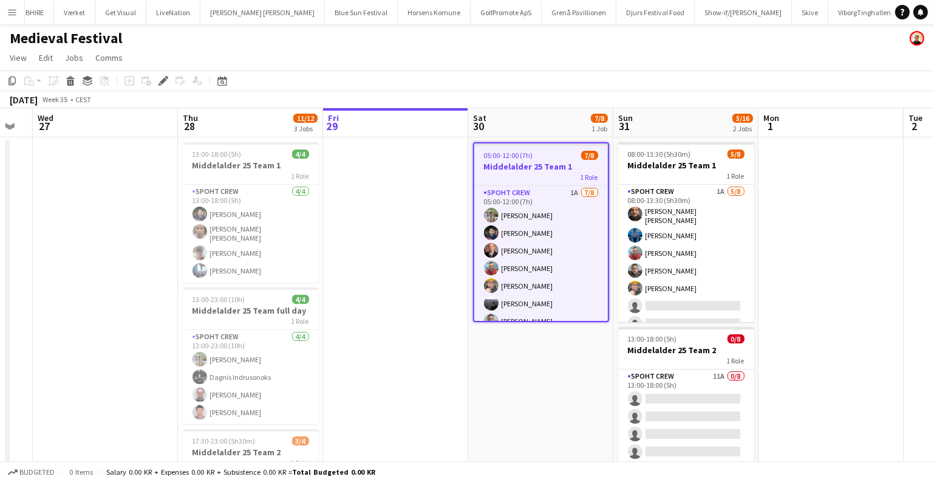
drag, startPoint x: 696, startPoint y: 281, endPoint x: 942, endPoint y: 265, distance: 246.0
click at [934, 265] on html "Menu Boards Boards Boards All jobs Status Workforce Workforce My Workforce Recr…" at bounding box center [467, 321] width 934 height 643
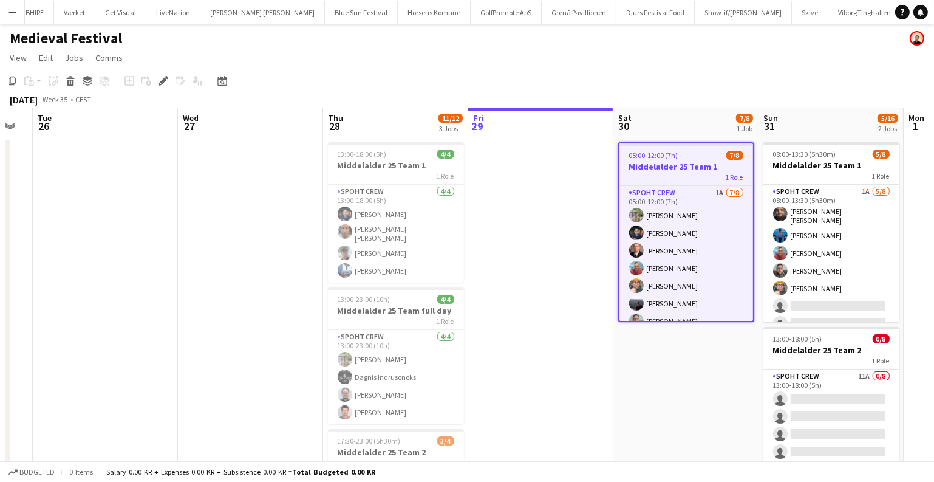
scroll to position [0, 273]
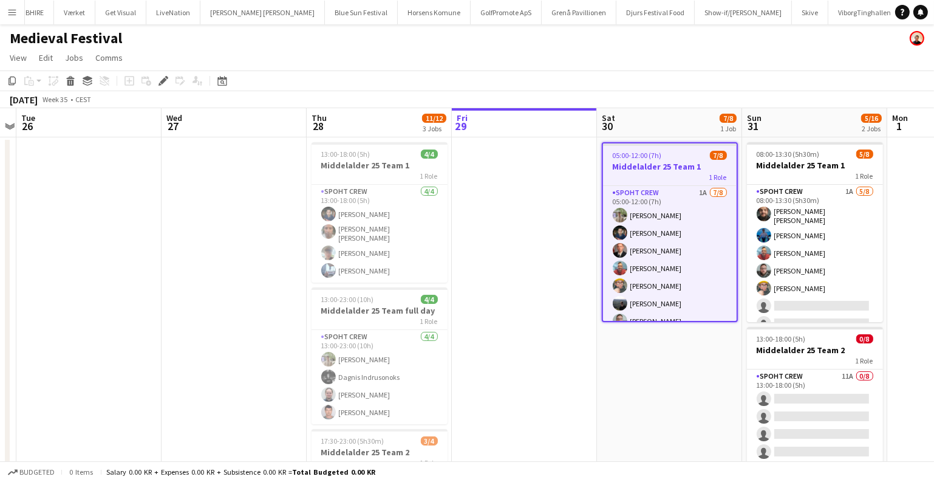
drag, startPoint x: 123, startPoint y: 214, endPoint x: 253, endPoint y: 219, distance: 130.1
click at [253, 219] on app-calendar-viewport "Sun 24 Mon 25 Tue 26 Wed 27 Thu 28 11/12 3 Jobs Fri 29 Sat 30 7/8 1 Job Sun 31 …" at bounding box center [467, 365] width 934 height 514
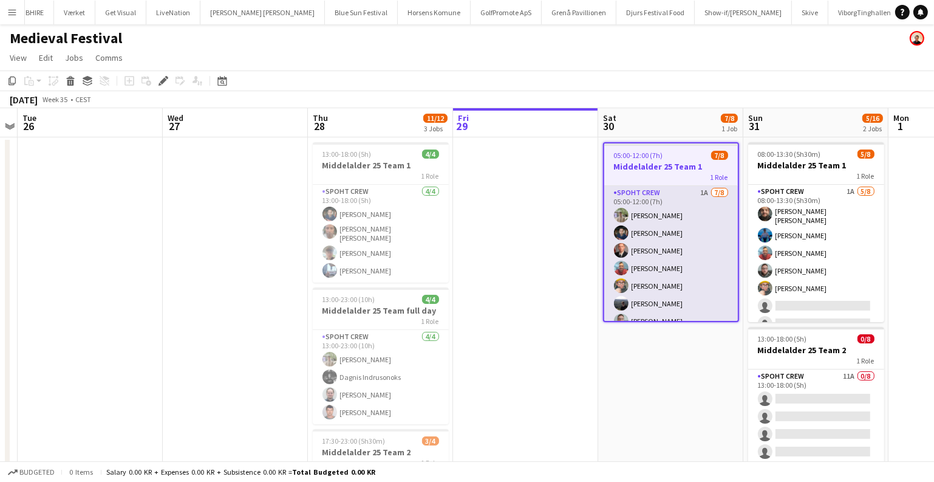
click at [692, 259] on app-card-role "Spoht Crew 1A 7/8 05:00-12:00 (7h) Arthur Daval-Markussen Marius Ciungu Aurimas…" at bounding box center [671, 268] width 134 height 165
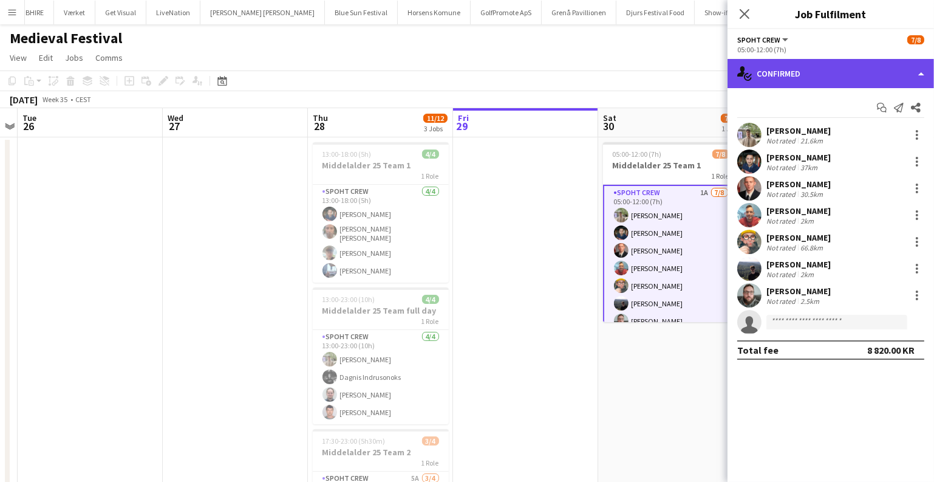
click at [835, 85] on div "single-neutral-actions-check-2 Confirmed" at bounding box center [831, 73] width 207 height 29
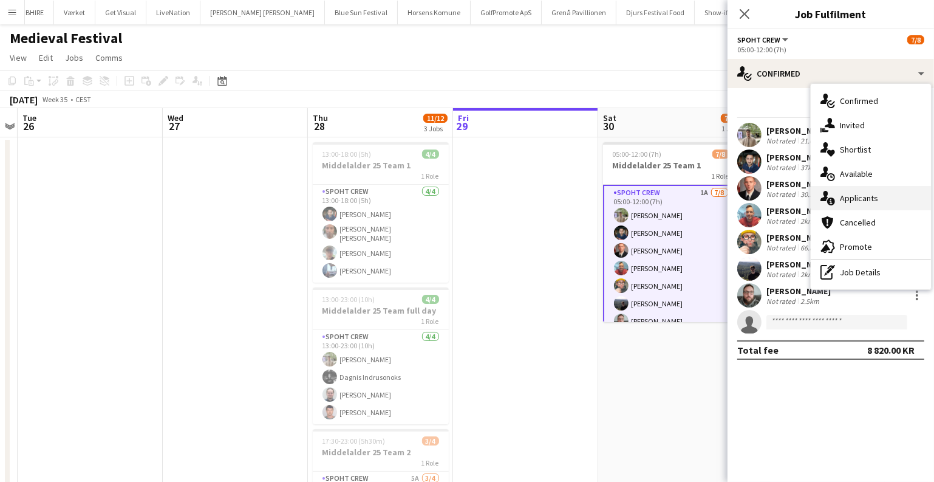
click at [832, 187] on div "single-neutral-actions-information Applicants" at bounding box center [871, 198] width 120 height 24
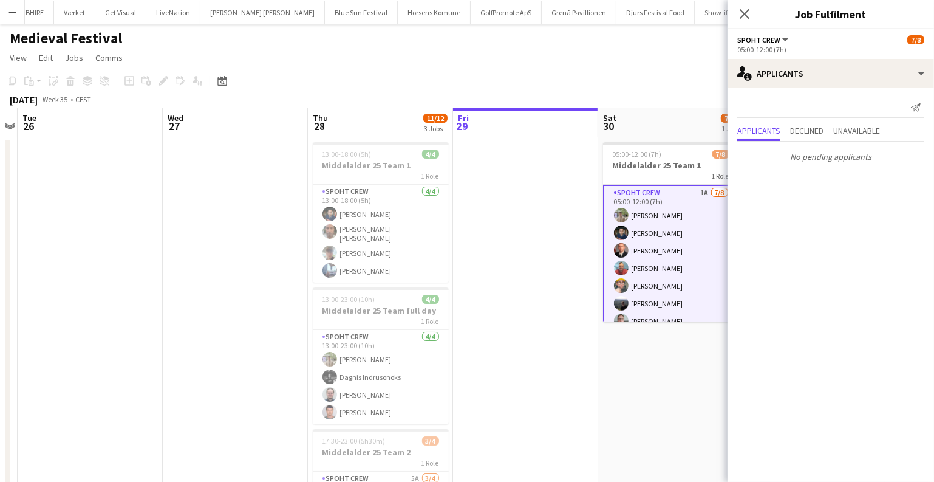
click at [532, 338] on app-date-cell at bounding box center [525, 379] width 145 height 485
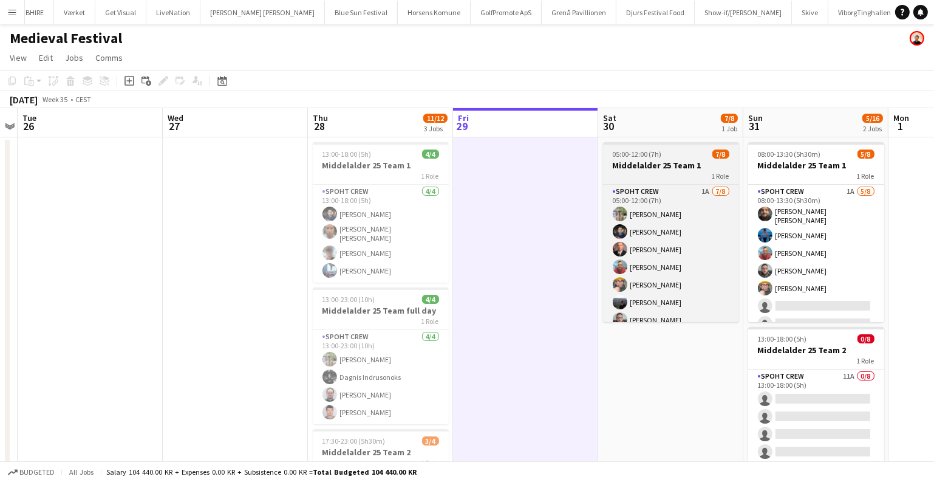
scroll to position [27, 0]
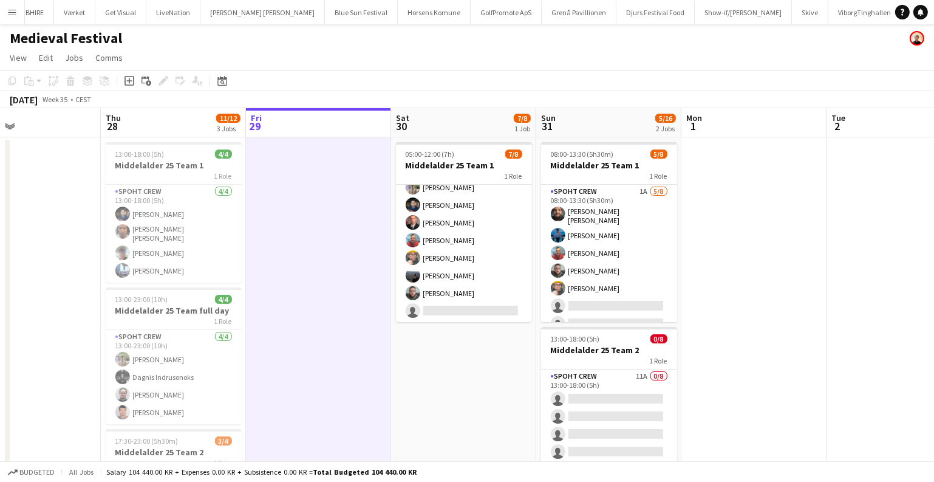
drag, startPoint x: 711, startPoint y: 336, endPoint x: 490, endPoint y: 343, distance: 221.2
click at [490, 343] on app-calendar-viewport "Sun 24 Mon 25 Tue 26 Wed 27 Thu 28 11/12 3 Jobs Fri 29 Sat 30 7/8 1 Job Sun 31 …" at bounding box center [467, 365] width 934 height 514
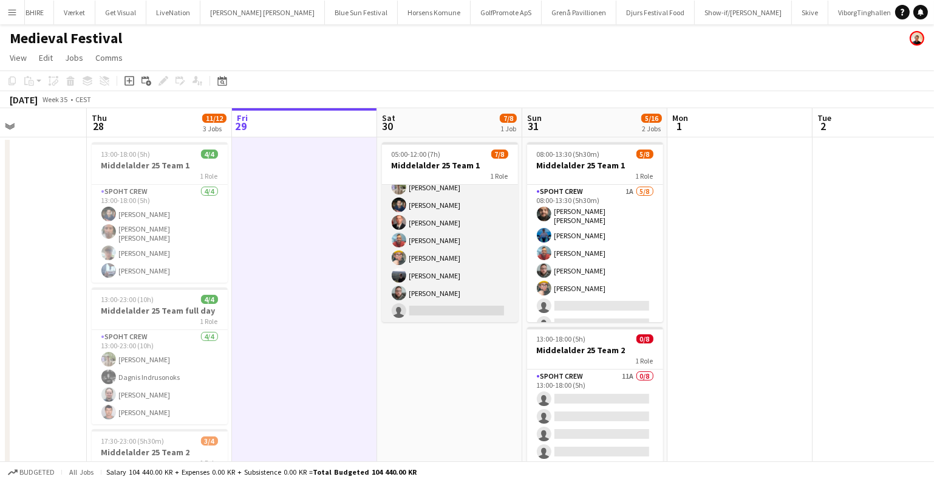
click at [471, 260] on app-card-role "Spoht Crew 2A 7/8 05:00-12:00 (7h) Arthur Daval-Markussen Marius Ciungu Aurimas…" at bounding box center [450, 240] width 136 height 165
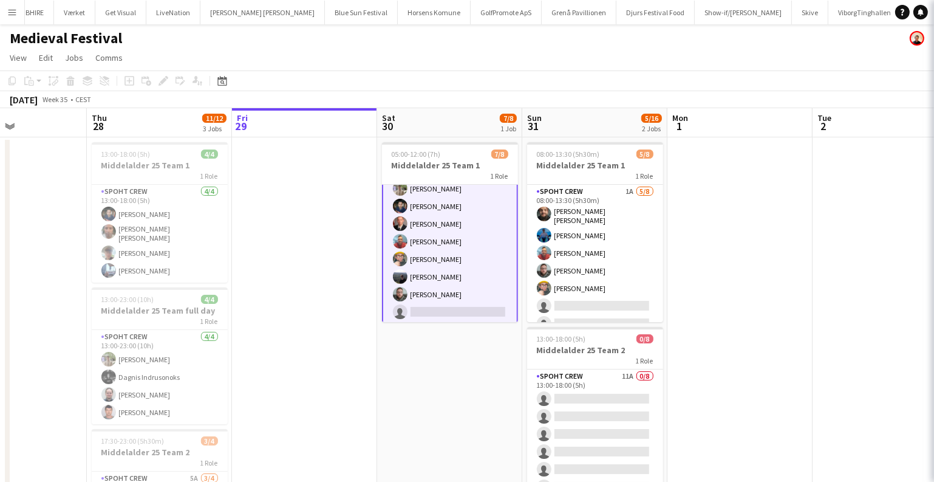
scroll to position [28, 0]
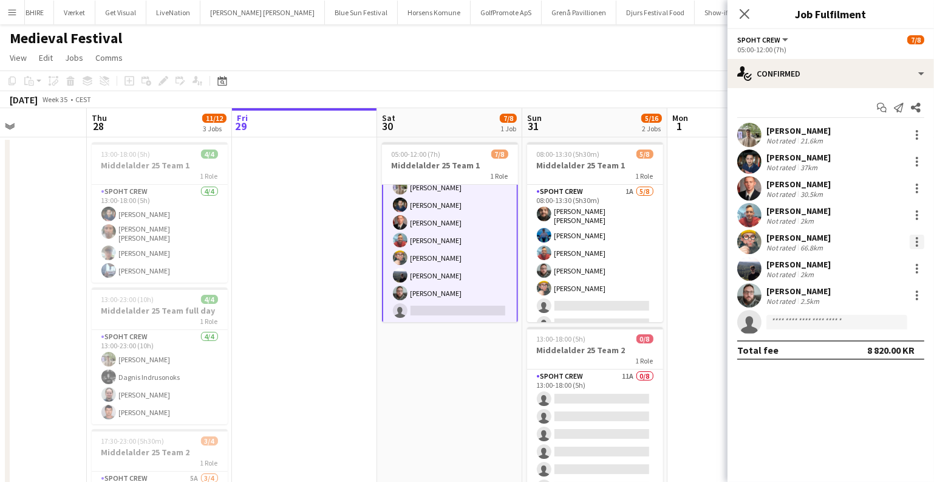
click at [916, 243] on div at bounding box center [917, 241] width 15 height 15
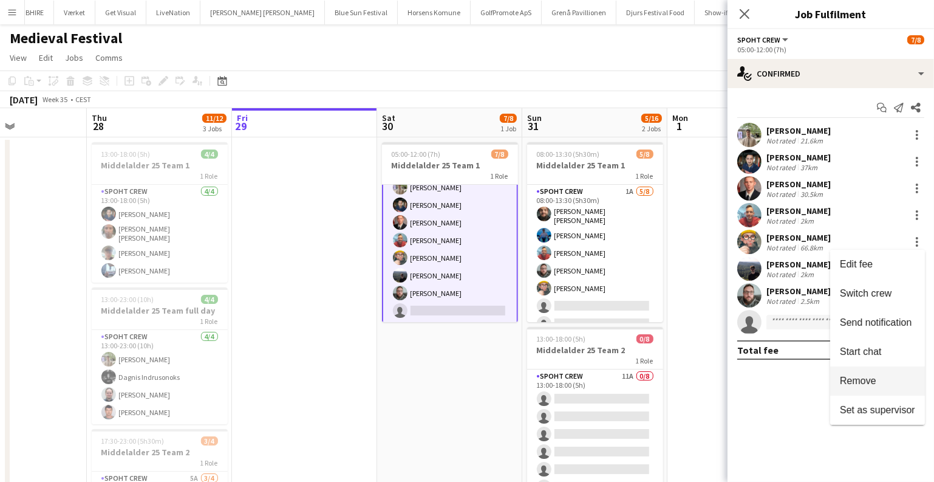
click at [866, 368] on button "Remove" at bounding box center [877, 380] width 95 height 29
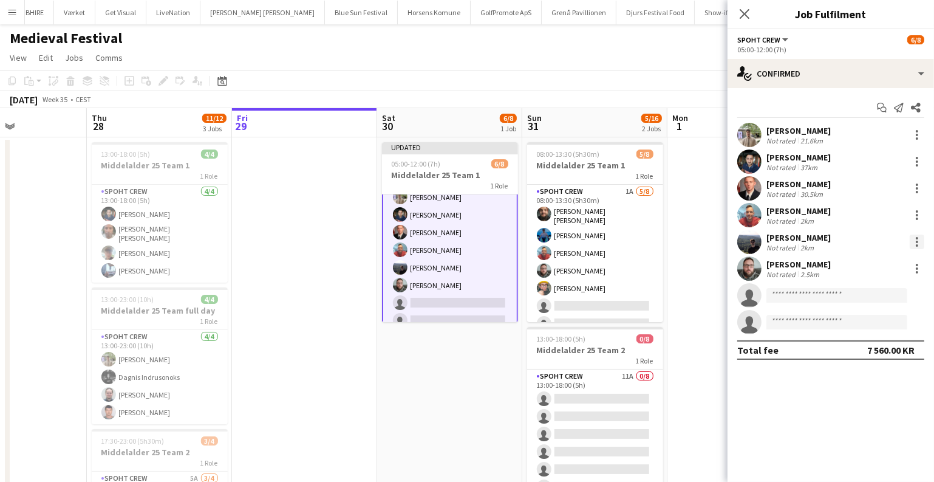
click at [915, 241] on div at bounding box center [917, 241] width 15 height 15
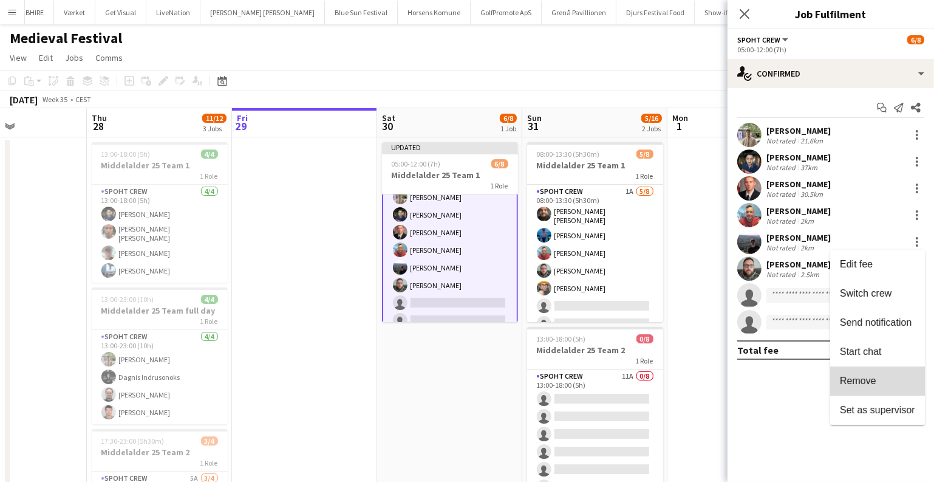
click at [843, 373] on button "Remove" at bounding box center [877, 380] width 95 height 29
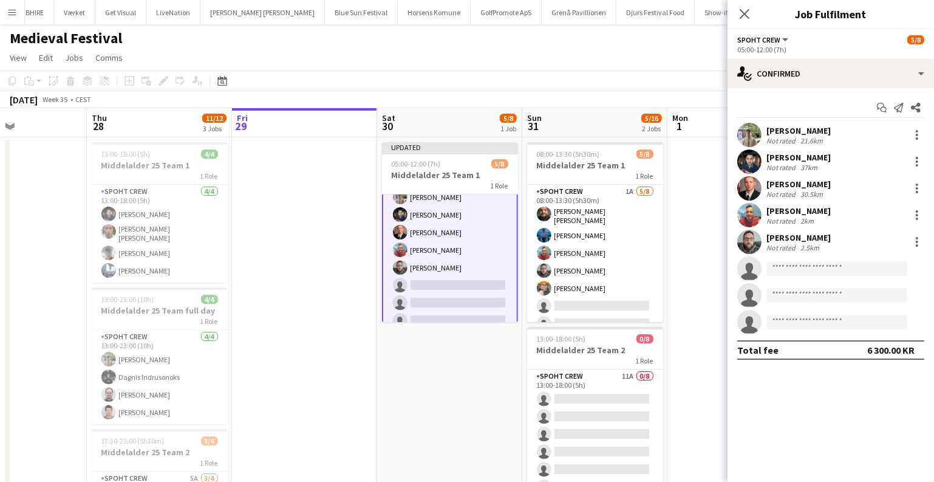
click at [445, 406] on app-date-cell "Updated 05:00-12:00 (7h) 5/8 Middelalder 25 Team 1 1 Role Spoht Crew 2A 5/8 05:…" at bounding box center [449, 379] width 145 height 485
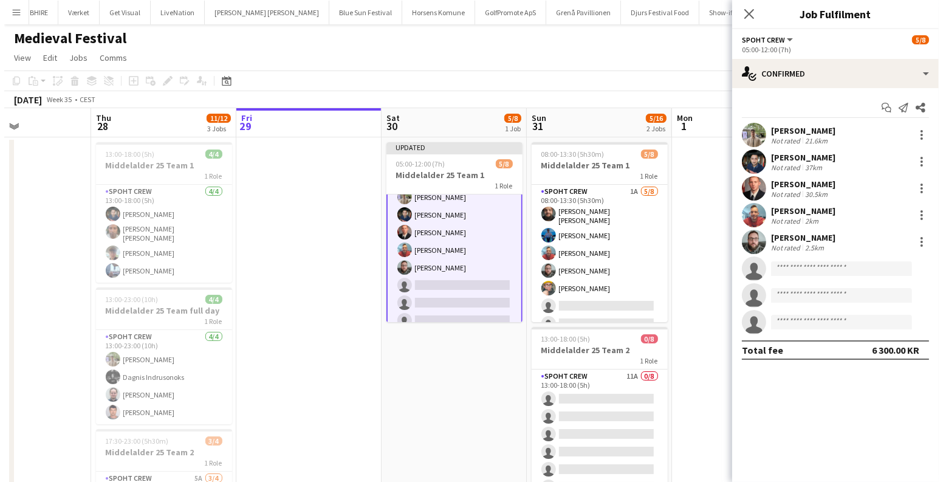
scroll to position [27, 0]
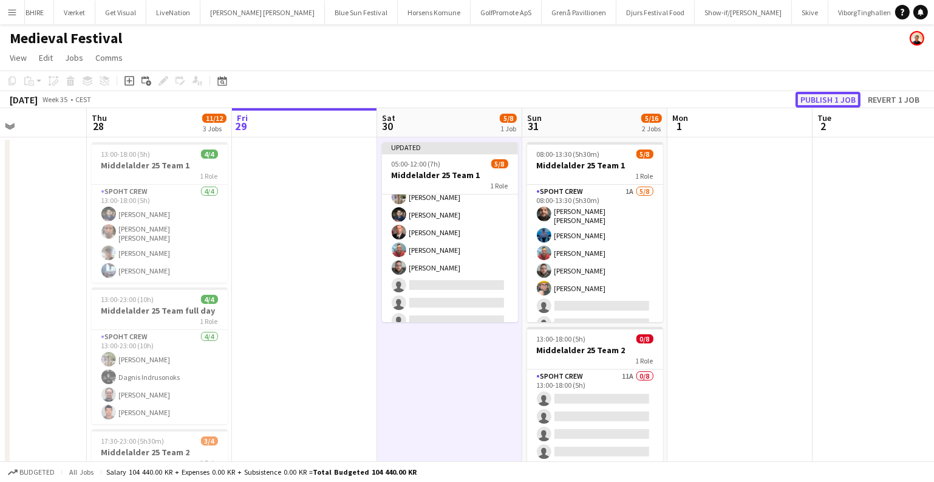
click at [810, 104] on button "Publish 1 job" at bounding box center [828, 100] width 65 height 16
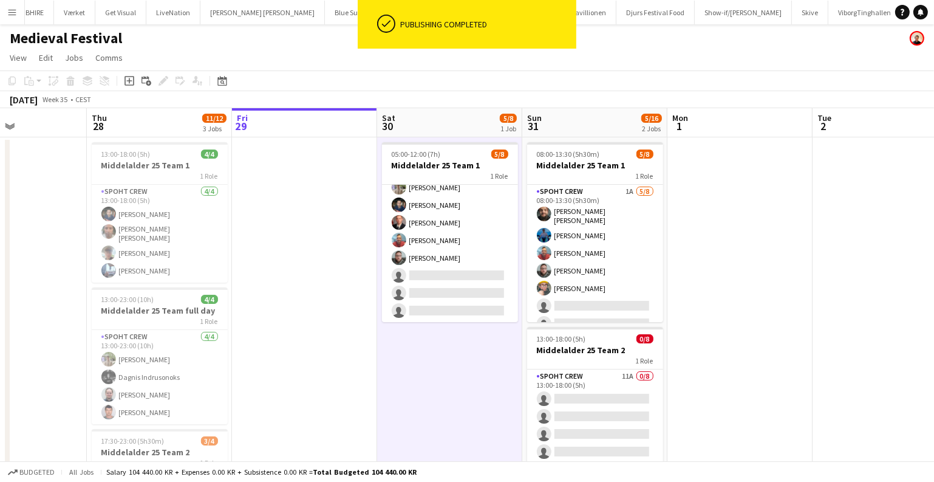
click at [4, 9] on button "Menu" at bounding box center [12, 12] width 24 height 24
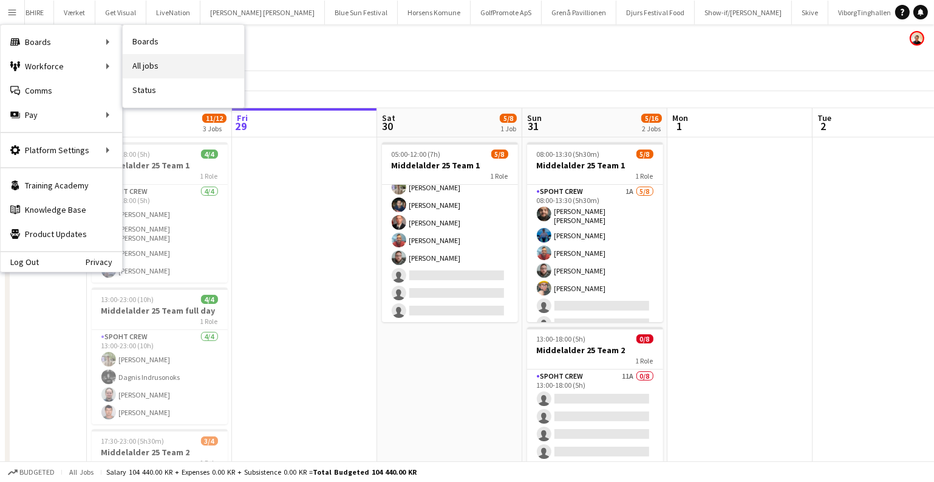
click at [152, 58] on link "All jobs" at bounding box center [183, 66] width 121 height 24
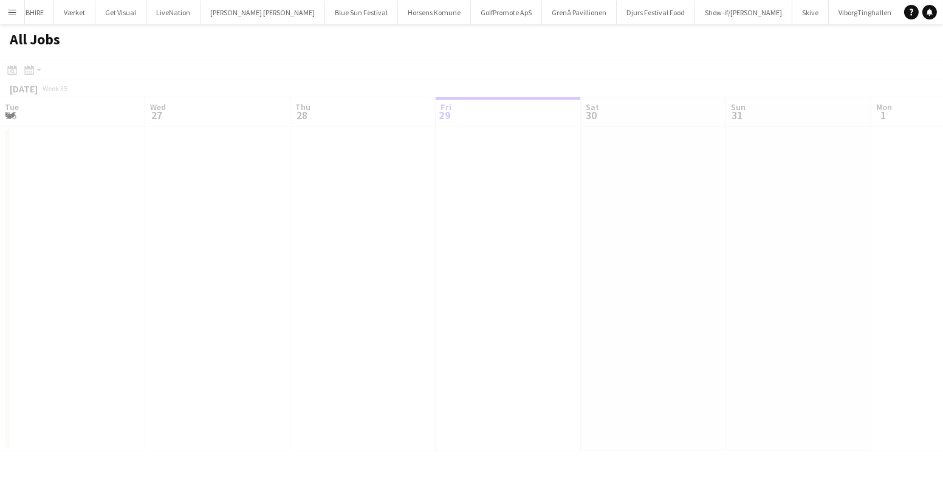
scroll to position [0, 290]
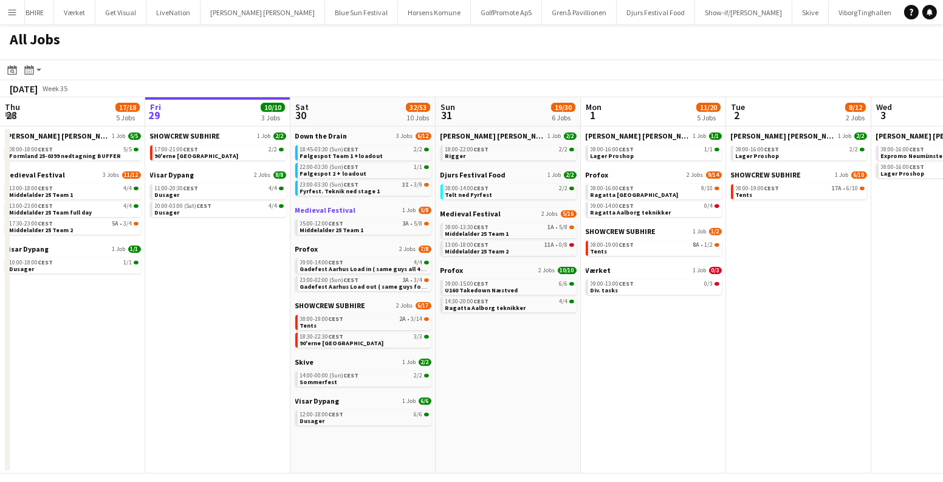
click at [427, 214] on link "Medieval Festival 1 Job 5/8" at bounding box center [363, 209] width 136 height 9
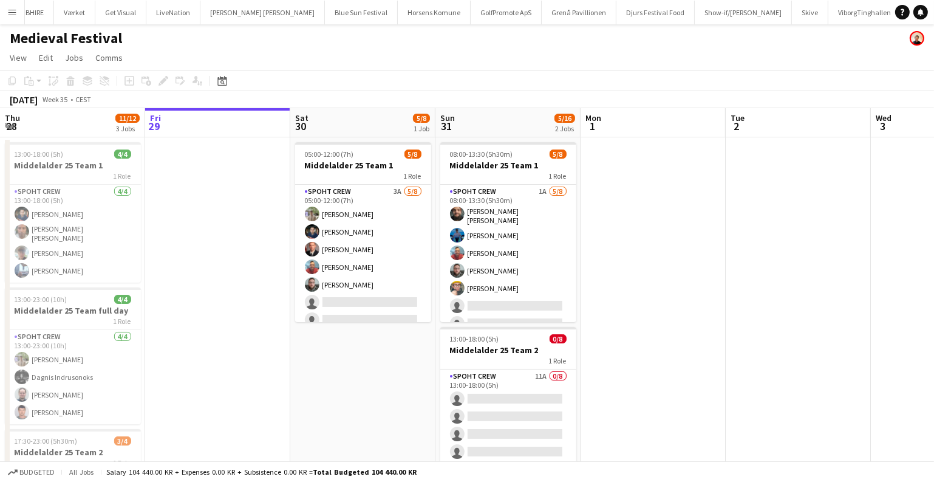
click at [601, 242] on app-date-cell at bounding box center [653, 379] width 145 height 485
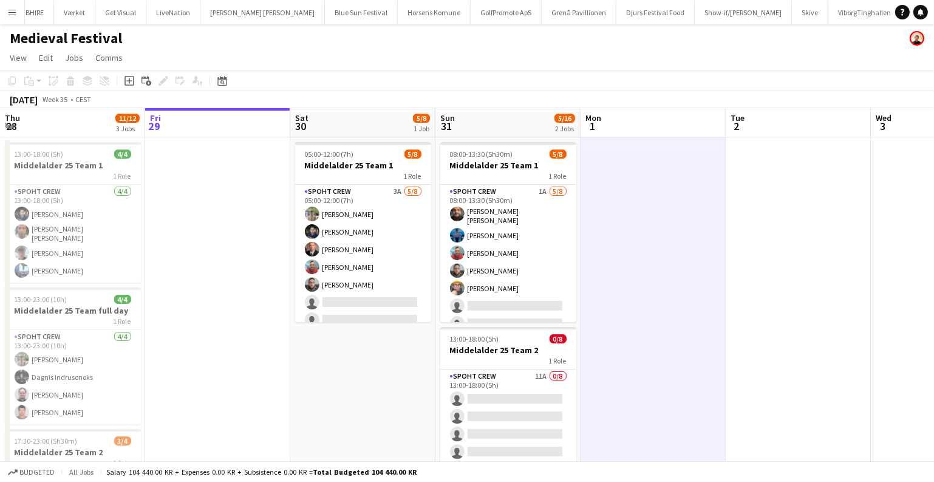
click at [12, 13] on app-icon "Menu" at bounding box center [12, 12] width 10 height 10
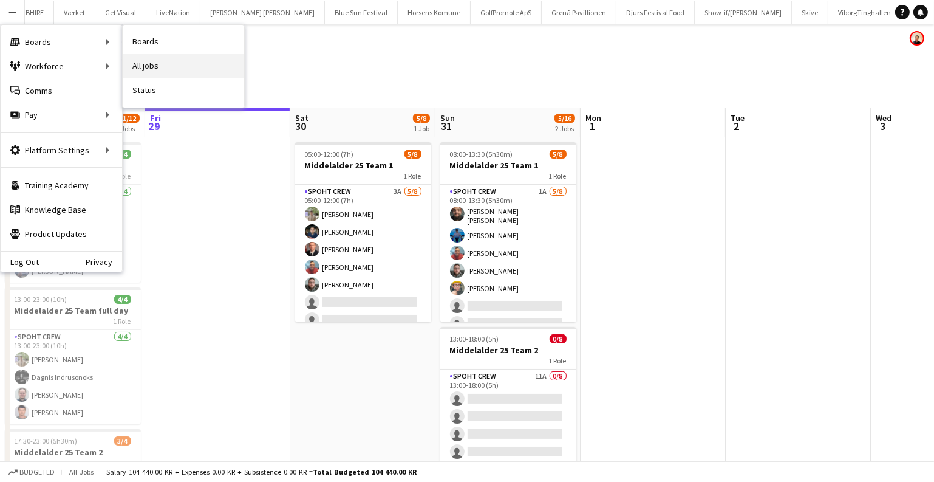
click at [155, 60] on link "All jobs" at bounding box center [183, 66] width 121 height 24
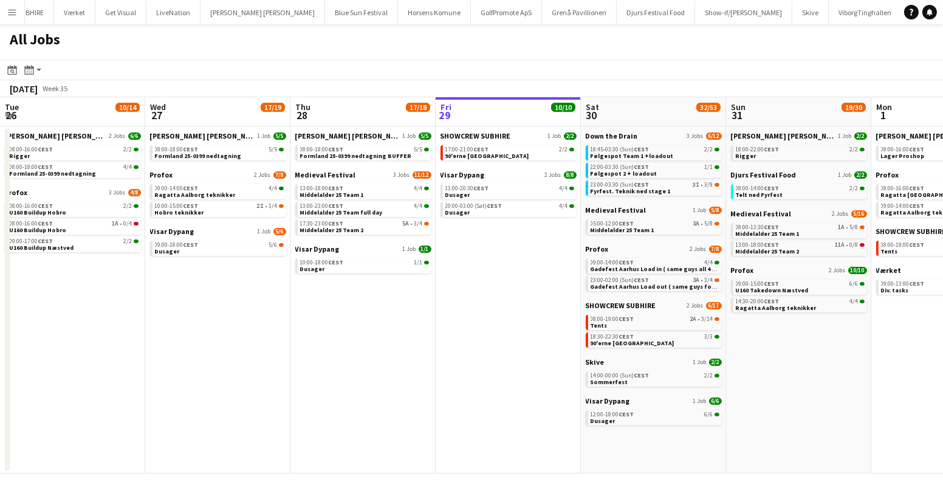
scroll to position [0, 290]
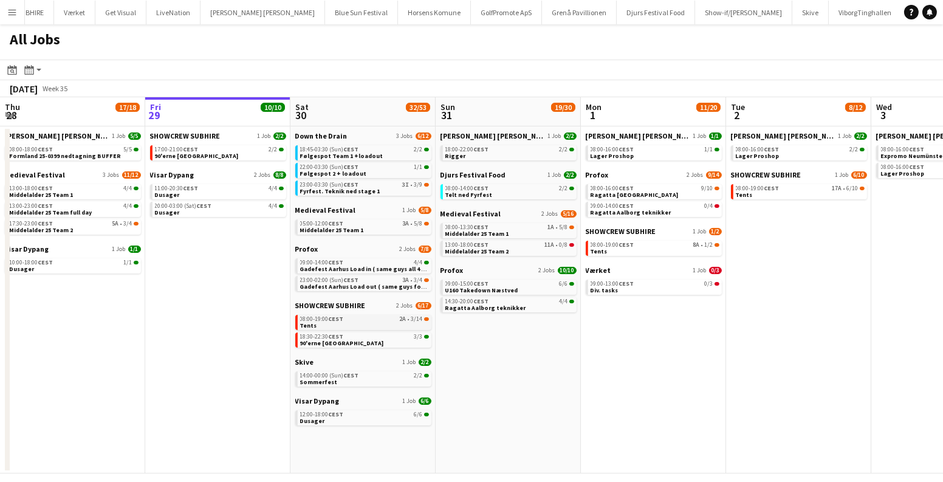
click at [352, 324] on link "08:00-19:00 CEST 2A • 3/14 Tents" at bounding box center [364, 322] width 129 height 14
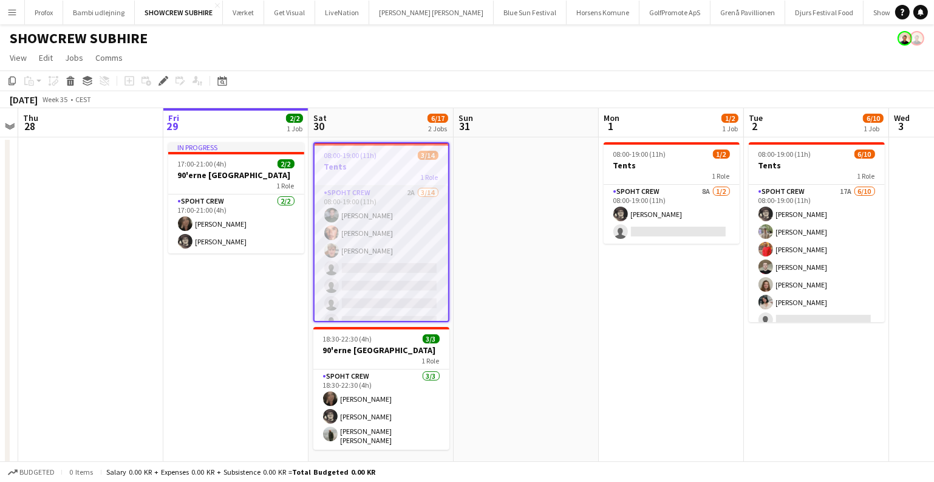
click at [388, 284] on app-card-role "Spoht Crew 2A [DATE] 08:00-19:00 (11h) [PERSON_NAME] [PERSON_NAME] [PERSON_NAME…" at bounding box center [382, 321] width 134 height 270
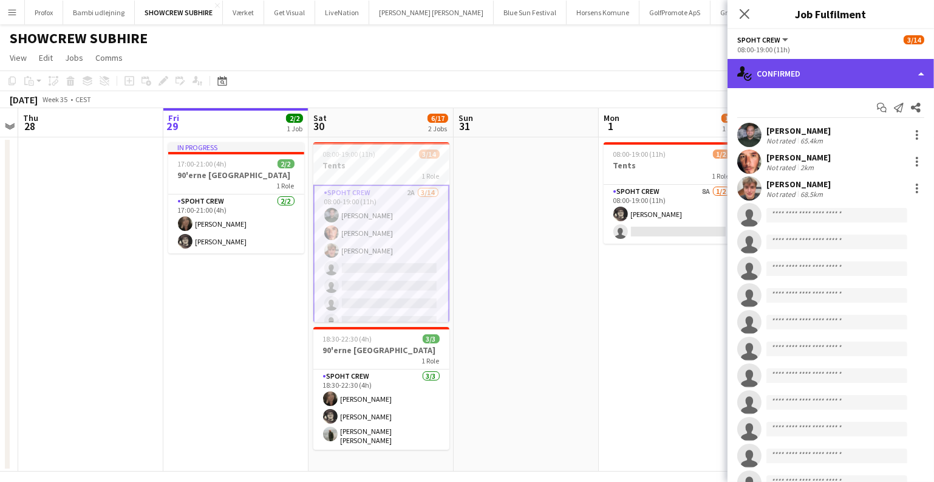
click at [835, 75] on div "single-neutral-actions-check-2 Confirmed" at bounding box center [831, 73] width 207 height 29
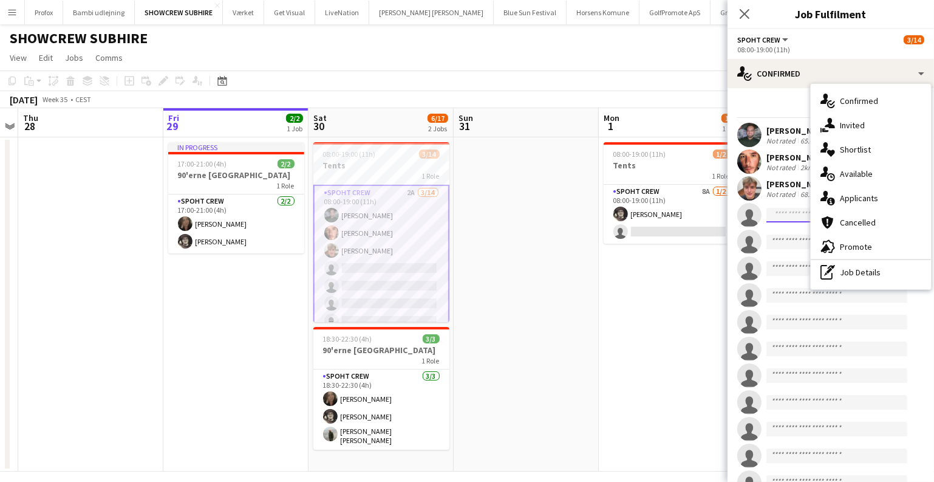
click at [784, 214] on input at bounding box center [837, 215] width 141 height 15
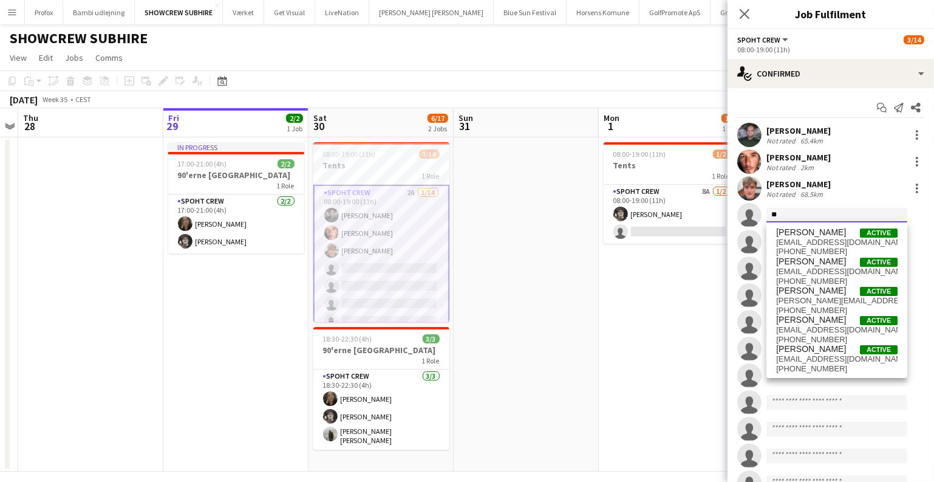
type input "*"
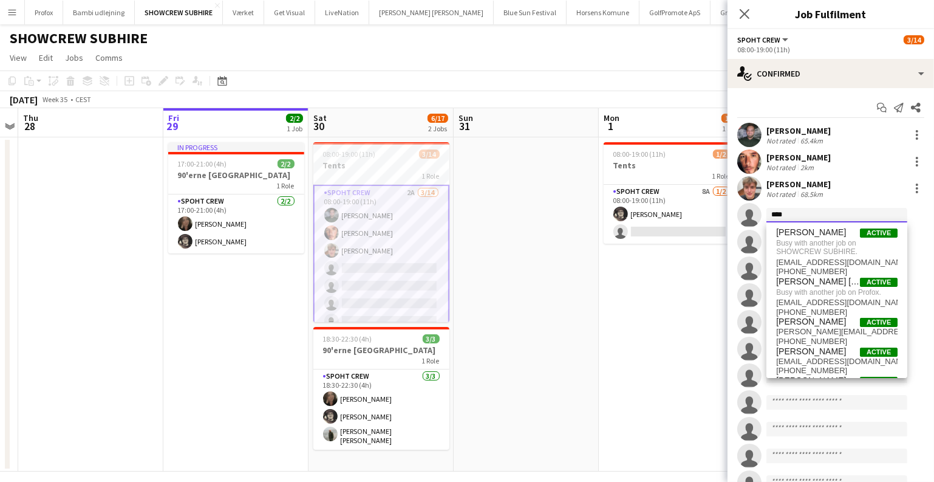
type input "*****"
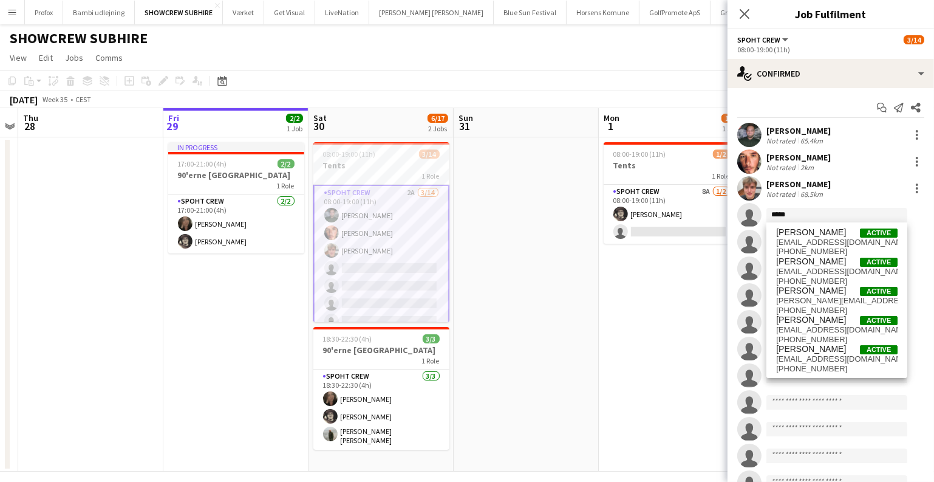
click at [358, 216] on app-card-role "Spoht Crew 2A 3/14 08:00-19:00 (11h) Nikolaj Andersen Amador Bohorquez Lukas Wi…" at bounding box center [381, 321] width 136 height 273
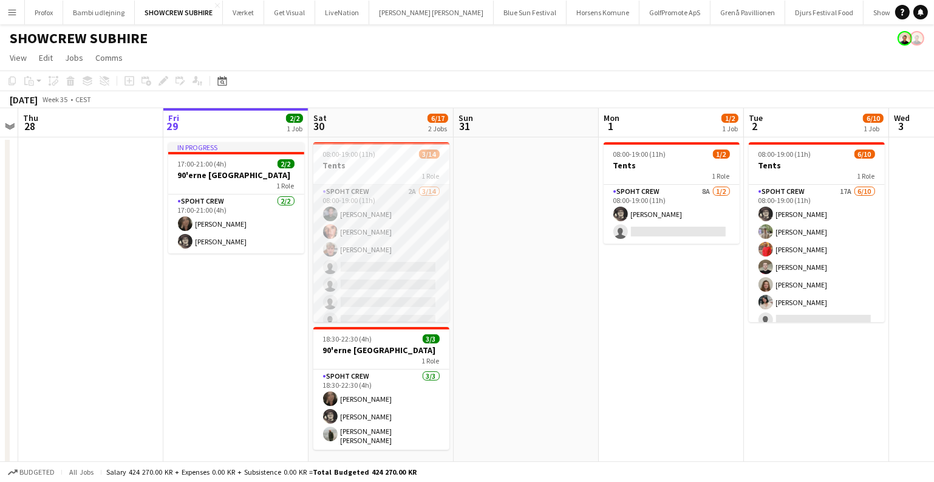
click at [358, 216] on app-card-role "Spoht Crew 2A 3/14 08:00-19:00 (11h) Nikolaj Andersen Amador Bohorquez Lukas Wi…" at bounding box center [381, 320] width 136 height 270
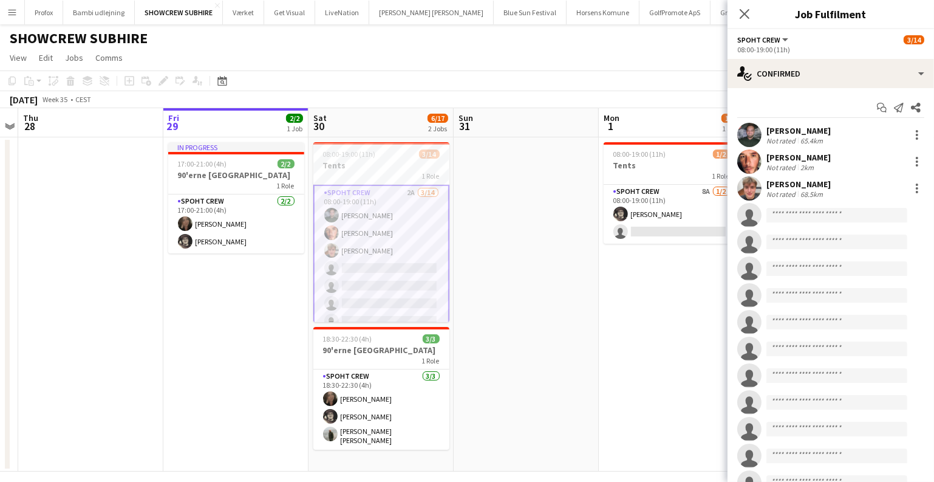
click at [762, 135] on div "Nikolaj Andersen Not rated 65.4km" at bounding box center [831, 135] width 207 height 24
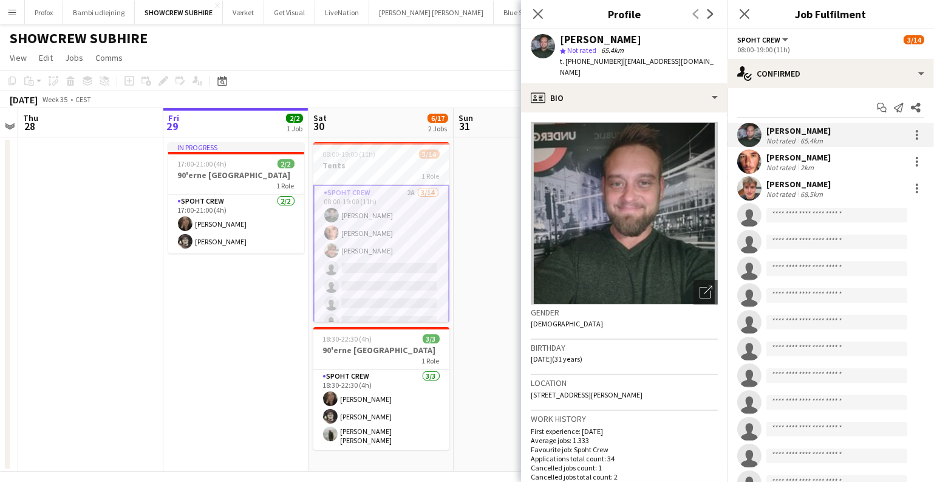
click at [371, 282] on app-card-role "Spoht Crew 2A 3/14 08:00-19:00 (11h) Nikolaj Andersen Amador Bohorquez Lukas Wi…" at bounding box center [381, 321] width 136 height 273
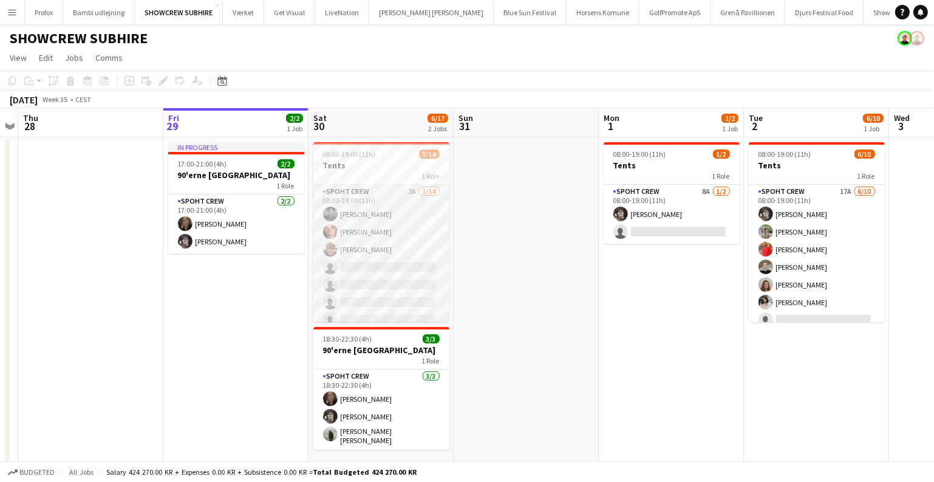
click at [371, 282] on app-card-role "Spoht Crew 2A 3/14 08:00-19:00 (11h) Nikolaj Andersen Amador Bohorquez Lukas Wi…" at bounding box center [381, 320] width 136 height 270
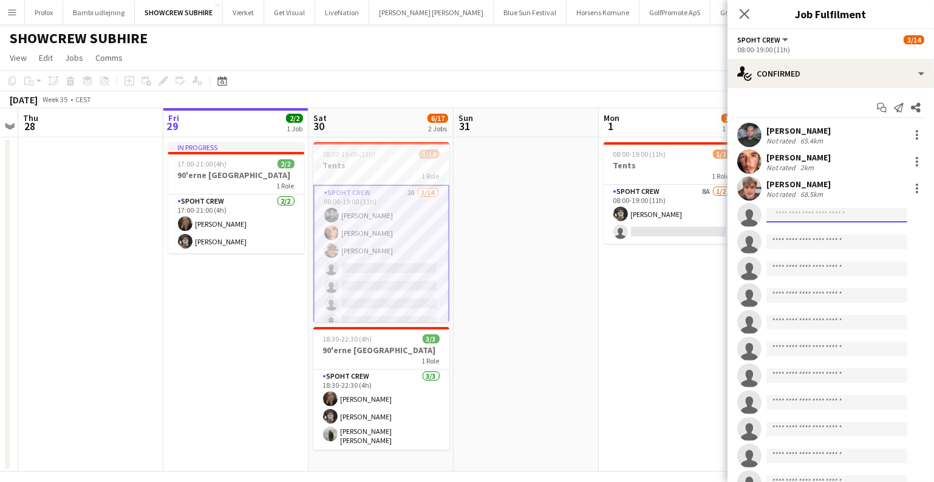
click at [836, 217] on input at bounding box center [837, 215] width 141 height 15
type input "*"
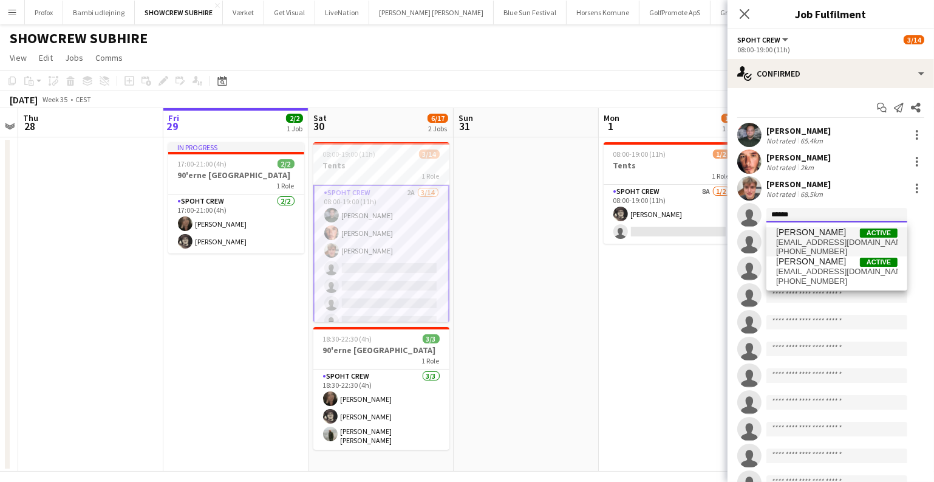
type input "******"
click at [799, 238] on span "alecsvaly@yahoo.com" at bounding box center [836, 243] width 121 height 10
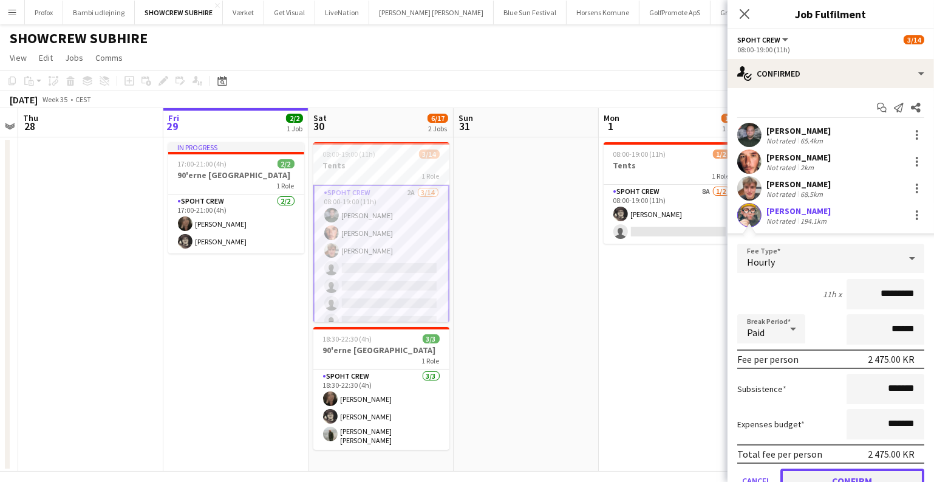
click at [816, 471] on button "Confirm" at bounding box center [853, 480] width 144 height 24
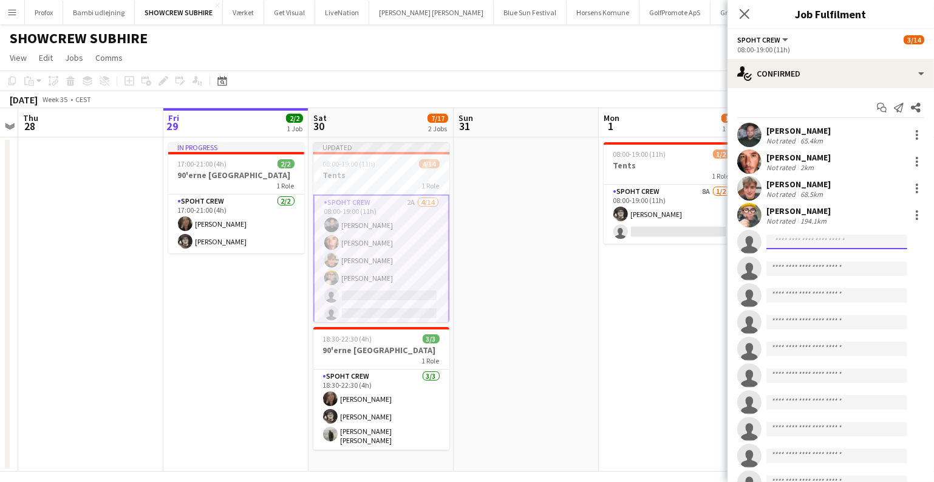
click at [802, 243] on input at bounding box center [837, 241] width 141 height 15
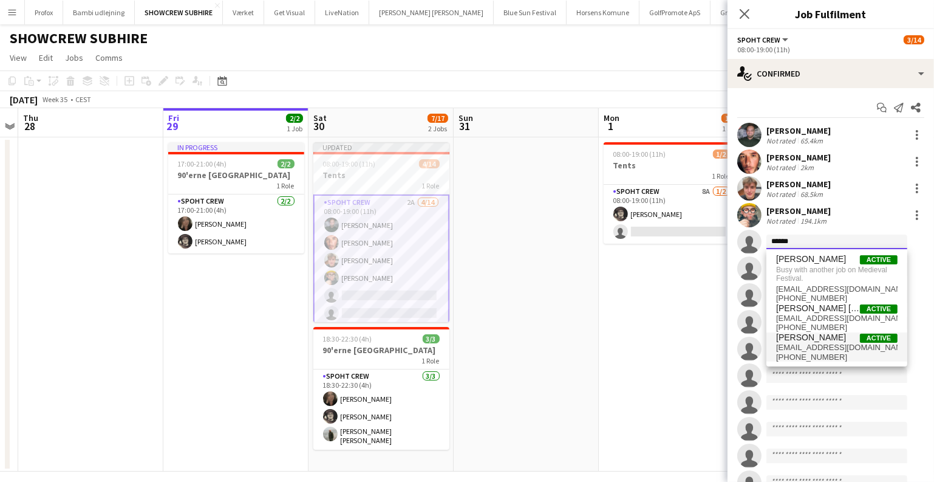
type input "******"
click at [818, 346] on span "mariuspolucciu@gmail.com" at bounding box center [836, 348] width 121 height 10
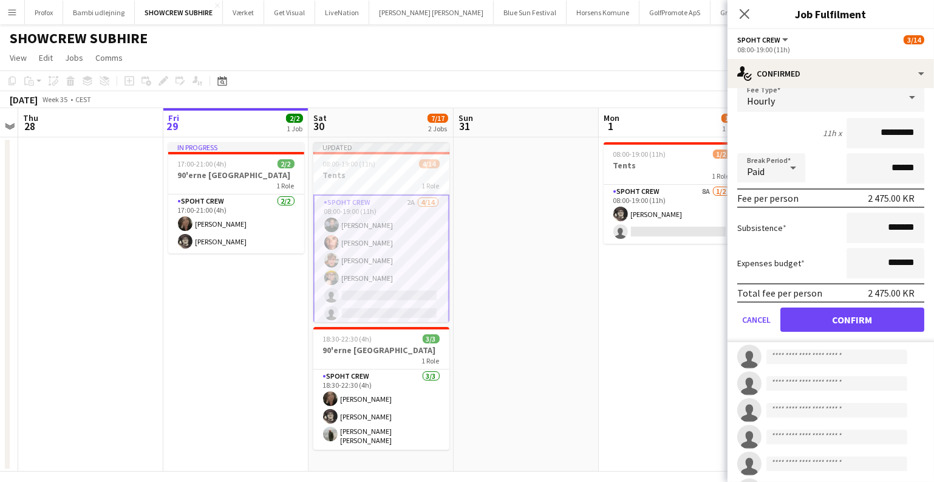
scroll to position [190, 0]
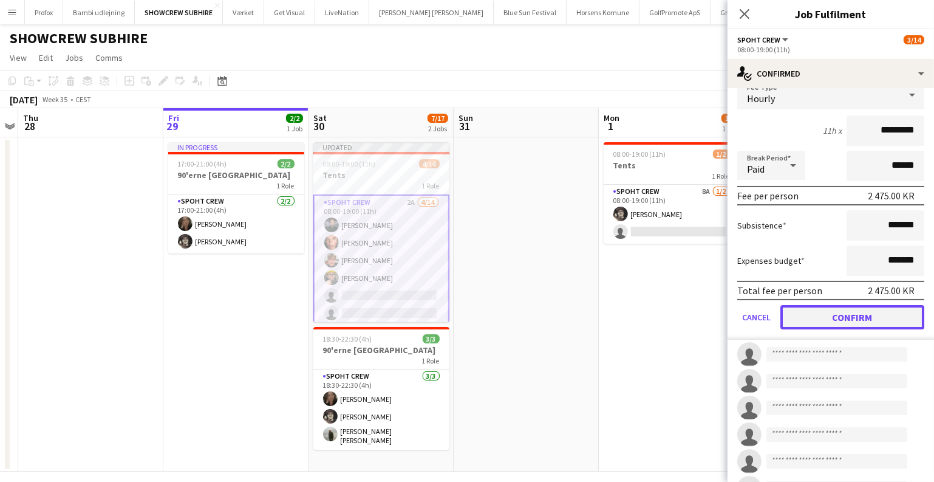
click at [832, 312] on button "Confirm" at bounding box center [853, 317] width 144 height 24
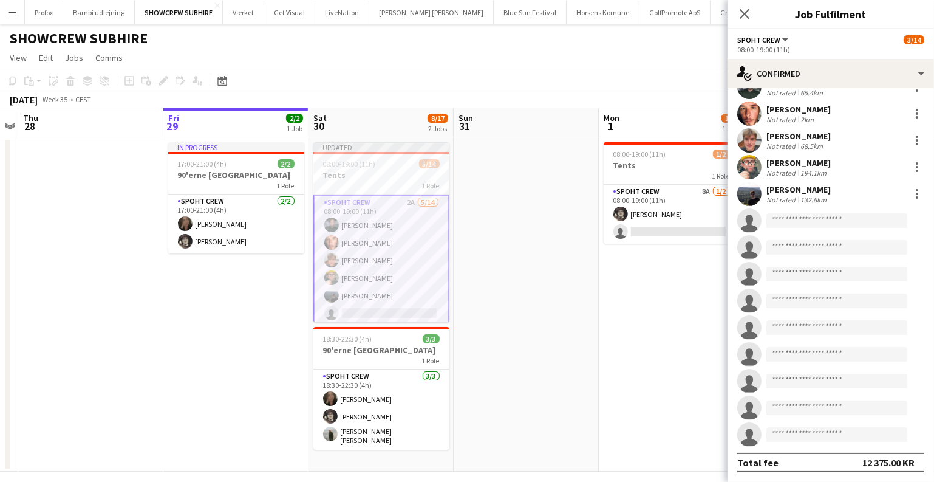
scroll to position [48, 0]
click at [611, 330] on app-date-cell "08:00-19:00 (11h) 1/2 Tents 1 Role Spoht Crew 8A 1/2 08:00-19:00 (11h) Mike Kas…" at bounding box center [671, 304] width 145 height 334
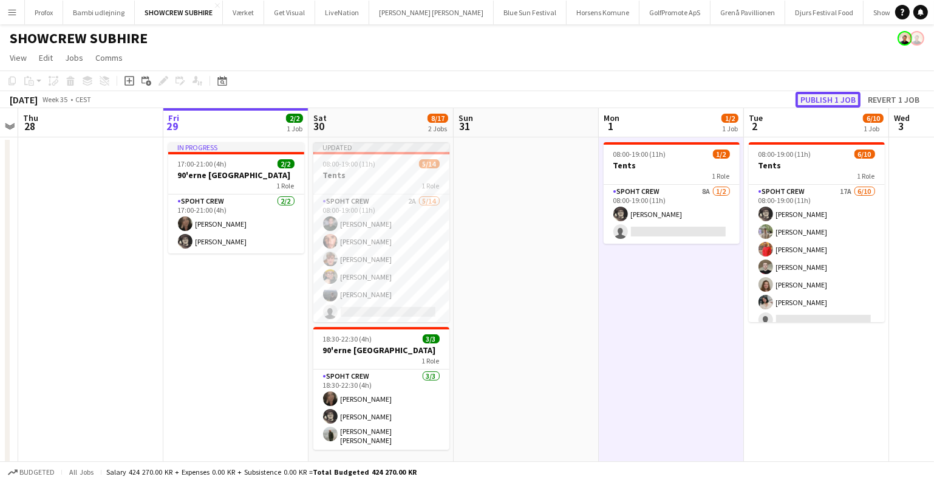
click at [820, 101] on button "Publish 1 job" at bounding box center [828, 100] width 65 height 16
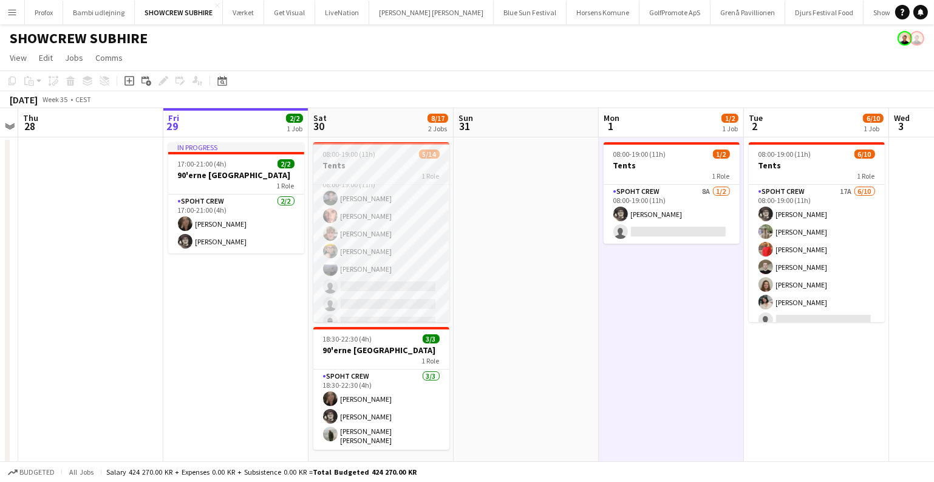
scroll to position [0, 0]
click at [403, 268] on app-card-role "Spoht Crew 2A 5/14 08:00-19:00 (11h) Nikolaj Andersen Amador Bohorquez Lukas Wi…" at bounding box center [381, 320] width 136 height 270
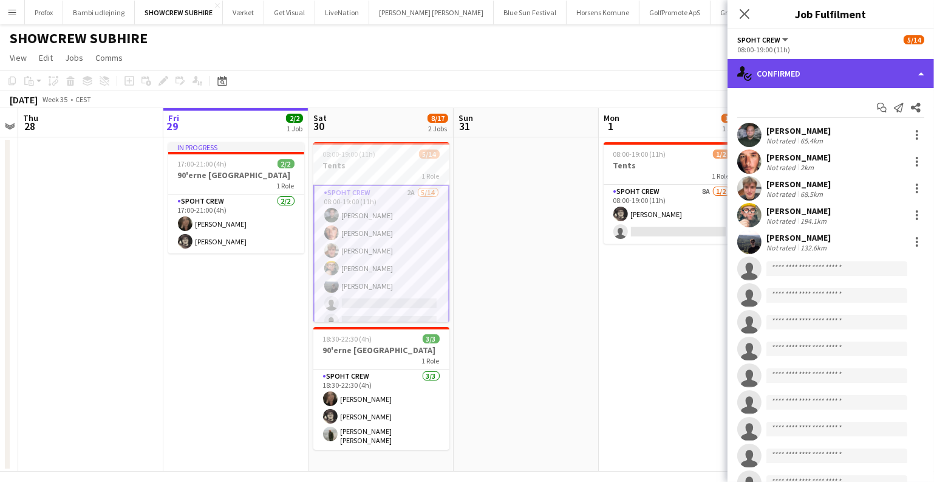
click at [844, 83] on div "single-neutral-actions-check-2 Confirmed" at bounding box center [831, 73] width 207 height 29
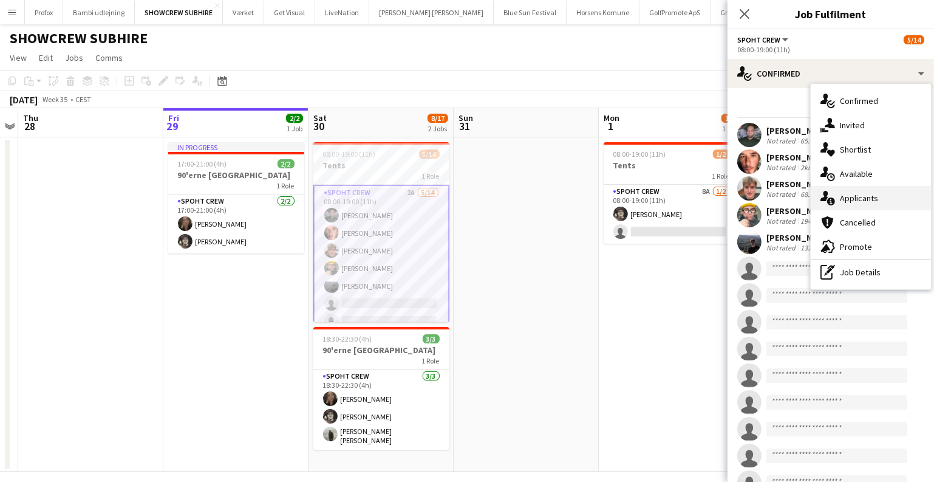
click at [844, 199] on div "single-neutral-actions-information Applicants" at bounding box center [871, 198] width 120 height 24
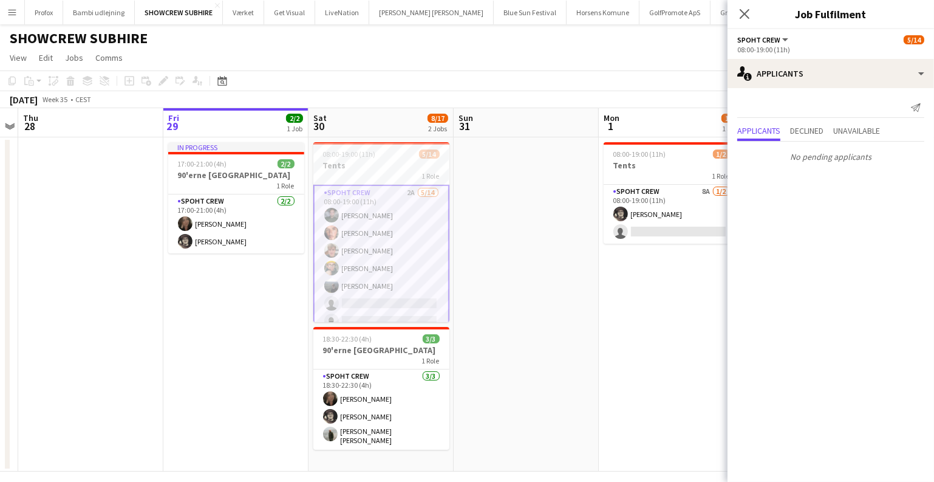
click at [810, 142] on div "No pending applicants" at bounding box center [831, 155] width 207 height 26
click at [584, 337] on app-date-cell at bounding box center [526, 304] width 145 height 334
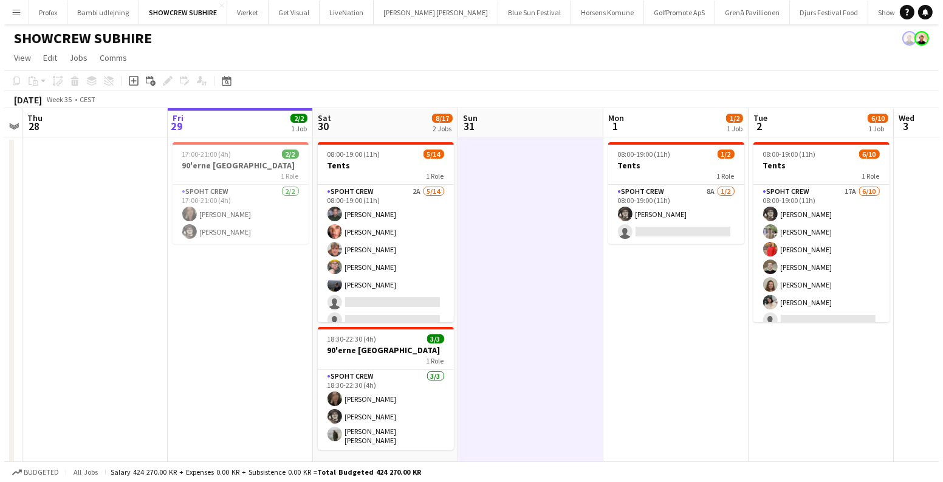
scroll to position [0, 293]
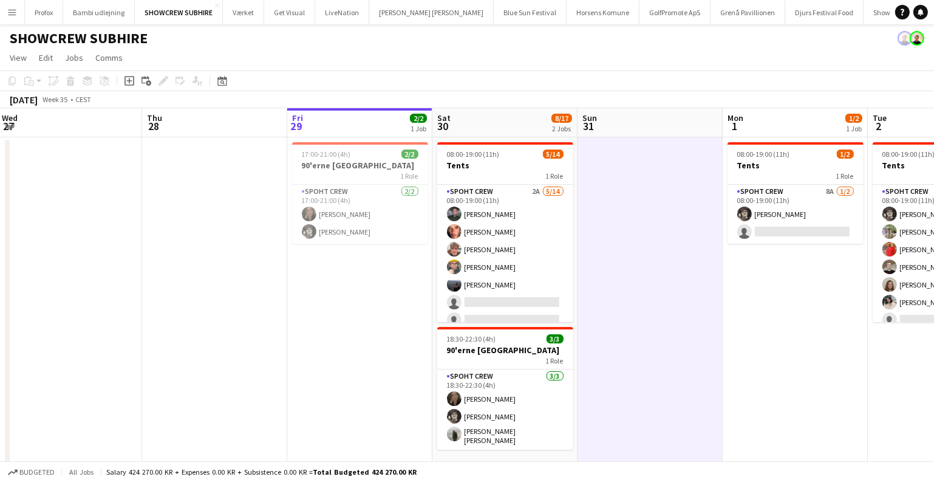
drag, startPoint x: 497, startPoint y: 222, endPoint x: 622, endPoint y: 251, distance: 127.9
click at [622, 251] on app-calendar-viewport "Mon 25 Tue 26 Wed 27 Thu 28 Fri 29 2/2 1 Job Sat 30 8/17 2 Jobs Sun 31 Mon 1 1/…" at bounding box center [467, 289] width 934 height 363
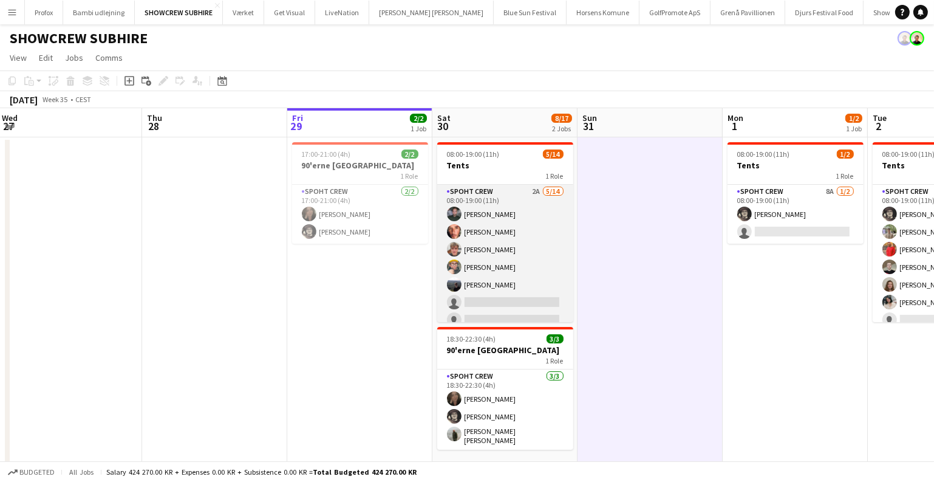
click at [518, 267] on app-card-role "Spoht Crew 2A 5/14 08:00-19:00 (11h) Nikolaj Andersen Amador Bohorquez Lukas Wi…" at bounding box center [505, 320] width 136 height 270
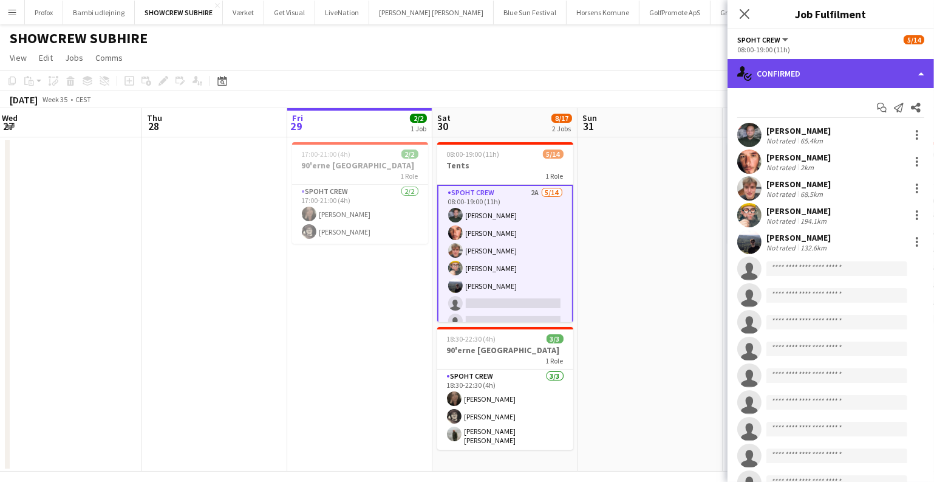
click at [869, 80] on div "single-neutral-actions-check-2 Confirmed" at bounding box center [831, 73] width 207 height 29
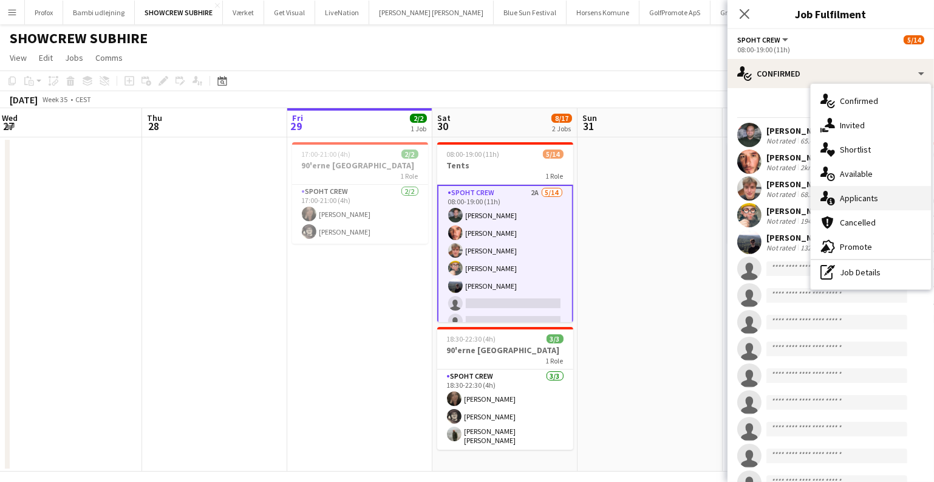
click at [852, 194] on div "single-neutral-actions-information Applicants" at bounding box center [871, 198] width 120 height 24
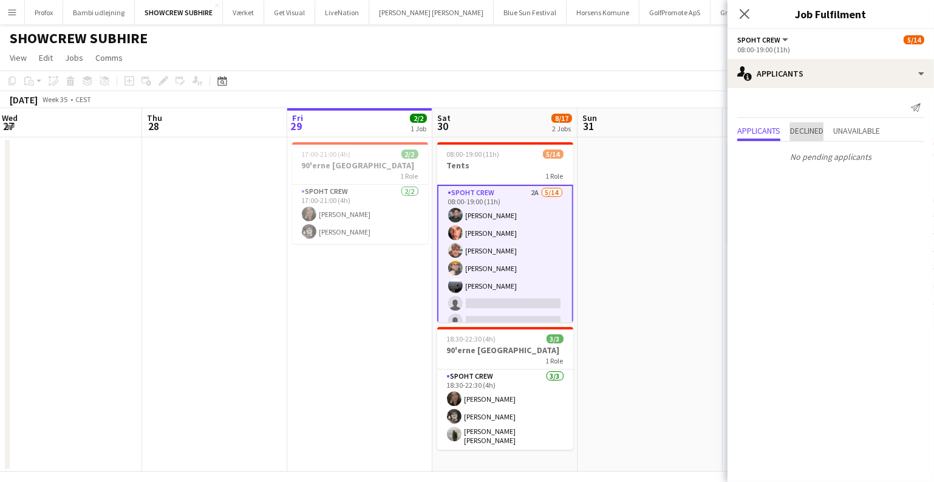
click at [815, 138] on span "Declined" at bounding box center [806, 132] width 33 height 18
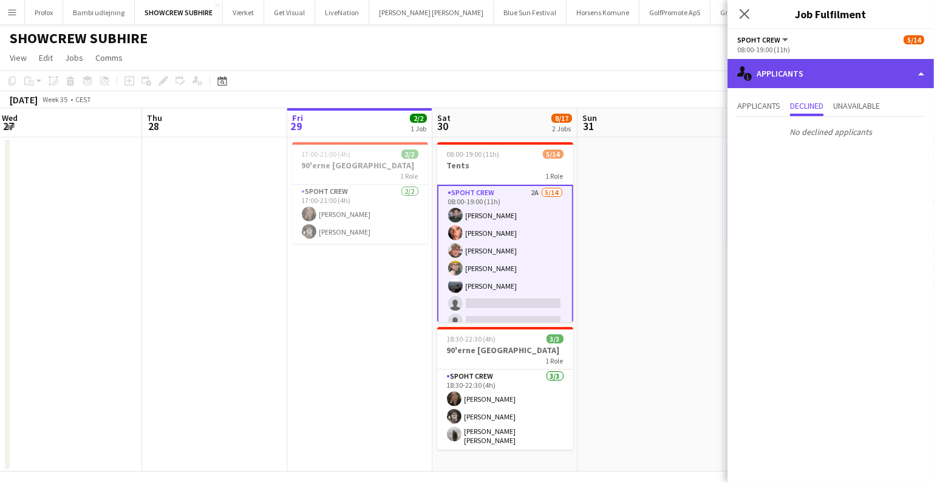
click at [833, 63] on div "single-neutral-actions-information Applicants" at bounding box center [831, 73] width 207 height 29
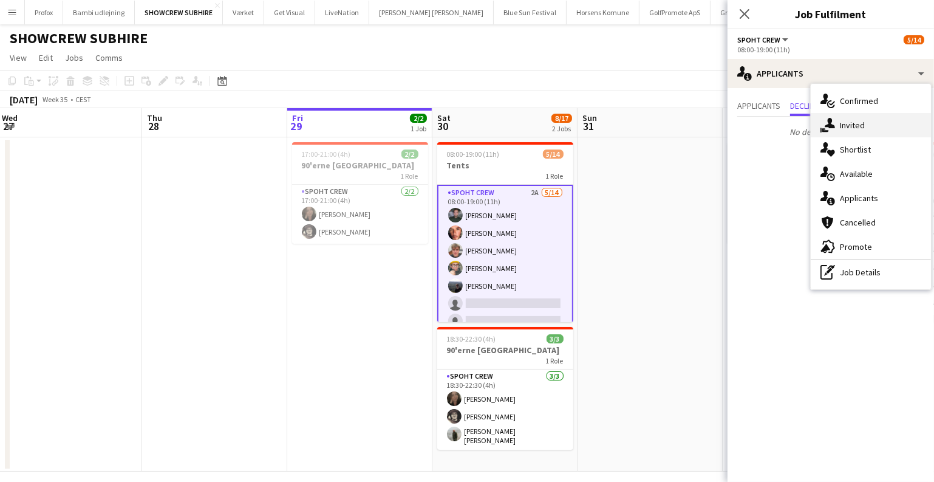
click at [865, 119] on div "single-neutral-actions-share-1 Invited" at bounding box center [871, 125] width 120 height 24
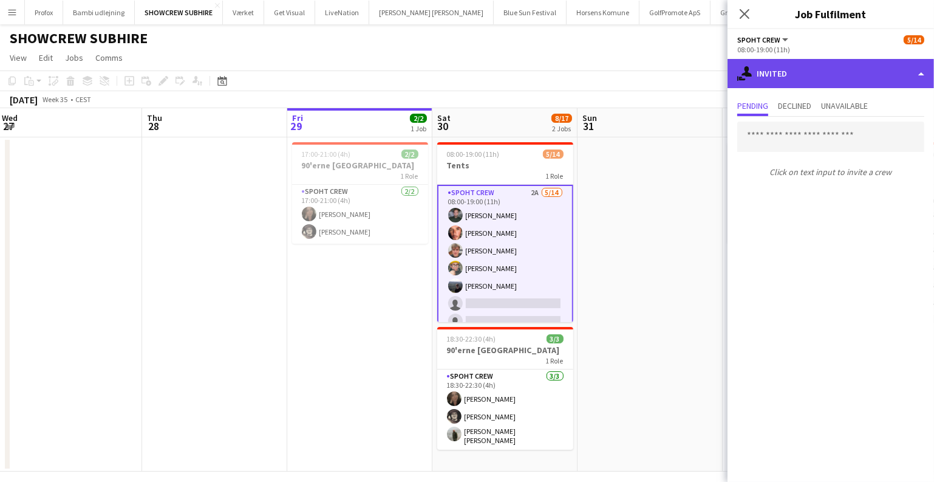
click at [826, 73] on div "single-neutral-actions-share-1 Invited" at bounding box center [831, 73] width 207 height 29
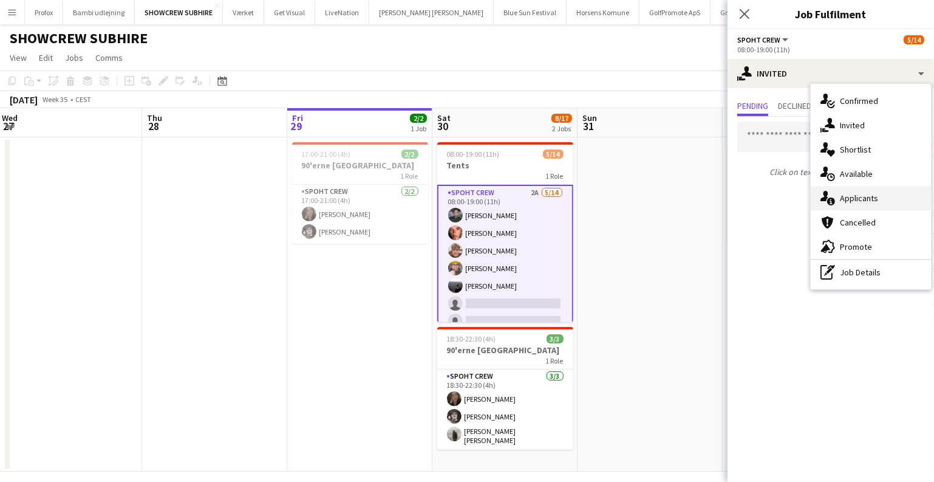
click at [835, 199] on div "single-neutral-actions-information Applicants" at bounding box center [871, 198] width 120 height 24
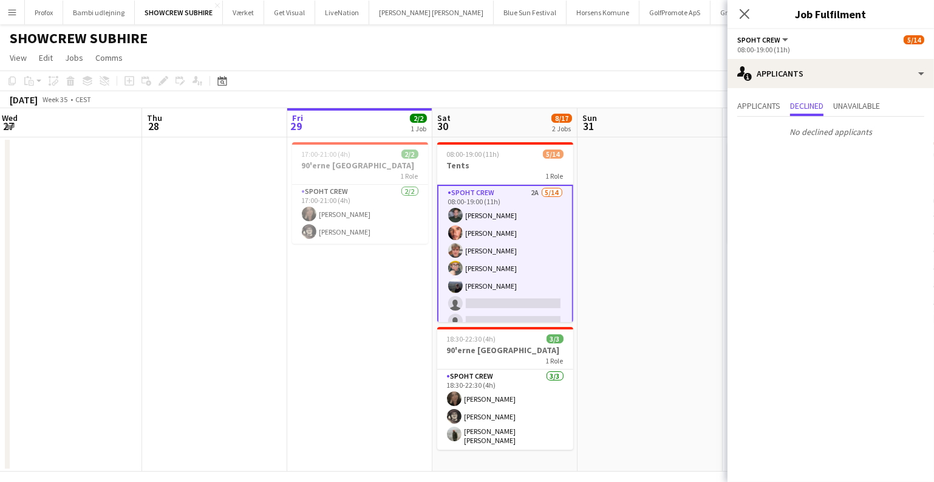
click at [675, 227] on app-date-cell at bounding box center [650, 304] width 145 height 334
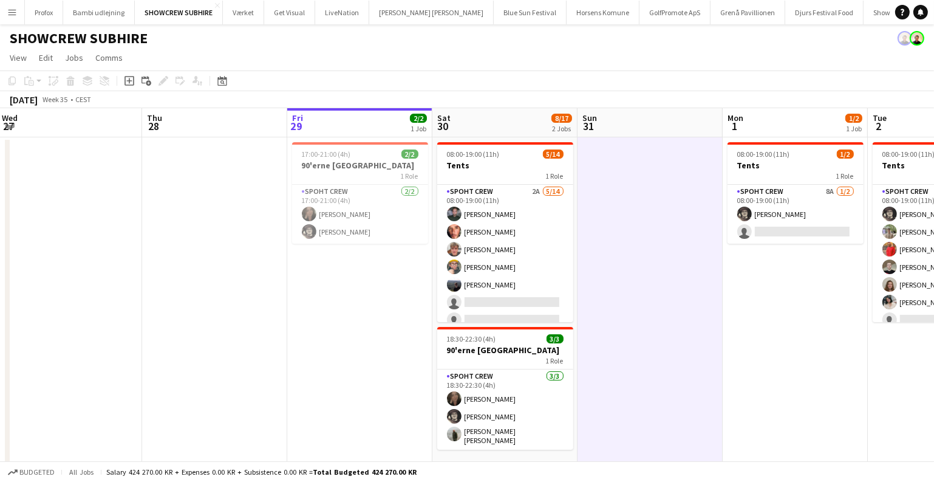
click at [13, 7] on button "Menu" at bounding box center [12, 12] width 24 height 24
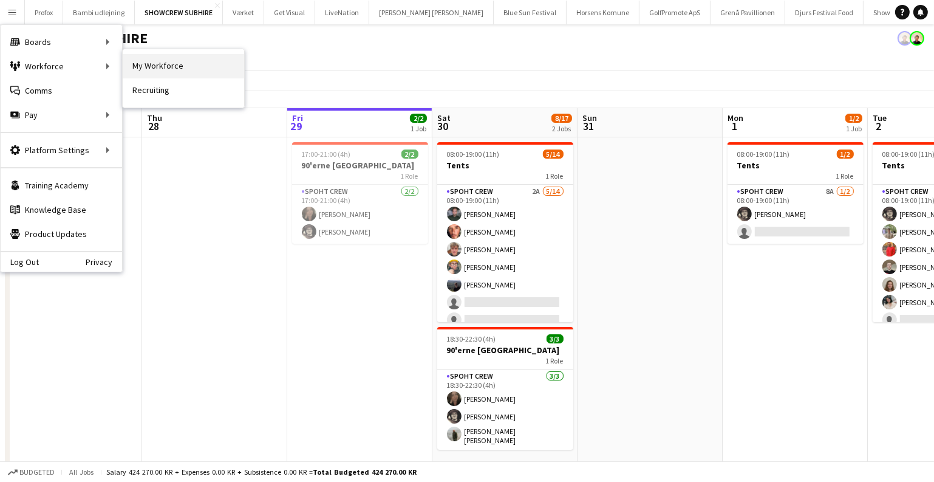
click at [129, 56] on link "My Workforce" at bounding box center [183, 66] width 121 height 24
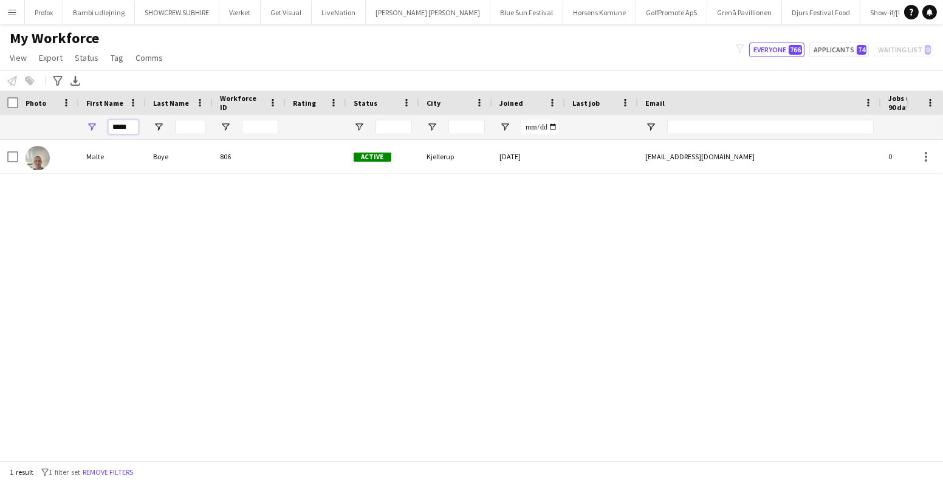
drag, startPoint x: 136, startPoint y: 128, endPoint x: 46, endPoint y: 117, distance: 90.5
click at [46, 117] on div "*****" at bounding box center [658, 127] width 1317 height 24
type input "*"
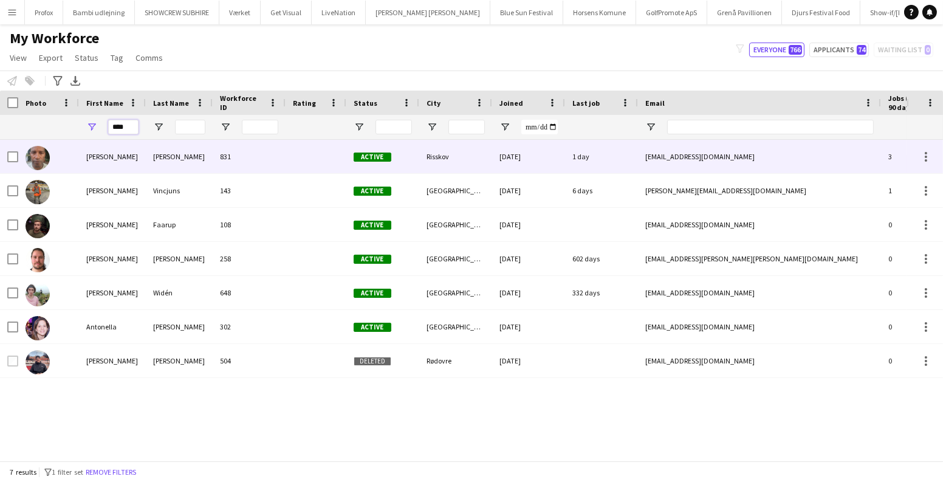
type input "****"
click at [119, 159] on div "Antonio Carlos" at bounding box center [112, 156] width 67 height 33
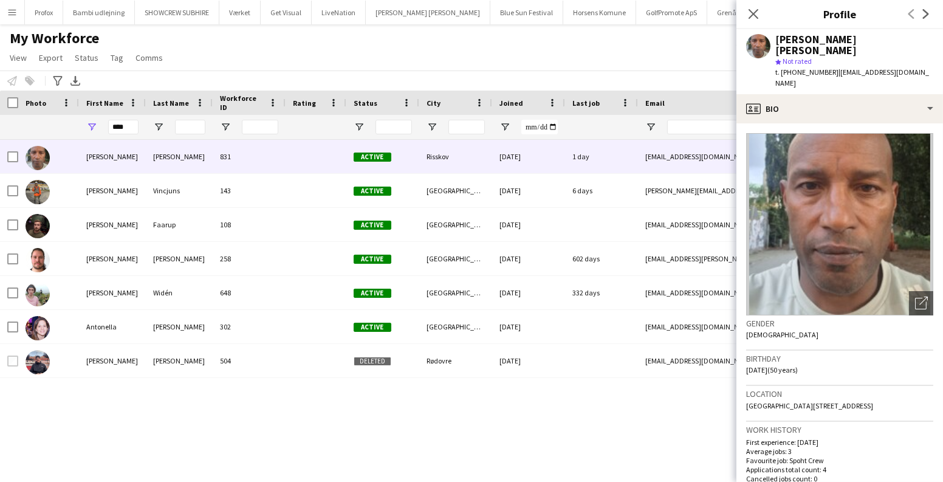
click at [620, 27] on main "My Workforce View Views Default view New view Update view Delete view Edit name…" at bounding box center [471, 244] width 943 height 441
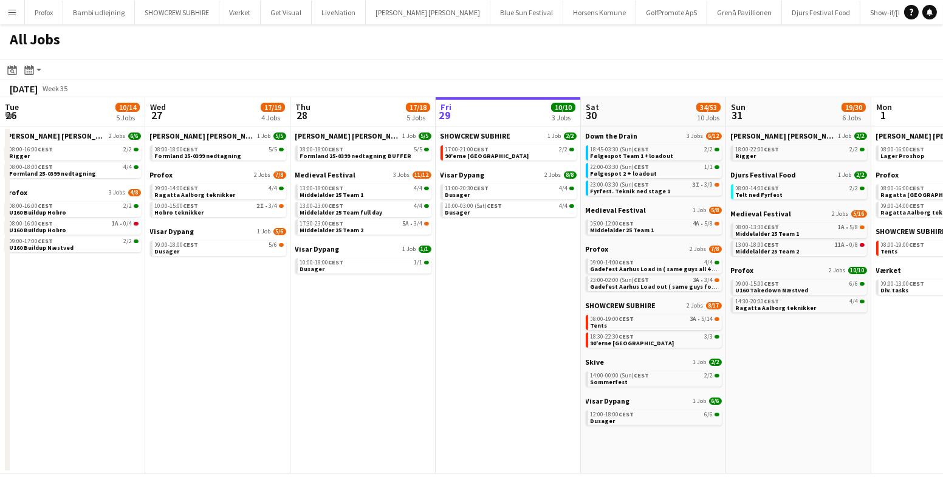
scroll to position [0, 290]
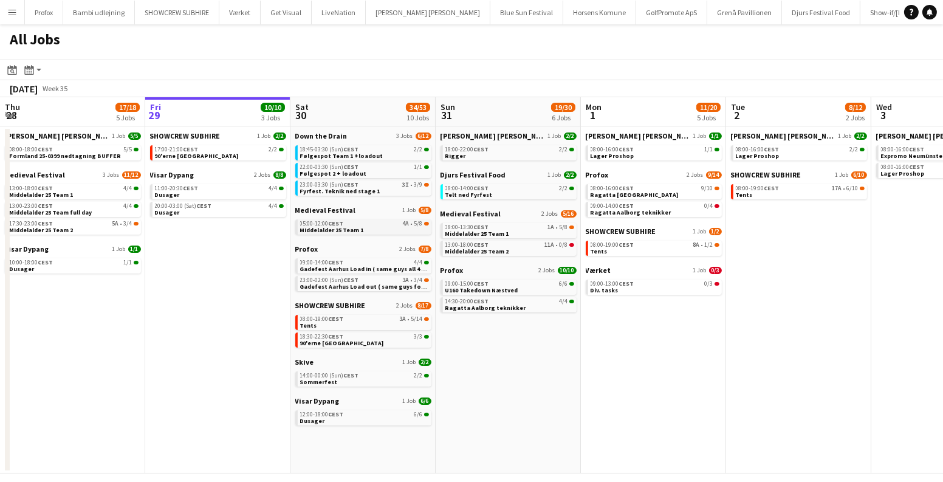
click at [369, 228] on link "05:00-12:00 CEST 4A • 5/8 Middelalder 25 Team 1" at bounding box center [364, 226] width 129 height 14
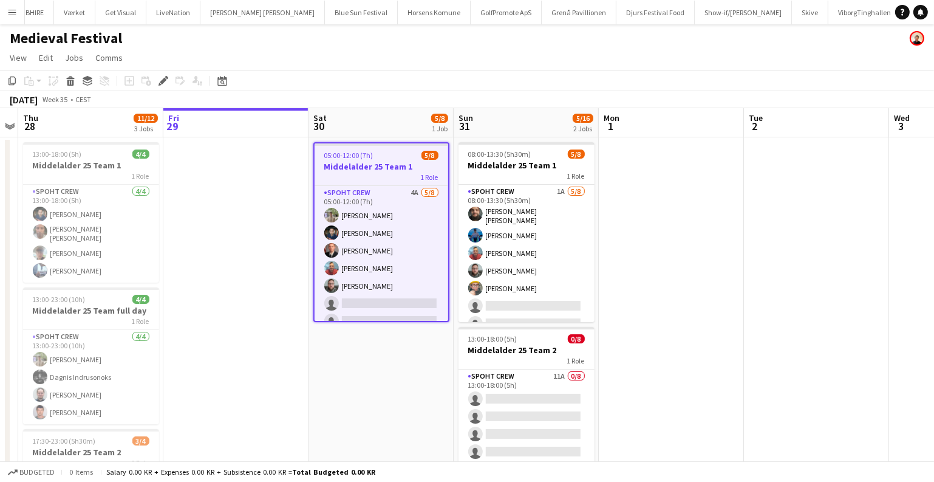
click at [391, 241] on app-card-role "Spoht Crew 4A [DATE] 05:00-12:00 (7h) [PERSON_NAME] [PERSON_NAME] Aurimas Kieza…" at bounding box center [382, 268] width 134 height 165
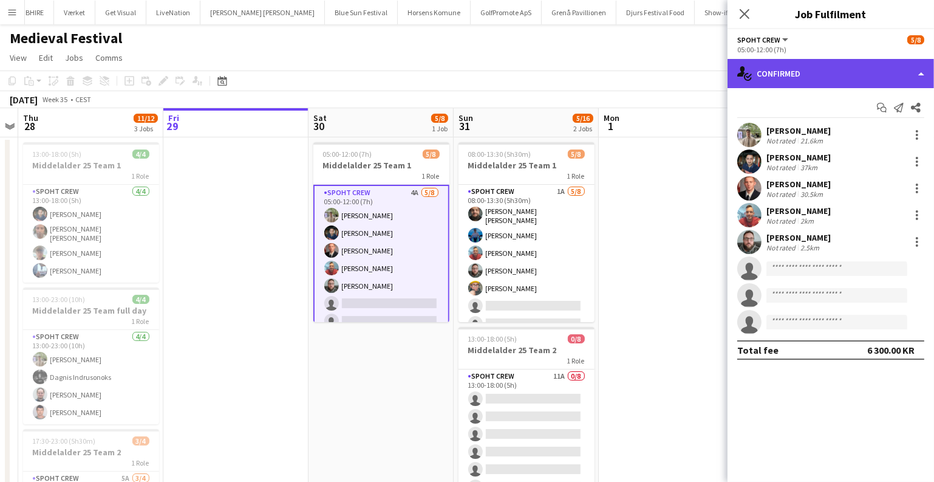
click at [856, 73] on div "single-neutral-actions-check-2 Confirmed" at bounding box center [831, 73] width 207 height 29
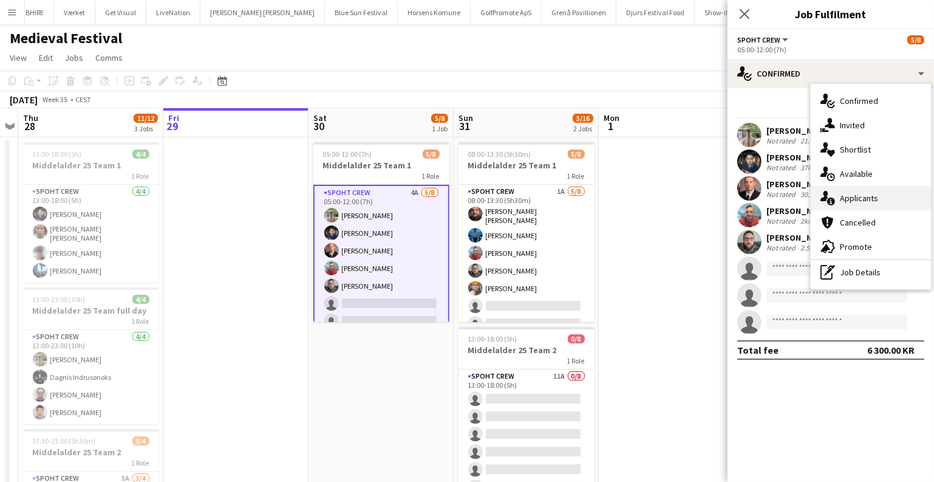
click at [858, 208] on div "single-neutral-actions-information Applicants" at bounding box center [871, 198] width 120 height 24
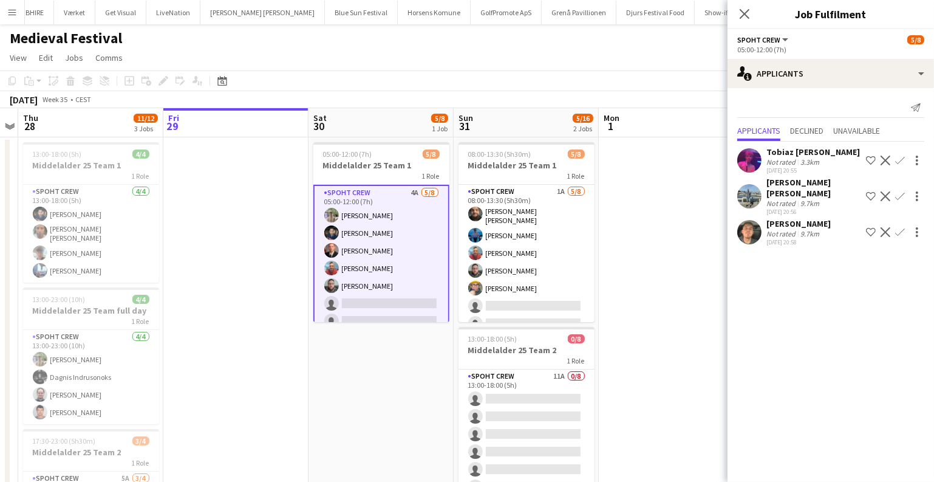
click at [901, 234] on app-icon "Confirm" at bounding box center [900, 232] width 10 height 10
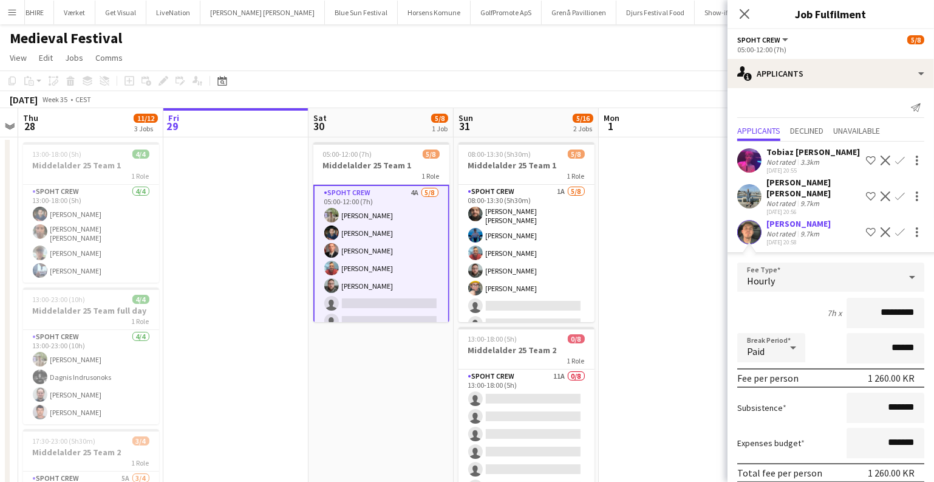
scroll to position [50, 0]
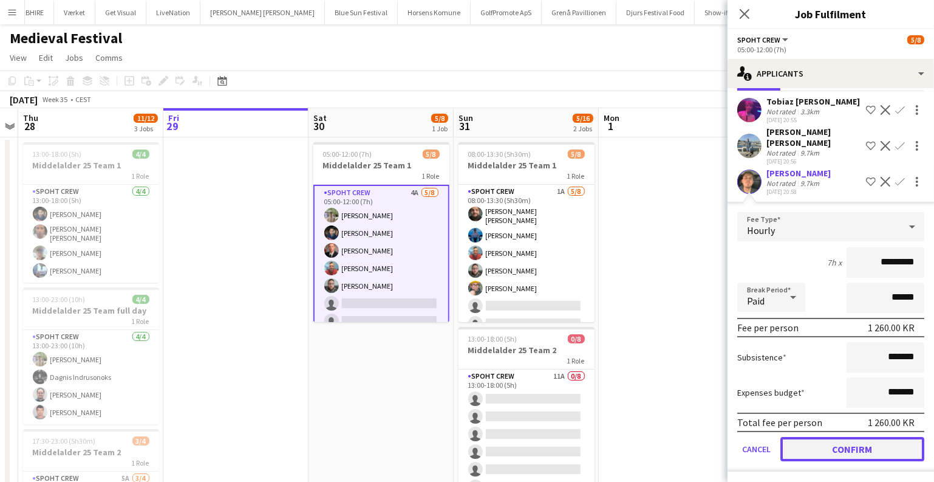
click at [838, 443] on button "Confirm" at bounding box center [853, 449] width 144 height 24
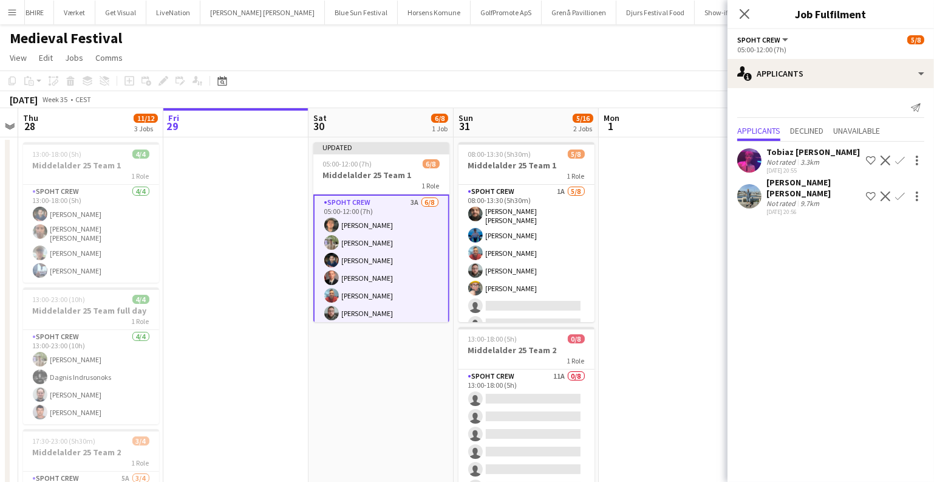
scroll to position [0, 0]
click at [898, 193] on app-icon "Confirm" at bounding box center [900, 196] width 10 height 10
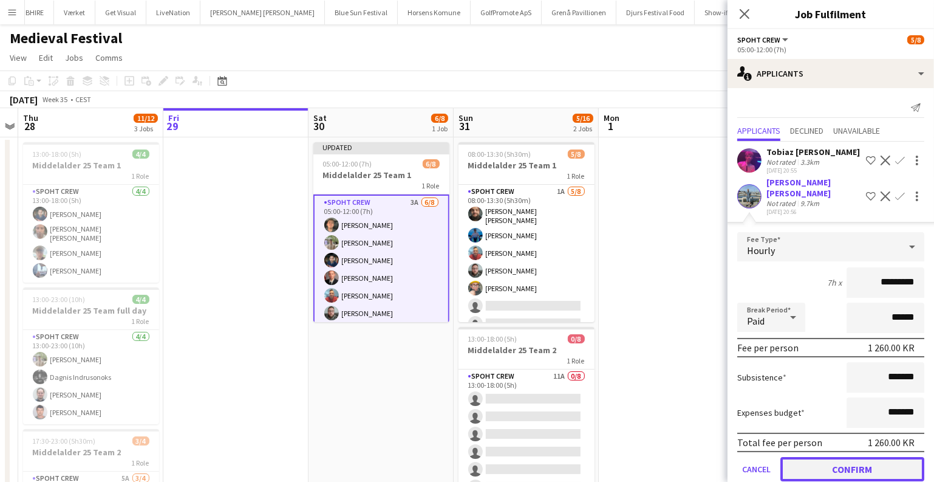
click at [829, 464] on button "Confirm" at bounding box center [853, 469] width 144 height 24
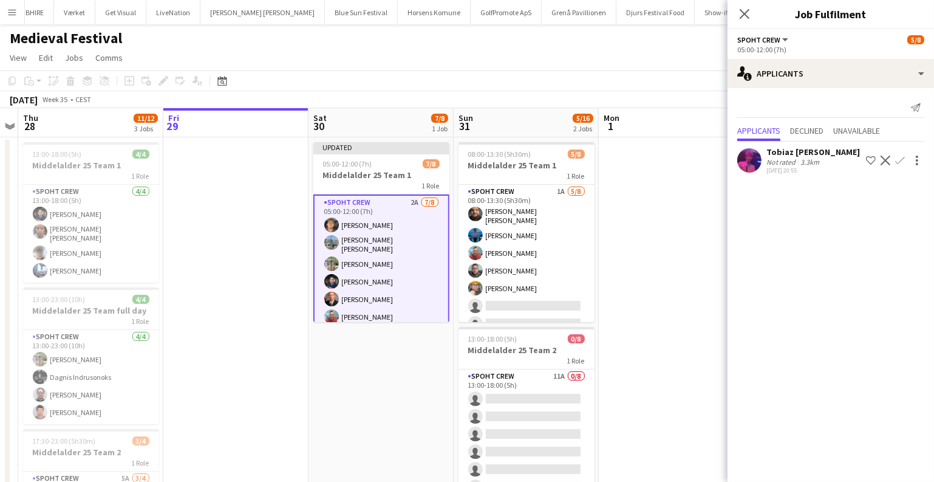
click at [898, 156] on app-icon "Confirm" at bounding box center [900, 161] width 10 height 10
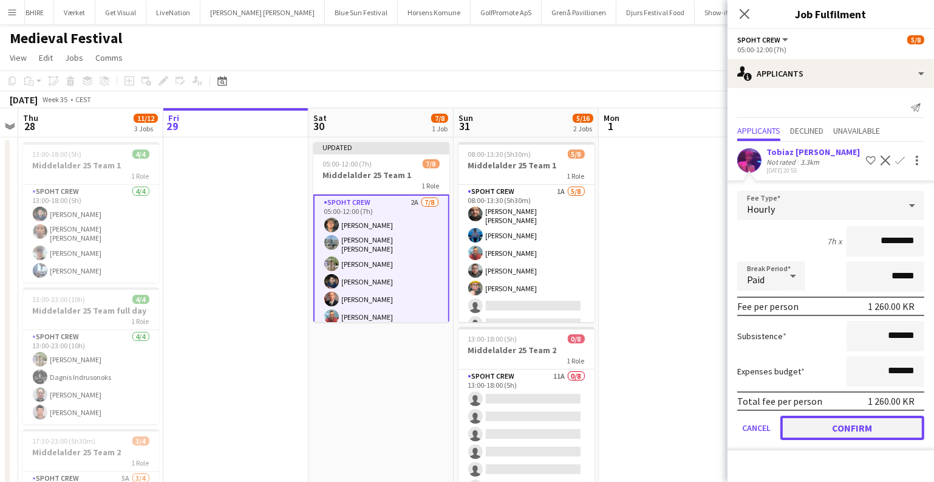
click at [835, 426] on button "Confirm" at bounding box center [853, 427] width 144 height 24
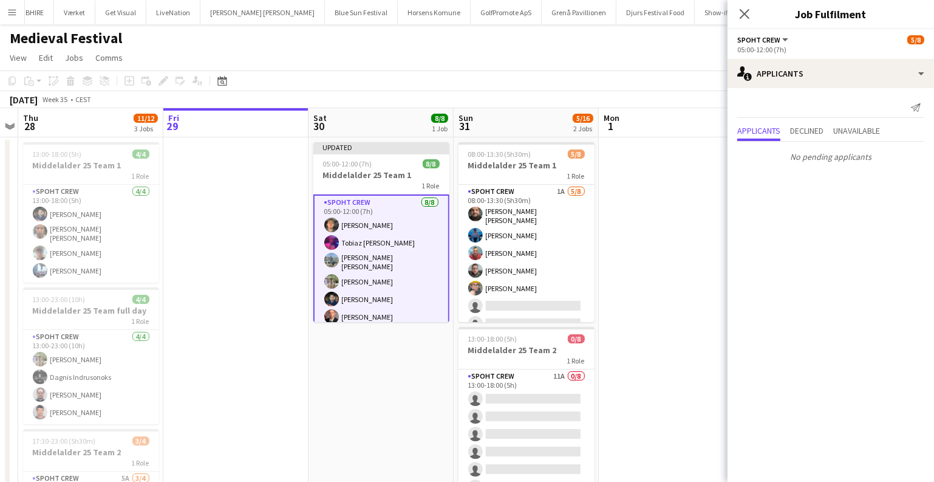
click at [682, 338] on app-date-cell at bounding box center [671, 379] width 145 height 485
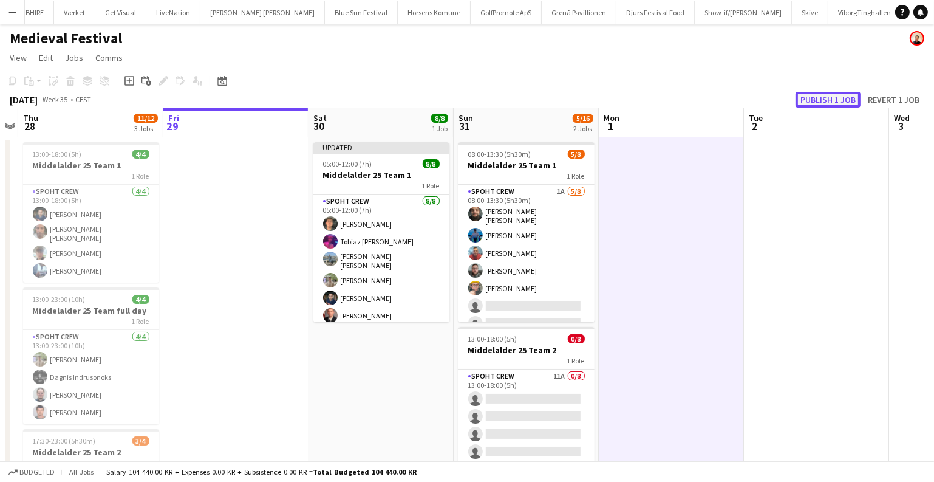
click at [816, 95] on button "Publish 1 job" at bounding box center [828, 100] width 65 height 16
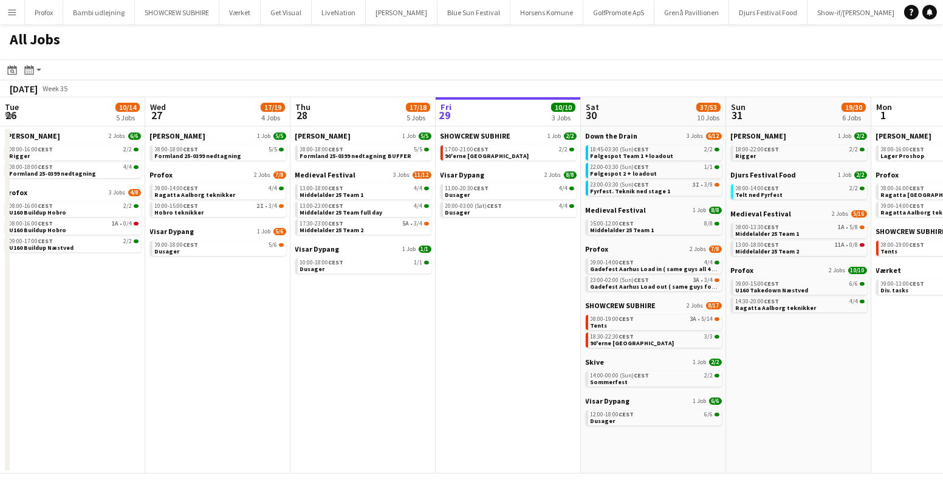
scroll to position [0, 290]
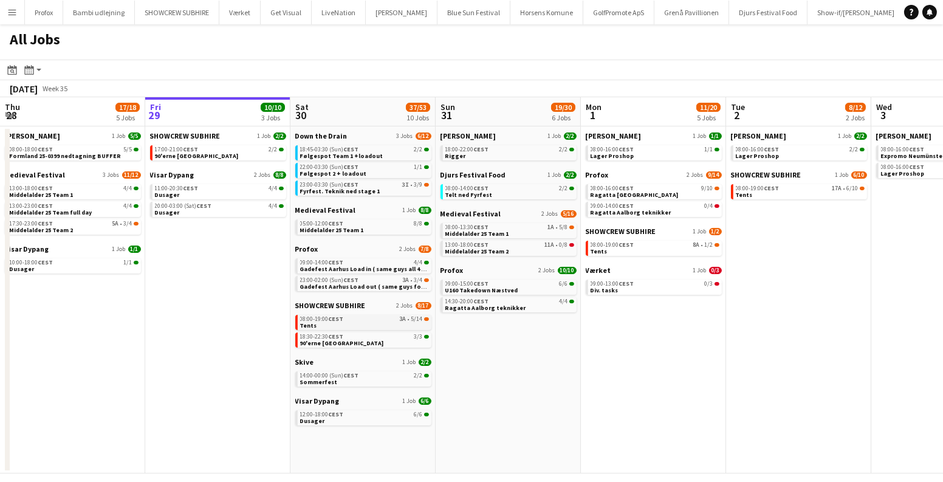
click at [402, 318] on span "3A" at bounding box center [403, 319] width 7 height 6
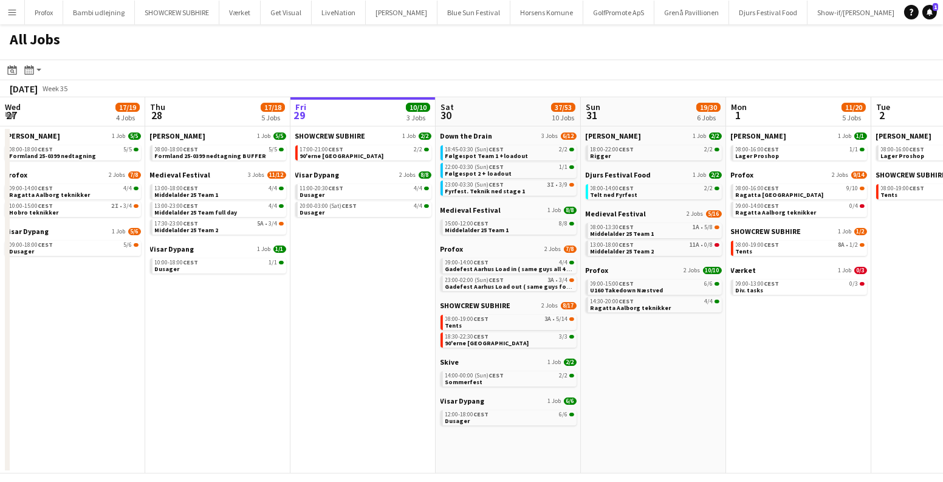
scroll to position [0, 335]
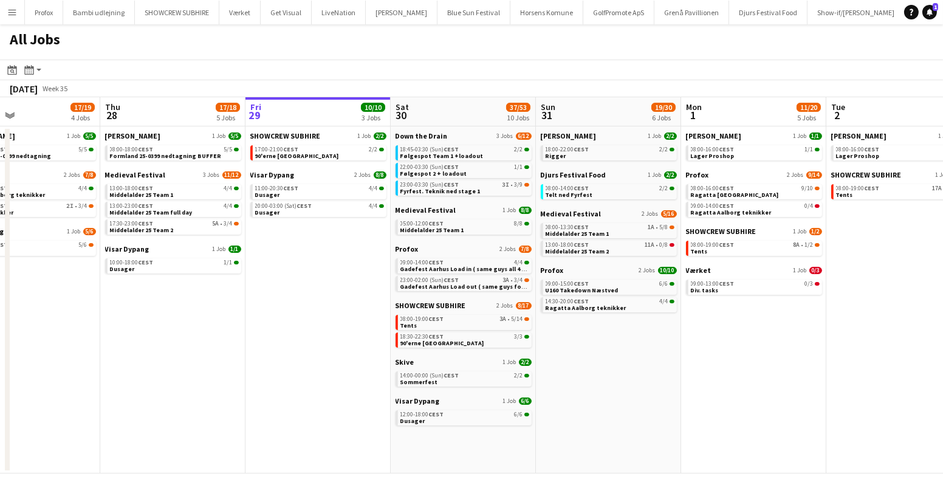
drag, startPoint x: 504, startPoint y: 352, endPoint x: 604, endPoint y: 372, distance: 102.2
click at [604, 372] on app-calendar-viewport "Mon 25 16/16 3 Jobs Tue 26 10/14 5 Jobs Wed 27 17/19 4 Jobs Thu 28 17/18 5 Jobs…" at bounding box center [471, 285] width 943 height 376
click at [471, 321] on div "08:00-19:00 CEST 3A • 5/14" at bounding box center [464, 319] width 129 height 6
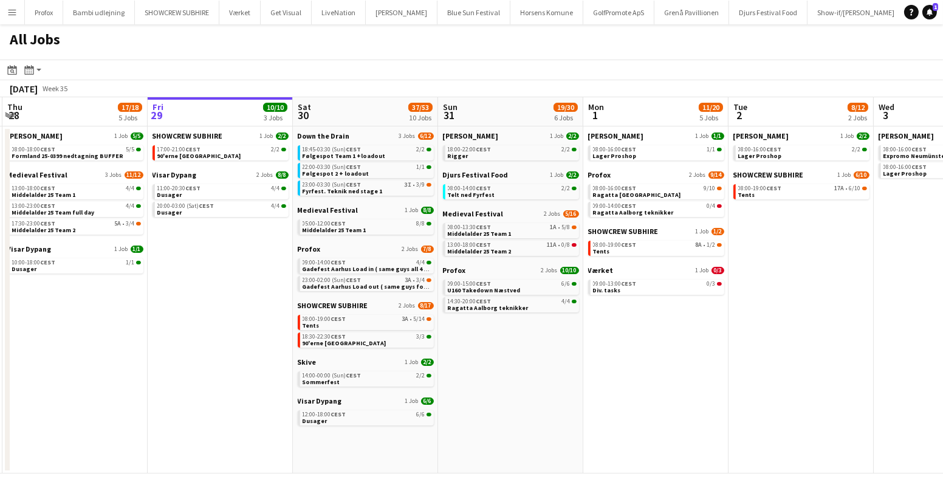
drag, startPoint x: 653, startPoint y: 358, endPoint x: 555, endPoint y: 347, distance: 98.4
click at [555, 347] on app-calendar-viewport "Mon 25 16/16 3 Jobs Tue 26 10/14 5 Jobs Wed 27 17/19 4 Jobs Thu 28 17/18 5 Jobs…" at bounding box center [471, 285] width 943 height 376
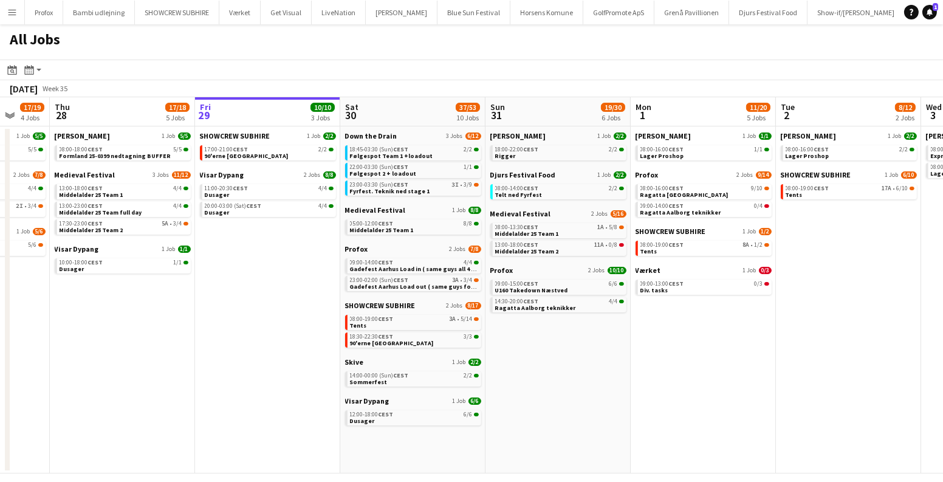
drag, startPoint x: 555, startPoint y: 347, endPoint x: 603, endPoint y: 350, distance: 48.1
click at [603, 350] on app-calendar-viewport "Mon 25 16/16 3 Jobs Tue 26 10/14 5 Jobs Wed 27 17/19 4 Jobs Thu 28 17/18 5 Jobs…" at bounding box center [471, 285] width 943 height 376
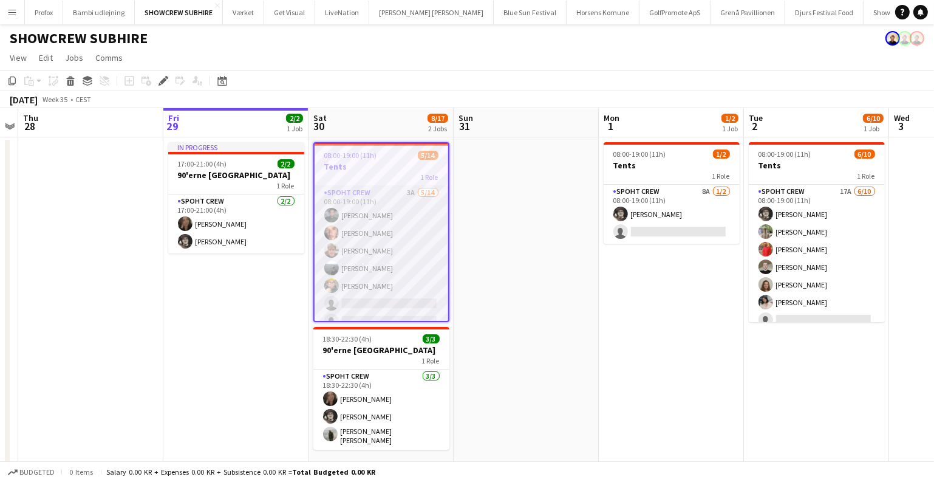
click at [407, 280] on app-card-role "Spoht Crew 3A 5/14 08:00-19:00 (11h) Nikolaj Andersen Amador Bohorquez Lukas Wi…" at bounding box center [382, 321] width 134 height 270
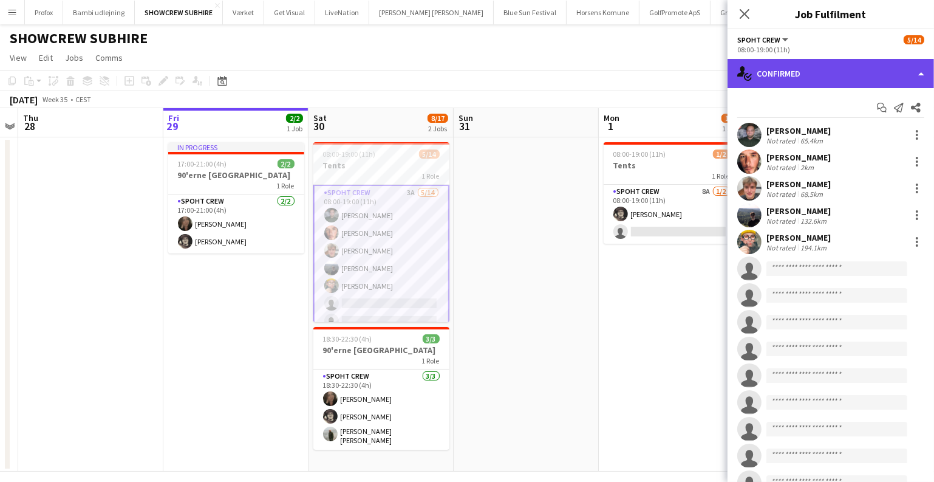
click at [813, 67] on div "single-neutral-actions-check-2 Confirmed" at bounding box center [831, 73] width 207 height 29
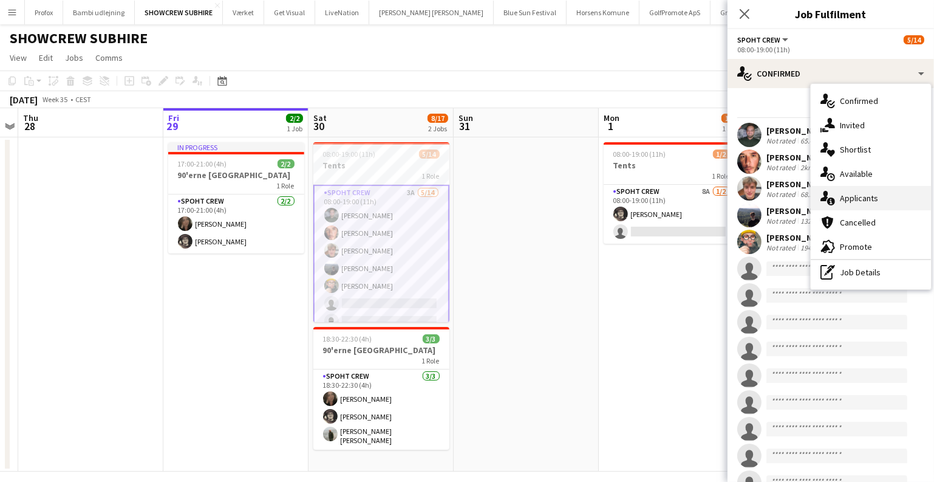
click at [850, 198] on div "single-neutral-actions-information Applicants" at bounding box center [871, 198] width 120 height 24
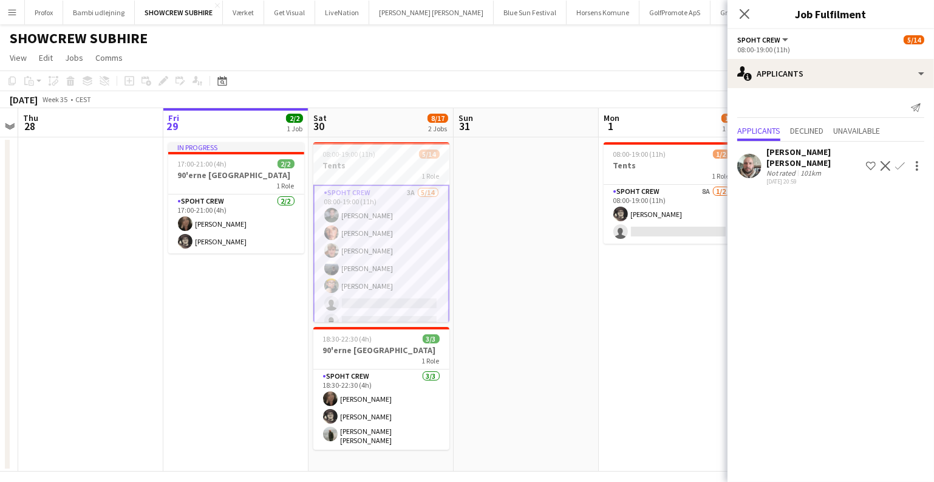
click at [898, 168] on app-icon "Confirm" at bounding box center [900, 166] width 10 height 10
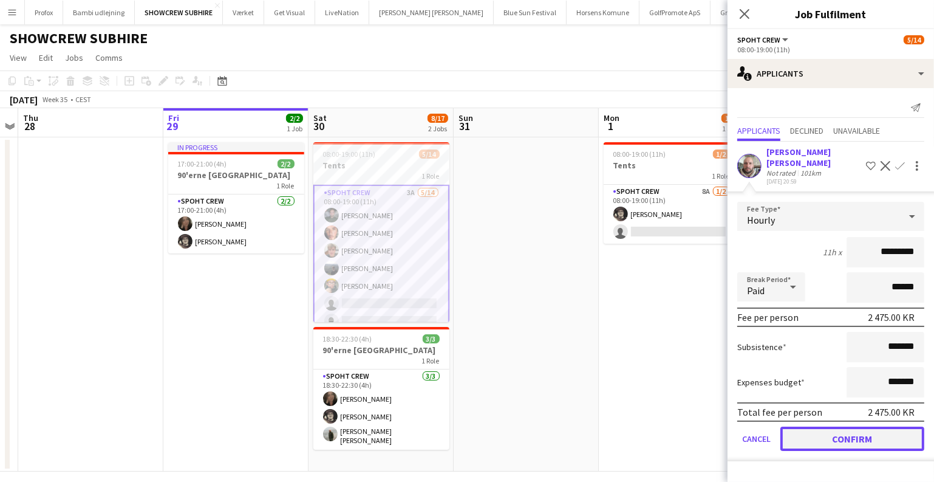
click at [803, 435] on button "Confirm" at bounding box center [853, 438] width 144 height 24
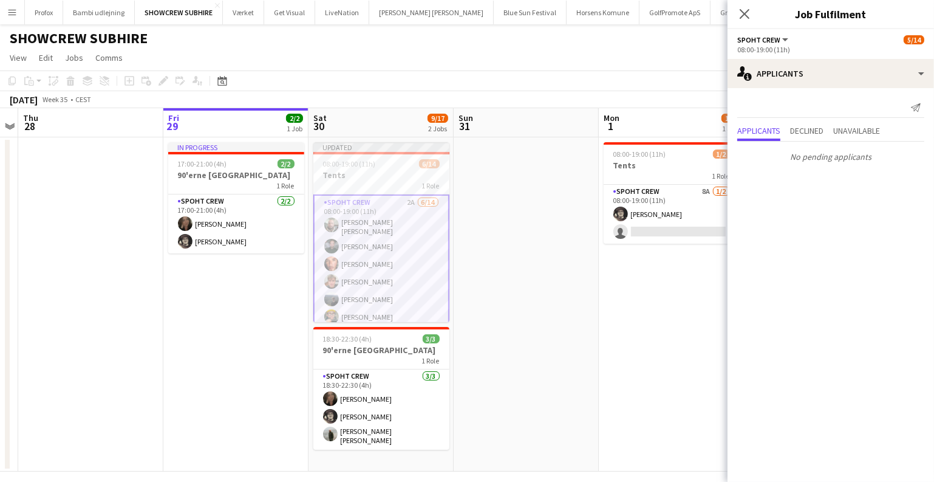
click at [543, 337] on app-date-cell at bounding box center [526, 304] width 145 height 334
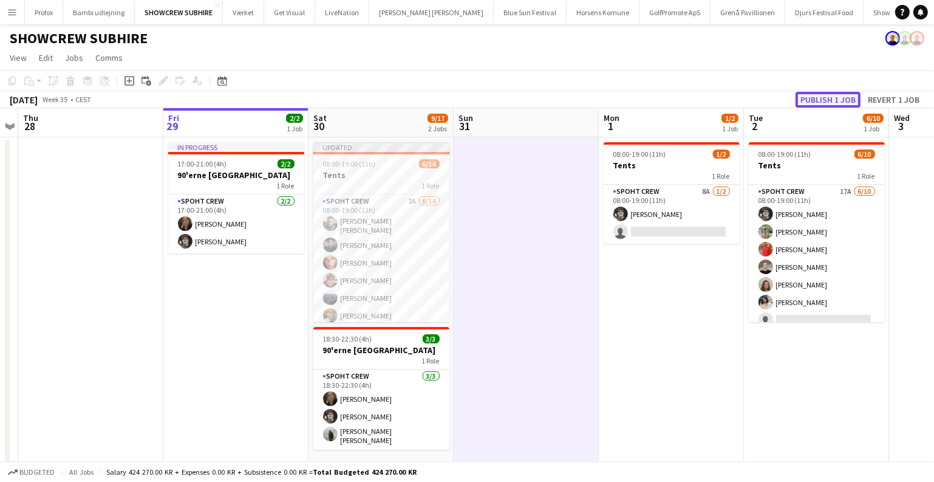
click at [832, 95] on button "Publish 1 job" at bounding box center [828, 100] width 65 height 16
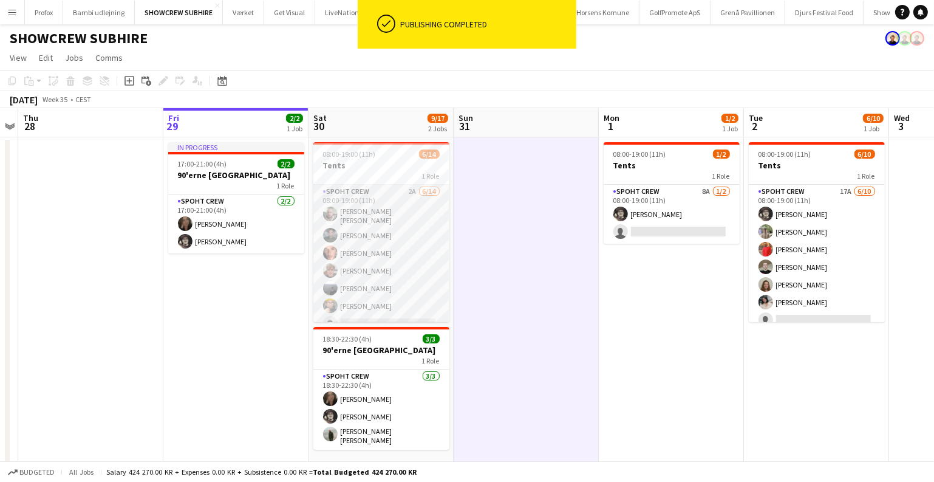
click at [411, 259] on app-card-role "Spoht Crew 2A 6/14 08:00-19:00 (11h) Matias ezequiel alberto camaño Nikolaj And…" at bounding box center [381, 322] width 136 height 274
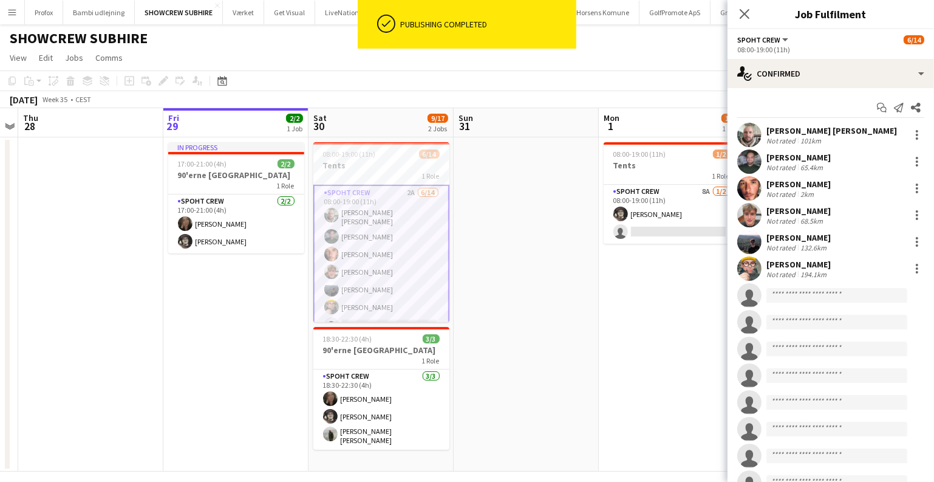
click at [747, 139] on app-user-avatar at bounding box center [749, 135] width 24 height 24
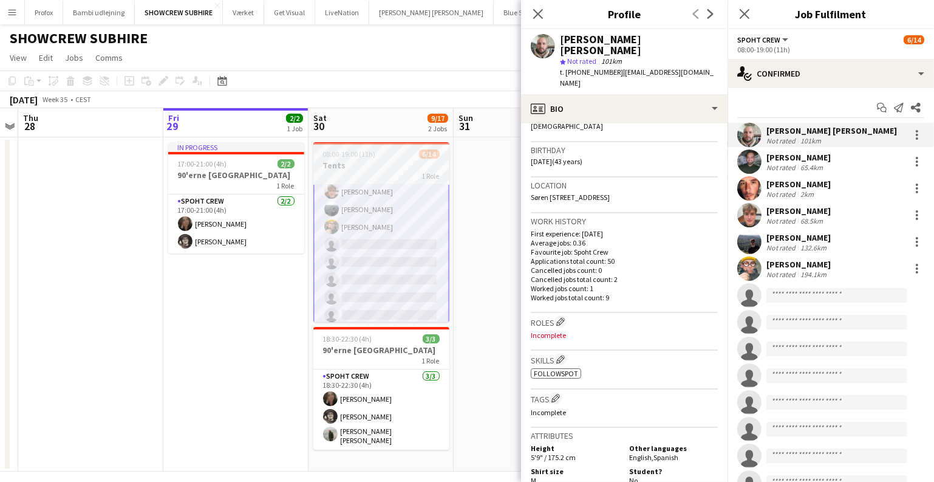
scroll to position [89, 0]
click at [482, 250] on app-date-cell at bounding box center [526, 304] width 145 height 334
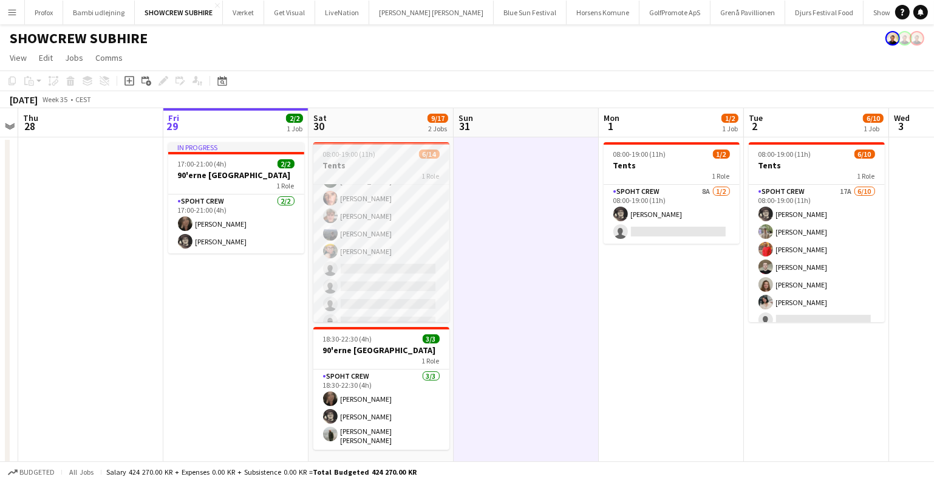
scroll to position [0, 0]
click at [397, 219] on app-card-role "Spoht Crew 2A 6/14 08:00-19:00 (11h) Matias ezequiel alberto camaño Nikolaj And…" at bounding box center [381, 322] width 136 height 274
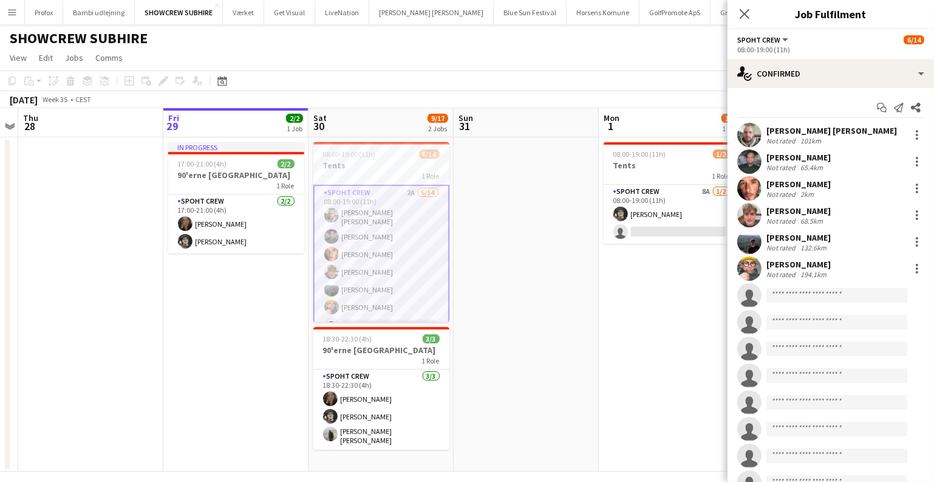
click at [755, 137] on app-user-avatar at bounding box center [749, 135] width 24 height 24
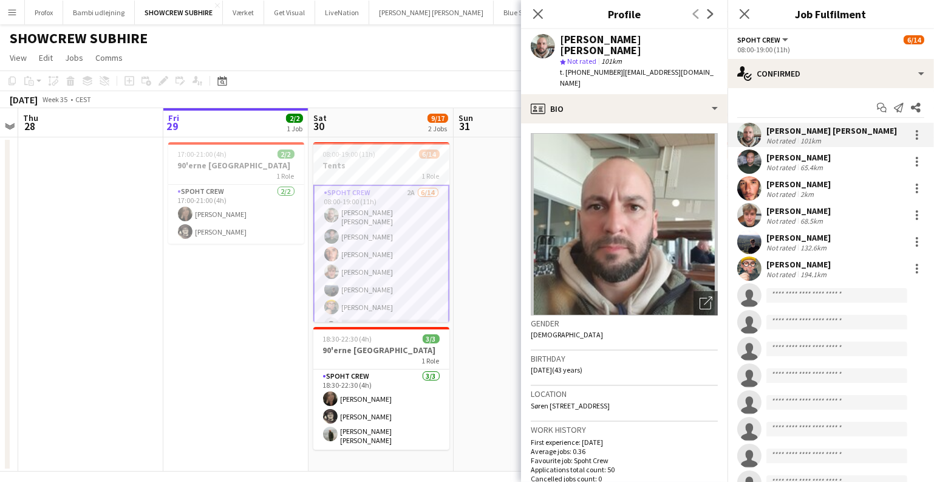
click at [379, 260] on app-card-role "Spoht Crew 2A 6/14 08:00-19:00 (11h) Matias ezequiel alberto camaño Nikolaj And…" at bounding box center [381, 323] width 136 height 276
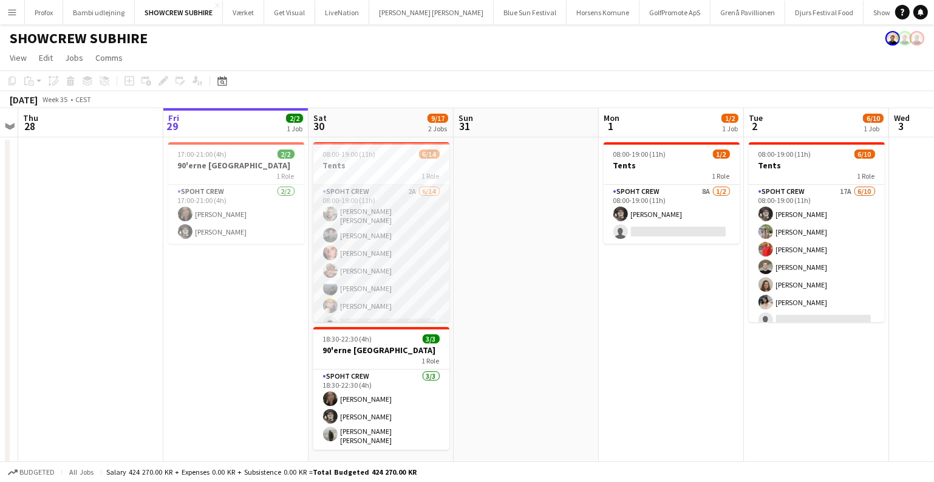
click at [379, 260] on app-card-role "Spoht Crew 2A 6/14 08:00-19:00 (11h) Matias ezequiel alberto camaño Nikolaj And…" at bounding box center [381, 322] width 136 height 274
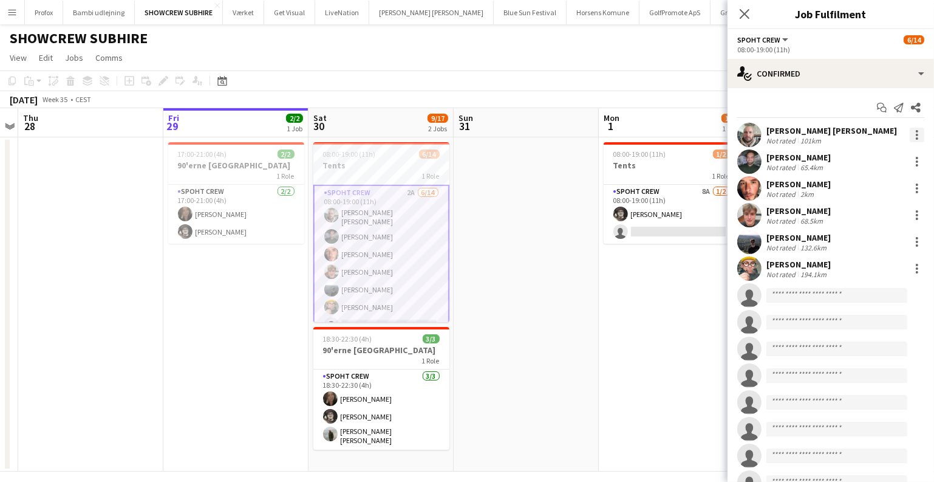
click at [913, 137] on div at bounding box center [917, 135] width 15 height 15
click at [846, 270] on span "Remove" at bounding box center [850, 273] width 36 height 10
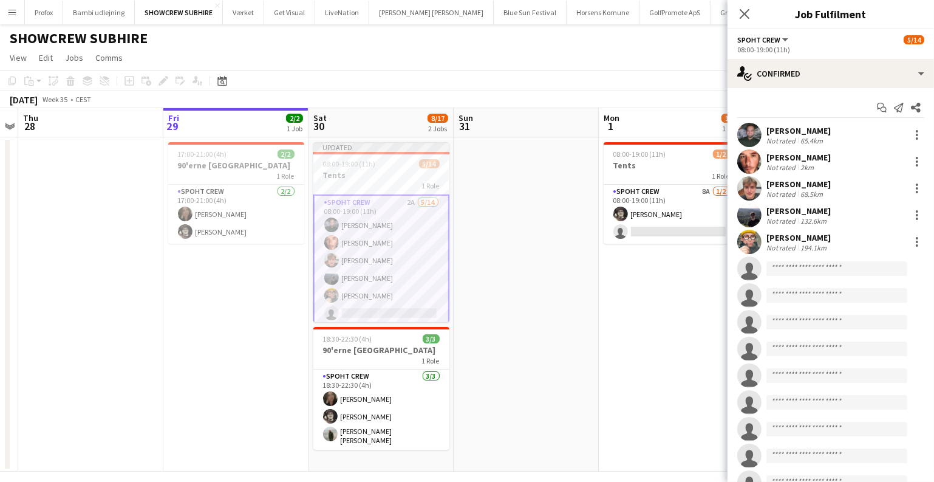
click at [643, 296] on app-date-cell "08:00-19:00 (11h) 1/2 Tents 1 Role Spoht Crew 8A 1/2 08:00-19:00 (11h) Mike Kas…" at bounding box center [671, 304] width 145 height 334
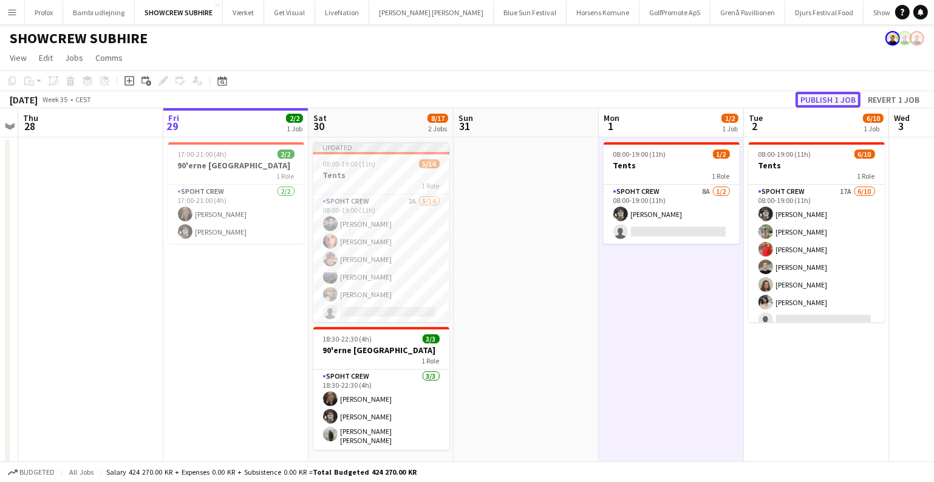
click at [819, 97] on button "Publish 1 job" at bounding box center [828, 100] width 65 height 16
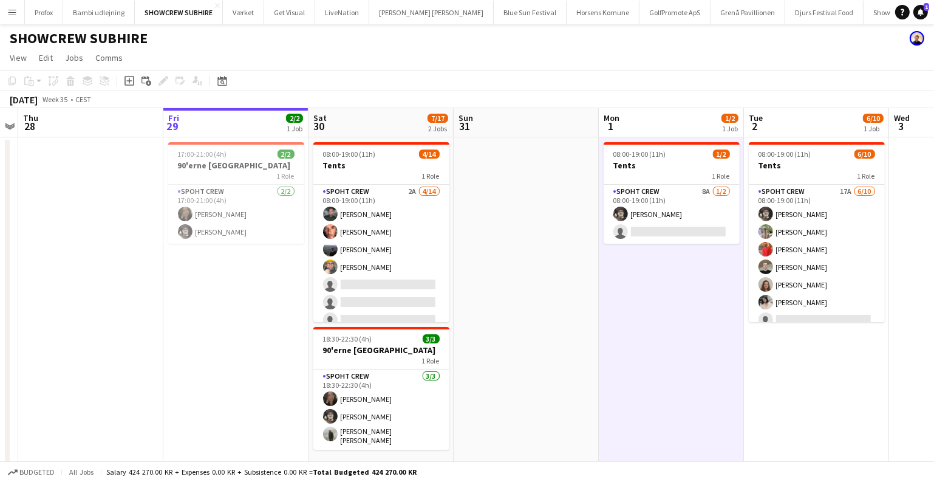
click at [564, 324] on app-date-cell at bounding box center [526, 304] width 145 height 334
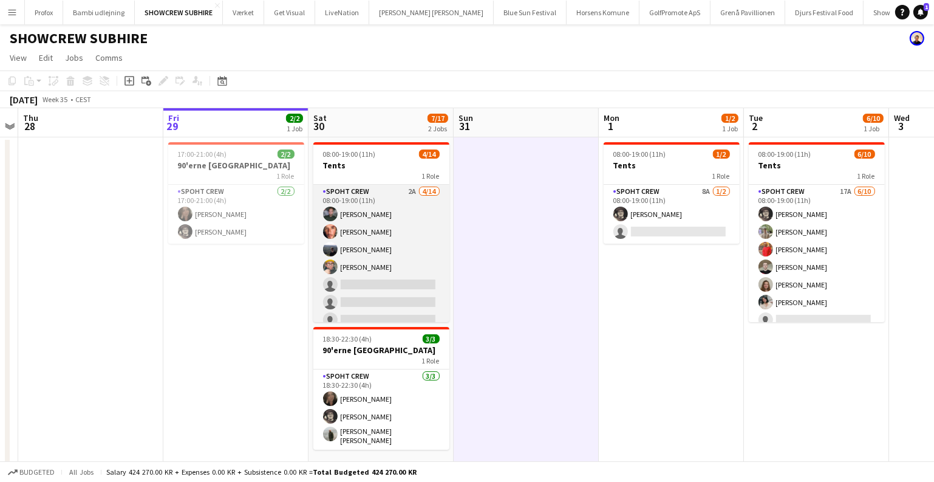
click at [399, 267] on app-card-role "Spoht Crew 2A 4/14 08:00-19:00 (11h) Nikolaj Andersen Amador Bohorquez Marius P…" at bounding box center [381, 320] width 136 height 270
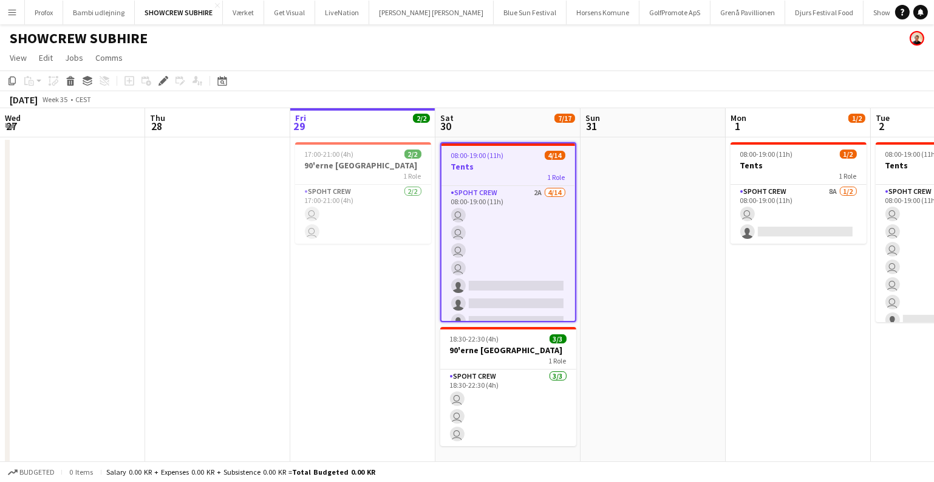
scroll to position [0, 417]
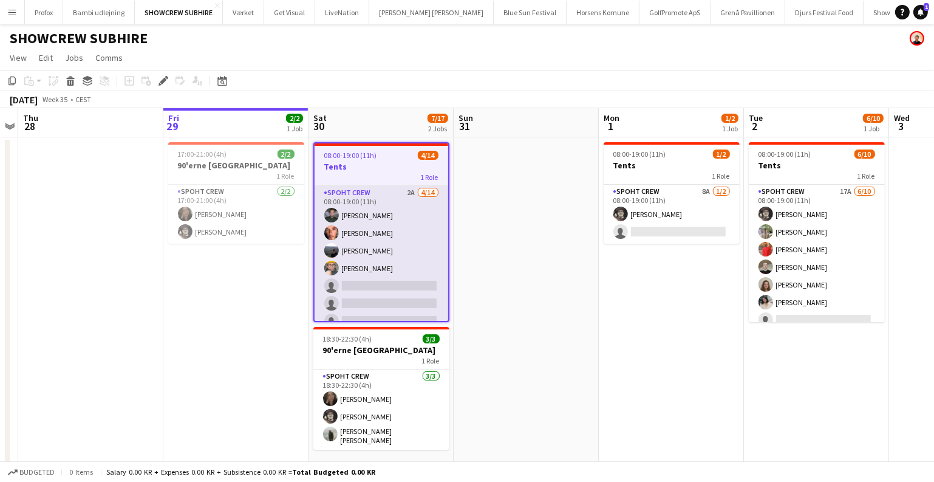
click at [426, 274] on app-card-role "Spoht Crew 2A 4/14 08:00-19:00 (11h) Nikolaj Andersen Amador Bohorquez Marius P…" at bounding box center [382, 321] width 134 height 270
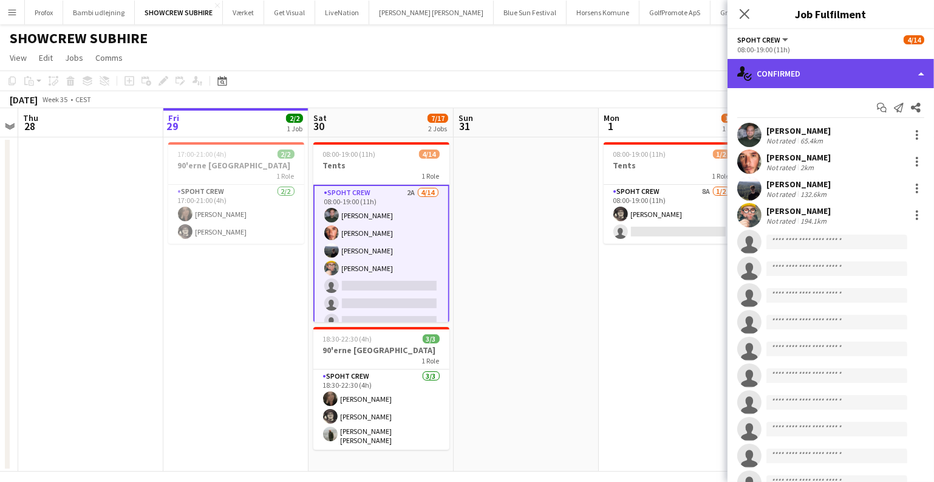
click at [819, 78] on div "single-neutral-actions-check-2 Confirmed" at bounding box center [831, 73] width 207 height 29
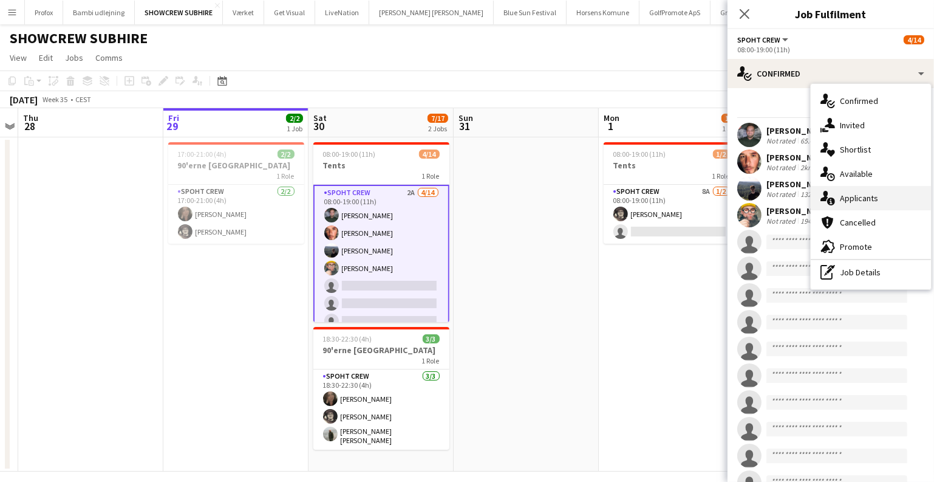
click at [847, 197] on div "single-neutral-actions-information Applicants" at bounding box center [871, 198] width 120 height 24
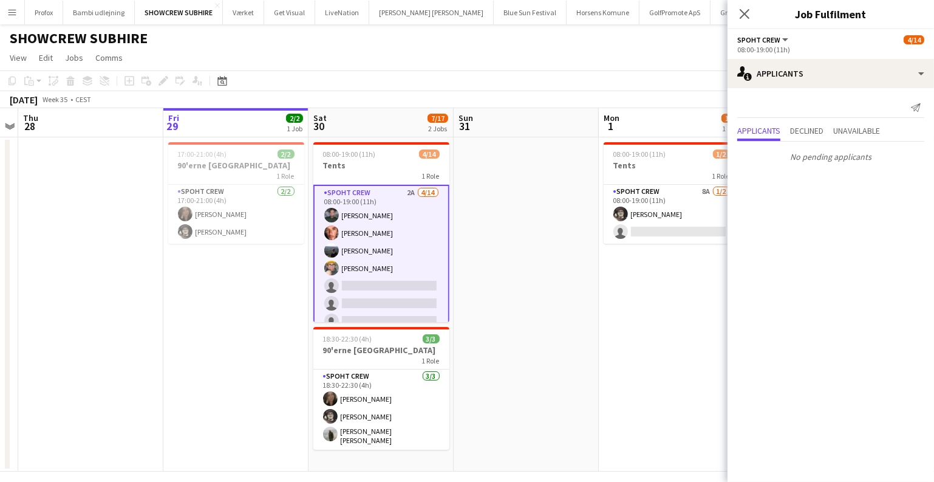
click at [561, 273] on app-date-cell at bounding box center [526, 304] width 145 height 334
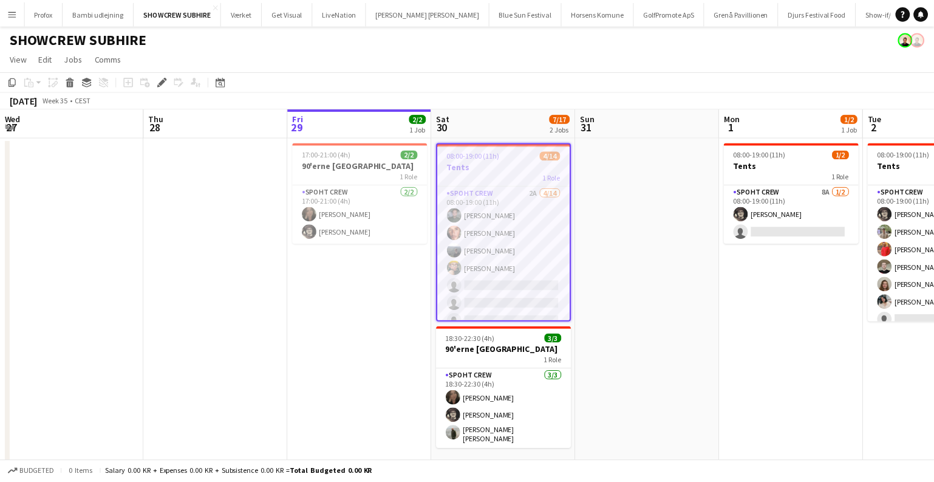
scroll to position [0, 417]
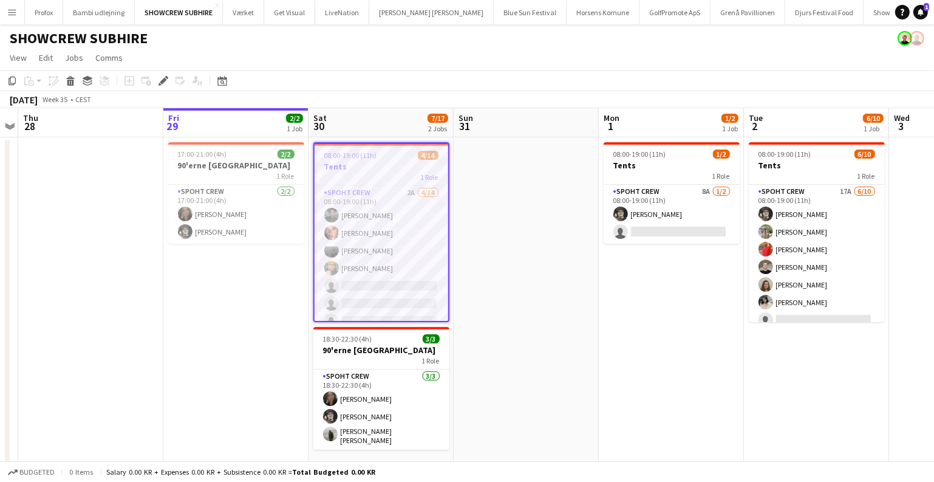
click at [549, 182] on app-date-cell at bounding box center [526, 304] width 145 height 334
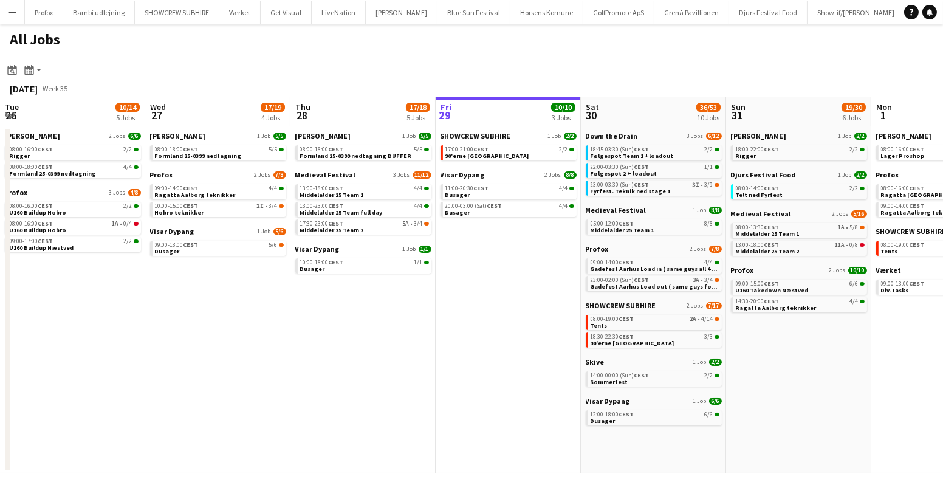
scroll to position [0, 290]
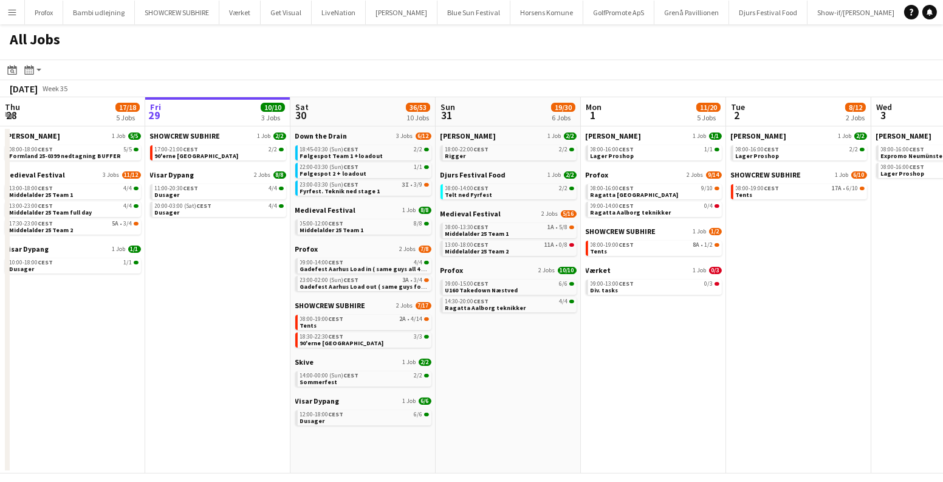
drag, startPoint x: 528, startPoint y: 371, endPoint x: 552, endPoint y: 375, distance: 24.7
click at [552, 375] on app-calendar-viewport "Tue 26 10/14 5 Jobs Wed 27 17/19 4 Jobs Thu 28 17/18 5 Jobs Fri 29 10/10 3 Jobs…" at bounding box center [471, 285] width 943 height 376
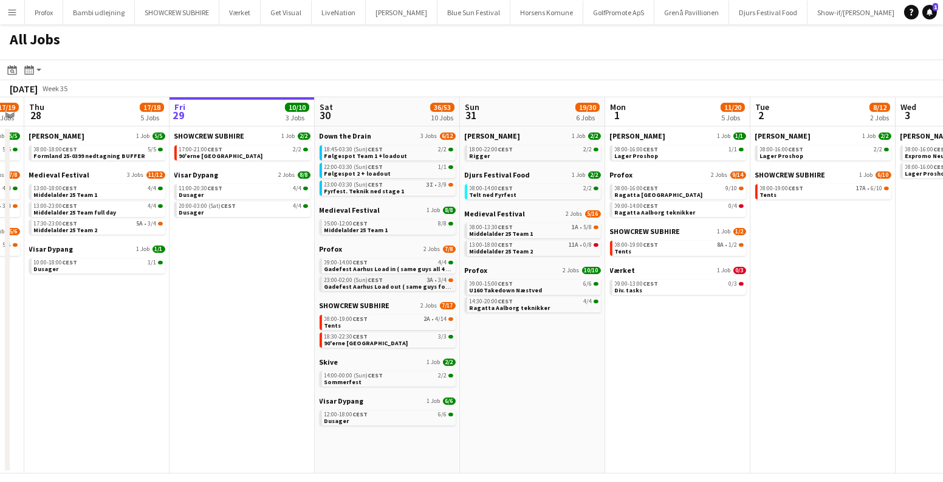
click at [421, 278] on div "23:00-02:00 (Sun) CEST 3A • 3/4" at bounding box center [388, 280] width 129 height 6
click at [432, 186] on span "3I" at bounding box center [429, 185] width 7 height 6
click at [423, 321] on link "08:00-19:00 CEST 2A • 4/14 Tents" at bounding box center [388, 322] width 129 height 14
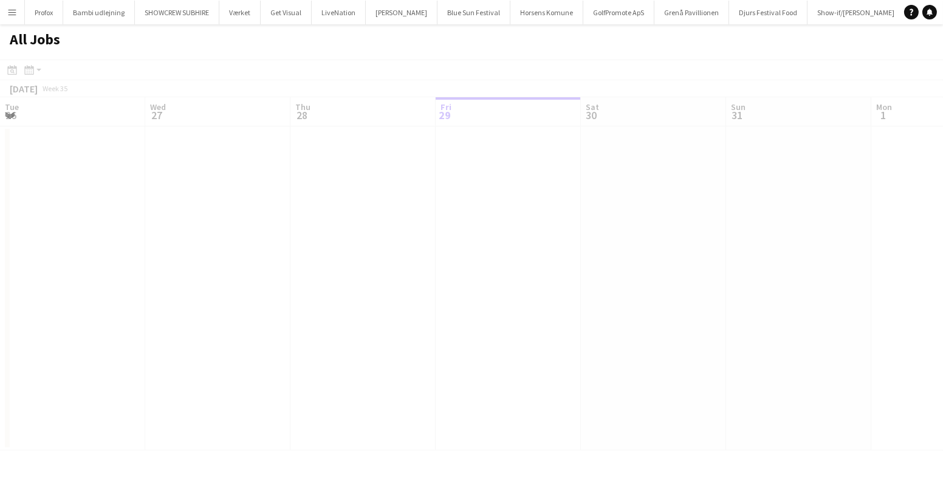
scroll to position [0, 290]
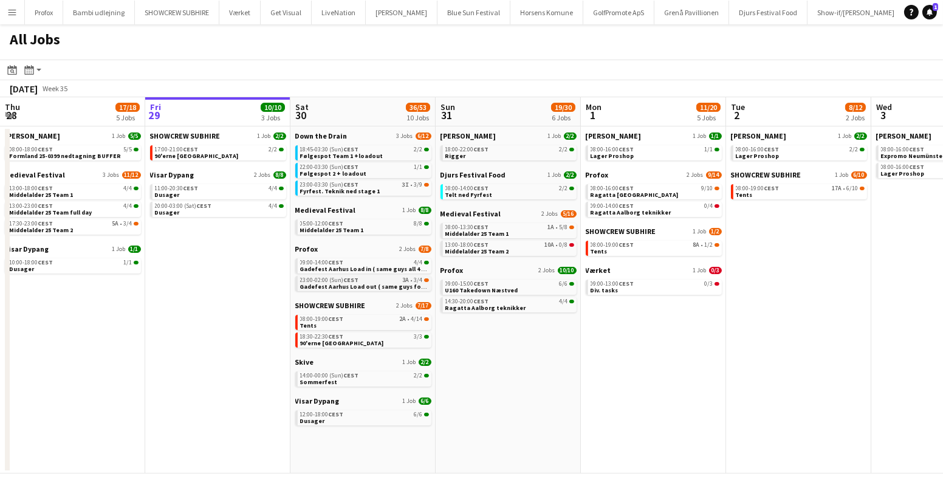
click at [388, 282] on span "Gadefest Aarhus Load out ( same guys for all 4 dates )" at bounding box center [379, 286] width 159 height 8
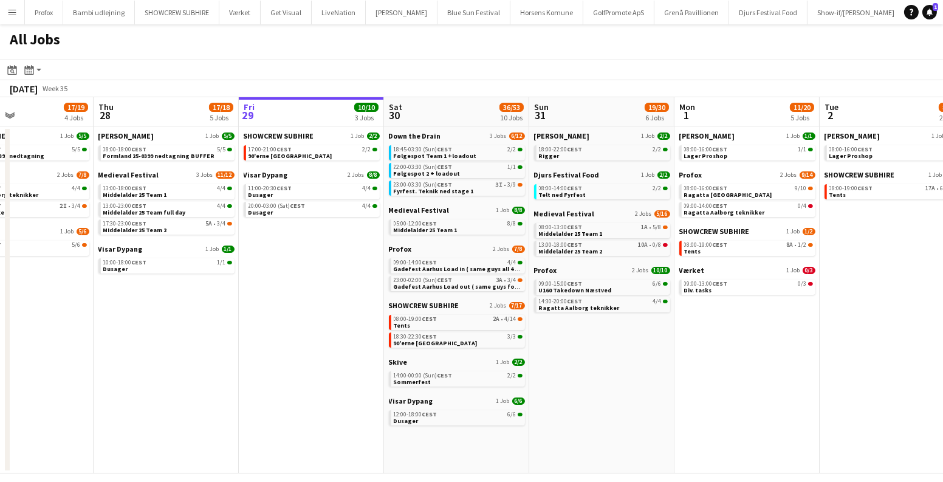
scroll to position [0, 341]
drag, startPoint x: 257, startPoint y: 279, endPoint x: 351, endPoint y: 290, distance: 94.9
click at [351, 290] on app-calendar-viewport "Mon 25 16/16 3 Jobs Tue 26 10/14 5 Jobs Wed 27 17/19 4 Jobs Thu 28 17/18 5 Jobs…" at bounding box center [471, 285] width 943 height 376
click at [448, 324] on link "08:00-19:00 CEST 2A • 4/14 Tents" at bounding box center [458, 322] width 129 height 14
click at [462, 326] on link "08:00-19:00 CEST 2A • 4/14 Tents" at bounding box center [458, 322] width 129 height 14
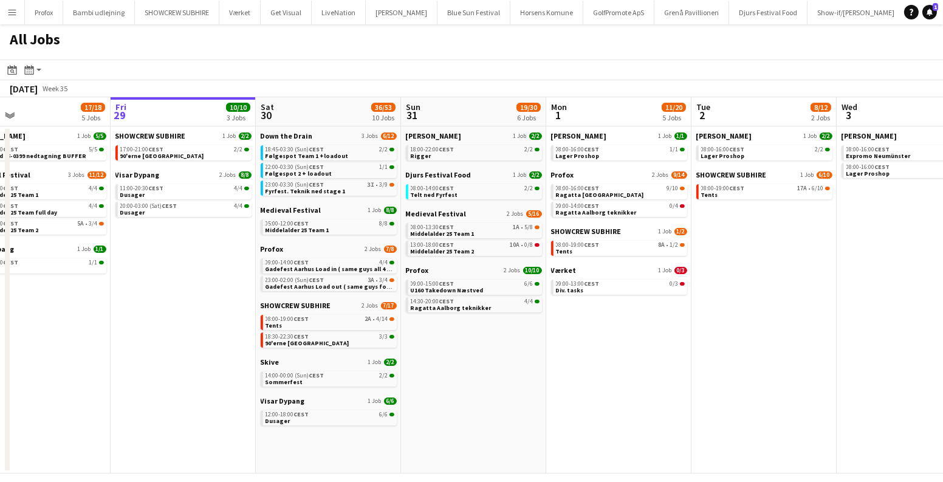
scroll to position [0, 487]
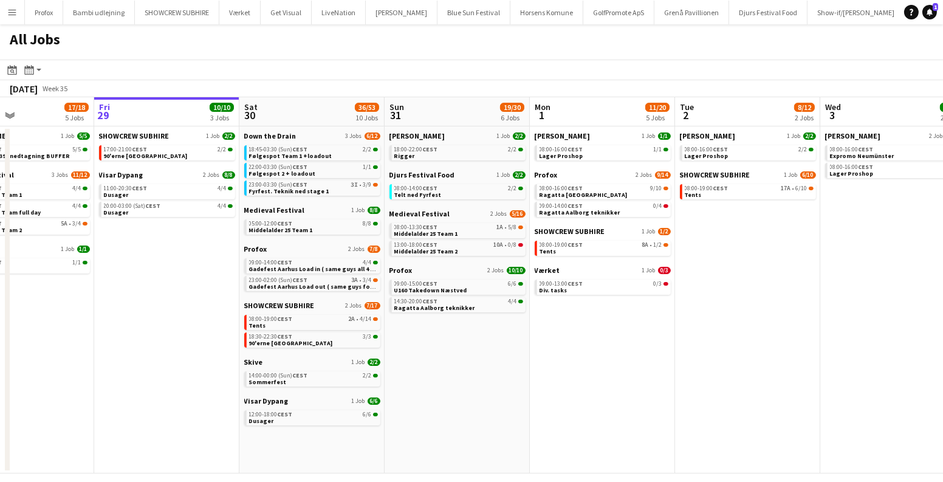
drag, startPoint x: 660, startPoint y: 387, endPoint x: 515, endPoint y: 368, distance: 146.4
click at [515, 368] on app-calendar-viewport "Mon 25 16/16 3 Jobs Tue 26 10/14 5 Jobs Wed 27 17/19 4 Jobs Thu 28 17/18 5 Jobs…" at bounding box center [471, 285] width 943 height 376
click at [447, 363] on app-date-cell "Danny Black Luna 1 Job 2/2 18:00-22:00 CEST 2/2 Rigger Djurs Festival Food 1 Jo…" at bounding box center [457, 299] width 145 height 347
click at [296, 328] on link "08:00-19:00 CEST 2A • 4/14 Tents" at bounding box center [313, 322] width 129 height 14
click at [276, 378] on span "Sommerfest" at bounding box center [268, 382] width 38 height 8
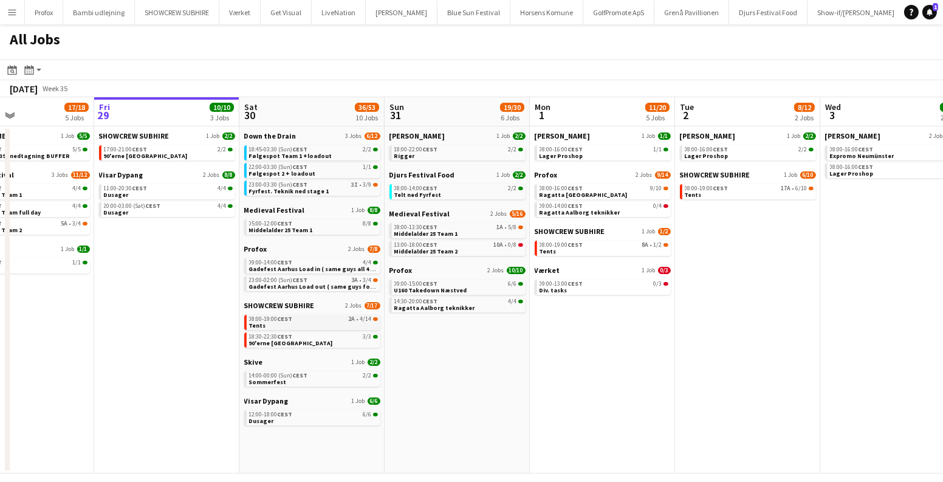
click at [309, 320] on div "08:00-19:00 CEST 2A • 4/14" at bounding box center [313, 319] width 129 height 6
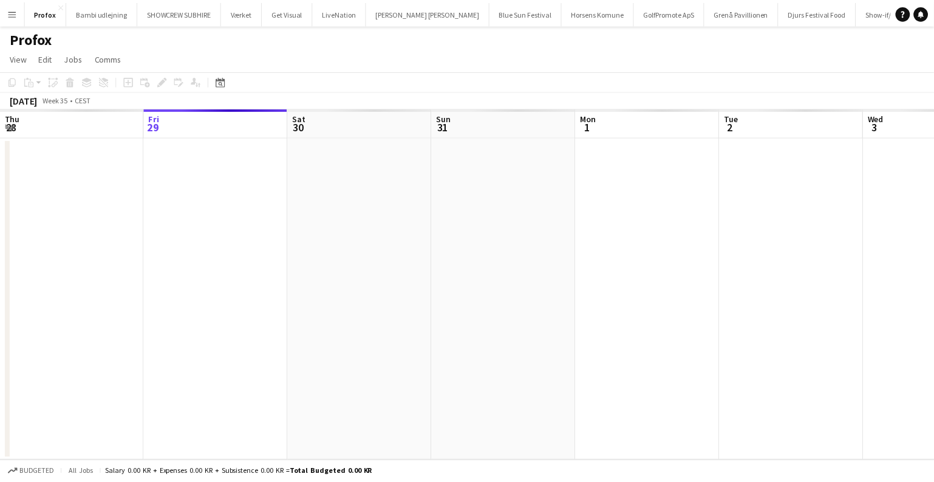
scroll to position [0, 417]
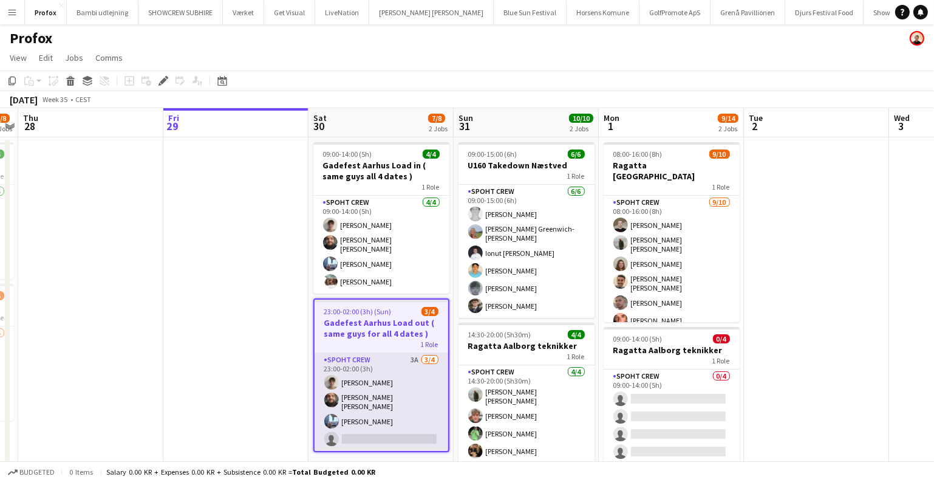
click at [396, 383] on app-card-role "Spoht Crew 3A [DATE] 23:00-02:00 (3h) [PERSON_NAME] [PERSON_NAME] [PERSON_NAME]…" at bounding box center [382, 402] width 134 height 98
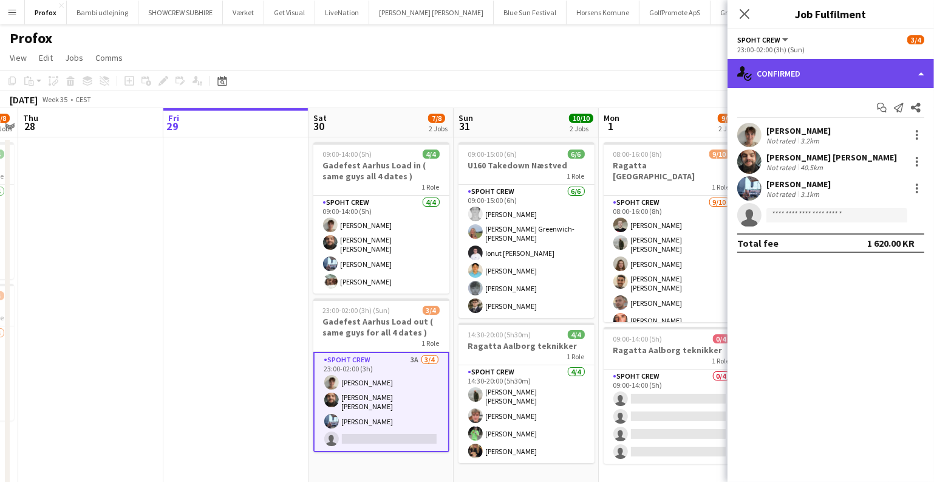
click at [785, 81] on div "single-neutral-actions-check-2 Confirmed" at bounding box center [831, 73] width 207 height 29
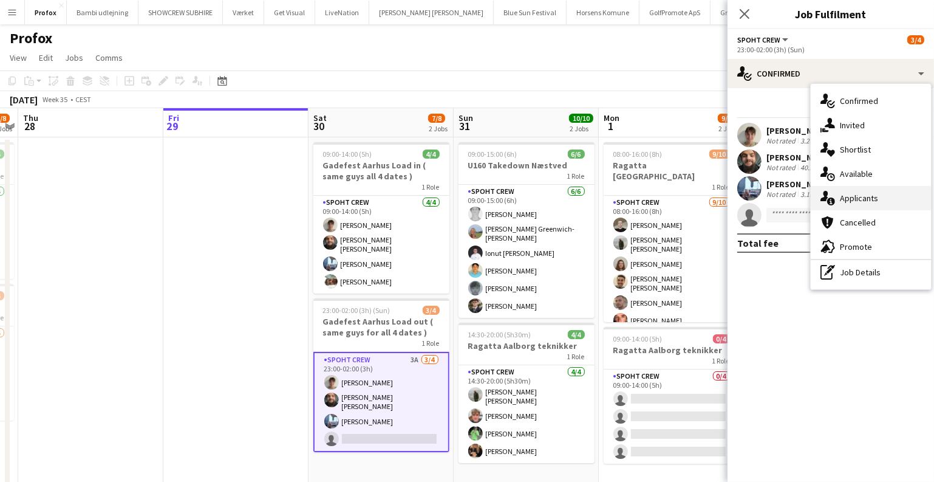
click at [833, 191] on icon "single-neutral-actions-information" at bounding box center [828, 198] width 15 height 15
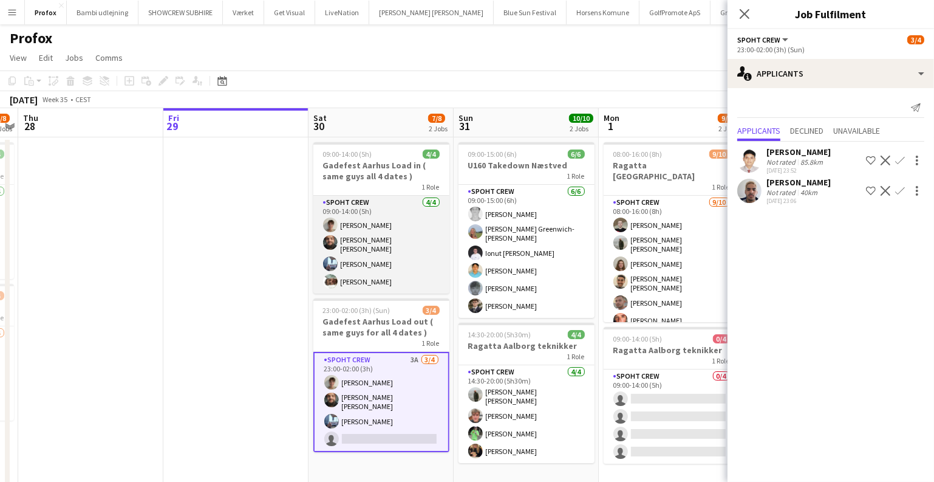
drag, startPoint x: 833, startPoint y: 191, endPoint x: 313, endPoint y: 269, distance: 525.8
click at [313, 269] on body "Menu Boards Boards Boards All jobs Status Workforce Workforce My Workforce Recr…" at bounding box center [467, 269] width 934 height 539
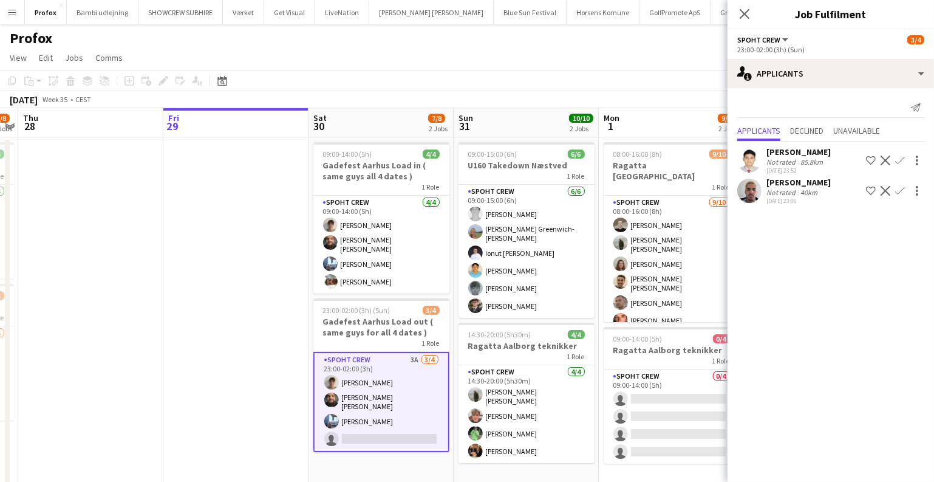
click at [242, 276] on app-date-cell at bounding box center [235, 327] width 145 height 381
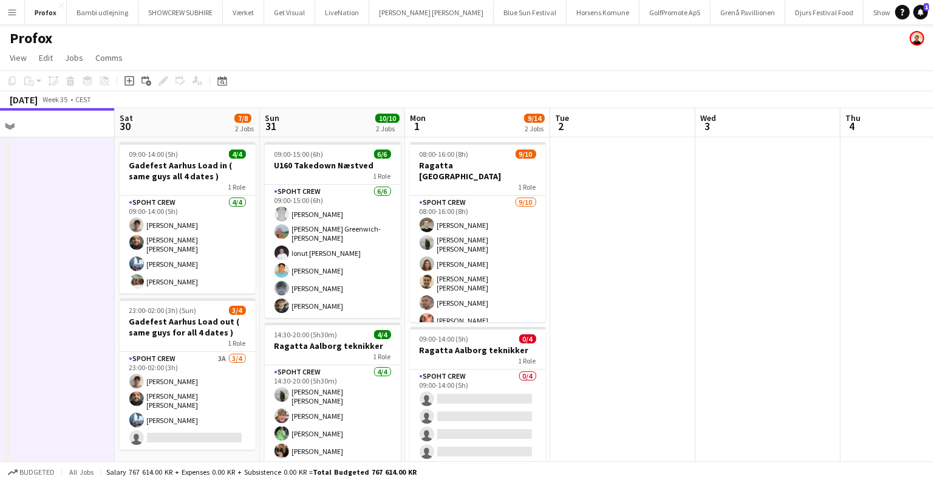
drag, startPoint x: 800, startPoint y: 352, endPoint x: 606, endPoint y: 337, distance: 195.0
click at [606, 337] on app-calendar-viewport "Tue 26 4/8 3 Jobs Wed 27 7/8 2 Jobs Thu 28 Fri 29 Sat 30 7/8 2 Jobs Sun 31 10/1…" at bounding box center [467, 313] width 934 height 411
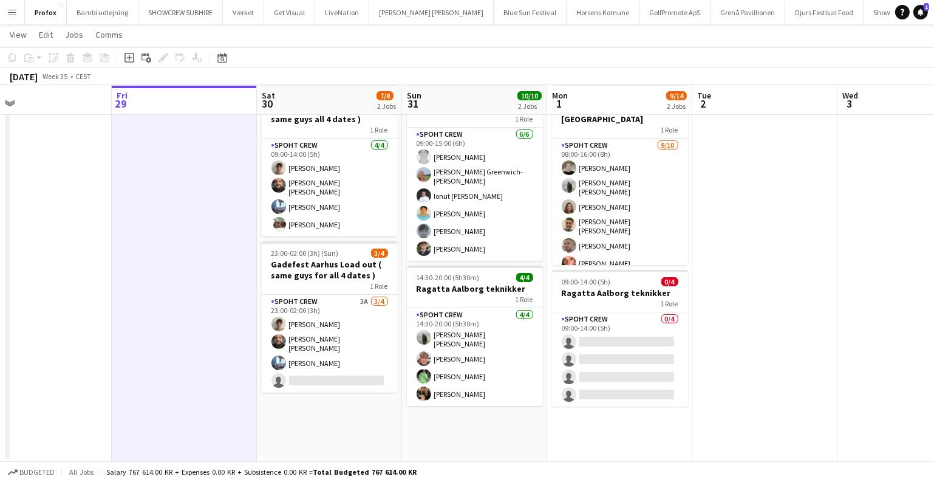
drag, startPoint x: 767, startPoint y: 232, endPoint x: 911, endPoint y: 250, distance: 145.6
click at [911, 250] on app-calendar-viewport "Tue 26 4/8 3 Jobs Wed 27 7/8 2 Jobs Thu 28 Fri 29 Sat 30 7/8 2 Jobs Sun 31 10/1…" at bounding box center [467, 226] width 934 height 470
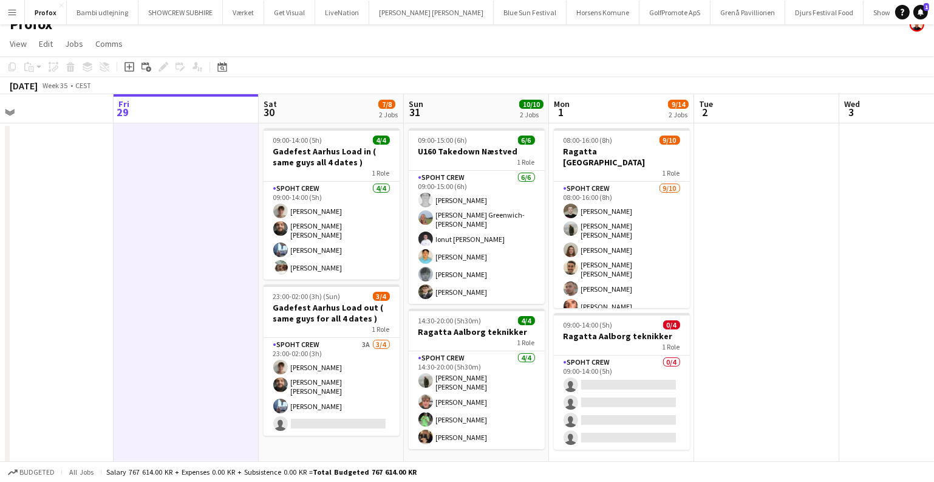
scroll to position [9, 0]
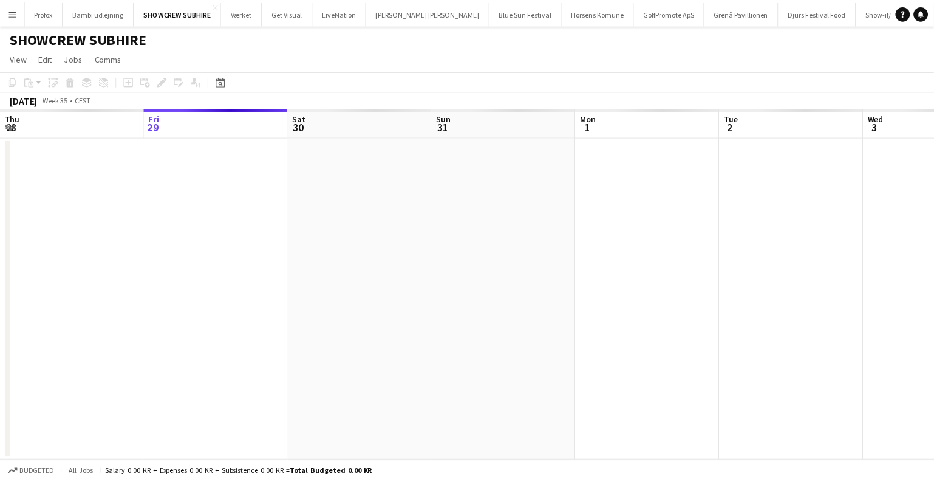
scroll to position [0, 417]
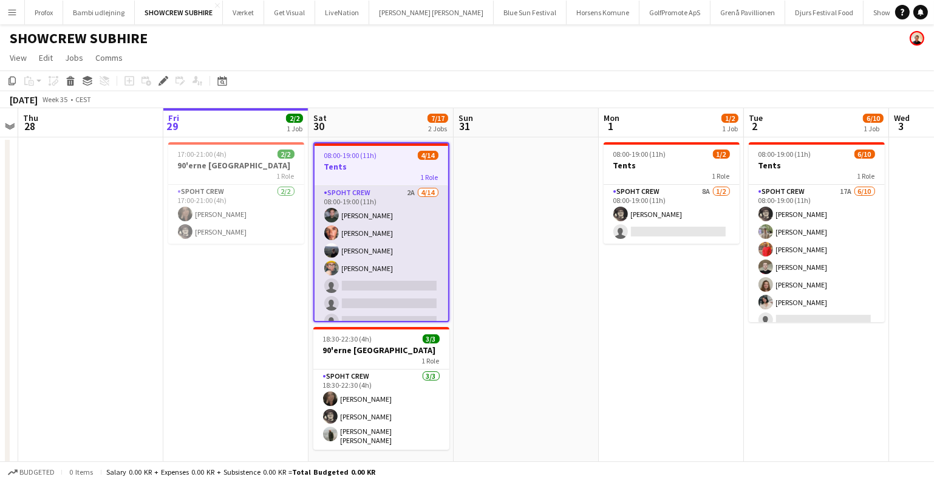
click at [413, 287] on app-card-role "Spoht Crew 2A [DATE] 08:00-19:00 (11h) [PERSON_NAME] [PERSON_NAME] [PERSON_NAME…" at bounding box center [382, 321] width 134 height 270
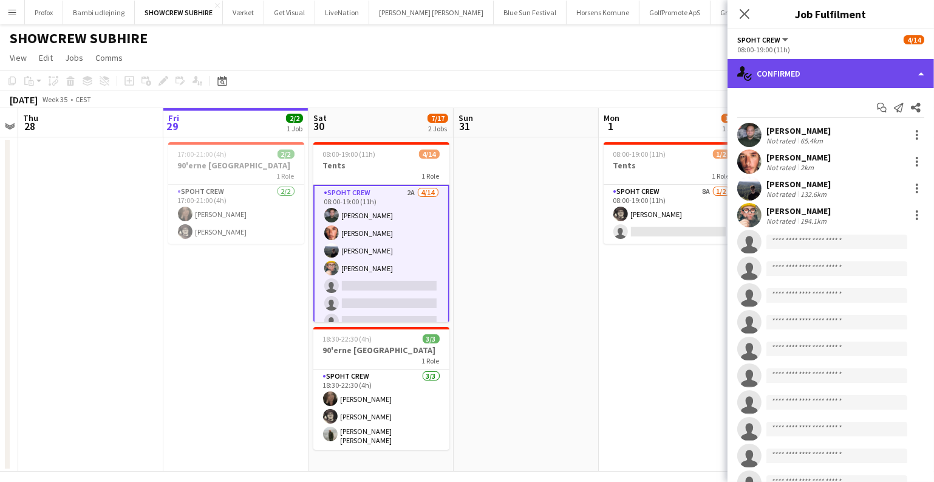
click at [834, 80] on div "single-neutral-actions-check-2 Confirmed" at bounding box center [831, 73] width 207 height 29
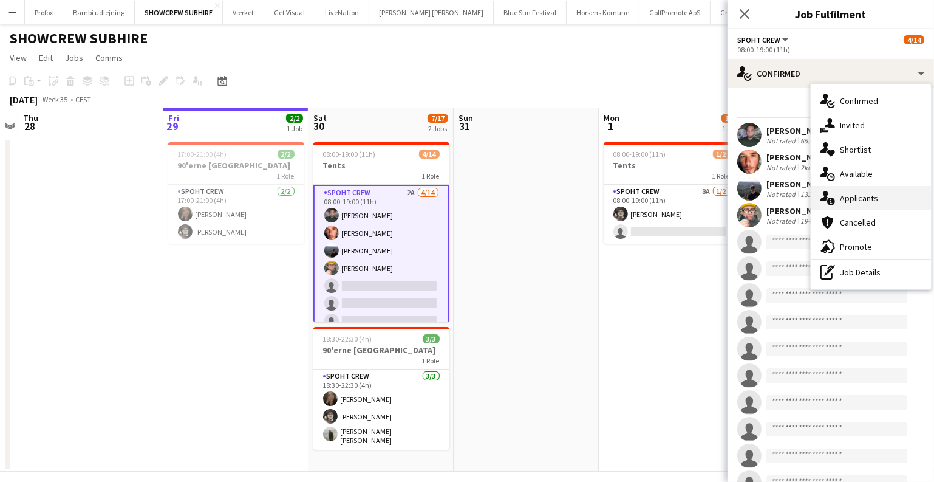
click at [848, 196] on div "single-neutral-actions-information Applicants" at bounding box center [871, 198] width 120 height 24
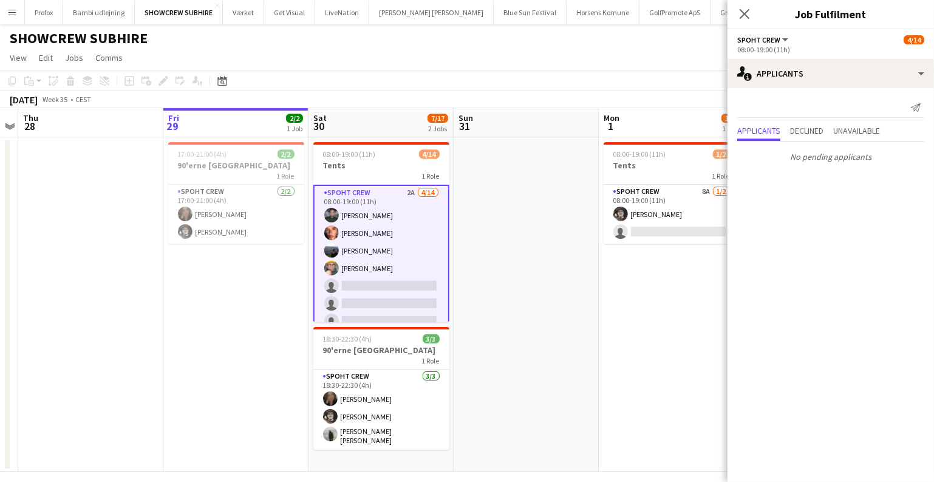
click at [615, 273] on app-date-cell "08:00-19:00 (11h) 1/2 Tents 1 Role Spoht Crew 8A 1/2 08:00-19:00 (11h) Mike Kas…" at bounding box center [671, 304] width 145 height 334
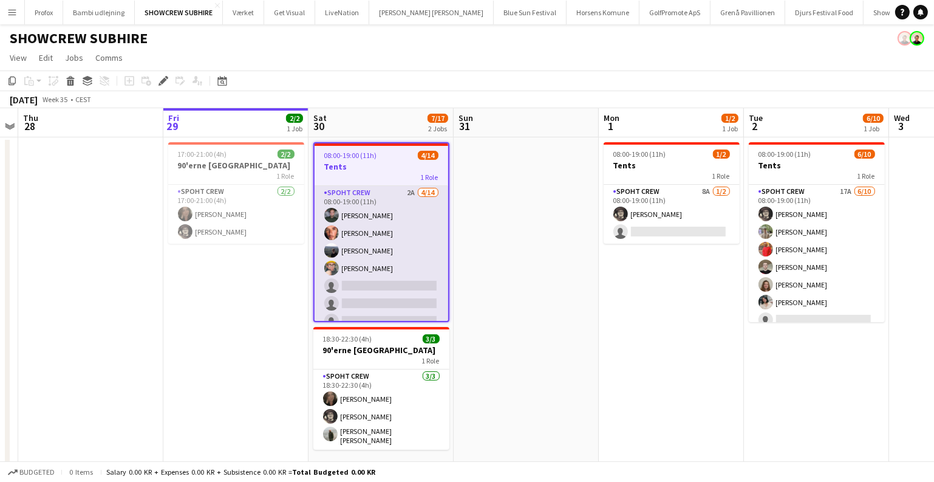
click at [403, 283] on app-card-role "Spoht Crew 2A [DATE] 08:00-19:00 (11h) [PERSON_NAME] [PERSON_NAME] [PERSON_NAME…" at bounding box center [382, 321] width 134 height 270
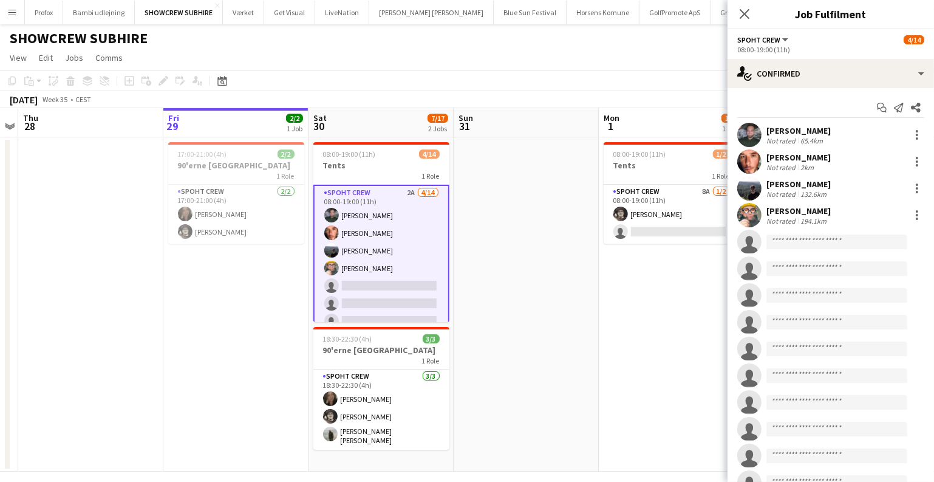
click at [831, 89] on div "Start chat Send notification Share Nikolaj Andersen Not rated 65.4km Amador Boh…" at bounding box center [831, 309] width 207 height 442
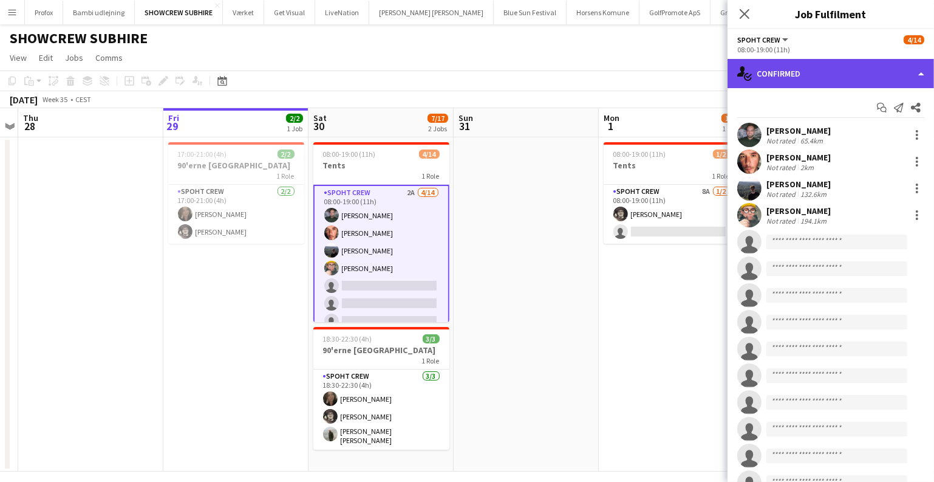
click at [840, 70] on div "single-neutral-actions-check-2 Confirmed" at bounding box center [831, 73] width 207 height 29
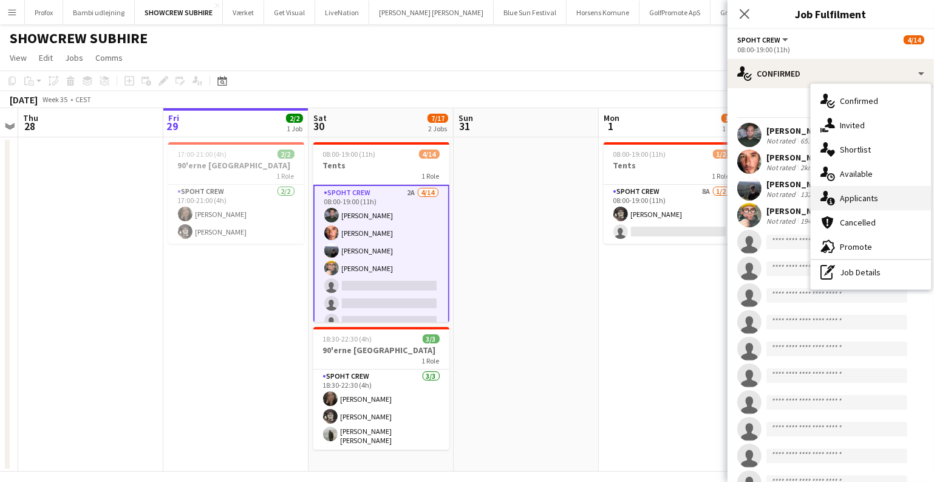
click at [859, 196] on div "single-neutral-actions-information Applicants" at bounding box center [871, 198] width 120 height 24
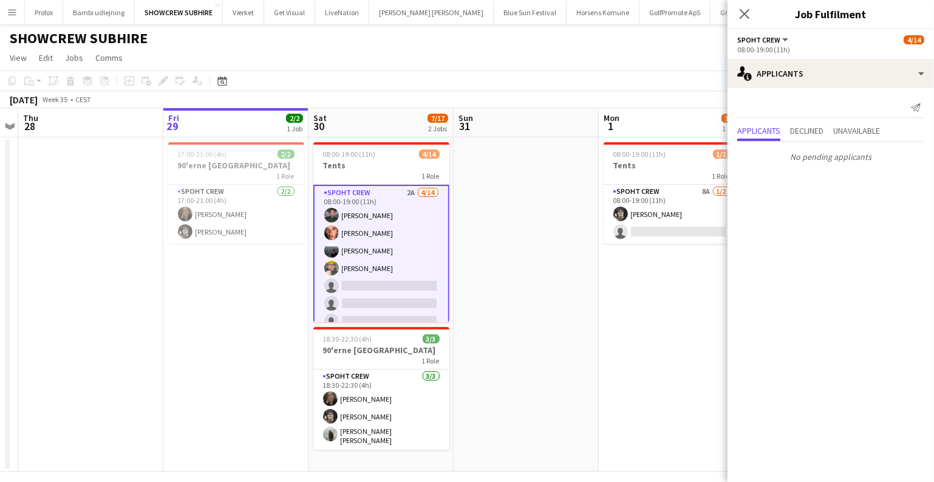
click at [490, 243] on app-date-cell at bounding box center [526, 304] width 145 height 334
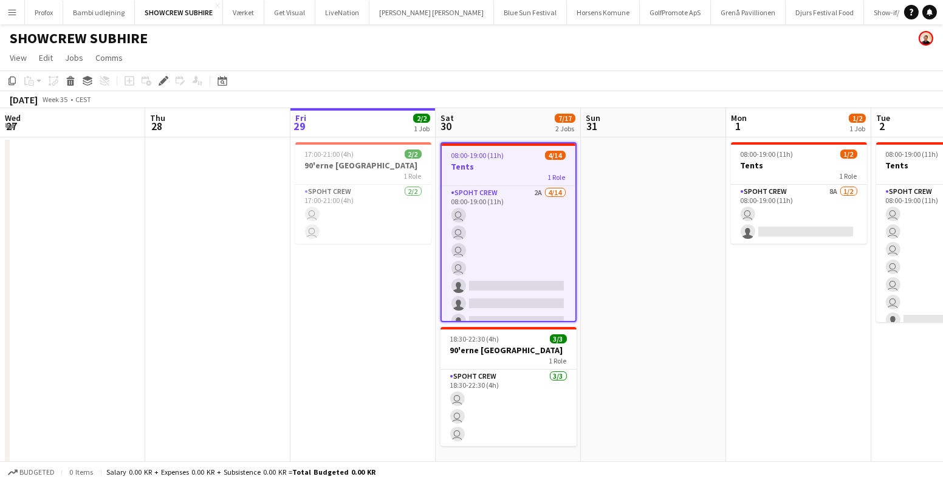
scroll to position [0, 417]
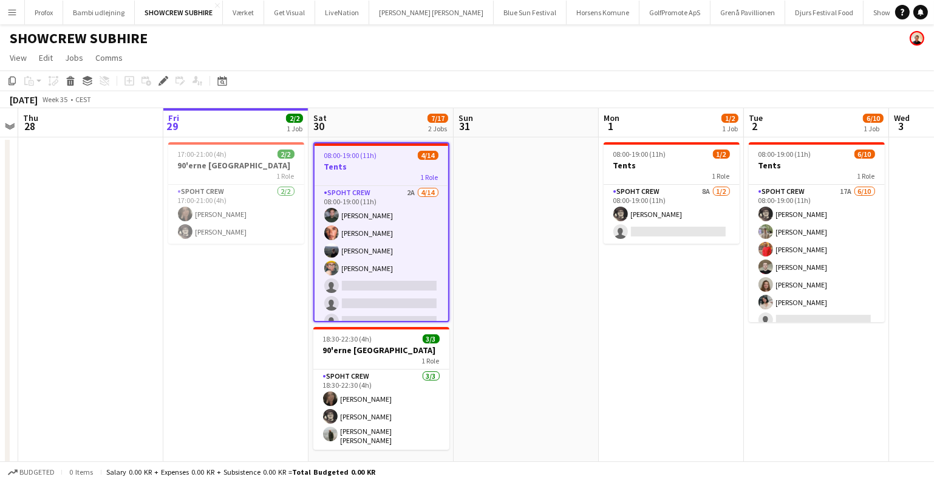
click at [10, 7] on button "Menu" at bounding box center [12, 12] width 24 height 24
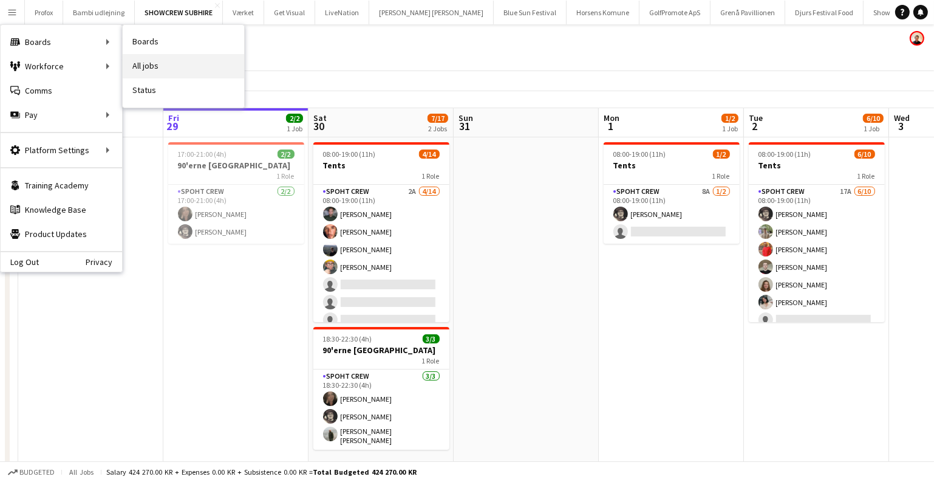
click at [148, 54] on link "All jobs" at bounding box center [183, 66] width 121 height 24
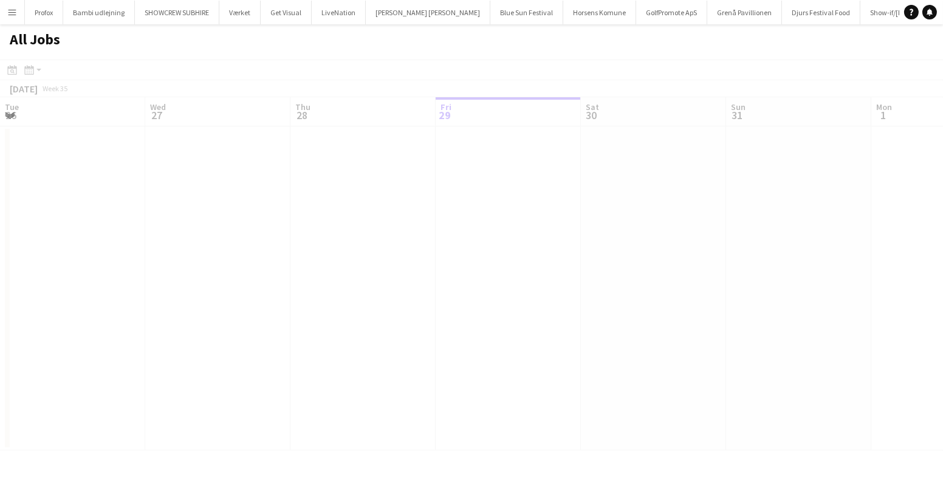
scroll to position [0, 290]
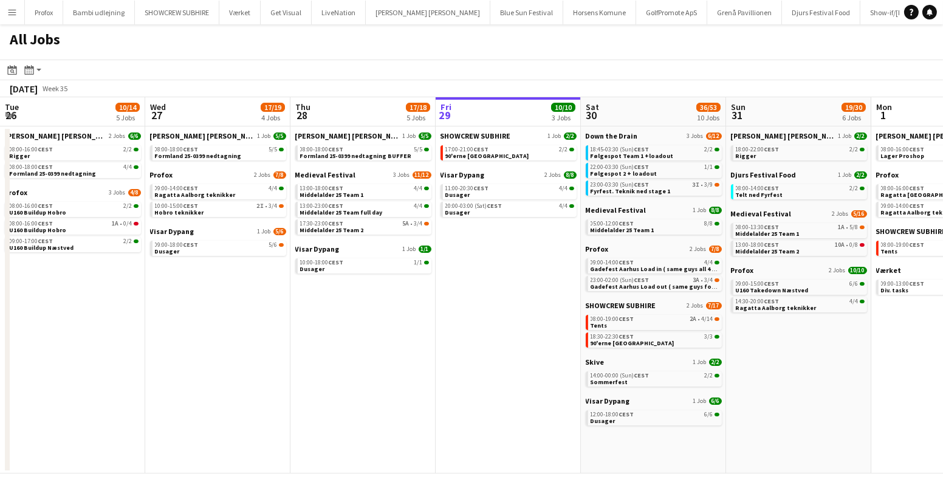
scroll to position [0, 290]
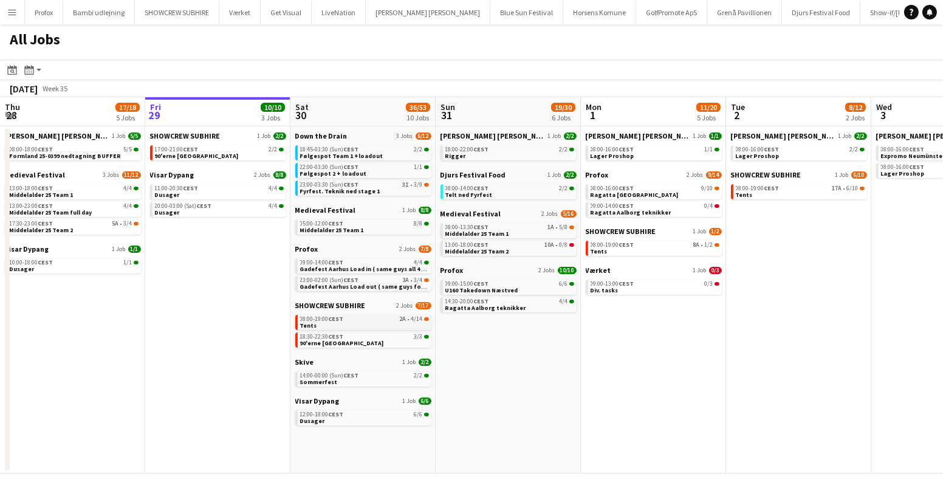
click at [400, 321] on span "2A" at bounding box center [403, 319] width 7 height 6
click at [417, 322] on span "4/14" at bounding box center [417, 319] width 12 height 6
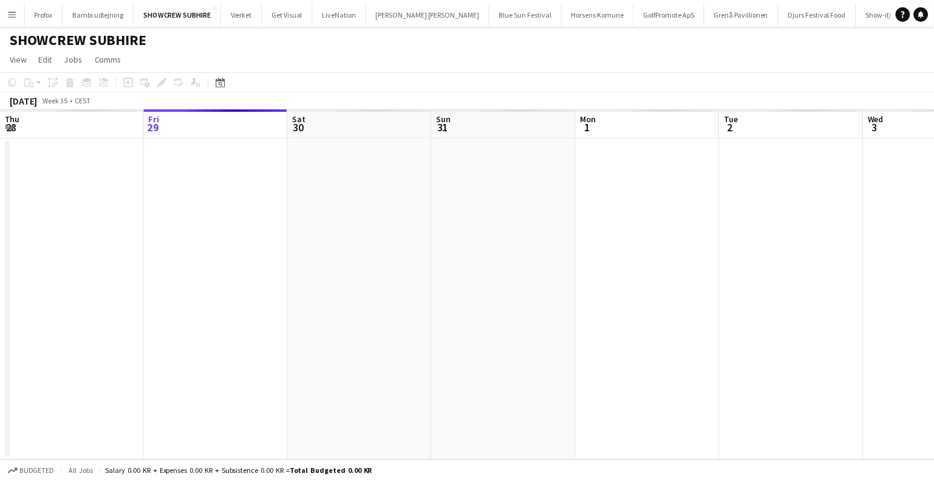
scroll to position [0, 417]
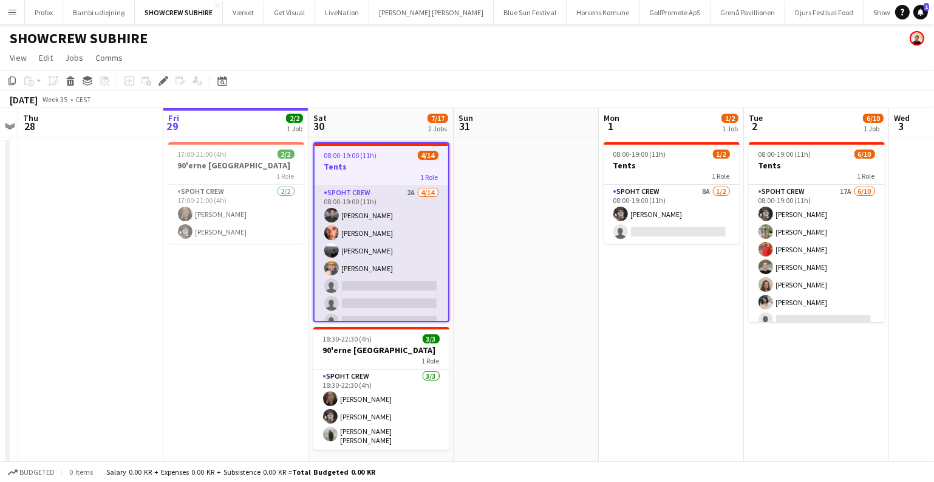
click at [378, 281] on app-card-role "Spoht Crew 2A [DATE] 08:00-19:00 (11h) [PERSON_NAME] [PERSON_NAME] [PERSON_NAME…" at bounding box center [382, 321] width 134 height 270
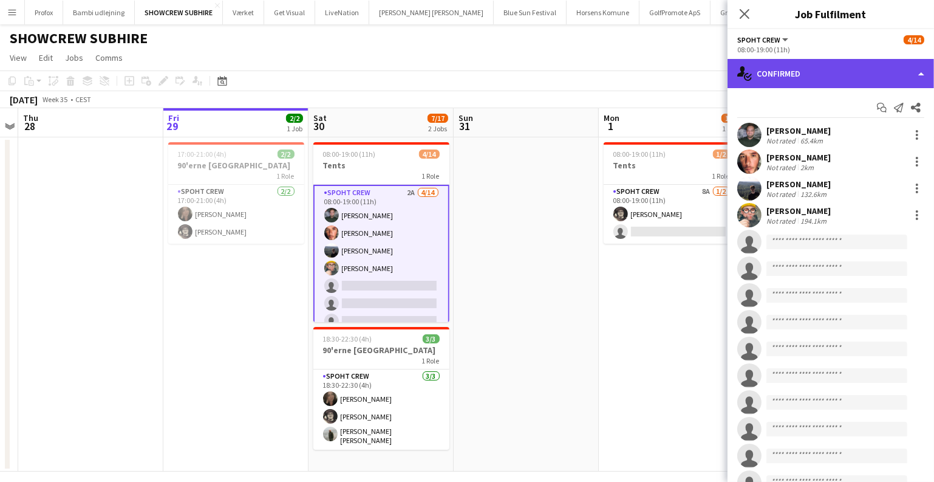
click at [802, 84] on div "single-neutral-actions-check-2 Confirmed" at bounding box center [831, 73] width 207 height 29
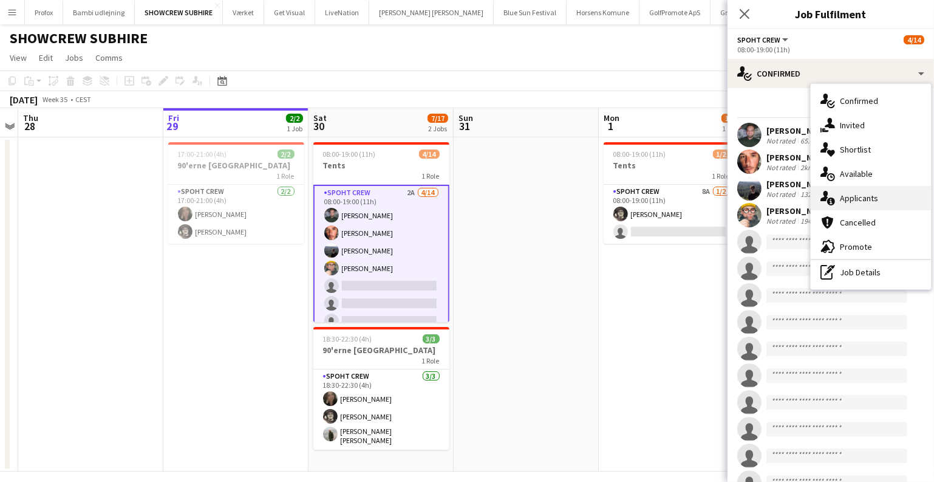
click at [834, 192] on icon "single-neutral-actions-information" at bounding box center [828, 198] width 15 height 15
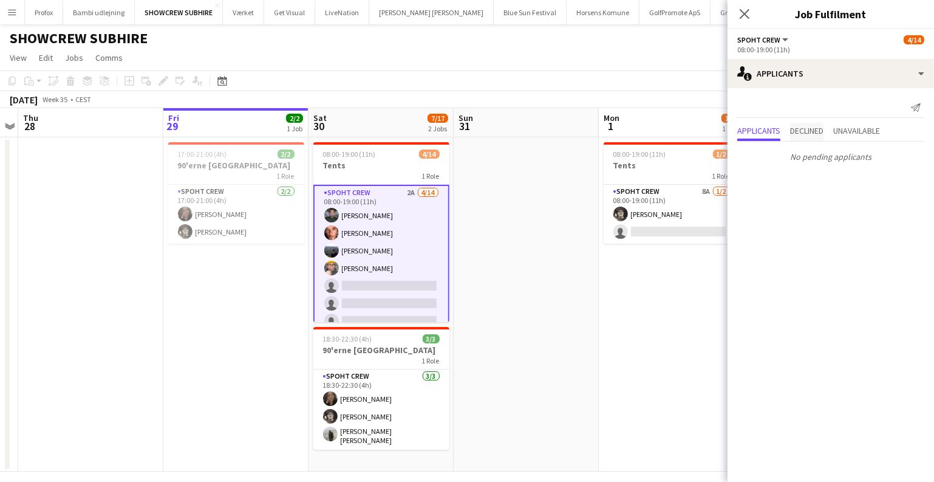
click at [799, 128] on span "Declined" at bounding box center [806, 130] width 33 height 9
click at [639, 245] on app-date-cell "08:00-19:00 (11h) 1/2 Tents 1 Role Spoht Crew 8A [DATE] 08:00-19:00 (11h) [PERS…" at bounding box center [671, 304] width 145 height 334
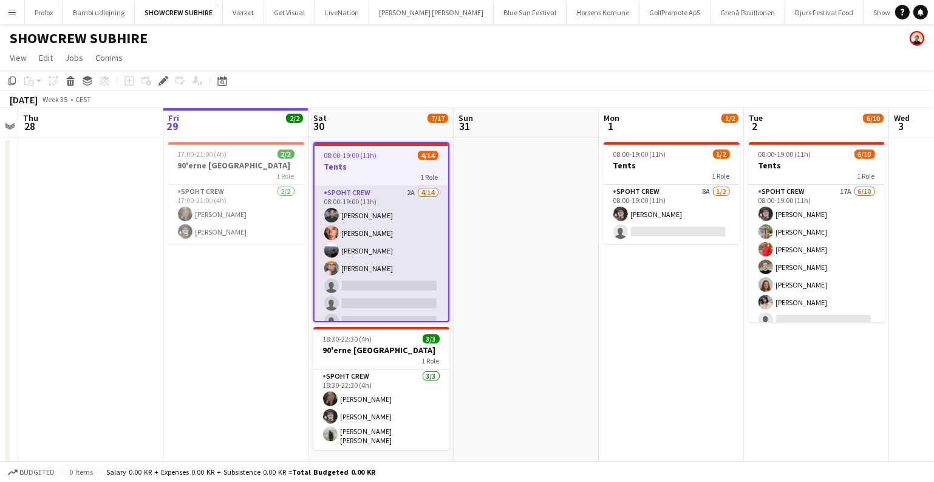
click at [413, 281] on app-card-role "Spoht Crew 2A 4/14 08:00-19:00 (11h) Nikolaj Andersen Amador Bohorquez Marius P…" at bounding box center [382, 321] width 134 height 270
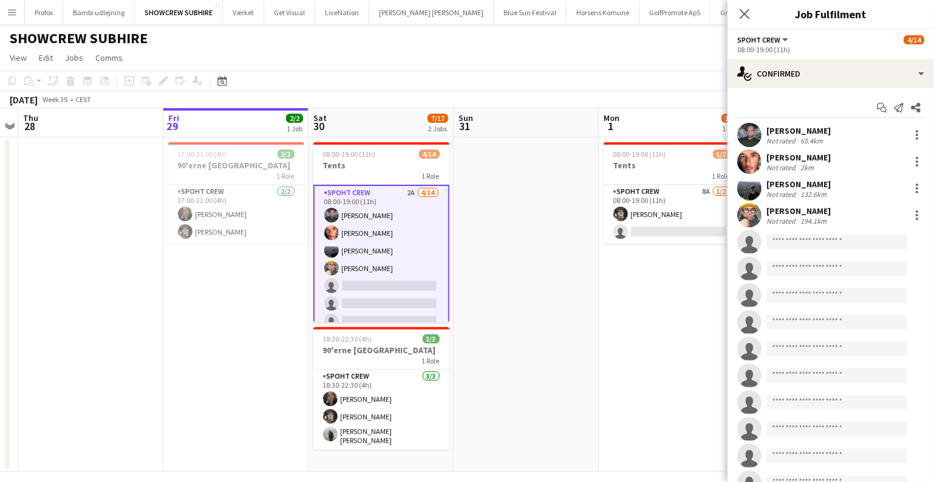
click at [824, 98] on div "Start chat Send notification Share" at bounding box center [830, 108] width 187 height 20
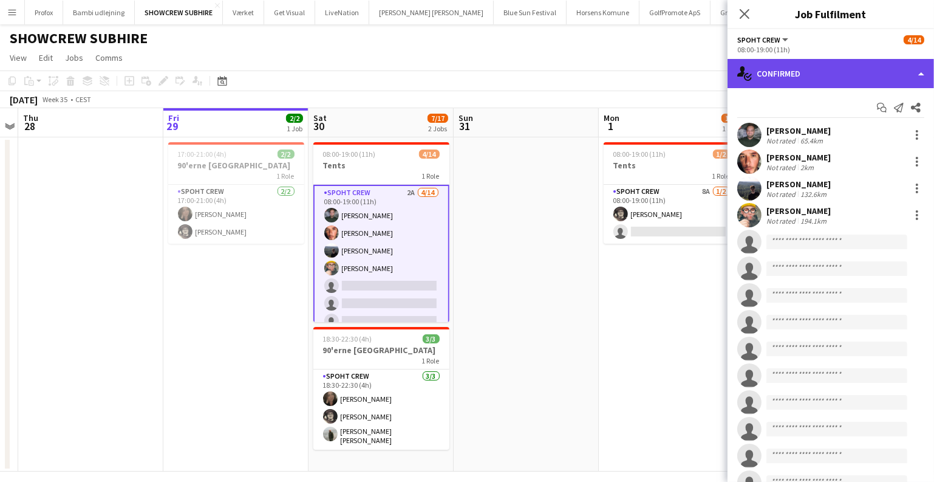
click at [841, 81] on div "single-neutral-actions-check-2 Confirmed" at bounding box center [831, 73] width 207 height 29
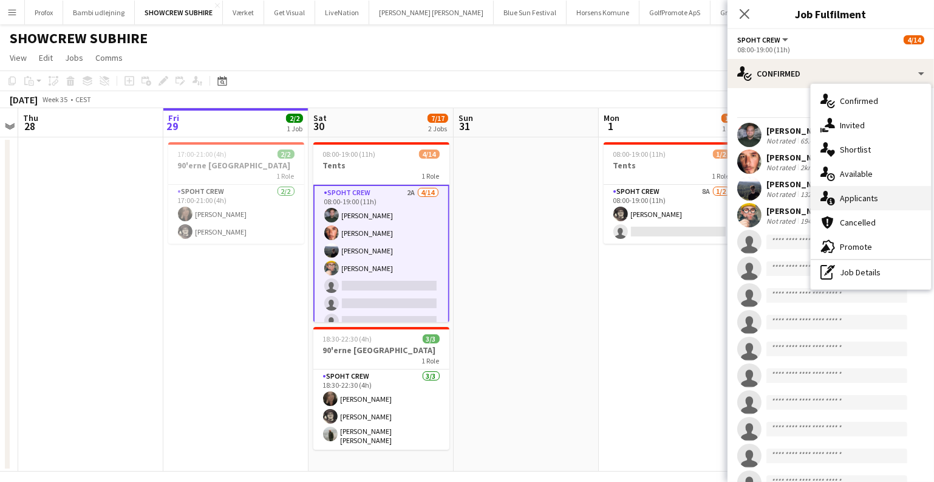
click at [838, 197] on div "single-neutral-actions-information Applicants" at bounding box center [871, 198] width 120 height 24
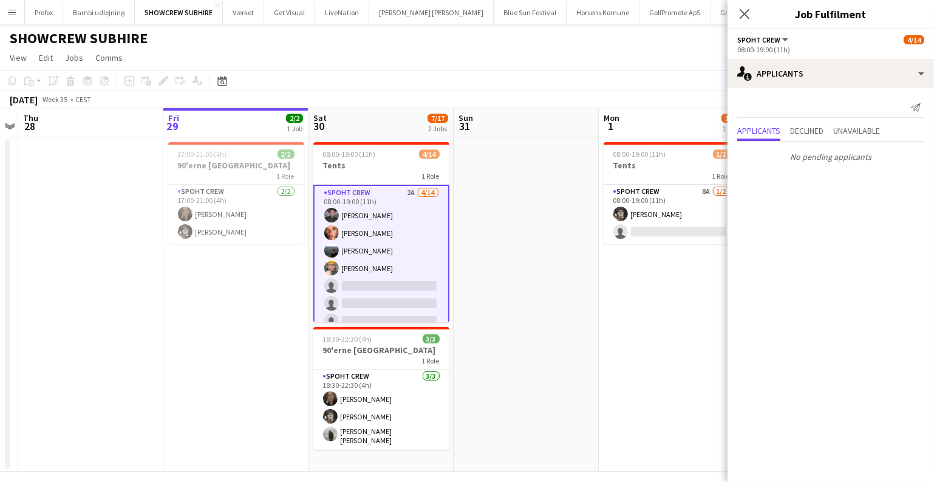
click at [400, 253] on app-card-role "Spoht Crew 2A [DATE] 08:00-19:00 (11h) [PERSON_NAME] [PERSON_NAME] [PERSON_NAME…" at bounding box center [381, 321] width 136 height 273
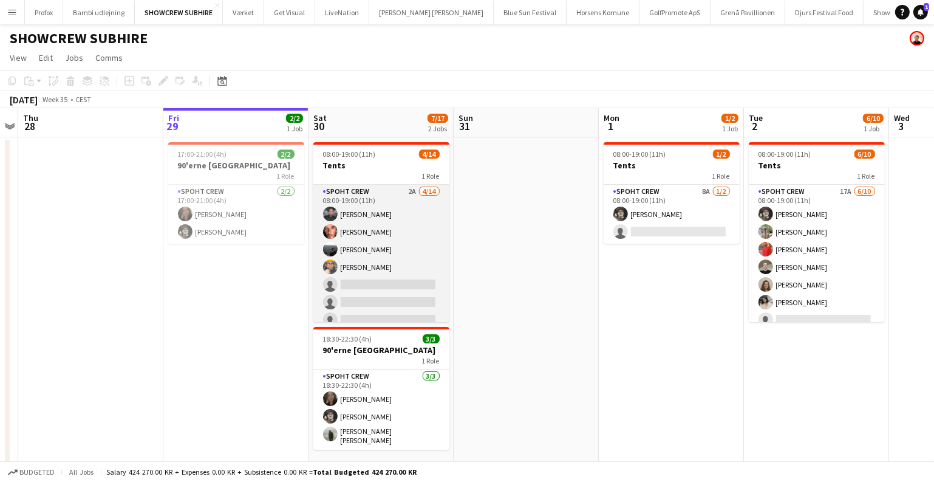
click at [400, 253] on app-card-role "Spoht Crew 2A [DATE] 08:00-19:00 (11h) [PERSON_NAME] [PERSON_NAME] [PERSON_NAME…" at bounding box center [381, 320] width 136 height 270
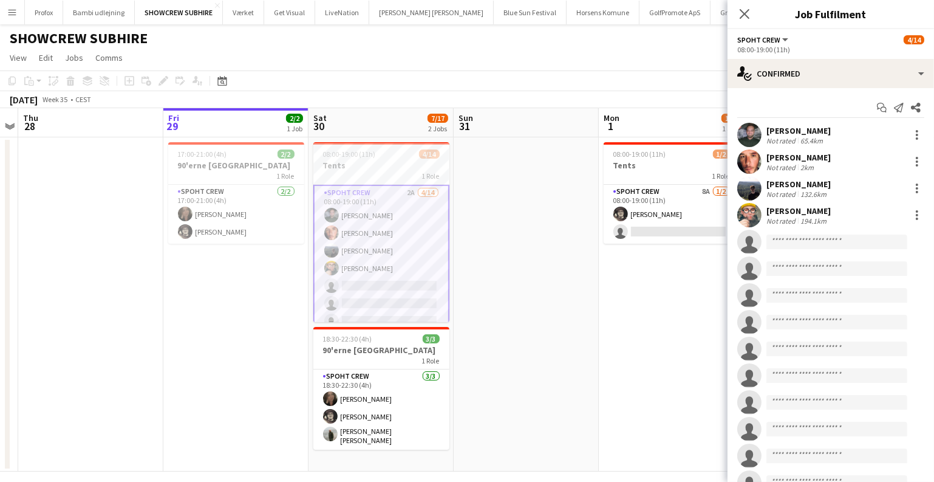
click at [399, 239] on app-card-role "Spoht Crew 2A [DATE] 08:00-19:00 (11h) [PERSON_NAME] [PERSON_NAME] [PERSON_NAME…" at bounding box center [381, 321] width 136 height 273
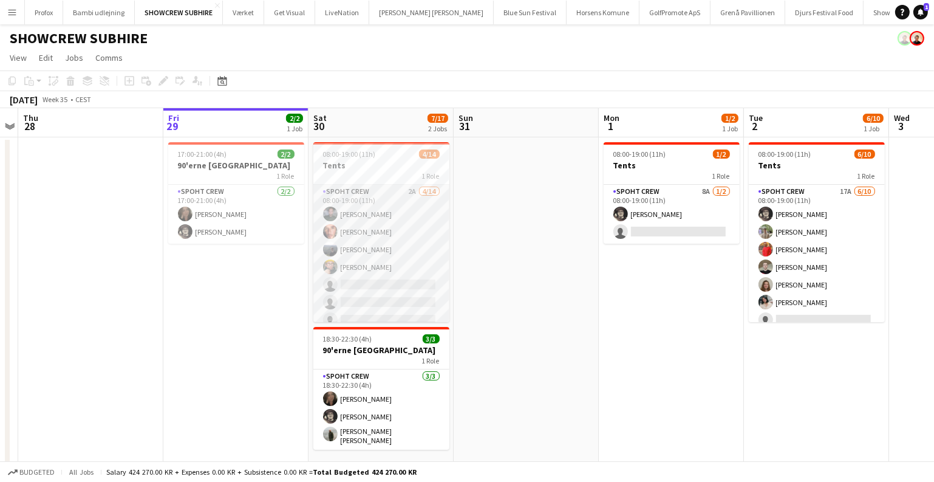
click at [399, 239] on app-card-role "Spoht Crew 2A [DATE] 08:00-19:00 (11h) [PERSON_NAME] [PERSON_NAME] [PERSON_NAME…" at bounding box center [381, 320] width 136 height 270
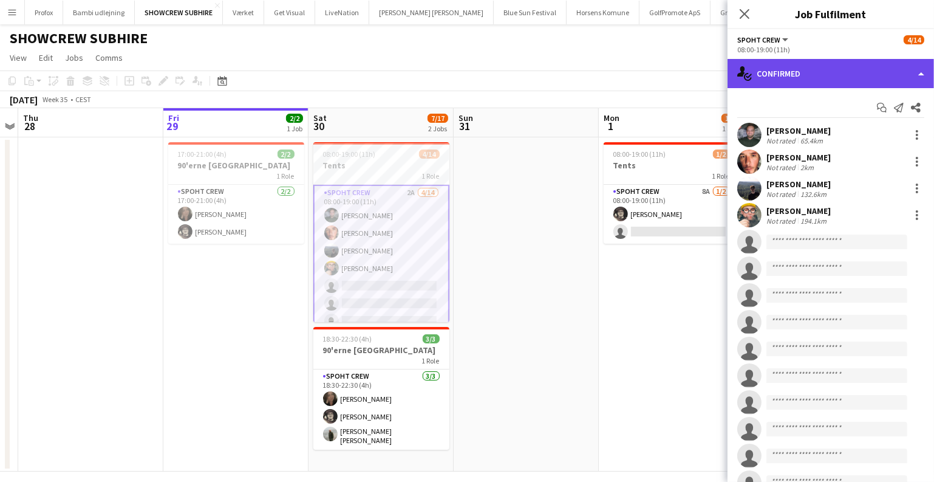
click at [795, 81] on div "single-neutral-actions-check-2 Confirmed" at bounding box center [831, 73] width 207 height 29
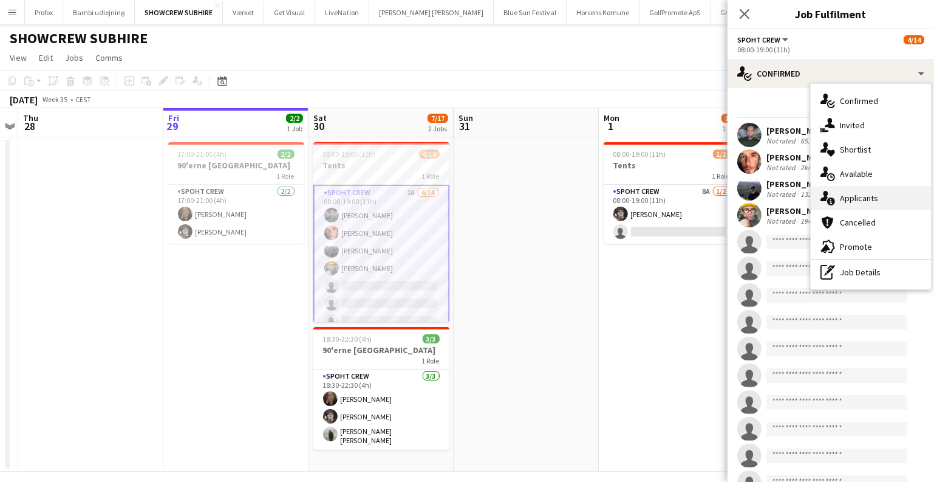
click at [863, 188] on div "single-neutral-actions-information Applicants" at bounding box center [871, 198] width 120 height 24
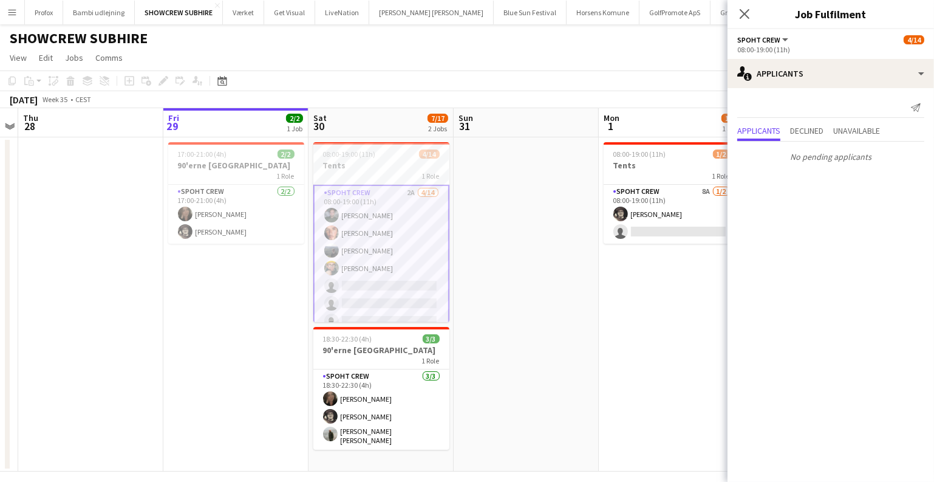
click at [417, 75] on app-toolbar "Copy Paste Paste Ctrl+V Paste with crew Ctrl+Shift+V Paste linked Job Delete Gr…" at bounding box center [467, 80] width 934 height 21
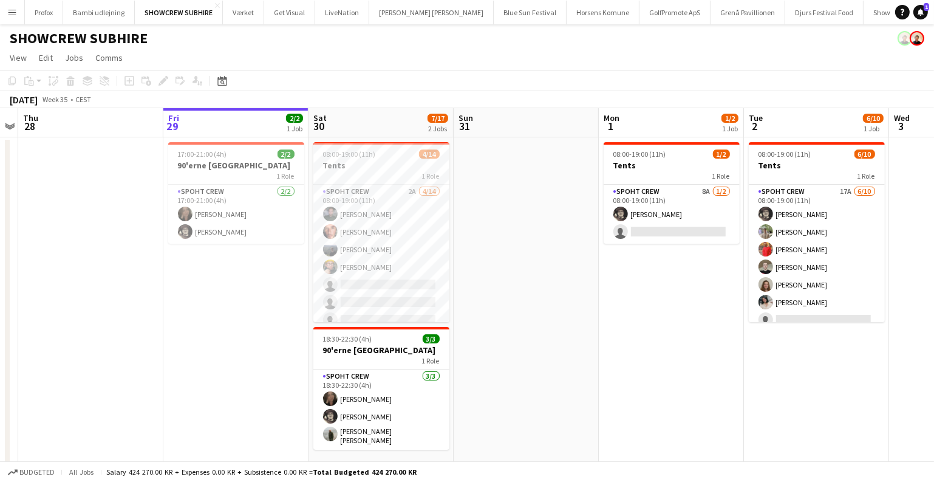
click at [14, 15] on app-icon "Menu" at bounding box center [12, 12] width 10 height 10
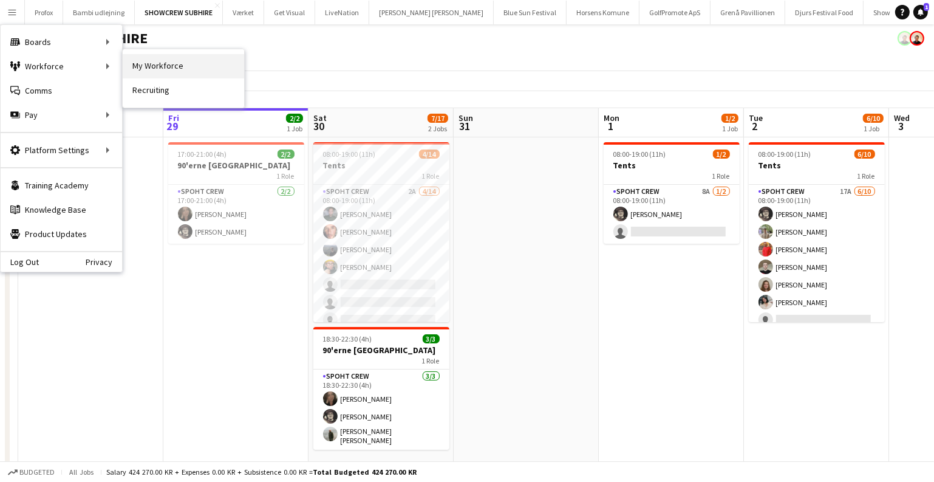
click at [156, 69] on link "My Workforce" at bounding box center [183, 66] width 121 height 24
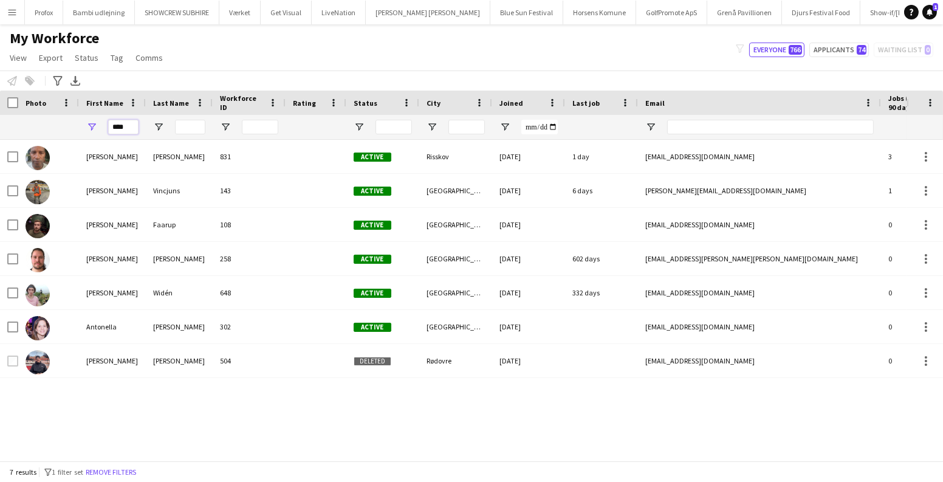
drag, startPoint x: 130, startPoint y: 128, endPoint x: 61, endPoint y: 128, distance: 68.6
click at [61, 128] on div "****" at bounding box center [658, 127] width 1317 height 24
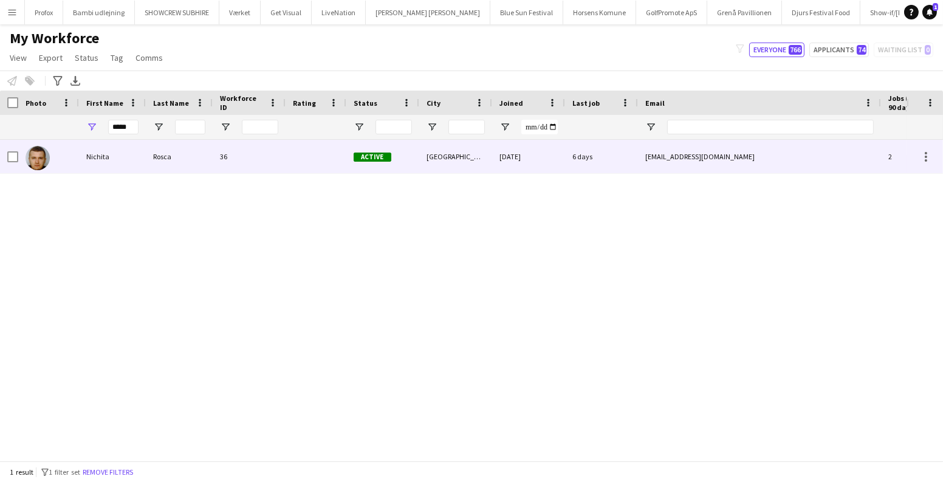
click at [122, 170] on div "Nichita" at bounding box center [112, 156] width 67 height 33
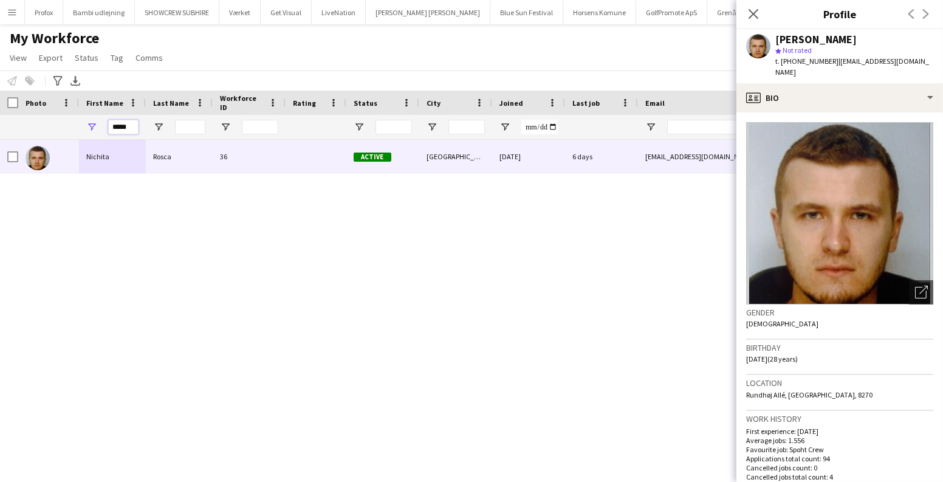
drag, startPoint x: 129, startPoint y: 125, endPoint x: 0, endPoint y: 103, distance: 130.7
click at [0, 103] on div "Workforce Details Photo First Name 1" at bounding box center [658, 115] width 1317 height 49
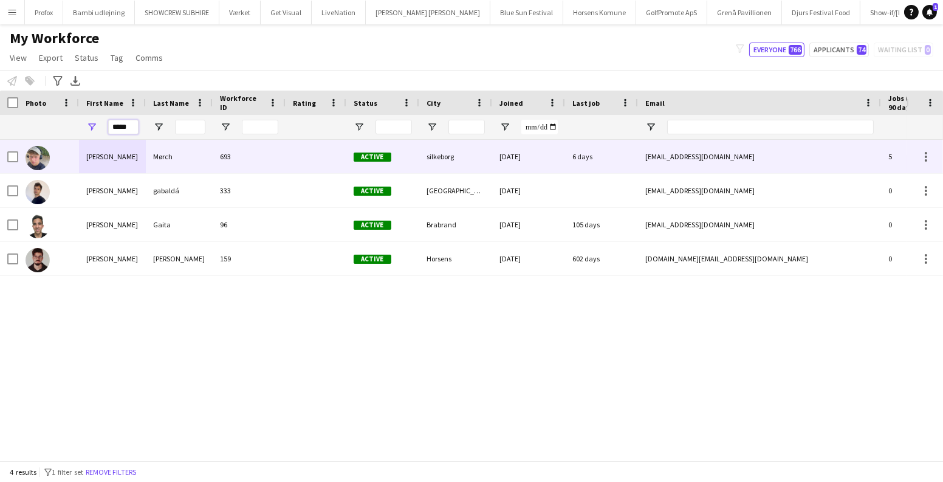
type input "*****"
click at [104, 154] on div "Lucas" at bounding box center [112, 156] width 67 height 33
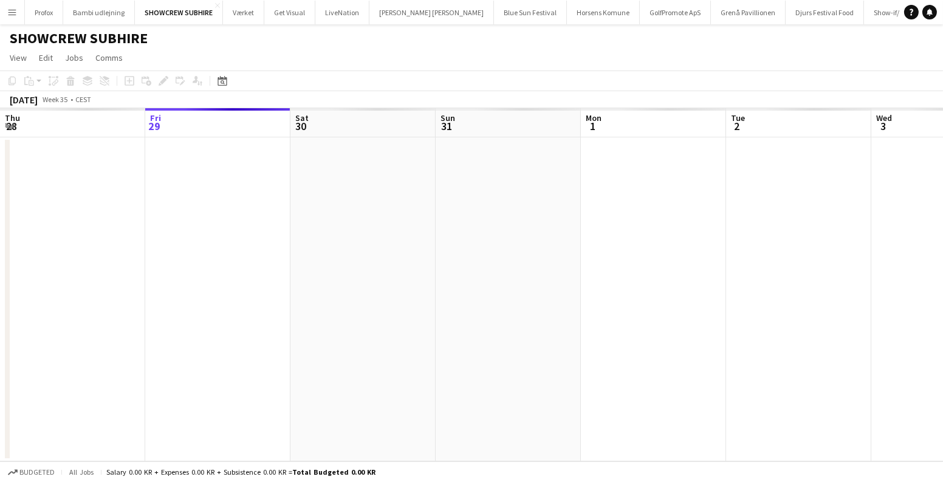
scroll to position [0, 417]
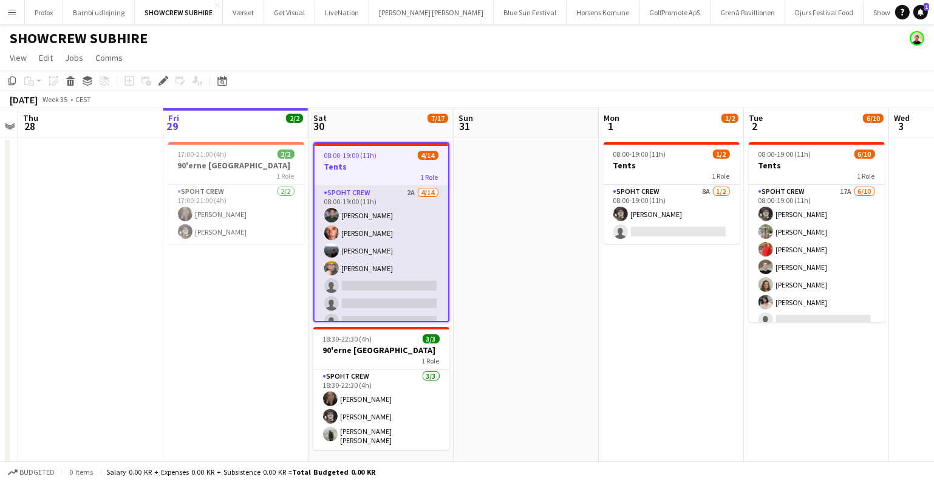
click at [400, 282] on app-card-role "Spoht Crew 2A 4/14 08:00-19:00 (11h) Nikolaj Andersen Amador Bohorquez Marius P…" at bounding box center [382, 321] width 134 height 270
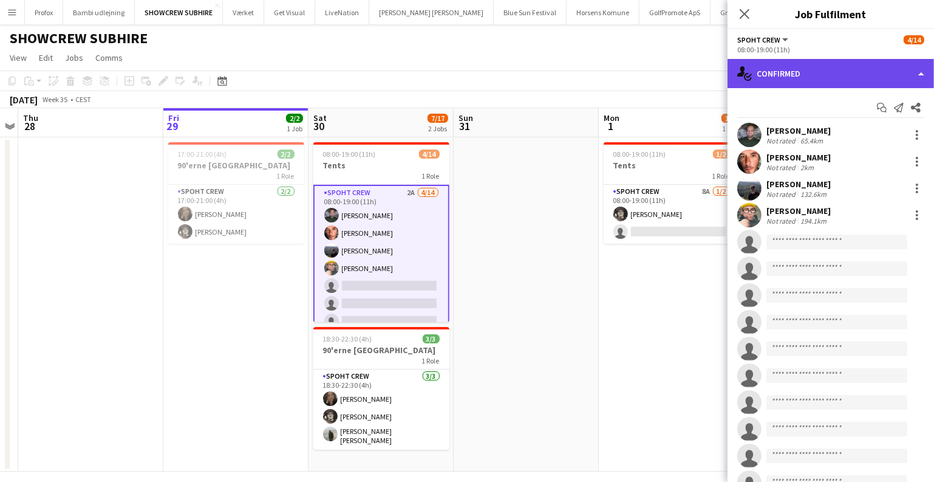
click at [769, 81] on div "single-neutral-actions-check-2 Confirmed" at bounding box center [831, 73] width 207 height 29
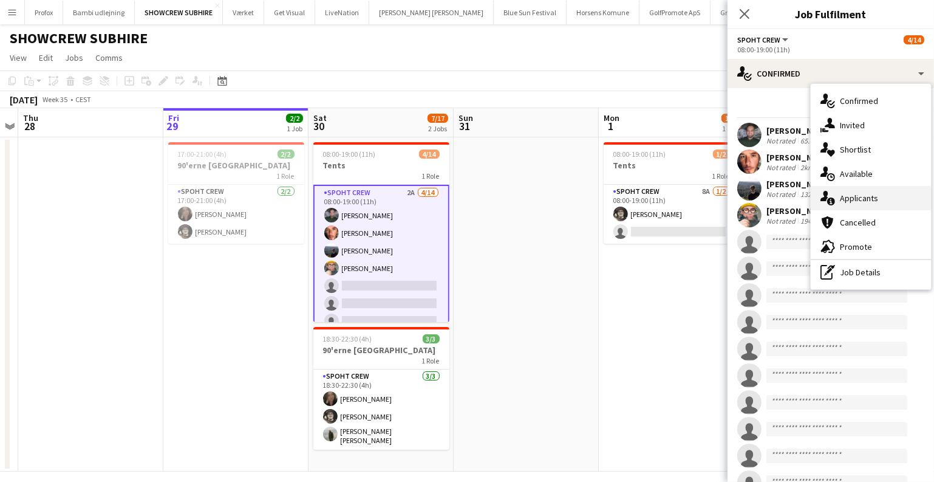
click at [830, 197] on icon "single-neutral-actions-information" at bounding box center [828, 198] width 15 height 15
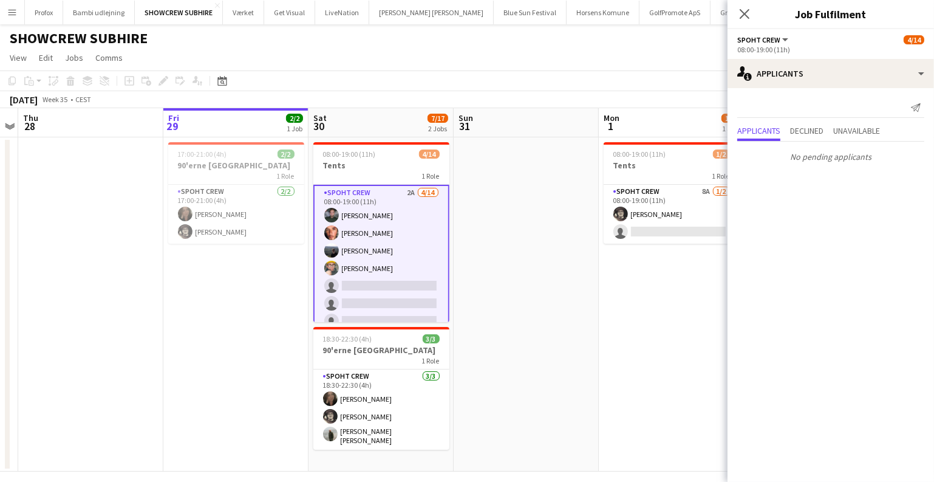
click at [539, 228] on app-date-cell at bounding box center [526, 304] width 145 height 334
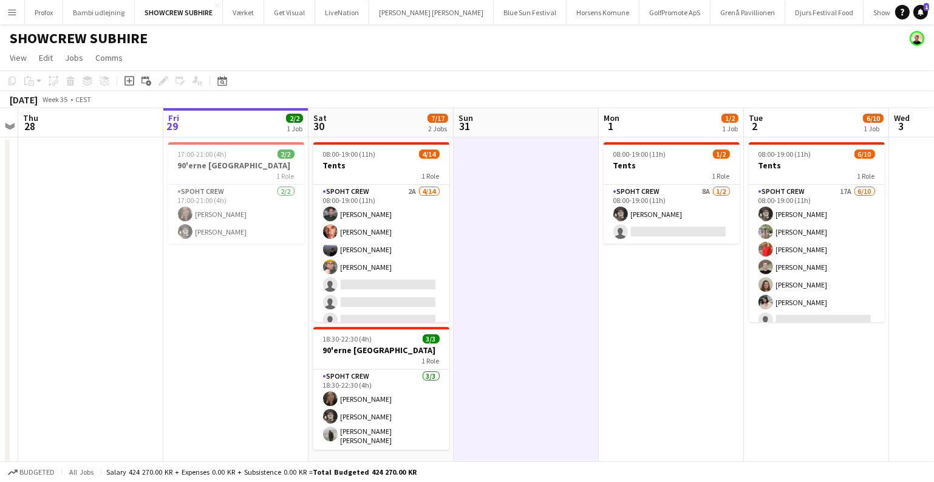
click at [9, 19] on button "Menu" at bounding box center [12, 12] width 24 height 24
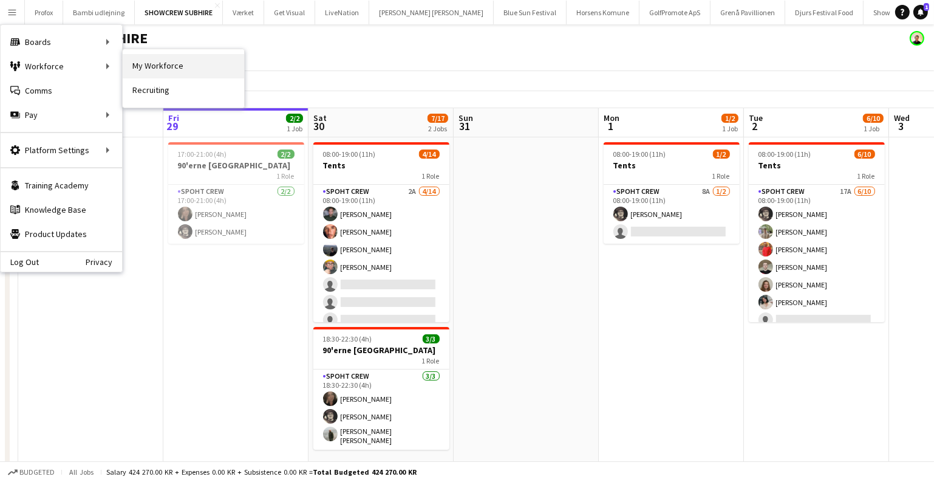
click at [134, 63] on link "My Workforce" at bounding box center [183, 66] width 121 height 24
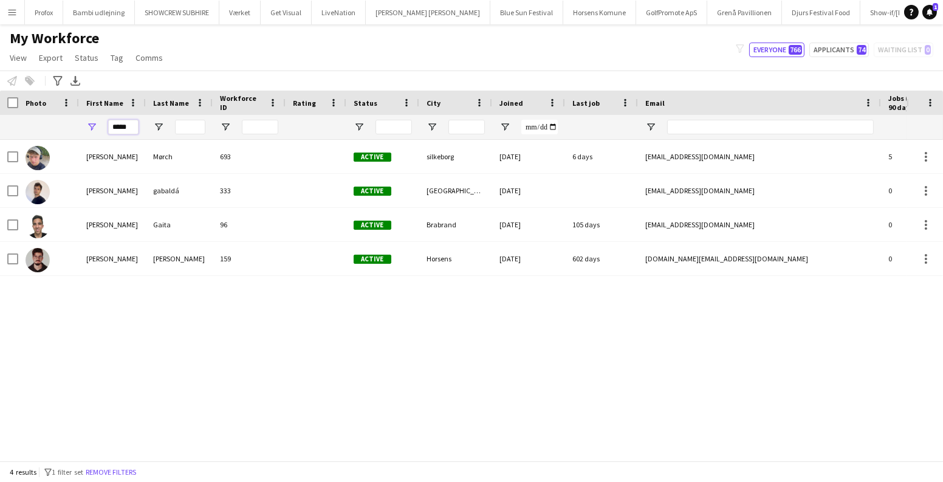
drag, startPoint x: 131, startPoint y: 126, endPoint x: 0, endPoint y: 126, distance: 130.6
click at [0, 126] on div "*****" at bounding box center [658, 127] width 1317 height 24
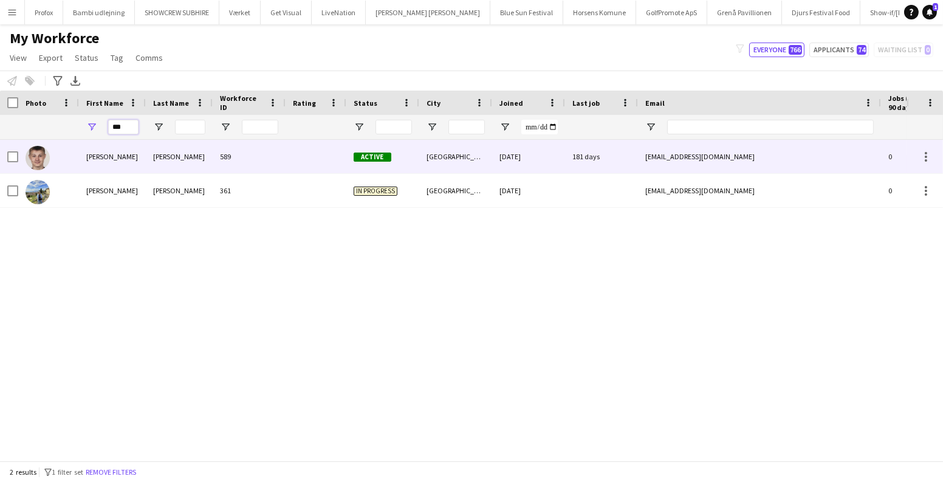
type input "***"
click at [135, 156] on div "Hector" at bounding box center [112, 156] width 67 height 33
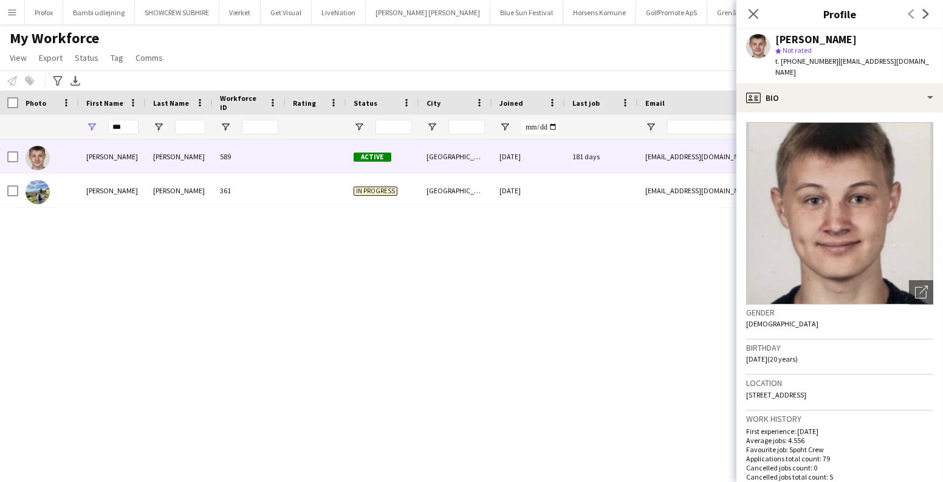
click at [12, 2] on button "Menu" at bounding box center [12, 12] width 24 height 24
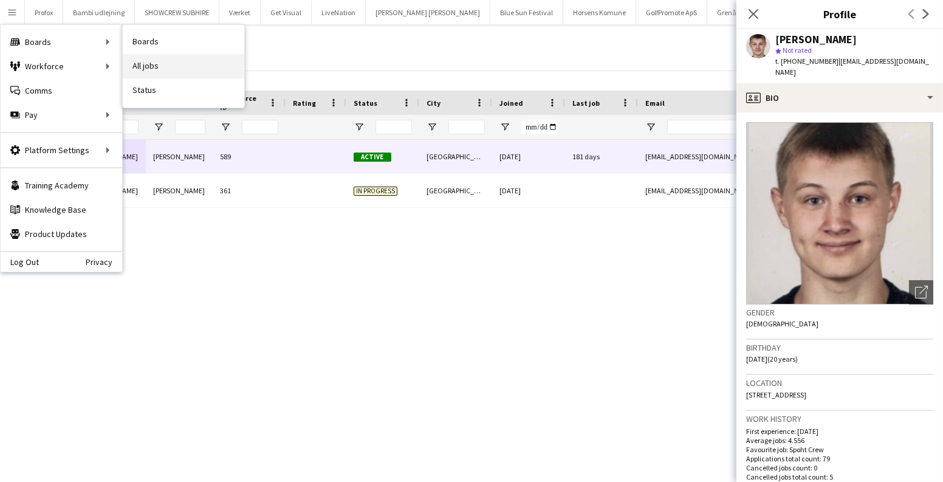
click at [145, 58] on link "All jobs" at bounding box center [183, 66] width 121 height 24
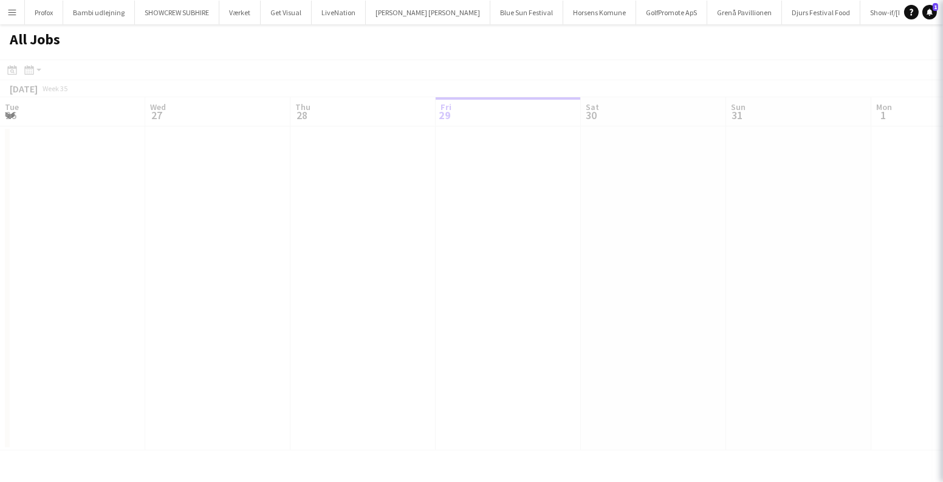
scroll to position [0, 290]
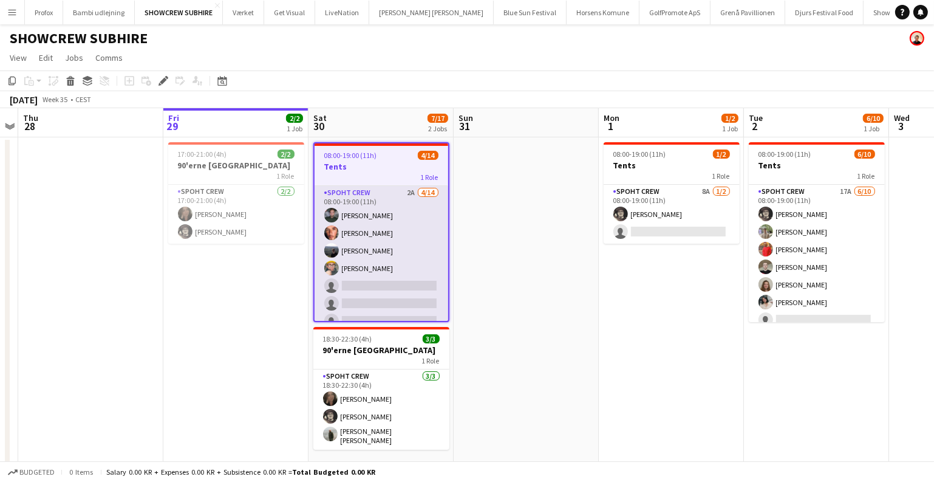
click at [391, 275] on app-card-role "Spoht Crew 2A [DATE] 08:00-19:00 (11h) [PERSON_NAME] [PERSON_NAME] [PERSON_NAME…" at bounding box center [382, 321] width 134 height 270
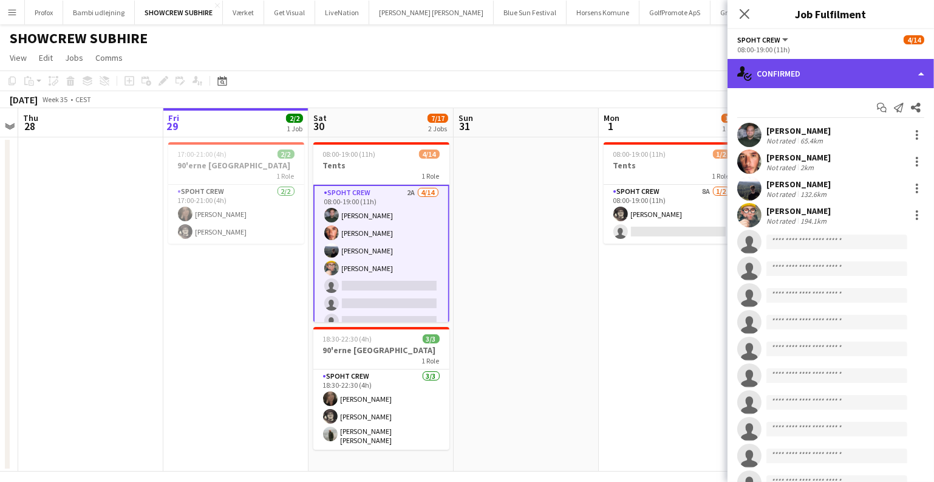
click at [784, 84] on div "single-neutral-actions-check-2 Confirmed" at bounding box center [831, 73] width 207 height 29
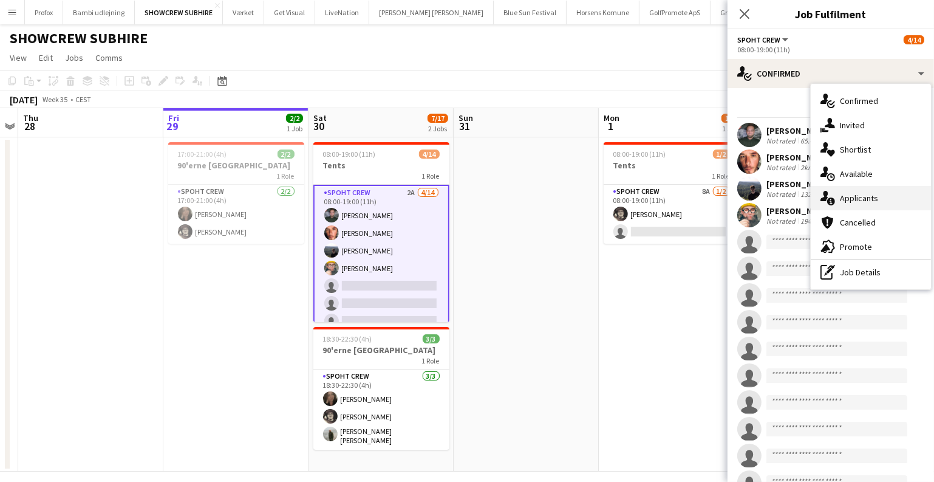
click at [843, 195] on div "single-neutral-actions-information Applicants" at bounding box center [871, 198] width 120 height 24
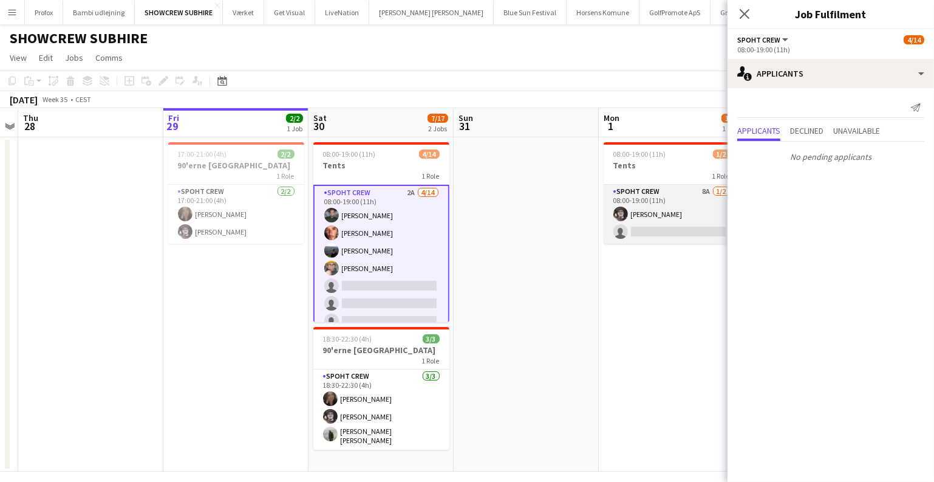
click at [682, 233] on app-card-role "Spoht Crew 8A 1/2 08:00-19:00 (11h) Mike Kasper Williamson single-neutral-actio…" at bounding box center [672, 214] width 136 height 59
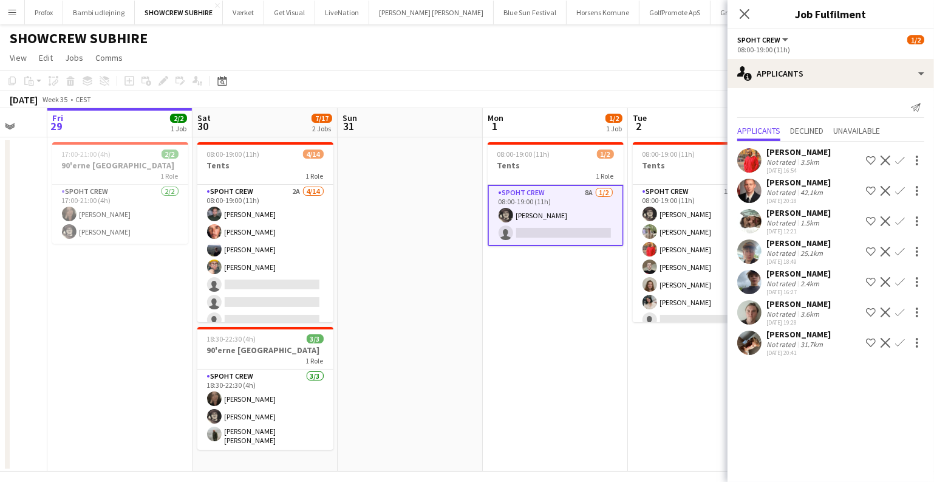
drag, startPoint x: 689, startPoint y: 305, endPoint x: 564, endPoint y: 316, distance: 125.6
click at [564, 316] on app-calendar-viewport "Mon 25 Tue 26 Wed 27 Thu 28 Fri 29 2/2 1 Job Sat 30 7/17 2 Jobs Sun 31 Mon 1 1/…" at bounding box center [467, 289] width 934 height 363
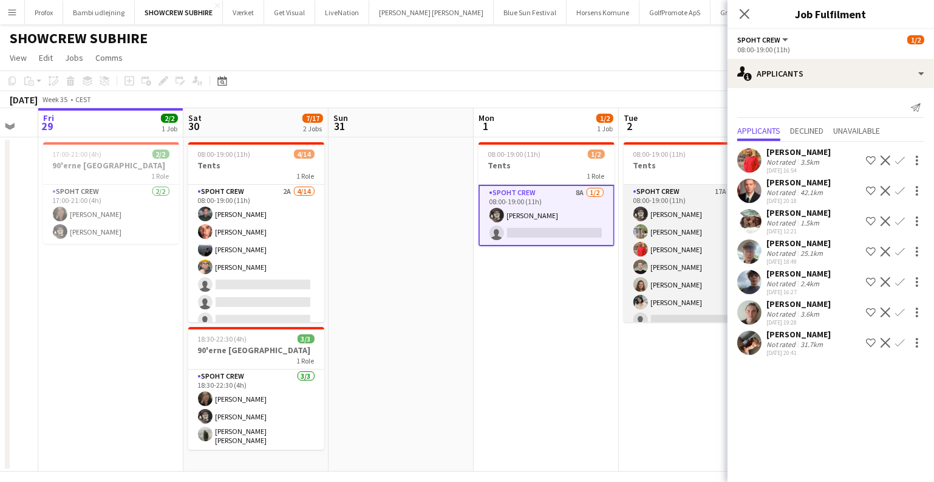
click at [685, 315] on app-card-role "Spoht Crew 17A 6/10 08:00-19:00 (11h) Mike Kasper Williamson Arthur Daval-Marku…" at bounding box center [692, 285] width 136 height 200
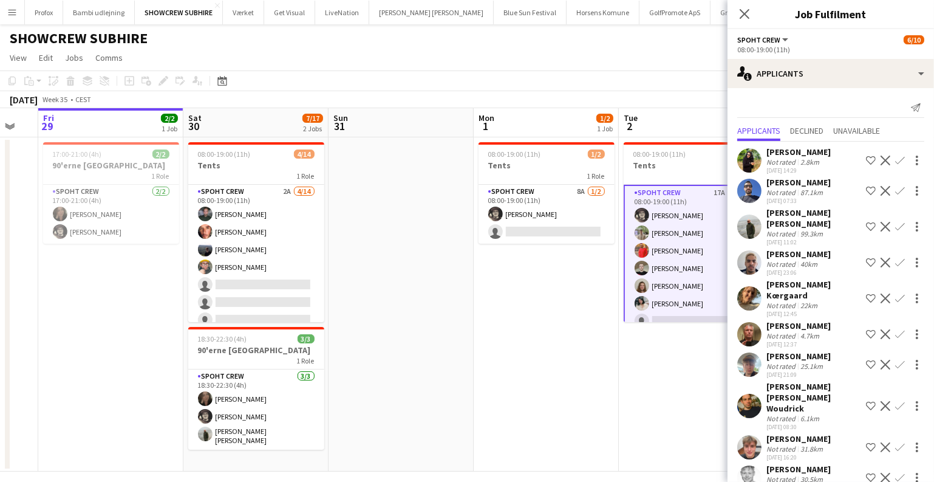
click at [501, 335] on app-date-cell "08:00-19:00 (11h) 1/2 Tents 1 Role Spoht Crew 8A 1/2 08:00-19:00 (11h) Mike Kas…" at bounding box center [546, 304] width 145 height 334
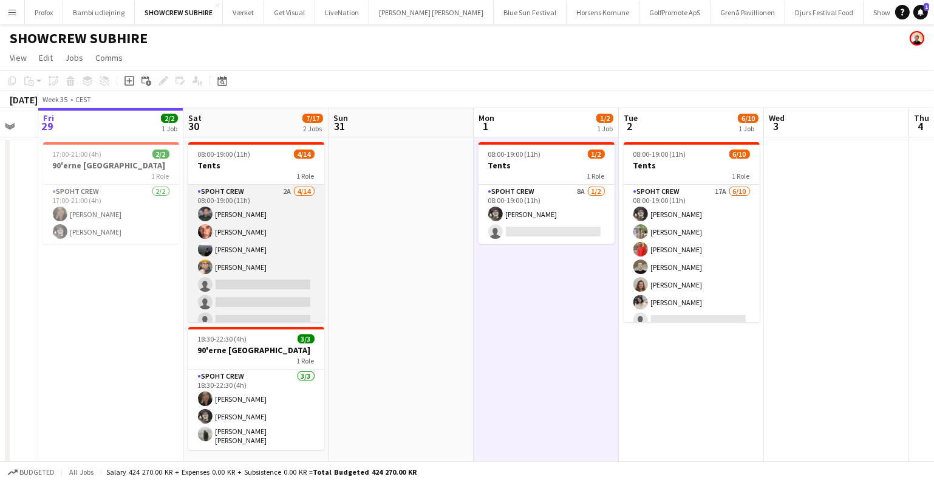
click at [270, 251] on app-card-role "Spoht Crew 2A 4/14 08:00-19:00 (11h) Nikolaj Andersen Amador Bohorquez Marius P…" at bounding box center [256, 320] width 136 height 270
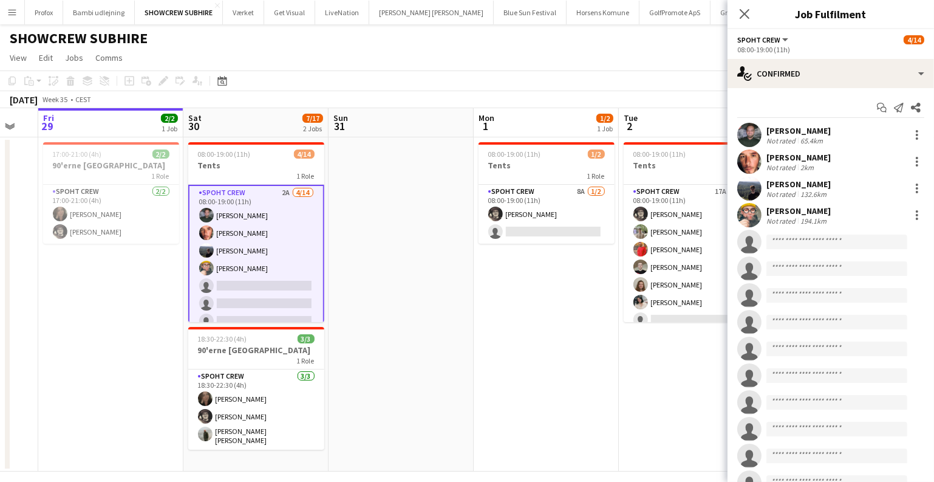
click at [820, 89] on div "Start chat Send notification Share Nikolaj Andersen Not rated 65.4km Amador Boh…" at bounding box center [831, 309] width 207 height 442
click at [428, 303] on app-date-cell at bounding box center [401, 304] width 145 height 334
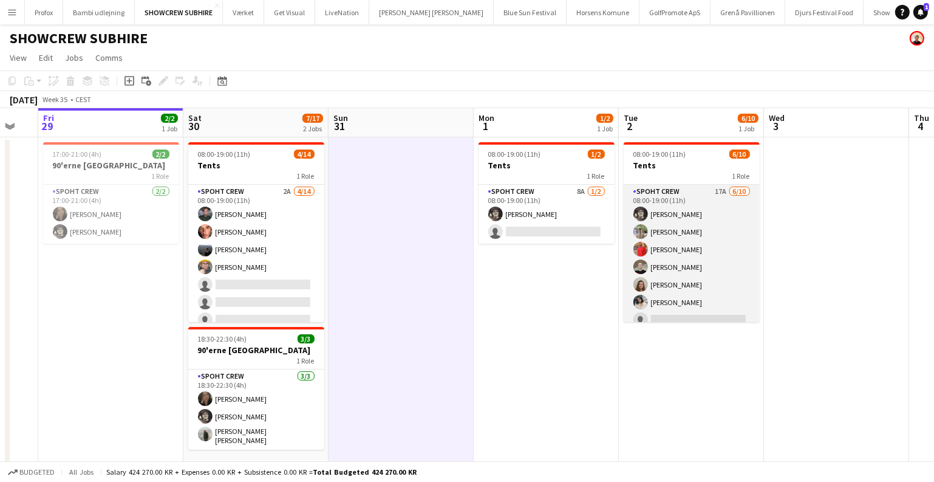
click at [698, 225] on app-card-role "Spoht Crew 17A 6/10 08:00-19:00 (11h) Mike Kasper Williamson Arthur Daval-Marku…" at bounding box center [692, 285] width 136 height 200
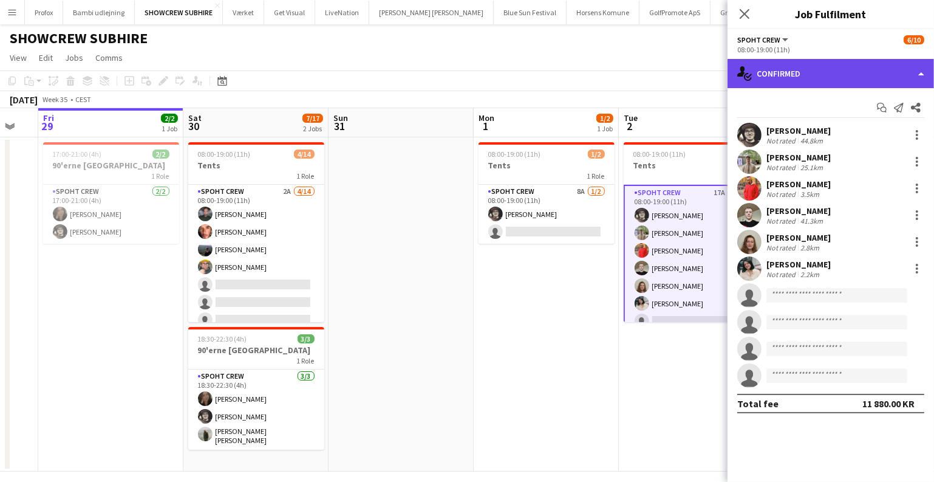
click at [830, 68] on div "single-neutral-actions-check-2 Confirmed" at bounding box center [831, 73] width 207 height 29
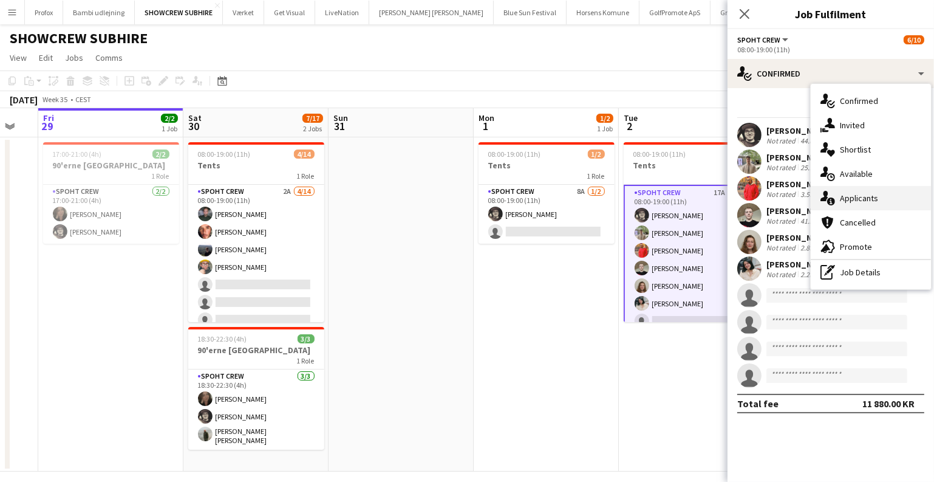
click at [823, 199] on icon at bounding box center [825, 196] width 8 height 10
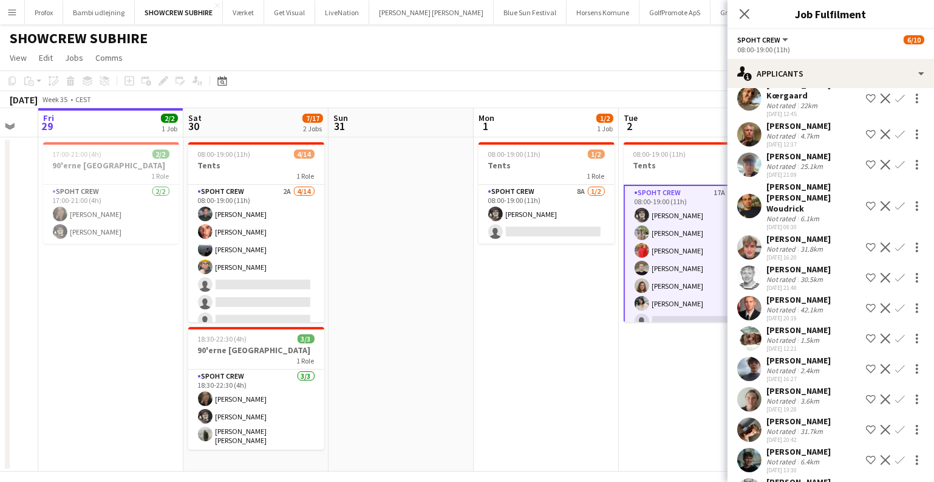
scroll to position [201, 0]
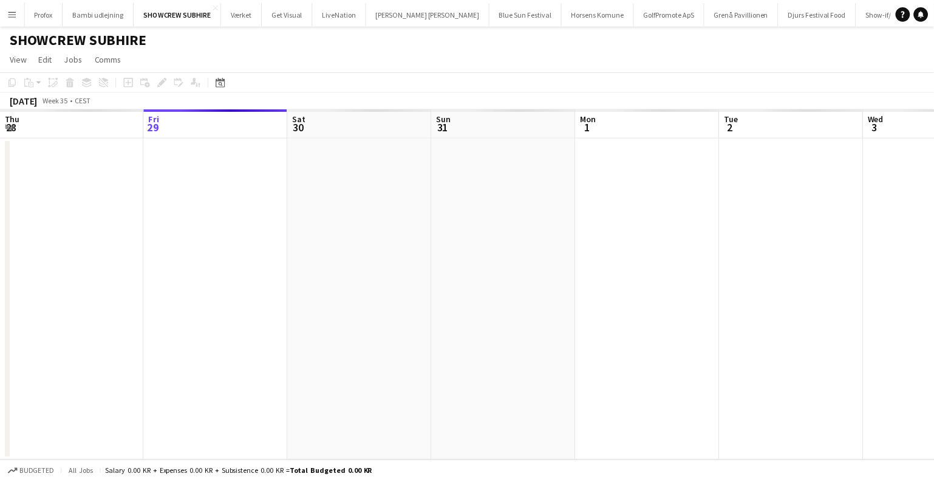
scroll to position [0, 417]
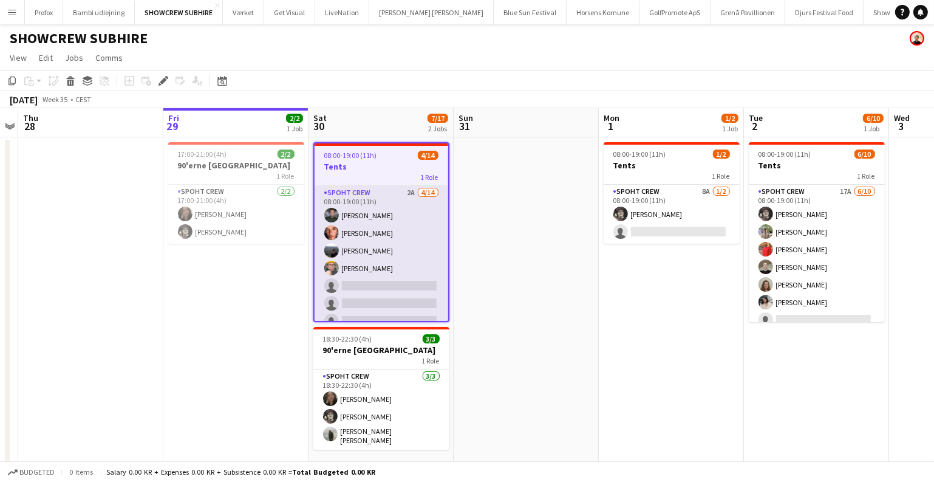
click at [383, 261] on app-card-role "Spoht Crew 2A [DATE] 08:00-19:00 (11h) [PERSON_NAME] [PERSON_NAME] [PERSON_NAME…" at bounding box center [382, 321] width 134 height 270
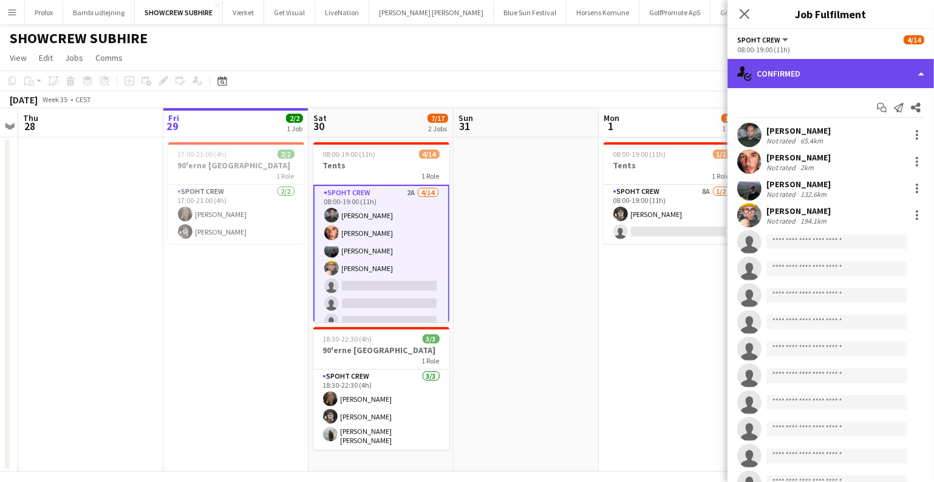
click at [858, 63] on div "single-neutral-actions-check-2 Confirmed" at bounding box center [831, 73] width 207 height 29
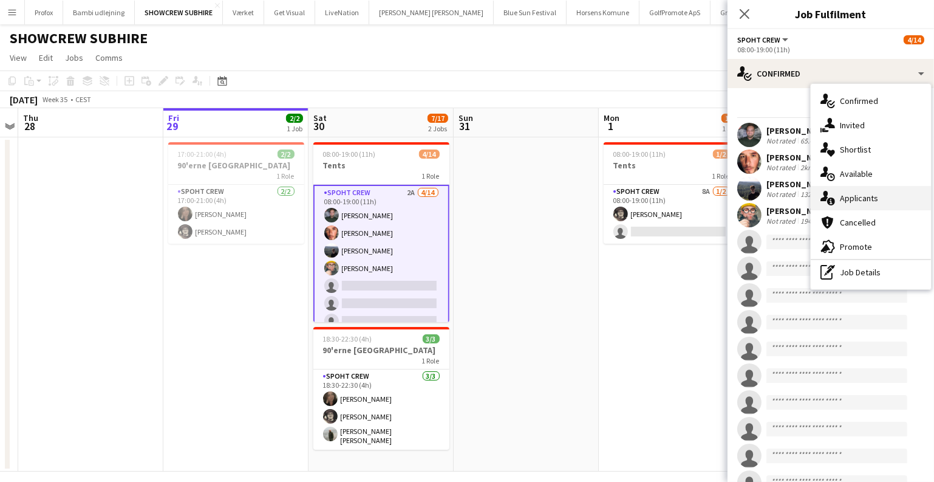
click at [843, 191] on div "single-neutral-actions-information Applicants" at bounding box center [871, 198] width 120 height 24
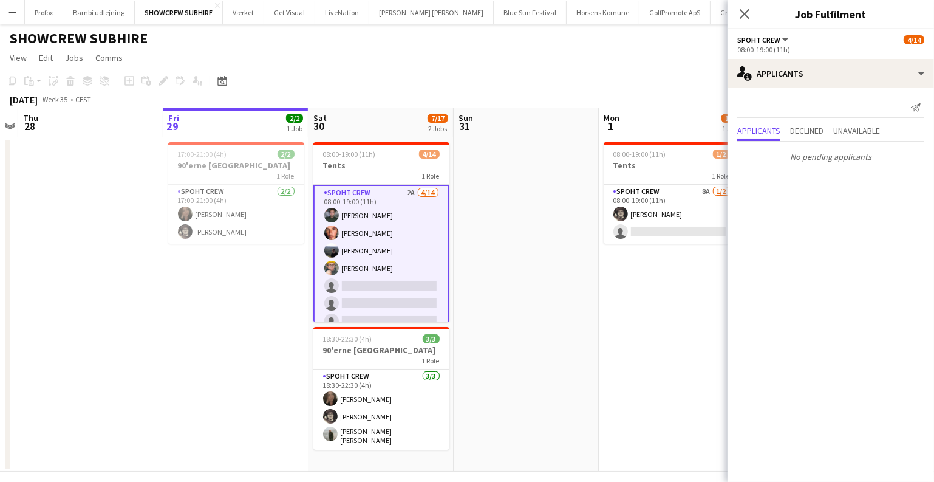
click at [815, 142] on div "No pending applicants" at bounding box center [831, 155] width 207 height 26
click at [816, 134] on span "Declined" at bounding box center [806, 130] width 33 height 9
click at [873, 106] on span "Unavailable" at bounding box center [856, 105] width 47 height 9
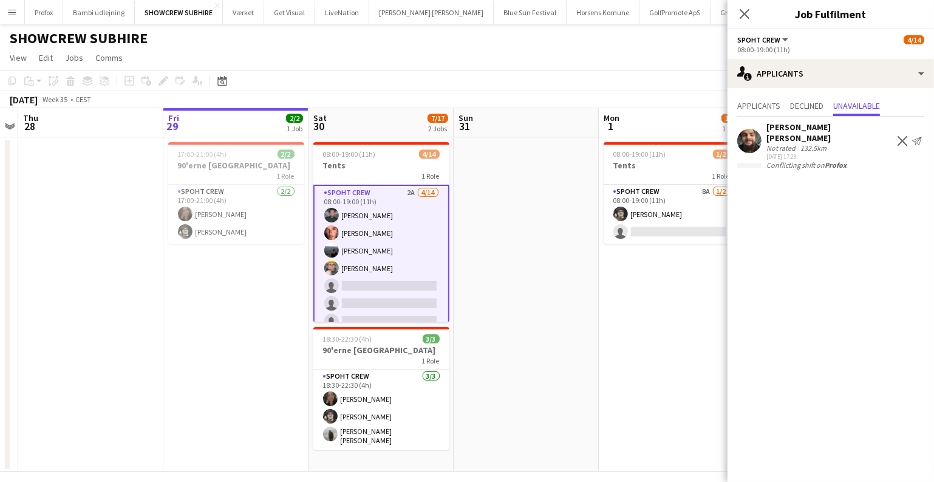
click at [578, 229] on app-date-cell at bounding box center [526, 304] width 145 height 334
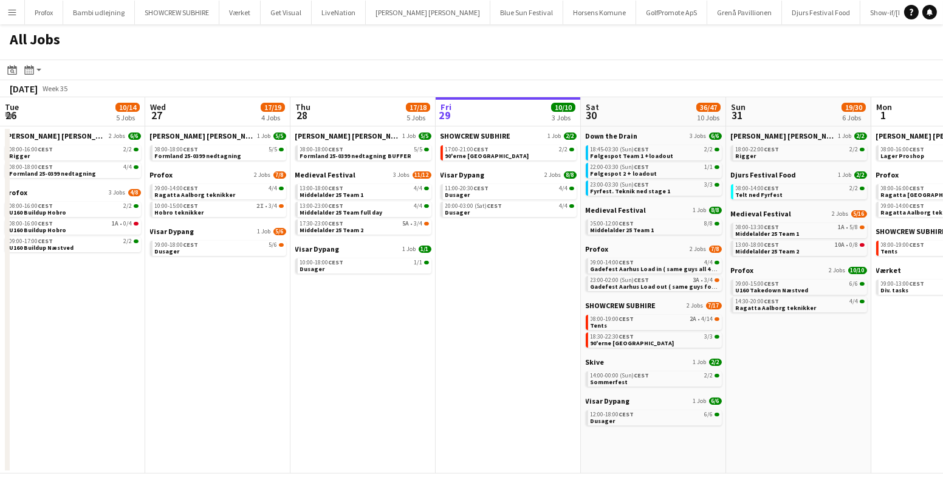
scroll to position [0, 290]
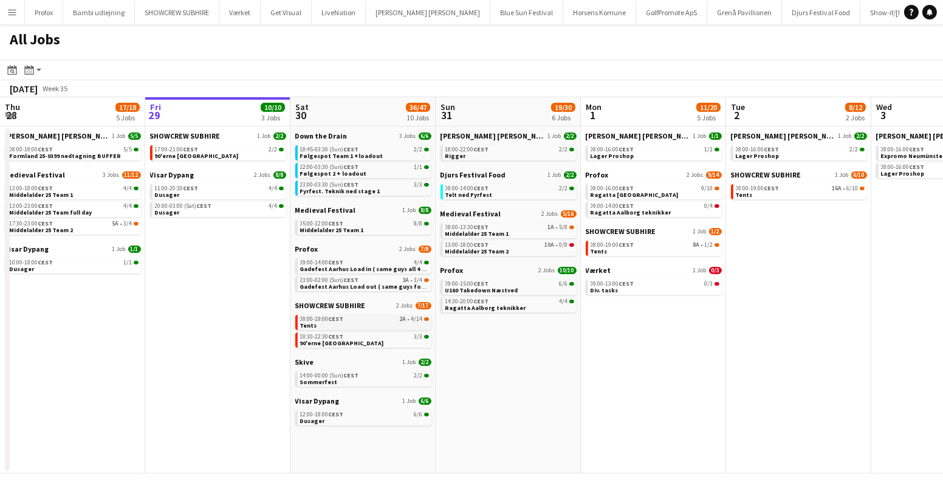
click at [371, 317] on div "08:00-19:00 CEST 2A • 4/14" at bounding box center [364, 319] width 129 height 6
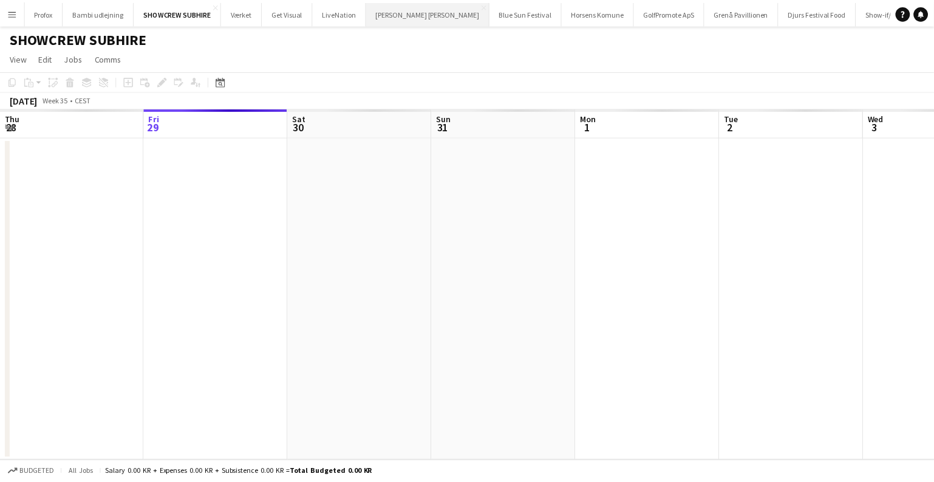
scroll to position [0, 417]
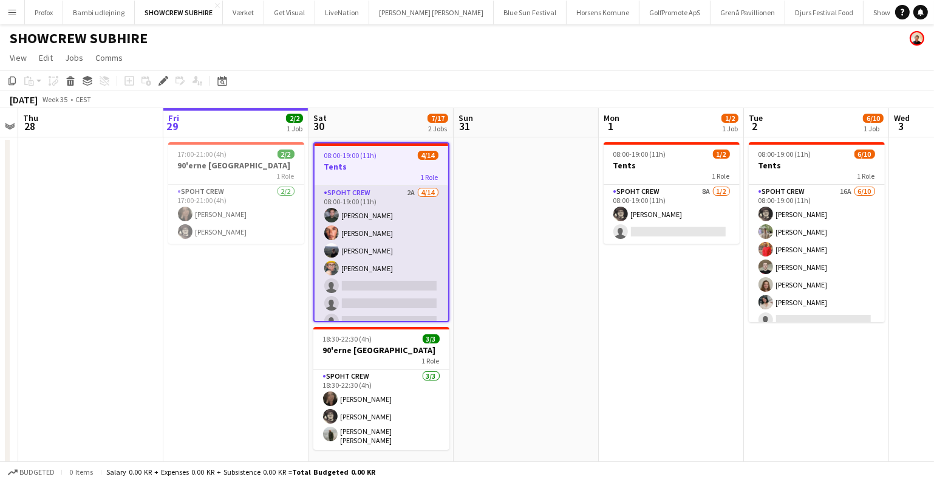
click at [402, 276] on app-card-role "Spoht Crew 2A 4/14 08:00-19:00 (11h) Nikolaj Andersen Amador Bohorquez Marius P…" at bounding box center [382, 321] width 134 height 270
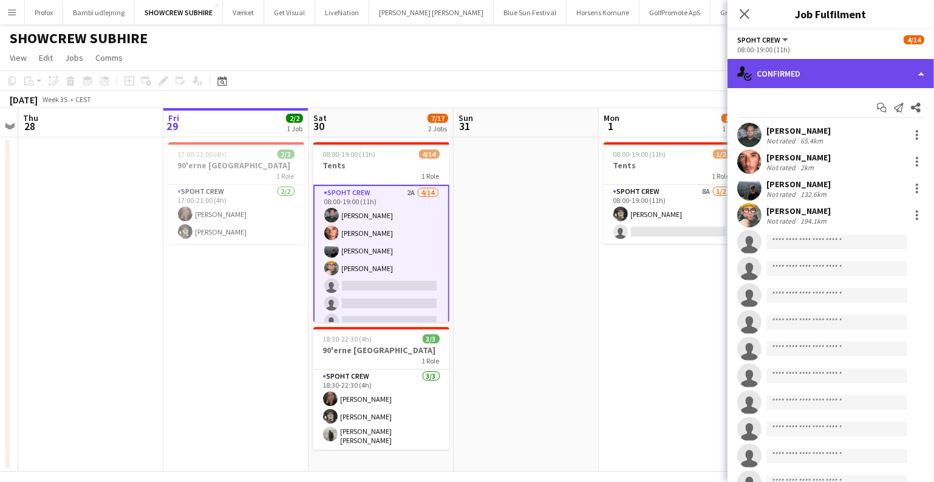
click at [791, 80] on div "single-neutral-actions-check-2 Confirmed" at bounding box center [831, 73] width 207 height 29
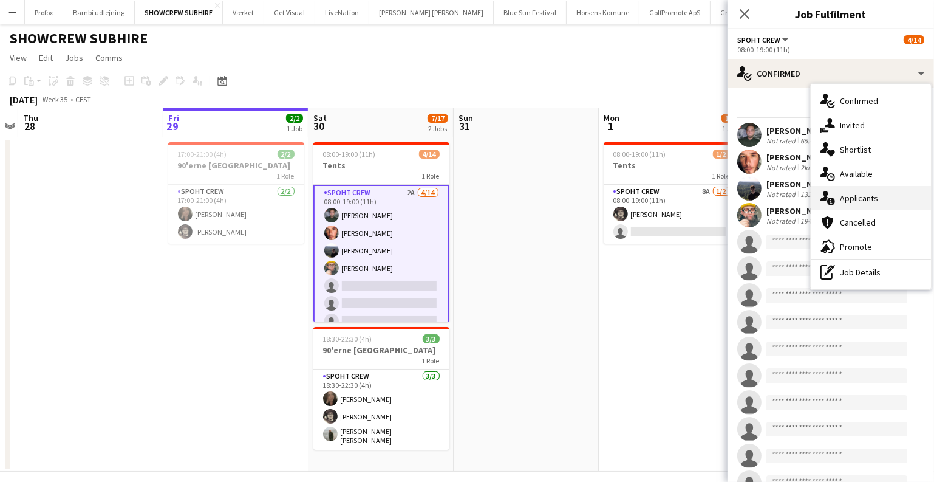
click at [841, 186] on div "single-neutral-actions-information Applicants" at bounding box center [871, 198] width 120 height 24
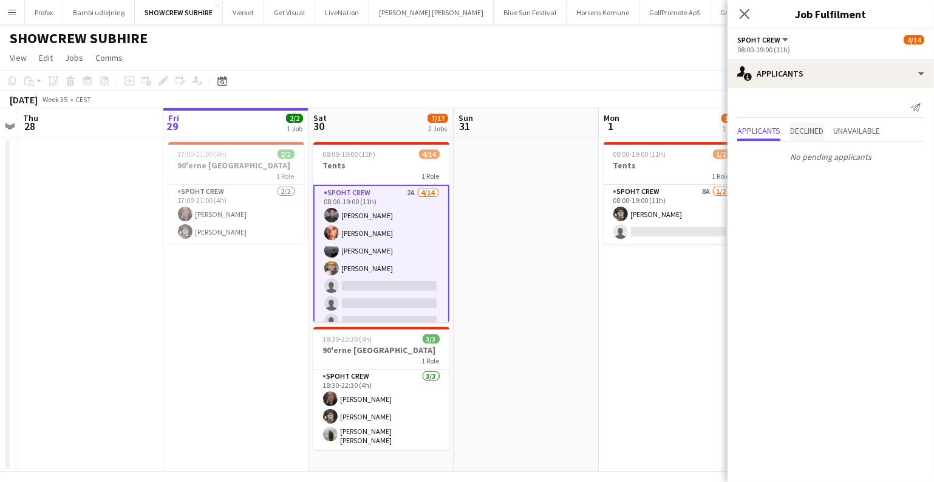
click at [813, 135] on span "Declined" at bounding box center [806, 132] width 33 height 18
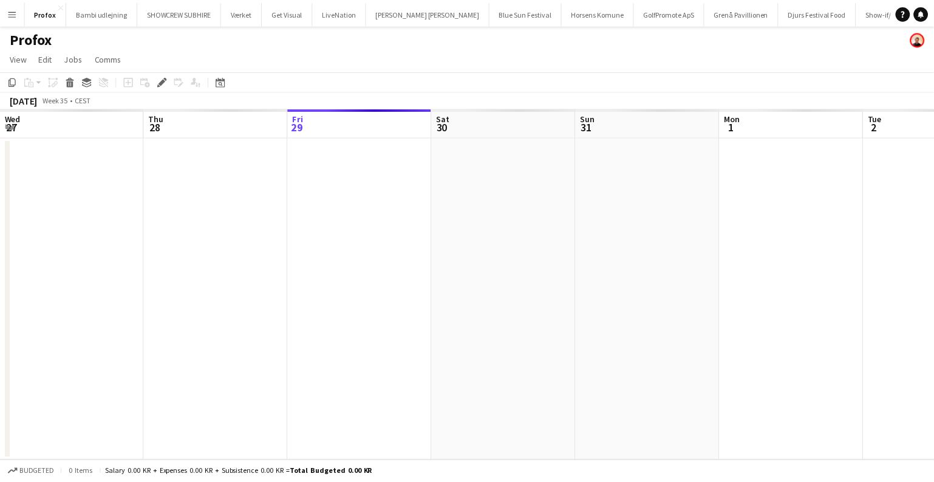
scroll to position [0, 417]
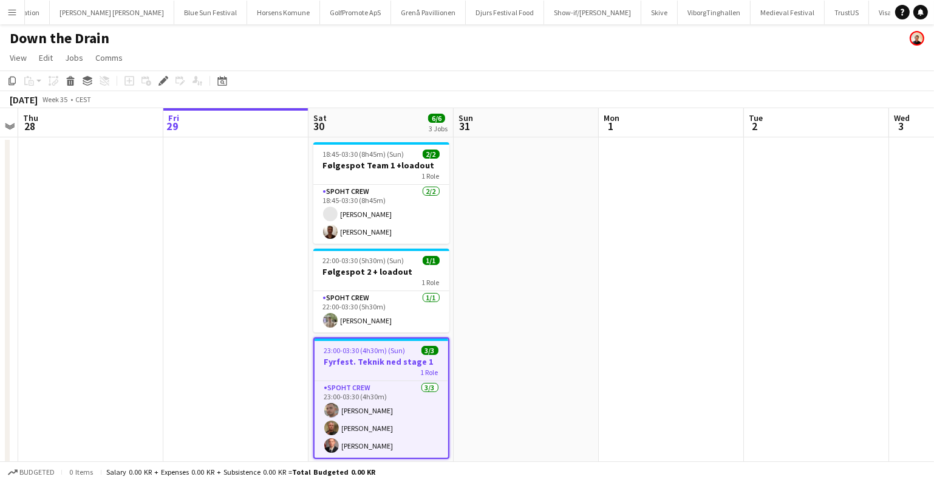
scroll to position [0, 335]
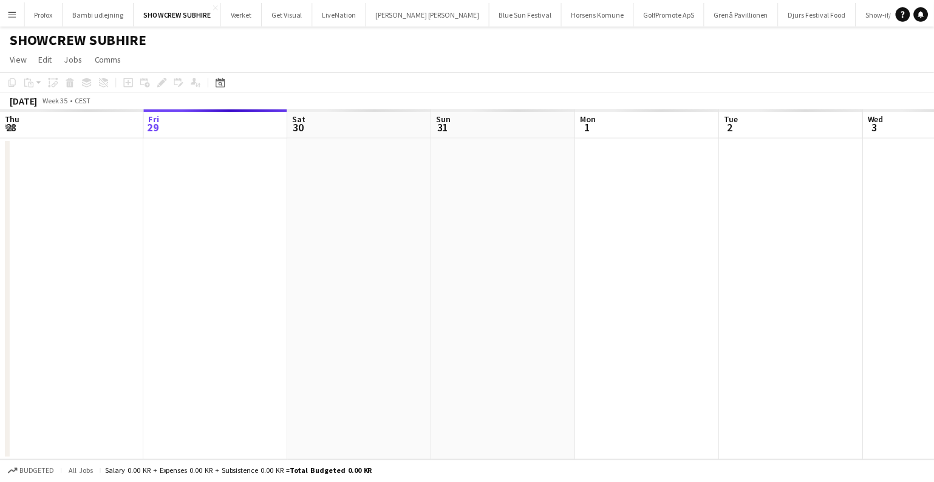
scroll to position [0, 417]
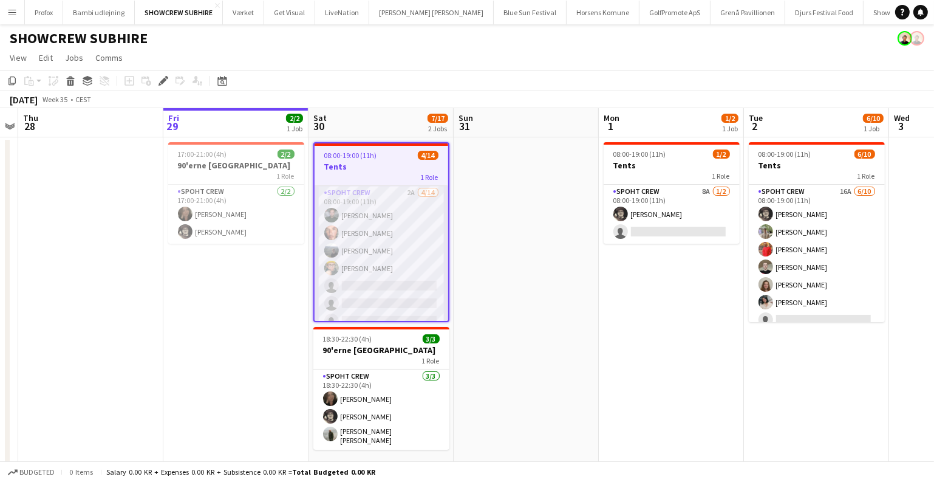
click at [406, 282] on app-card-role "Spoht Crew 2A [DATE] 08:00-19:00 (11h) [PERSON_NAME] [PERSON_NAME] [PERSON_NAME…" at bounding box center [382, 321] width 134 height 270
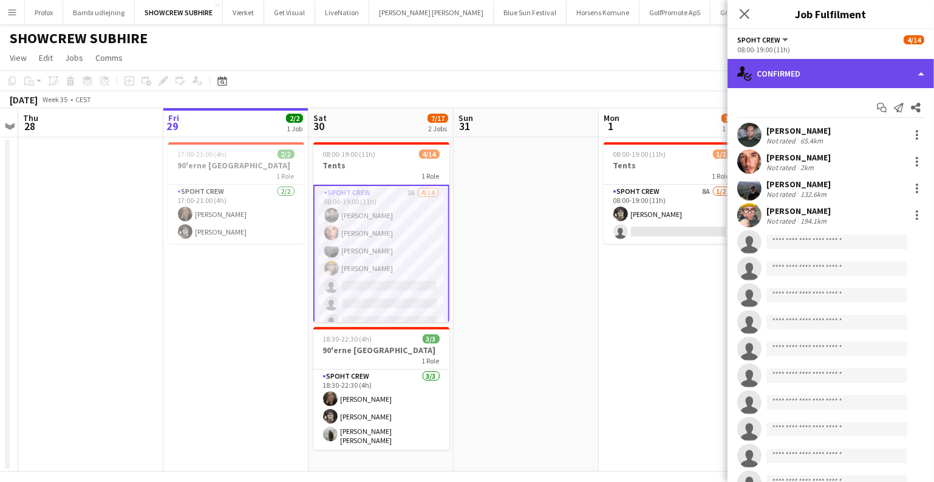
click at [805, 84] on div "single-neutral-actions-check-2 Confirmed" at bounding box center [831, 73] width 207 height 29
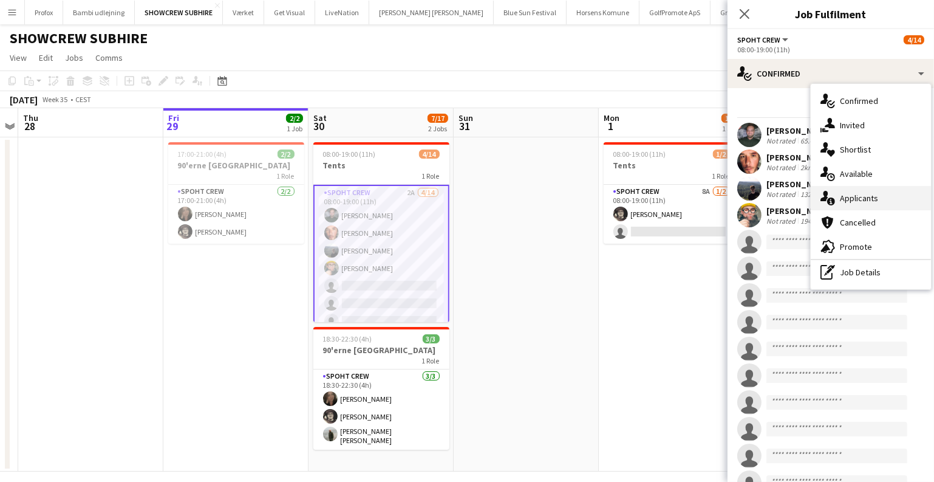
click at [836, 190] on div "single-neutral-actions-information Applicants" at bounding box center [871, 198] width 120 height 24
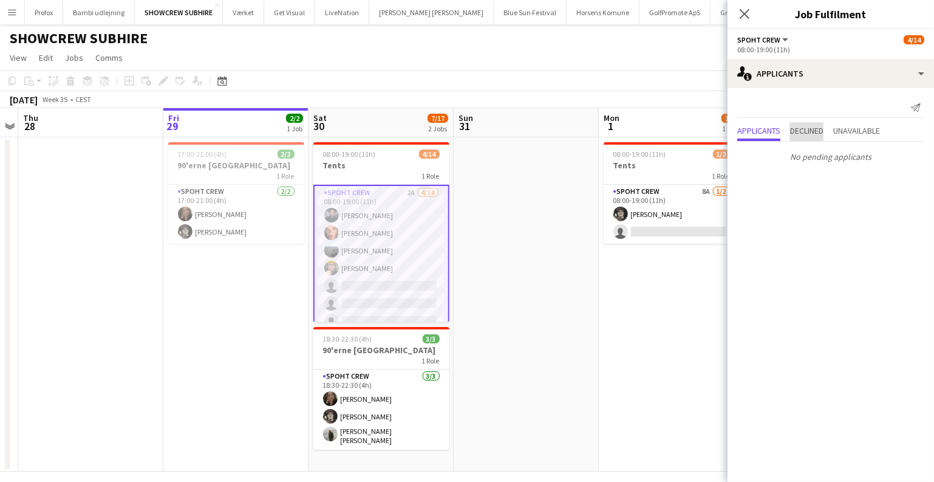
click at [813, 137] on span "Declined" at bounding box center [806, 132] width 33 height 18
click at [863, 113] on span "Unavailable" at bounding box center [856, 107] width 47 height 18
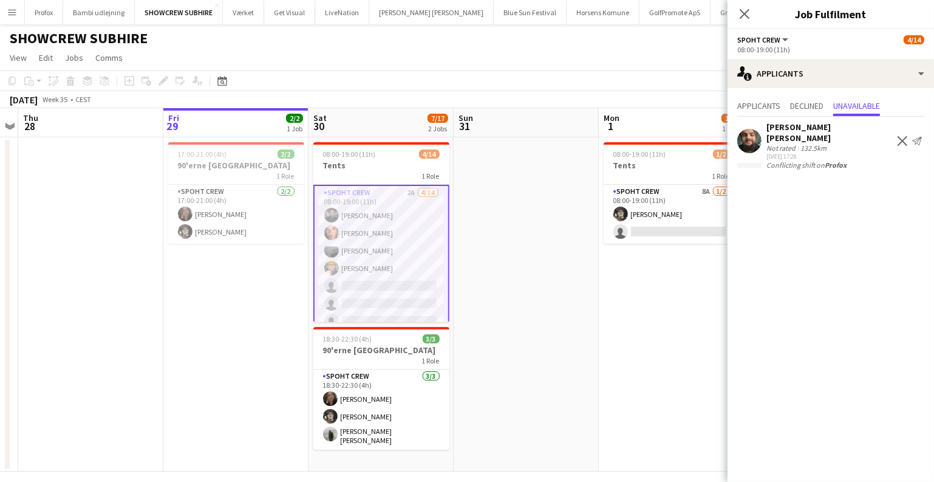
click at [644, 304] on app-date-cell "08:00-19:00 (11h) 1/2 Tents 1 Role Spoht Crew 8A 1/2 08:00-19:00 (11h) Mike Kas…" at bounding box center [671, 304] width 145 height 334
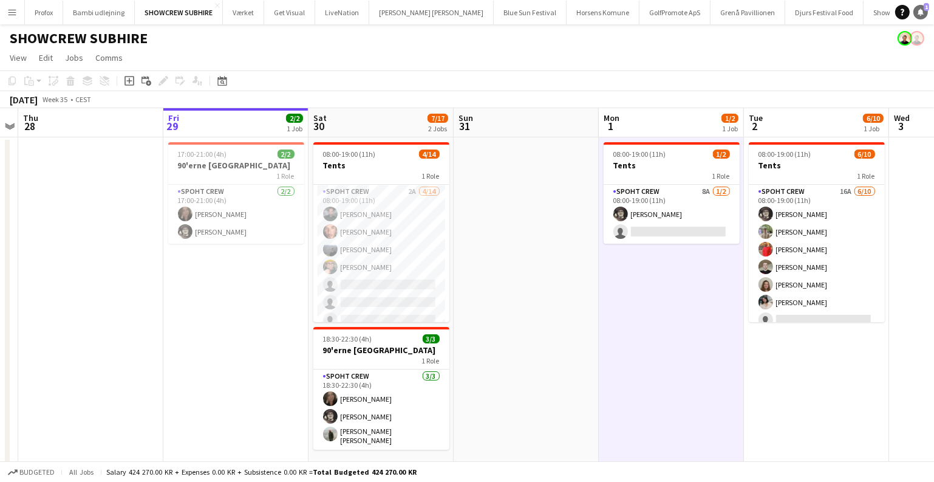
click at [917, 18] on link "Notifications 1" at bounding box center [921, 12] width 15 height 15
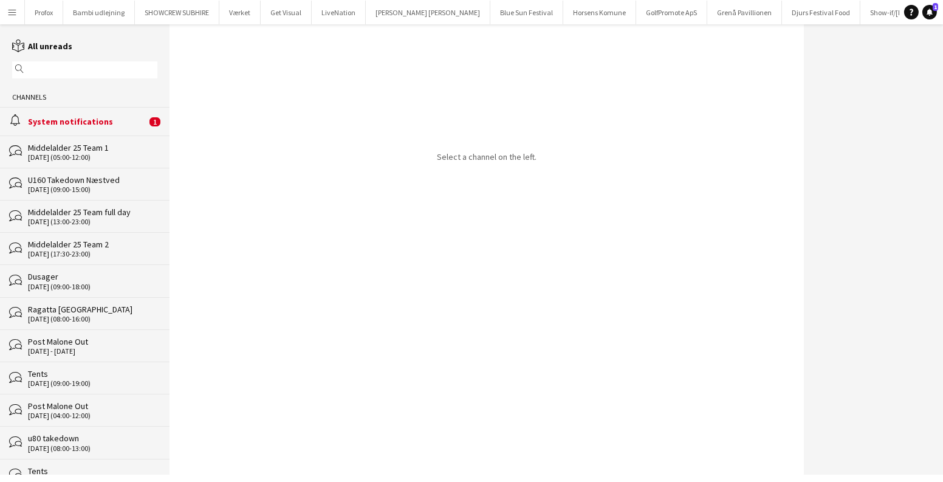
click at [125, 125] on div "System notifications" at bounding box center [87, 121] width 118 height 11
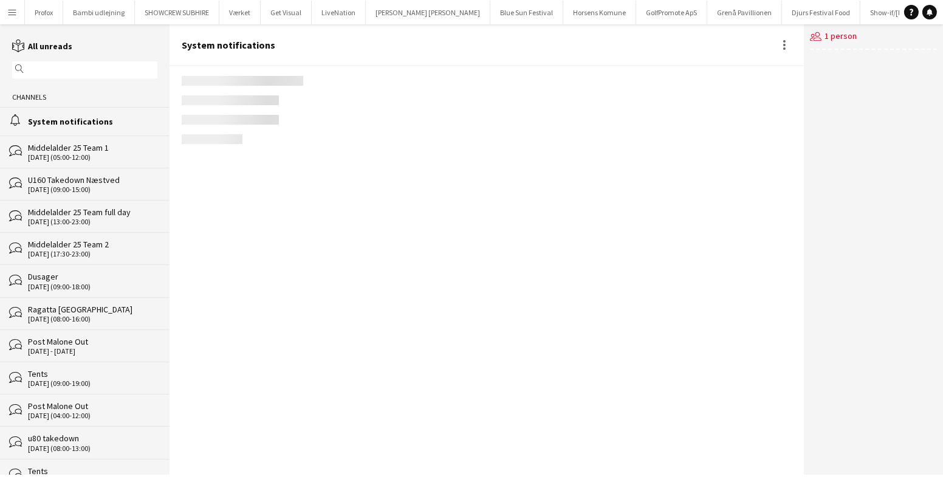
scroll to position [1554, 0]
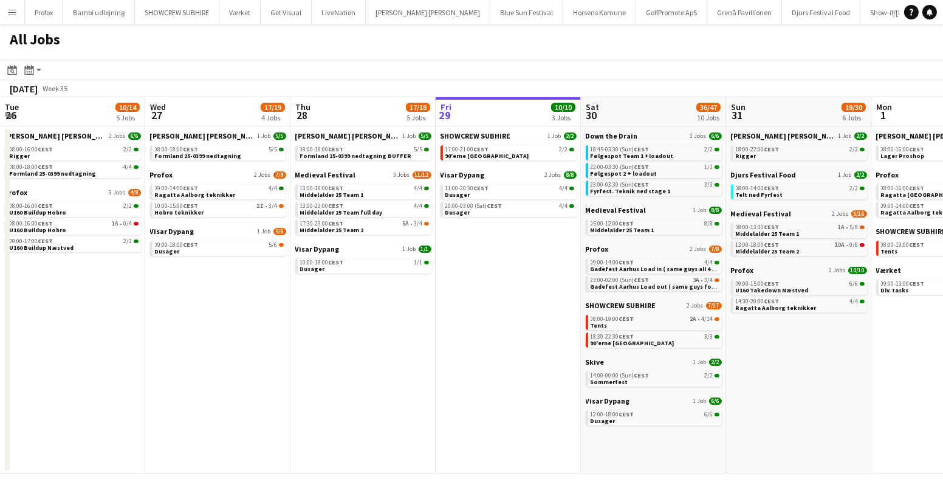
scroll to position [0, 290]
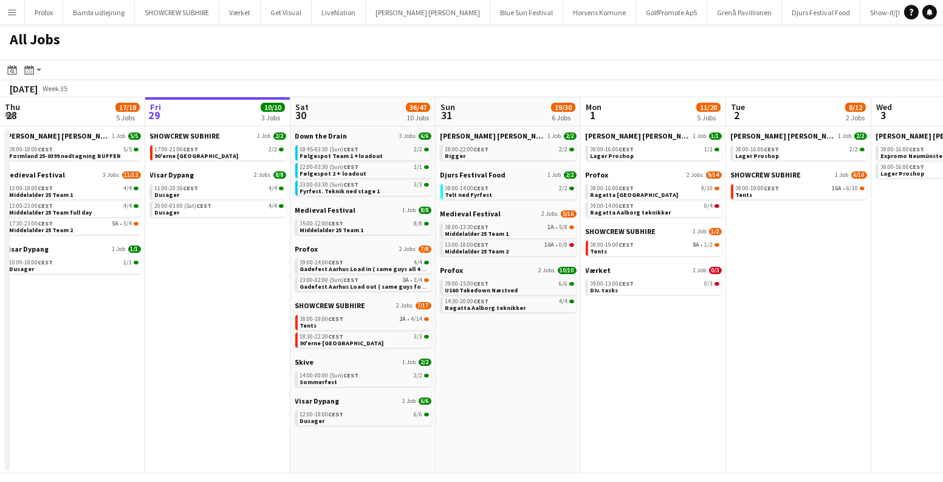
click at [306, 313] on app-calendar-brief-board "SHOWCREW SUBHIRE 2 Jobs 7/17 08:00-19:00 CEST 2A • 4/14 Tents 18:30-22:30 CEST …" at bounding box center [363, 324] width 136 height 47
click at [307, 321] on span "Tents" at bounding box center [308, 325] width 17 height 8
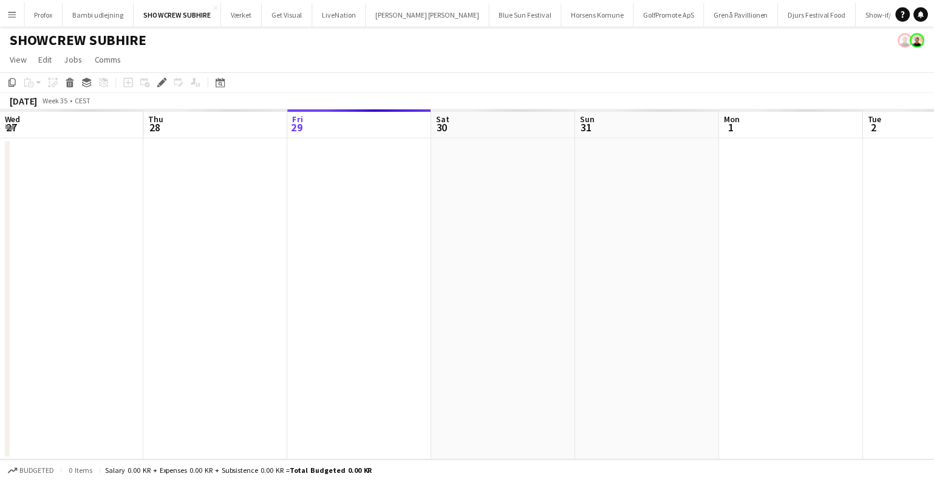
scroll to position [0, 417]
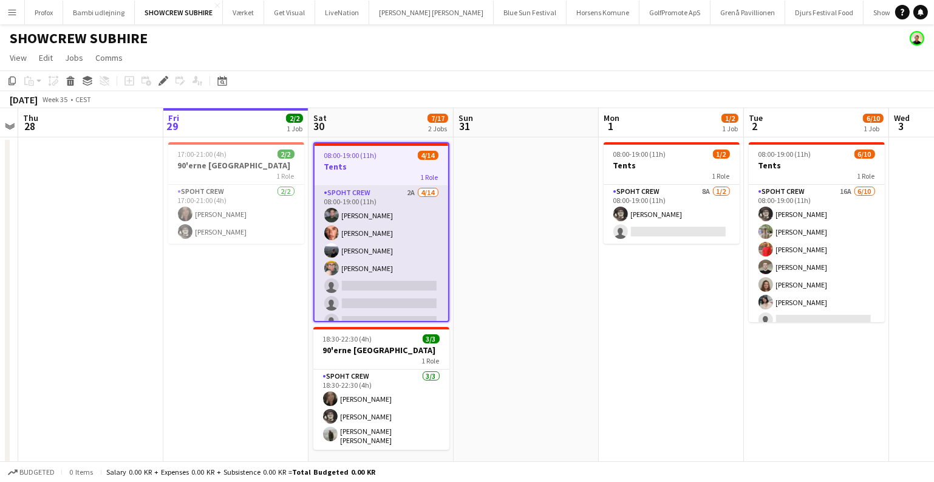
click at [417, 277] on app-card-role "Spoht Crew 2A [DATE] 08:00-19:00 (11h) [PERSON_NAME] [PERSON_NAME] [PERSON_NAME…" at bounding box center [382, 321] width 134 height 270
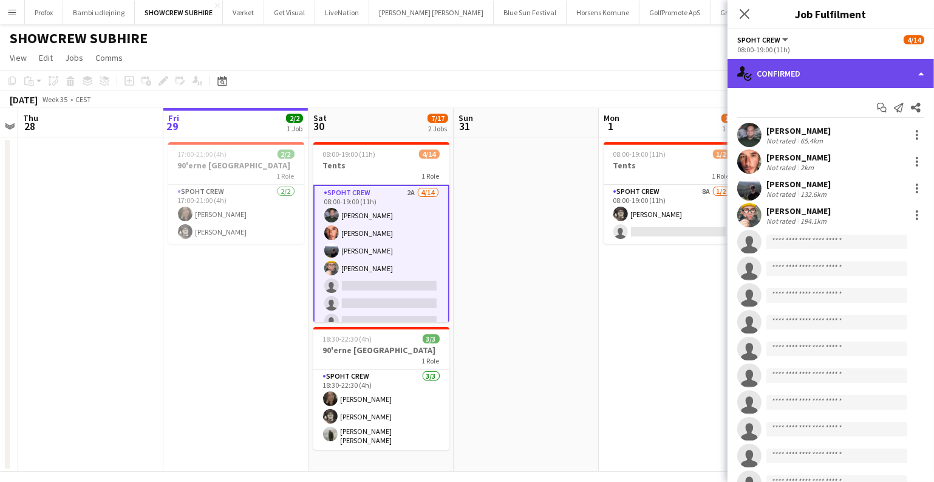
click at [808, 78] on div "single-neutral-actions-check-2 Confirmed" at bounding box center [831, 73] width 207 height 29
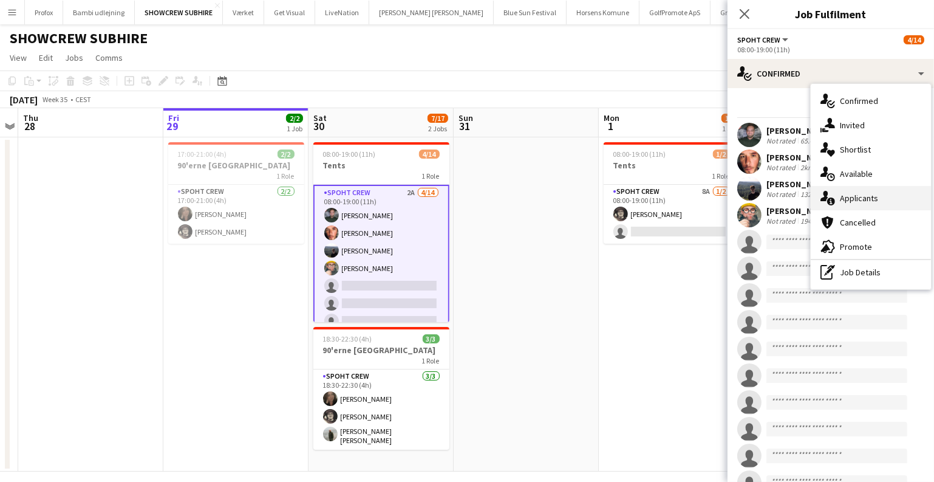
click at [838, 196] on div "single-neutral-actions-information Applicants" at bounding box center [871, 198] width 120 height 24
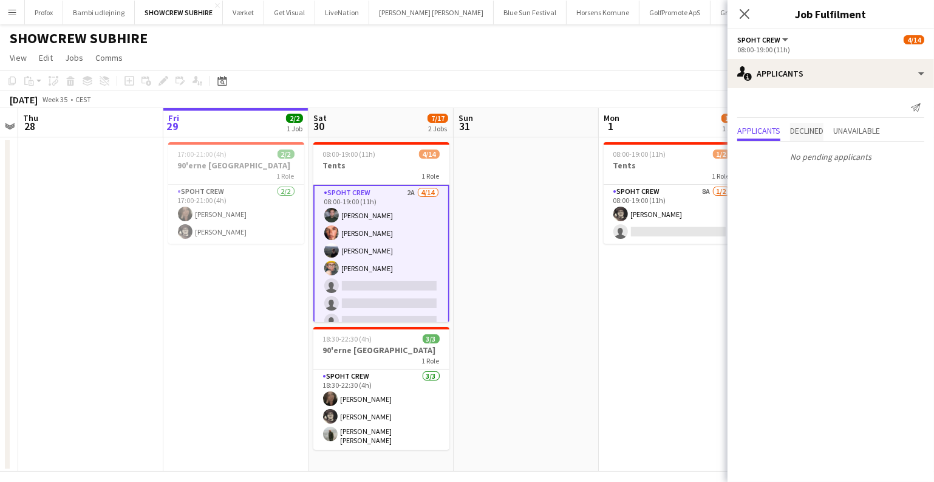
click at [819, 134] on span "Declined" at bounding box center [806, 130] width 33 height 9
click at [566, 156] on app-date-cell at bounding box center [526, 304] width 145 height 334
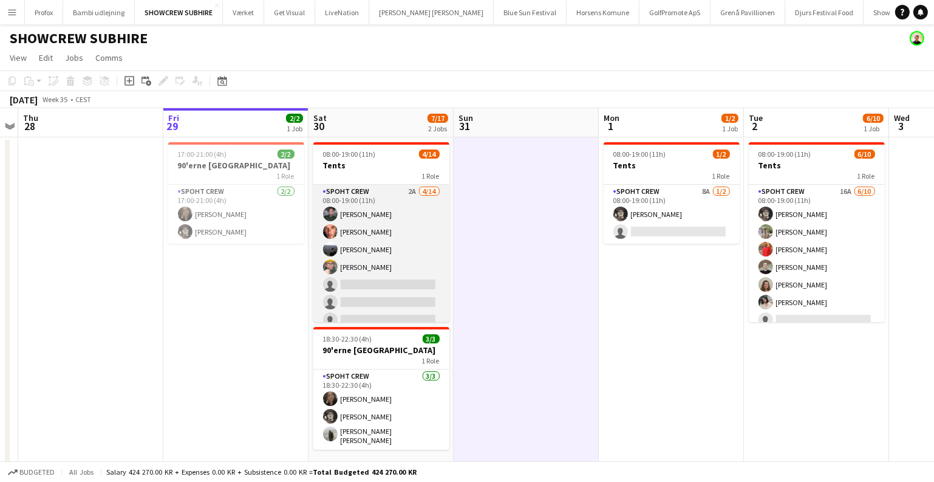
click at [360, 233] on app-card-role "Spoht Crew 2A [DATE] 08:00-19:00 (11h) [PERSON_NAME] [PERSON_NAME] [PERSON_NAME…" at bounding box center [381, 320] width 136 height 270
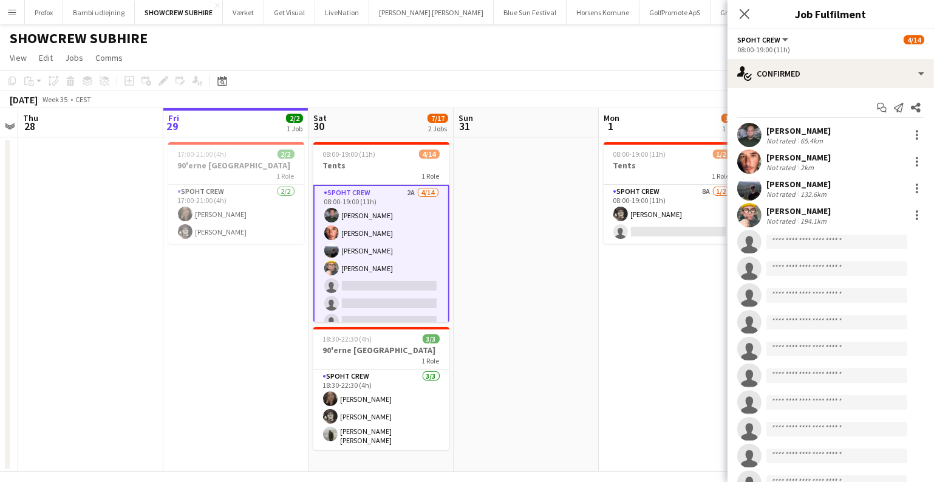
click at [768, 208] on div "[PERSON_NAME]" at bounding box center [799, 210] width 64 height 11
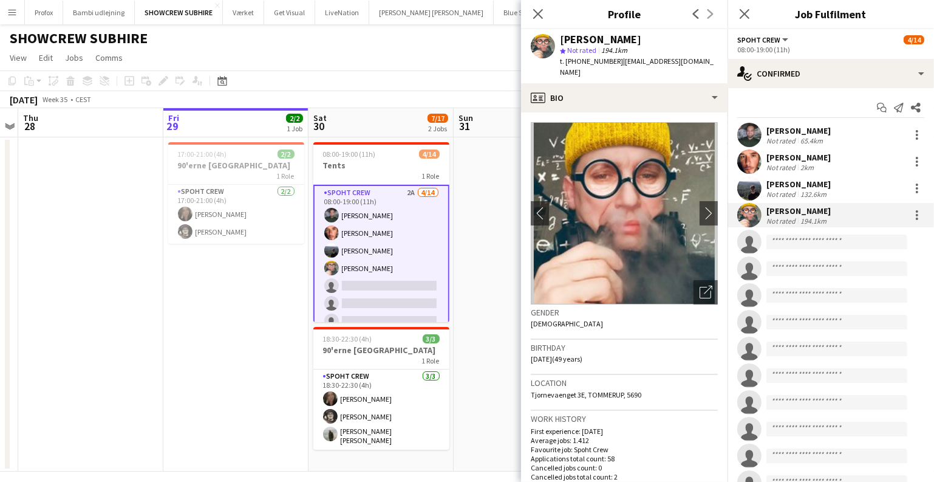
click at [374, 270] on app-card-role "Spoht Crew 2A [DATE] 08:00-19:00 (11h) [PERSON_NAME] [PERSON_NAME] [PERSON_NAME…" at bounding box center [381, 321] width 136 height 273
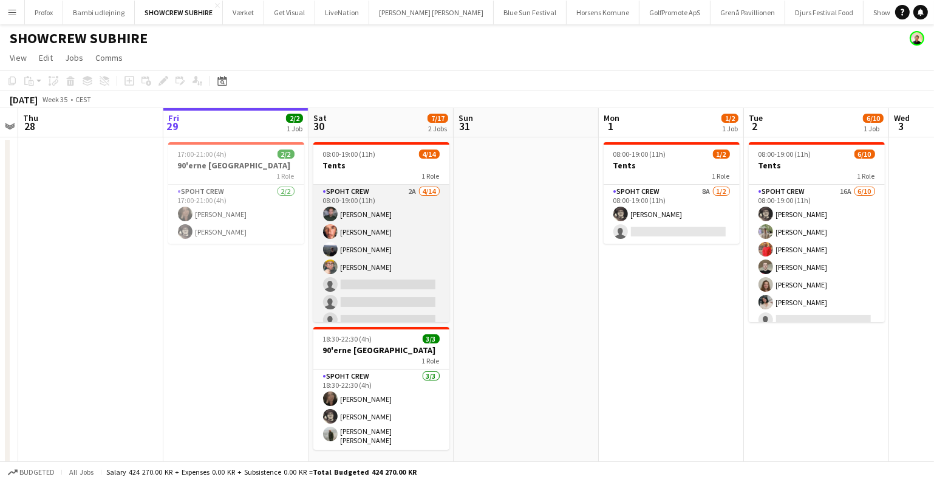
click at [374, 270] on app-card-role "Spoht Crew 2A [DATE] 08:00-19:00 (11h) [PERSON_NAME] [PERSON_NAME] [PERSON_NAME…" at bounding box center [381, 320] width 136 height 270
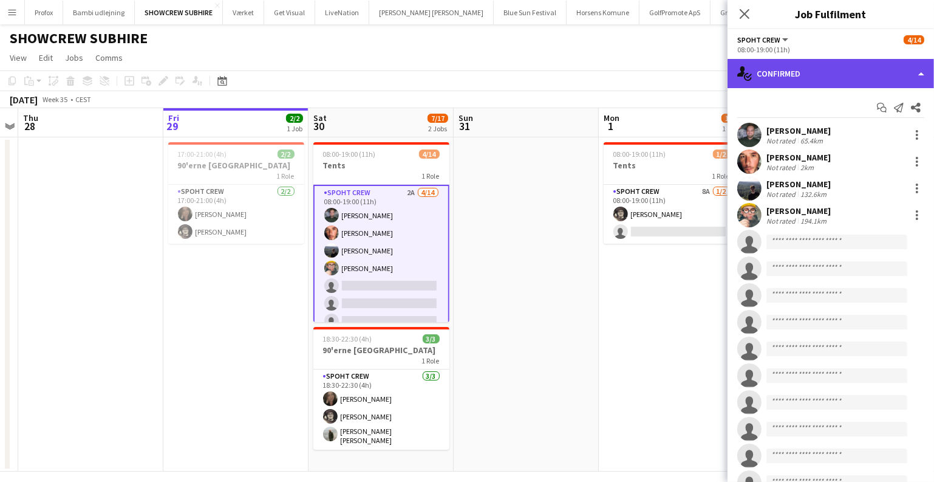
click at [773, 74] on div "single-neutral-actions-check-2 Confirmed" at bounding box center [831, 73] width 207 height 29
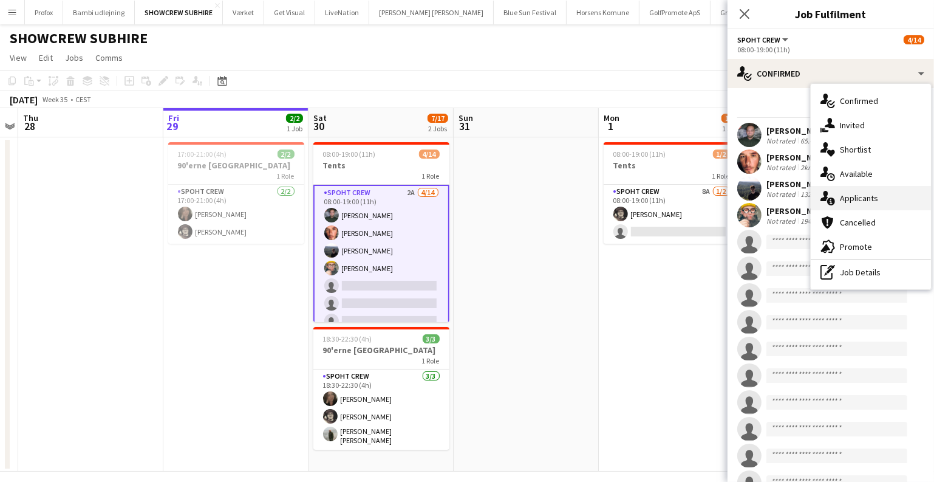
click at [827, 194] on icon at bounding box center [825, 196] width 8 height 10
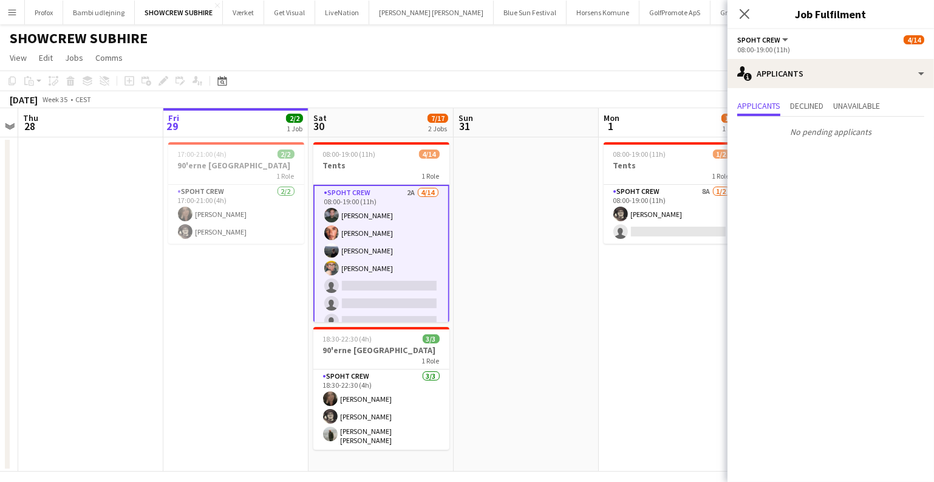
click at [382, 234] on app-card-role "Spoht Crew 2A [DATE] 08:00-19:00 (11h) [PERSON_NAME] [PERSON_NAME] [PERSON_NAME…" at bounding box center [381, 321] width 136 height 273
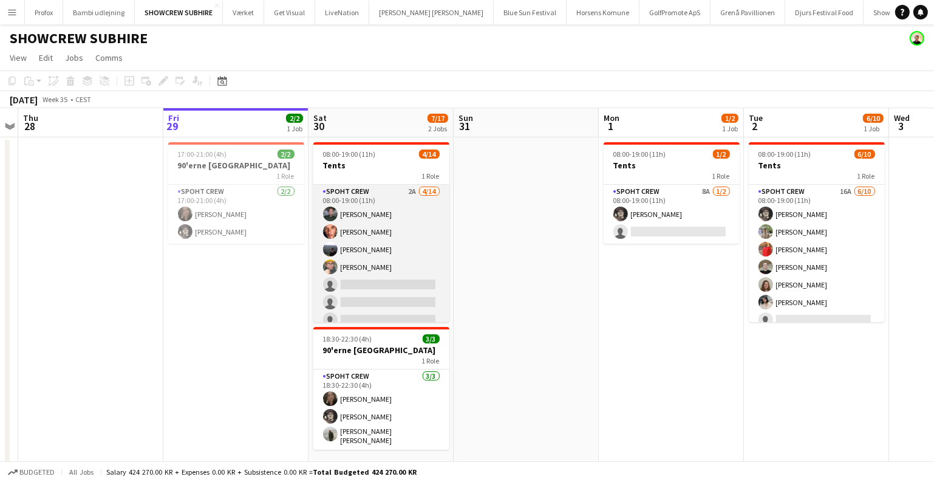
click at [382, 234] on app-card-role "Spoht Crew 2A [DATE] 08:00-19:00 (11h) [PERSON_NAME] [PERSON_NAME] [PERSON_NAME…" at bounding box center [381, 320] width 136 height 270
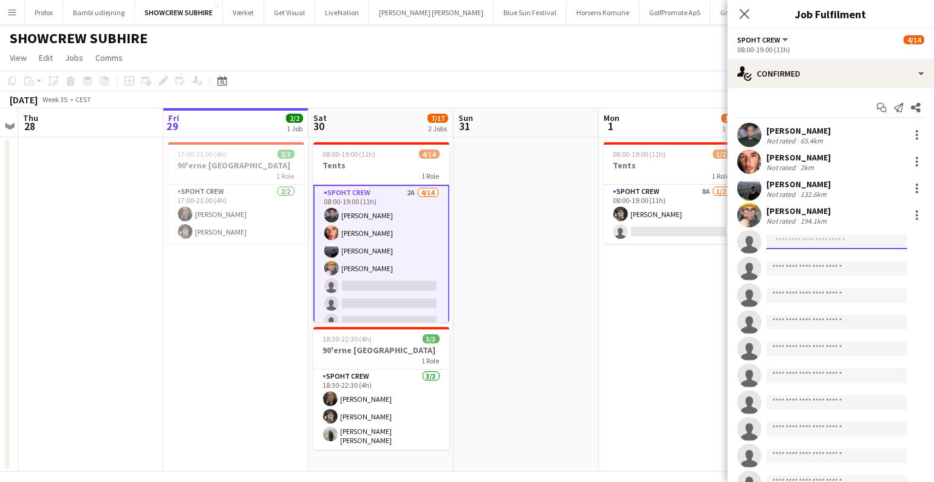
click at [789, 241] on input at bounding box center [837, 241] width 141 height 15
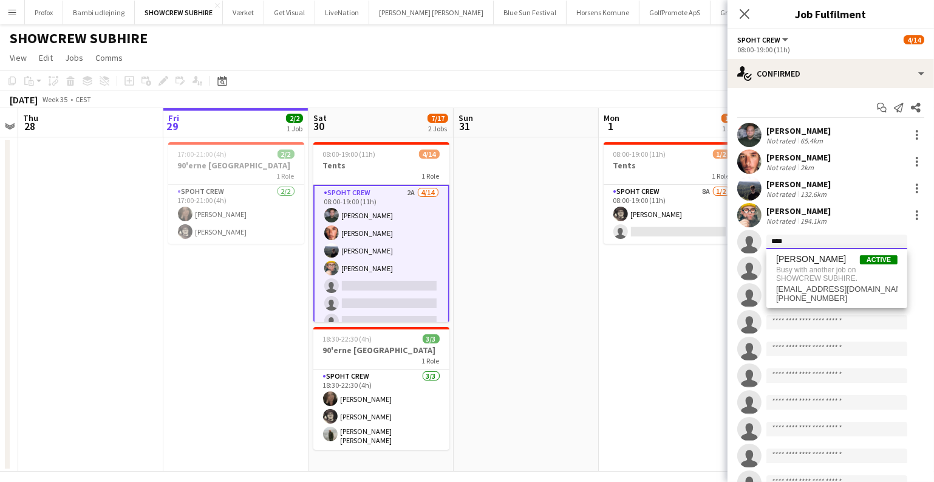
type input "****"
click at [536, 284] on app-date-cell at bounding box center [526, 304] width 145 height 334
